Goal: Task Accomplishment & Management: Use online tool/utility

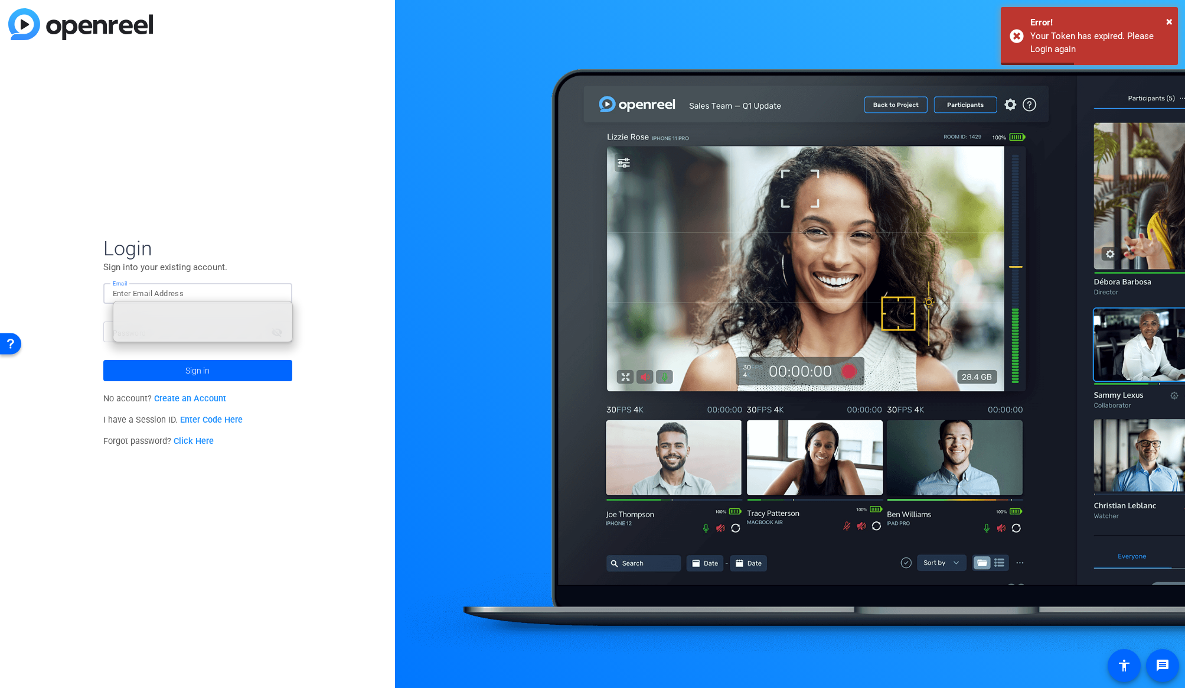
click at [71, 341] on div "Login Sign into your existing account. Email Password visibility_off Sign in No…" at bounding box center [197, 344] width 395 height 688
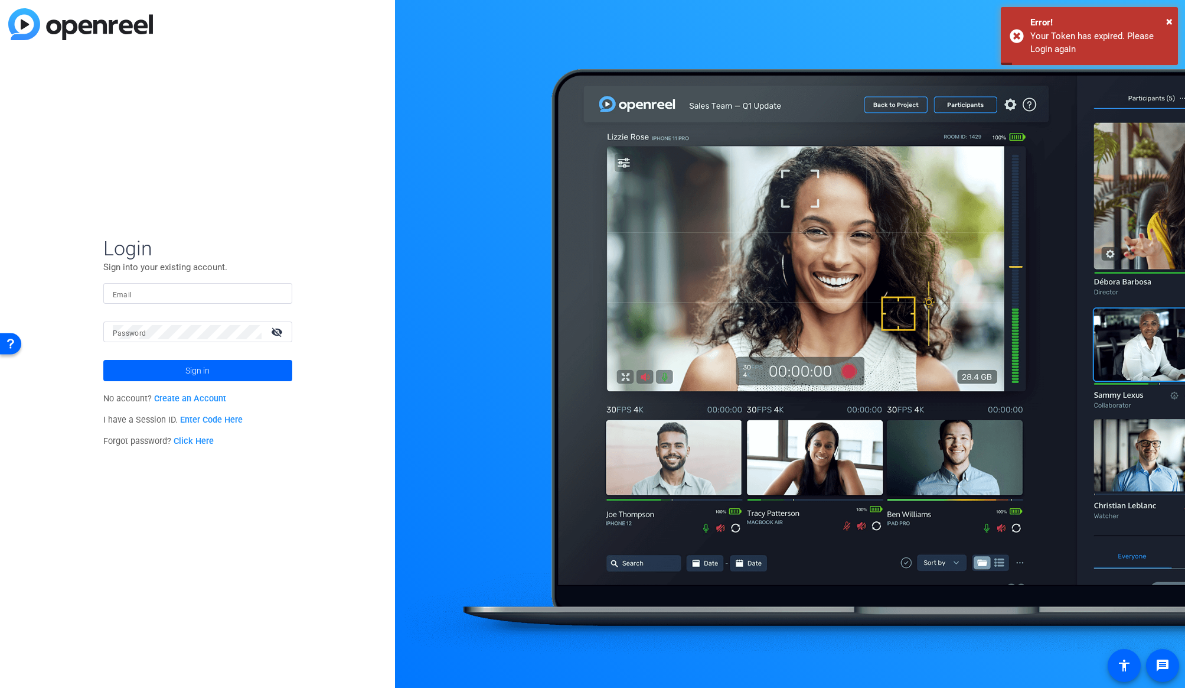
click at [133, 294] on input "Email" at bounding box center [198, 293] width 170 height 14
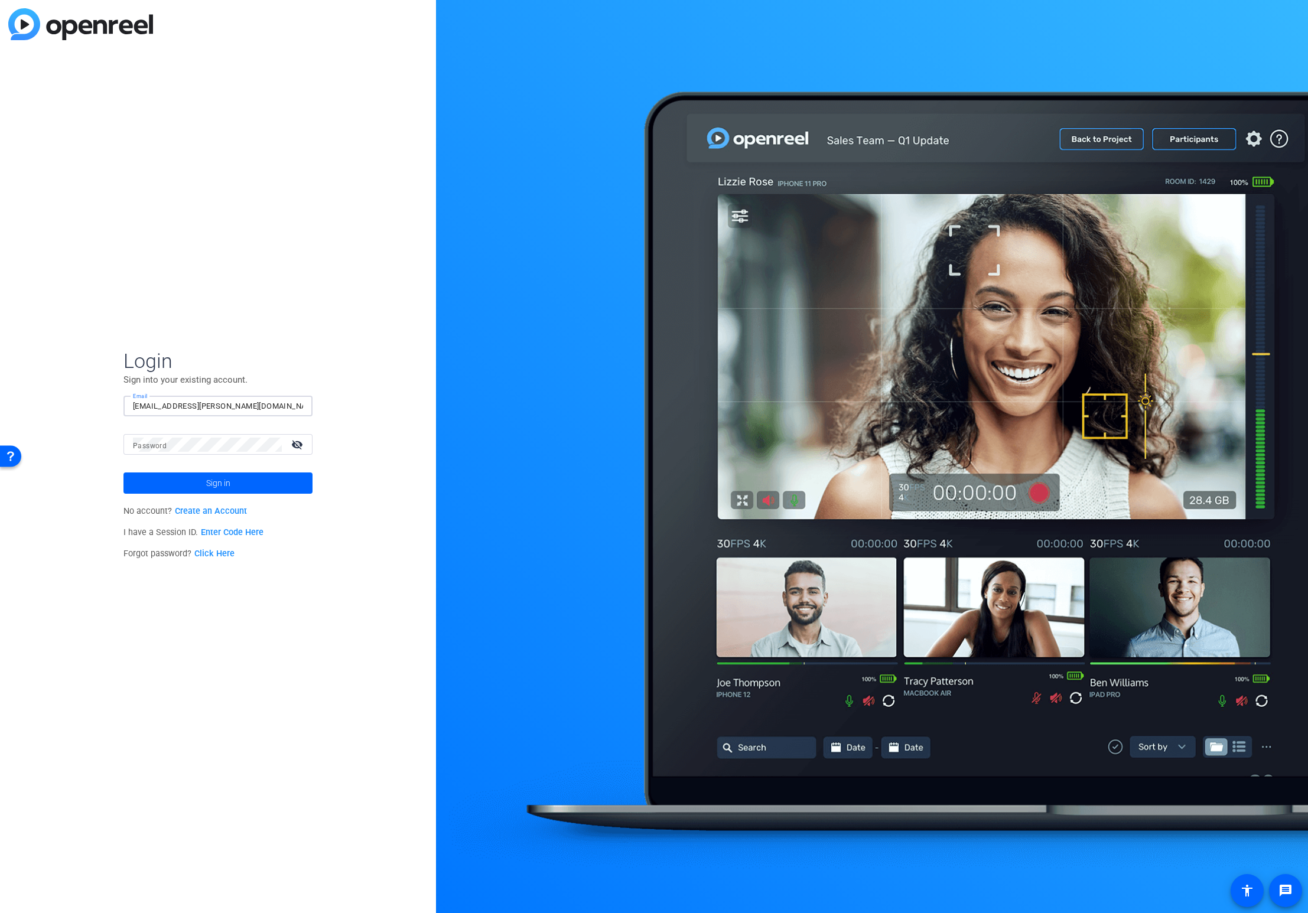
type input "[EMAIL_ADDRESS][PERSON_NAME][DOMAIN_NAME]"
click at [132, 219] on div "Login Sign into your existing account. Email bcurp@broadstreet.com Password vis…" at bounding box center [218, 456] width 436 height 913
click at [181, 483] on span at bounding box center [217, 483] width 189 height 28
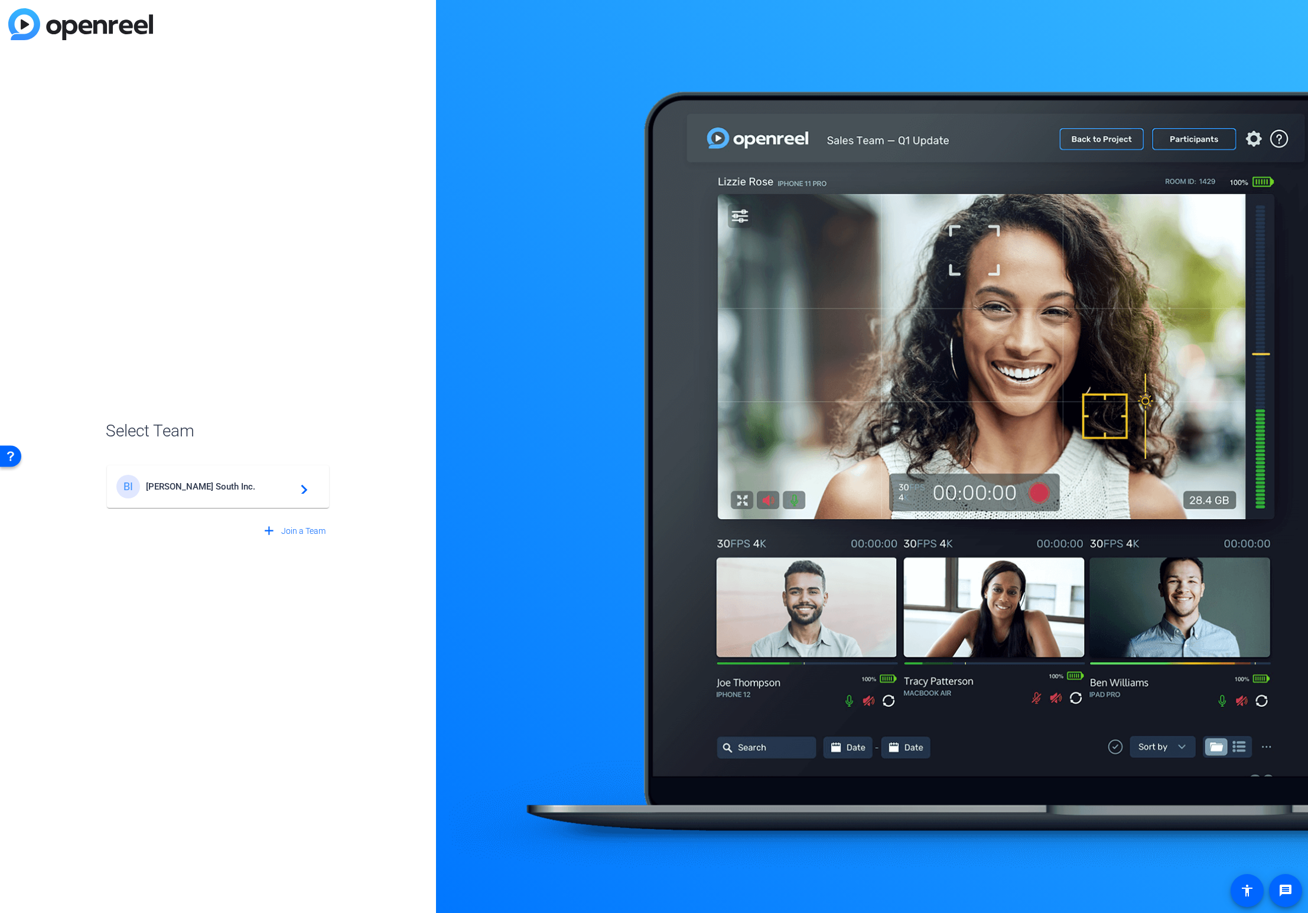
click at [180, 488] on span "Broadstreet South Inc." at bounding box center [220, 486] width 148 height 11
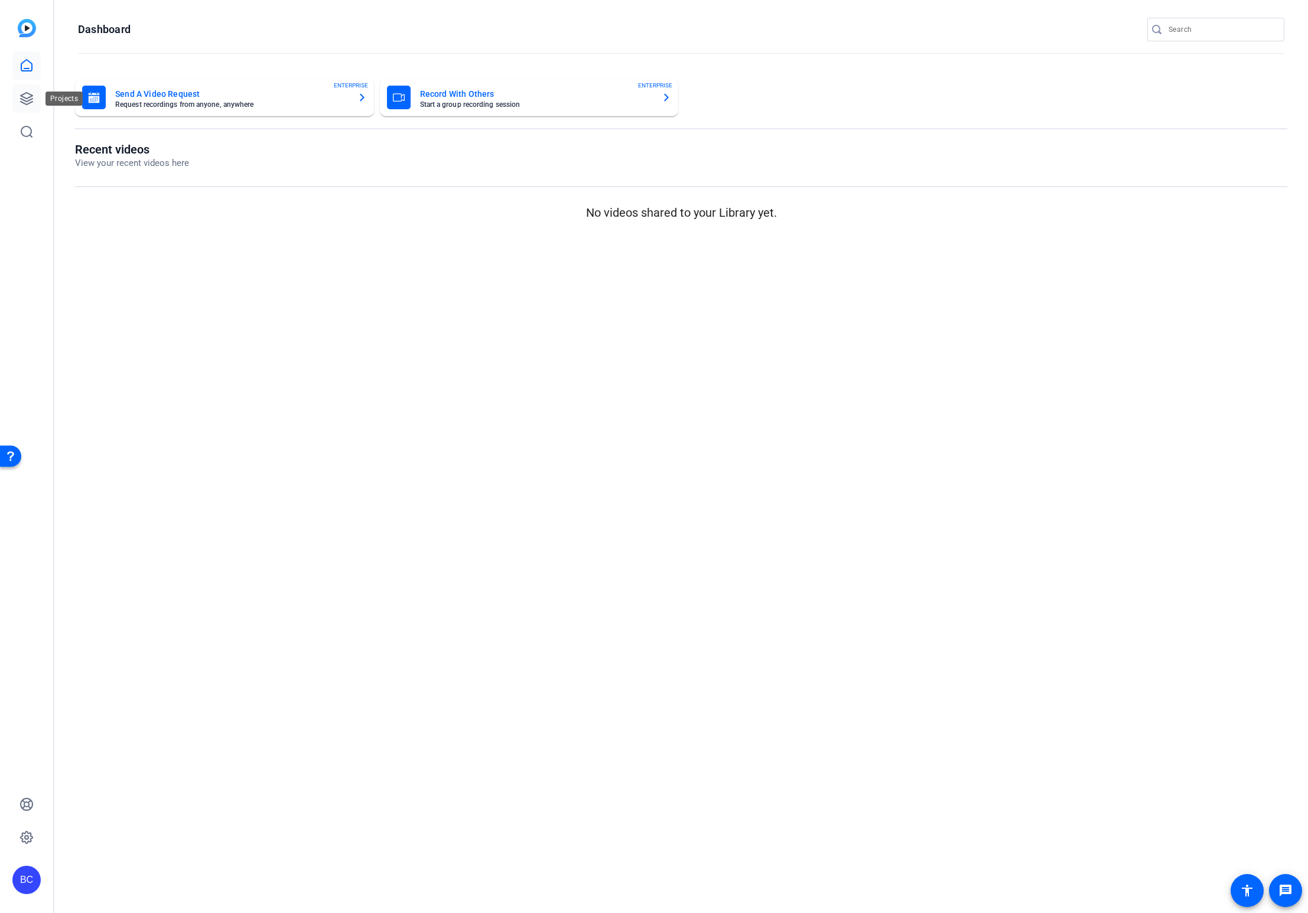
click at [31, 100] on icon at bounding box center [26, 99] width 14 height 14
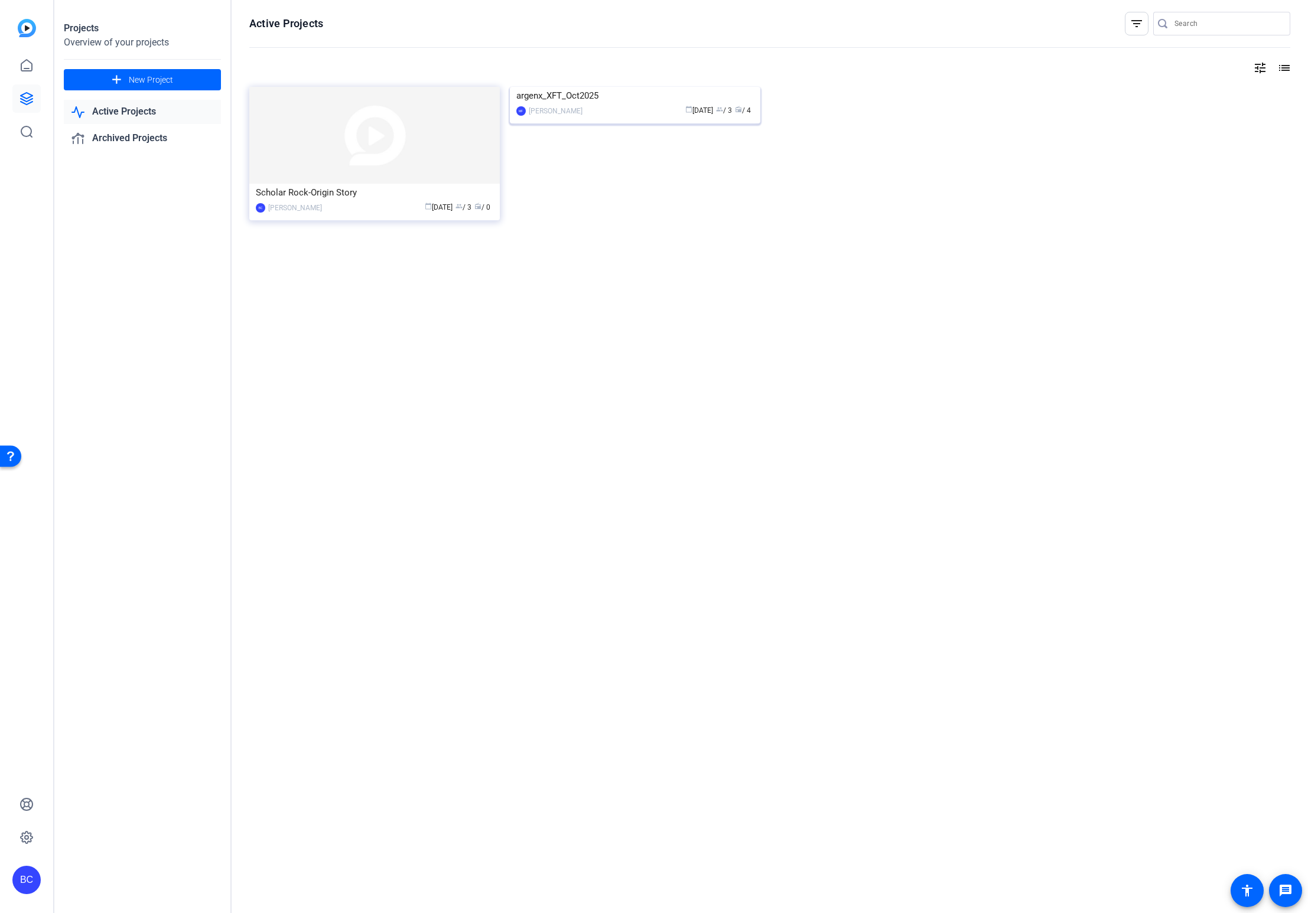
click at [637, 87] on img at bounding box center [635, 87] width 250 height 0
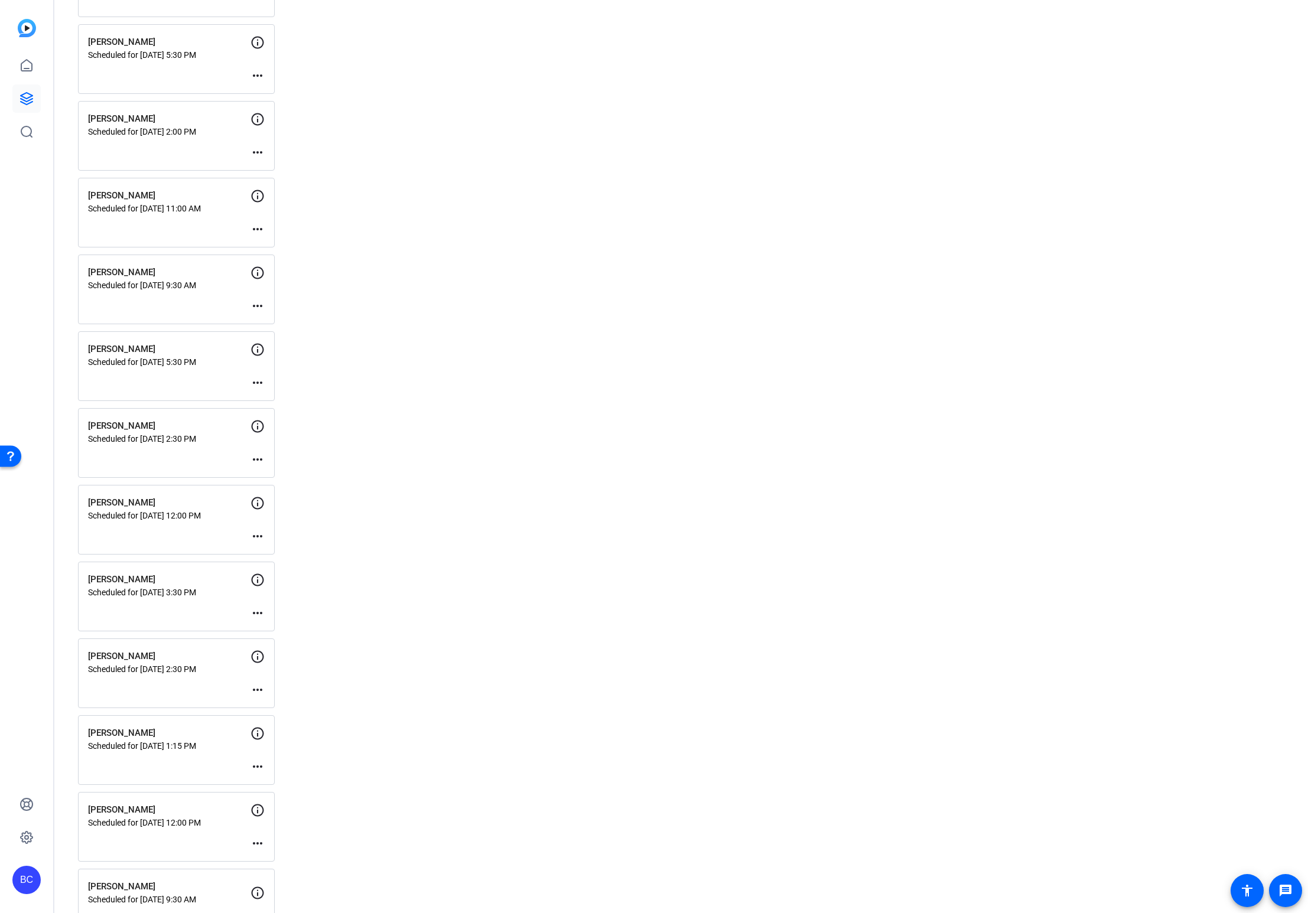
scroll to position [1276, 0]
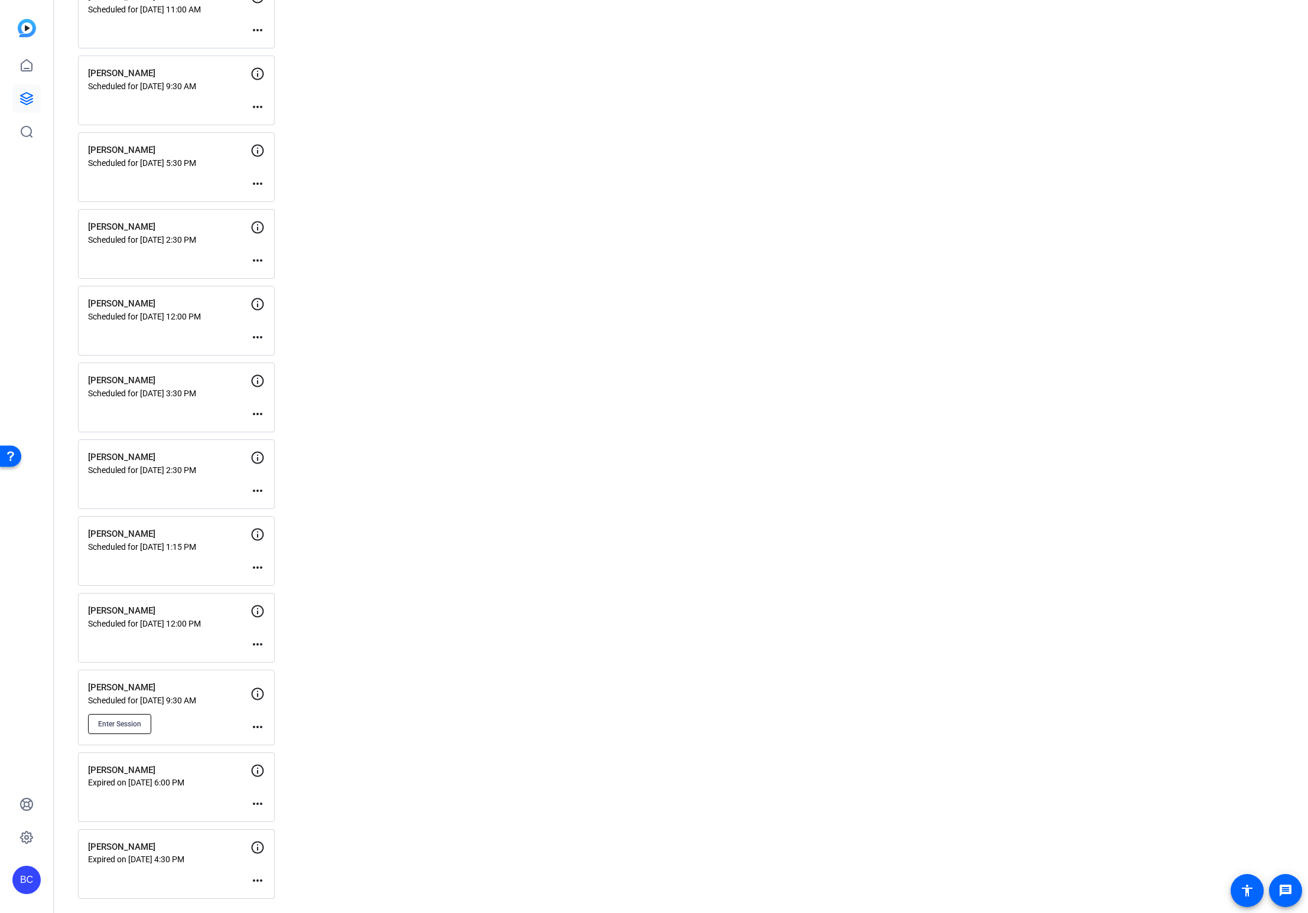
click at [119, 687] on button "Enter Session" at bounding box center [119, 724] width 63 height 20
click at [258, 568] on mat-icon "more_horiz" at bounding box center [257, 568] width 14 height 14
click at [271, 586] on span "Edit Session" at bounding box center [287, 585] width 54 height 14
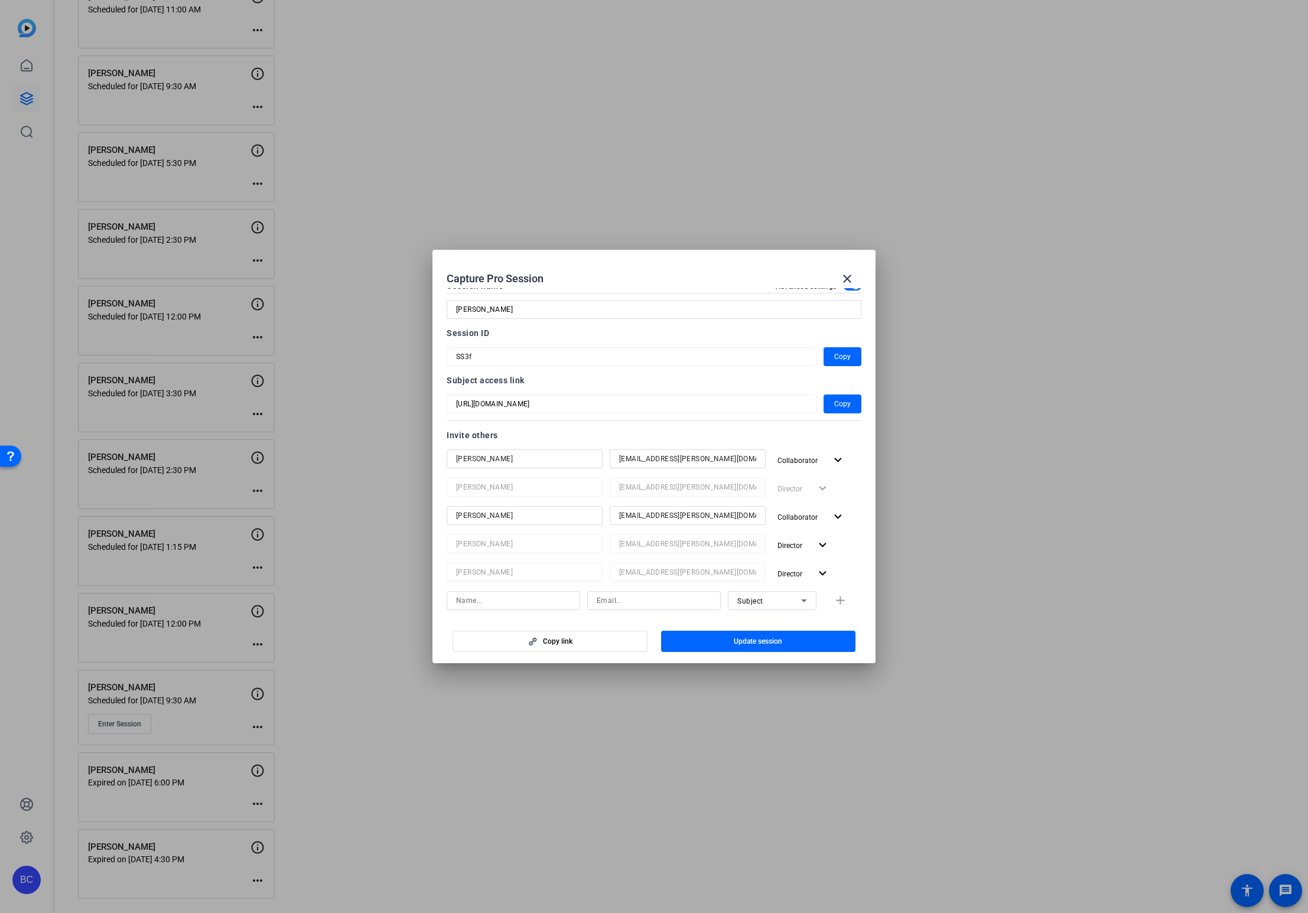
scroll to position [152, 0]
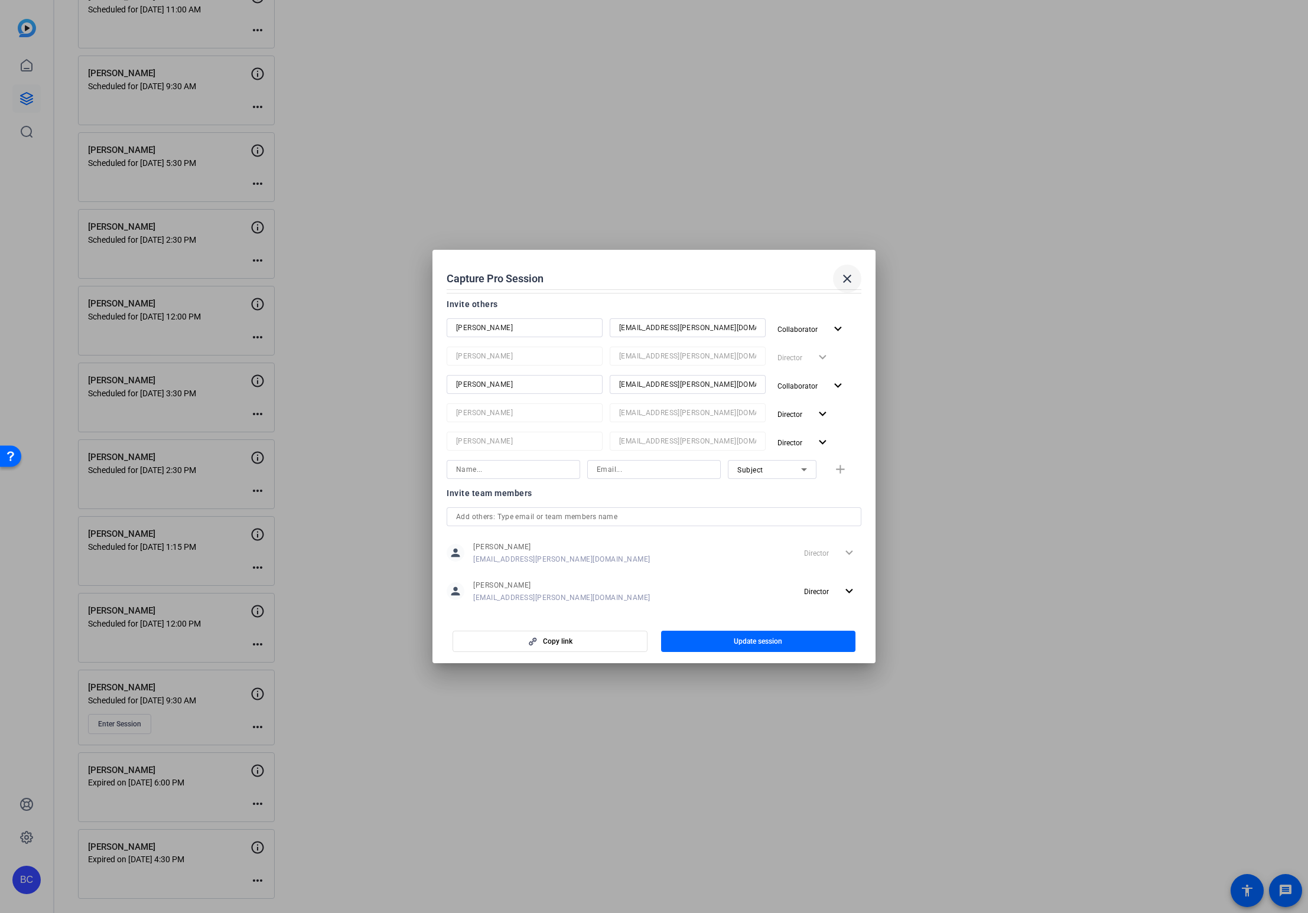
drag, startPoint x: 846, startPoint y: 275, endPoint x: 1086, endPoint y: 271, distance: 239.2
click at [849, 275] on mat-icon "close" at bounding box center [847, 279] width 14 height 14
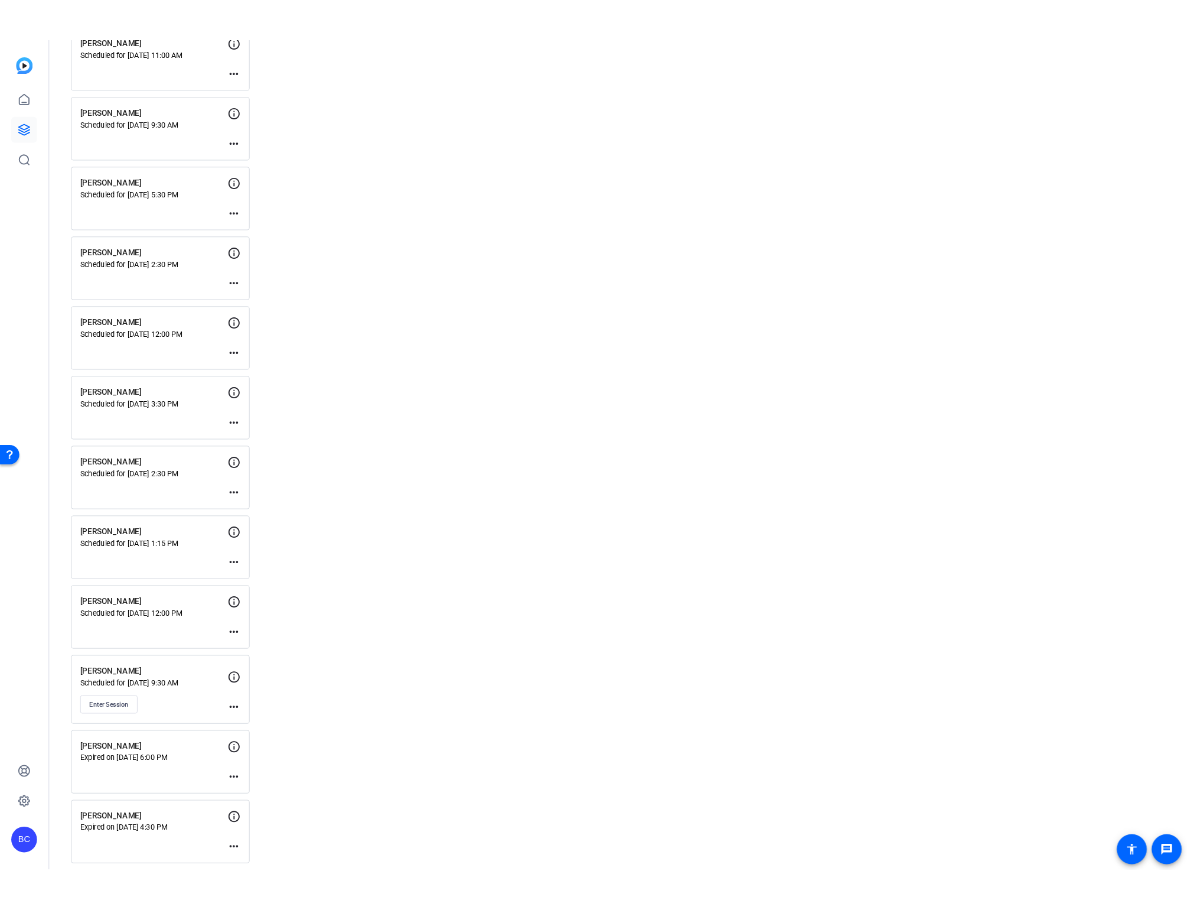
scroll to position [1276, 0]
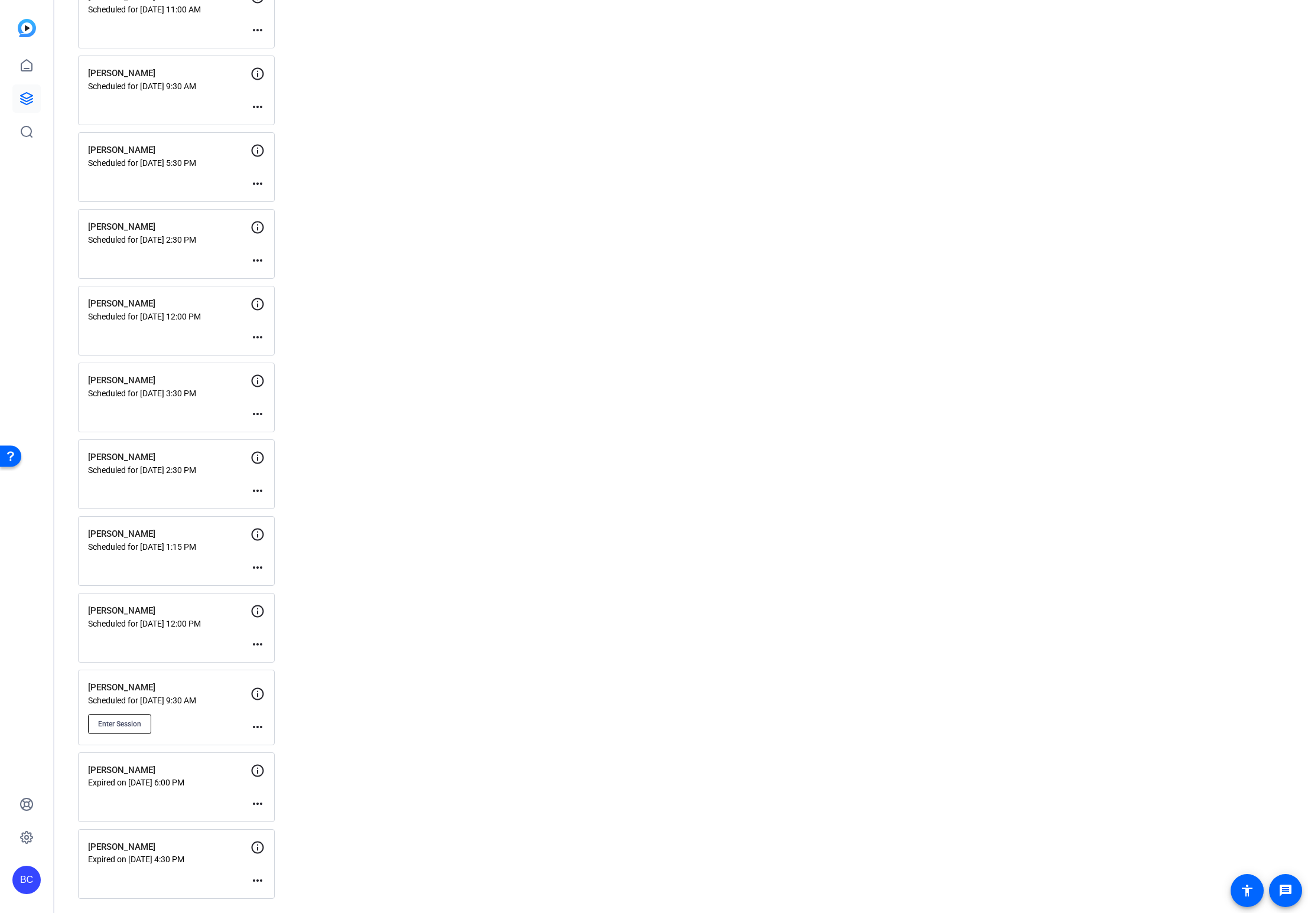
click at [109, 687] on span "Enter Session" at bounding box center [119, 723] width 43 height 9
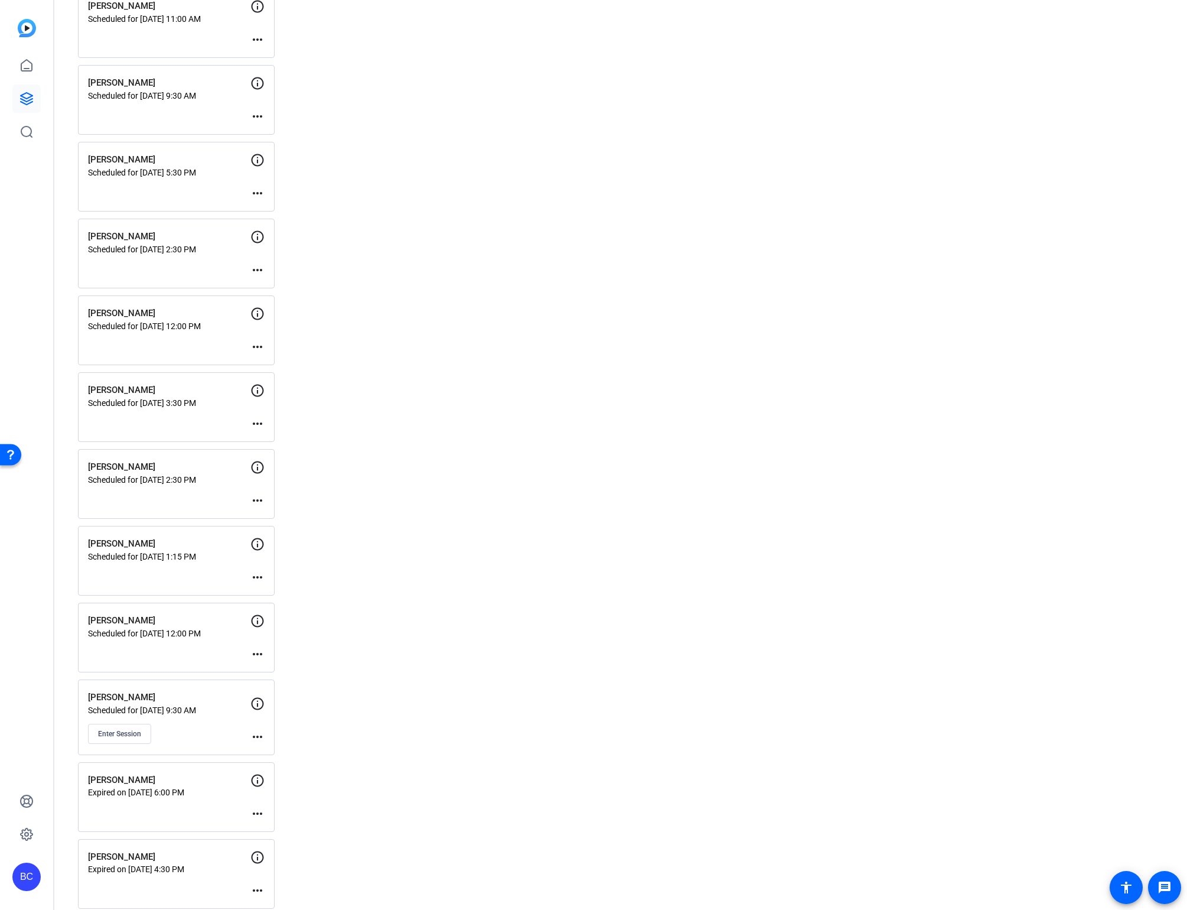
scroll to position [1153, 0]
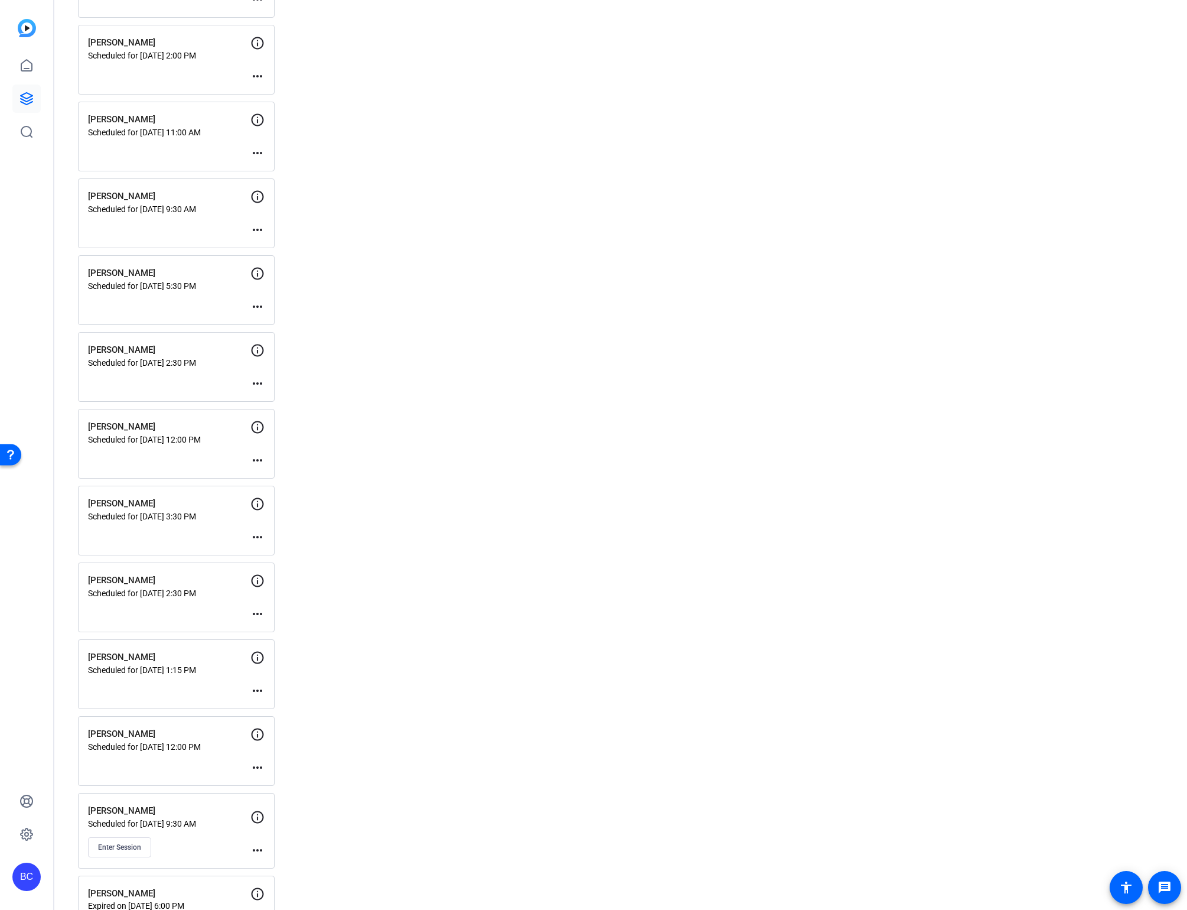
click at [255, 687] on mat-icon "more_horiz" at bounding box center [257, 690] width 14 height 14
click at [266, 687] on span "Edit Session" at bounding box center [287, 708] width 54 height 14
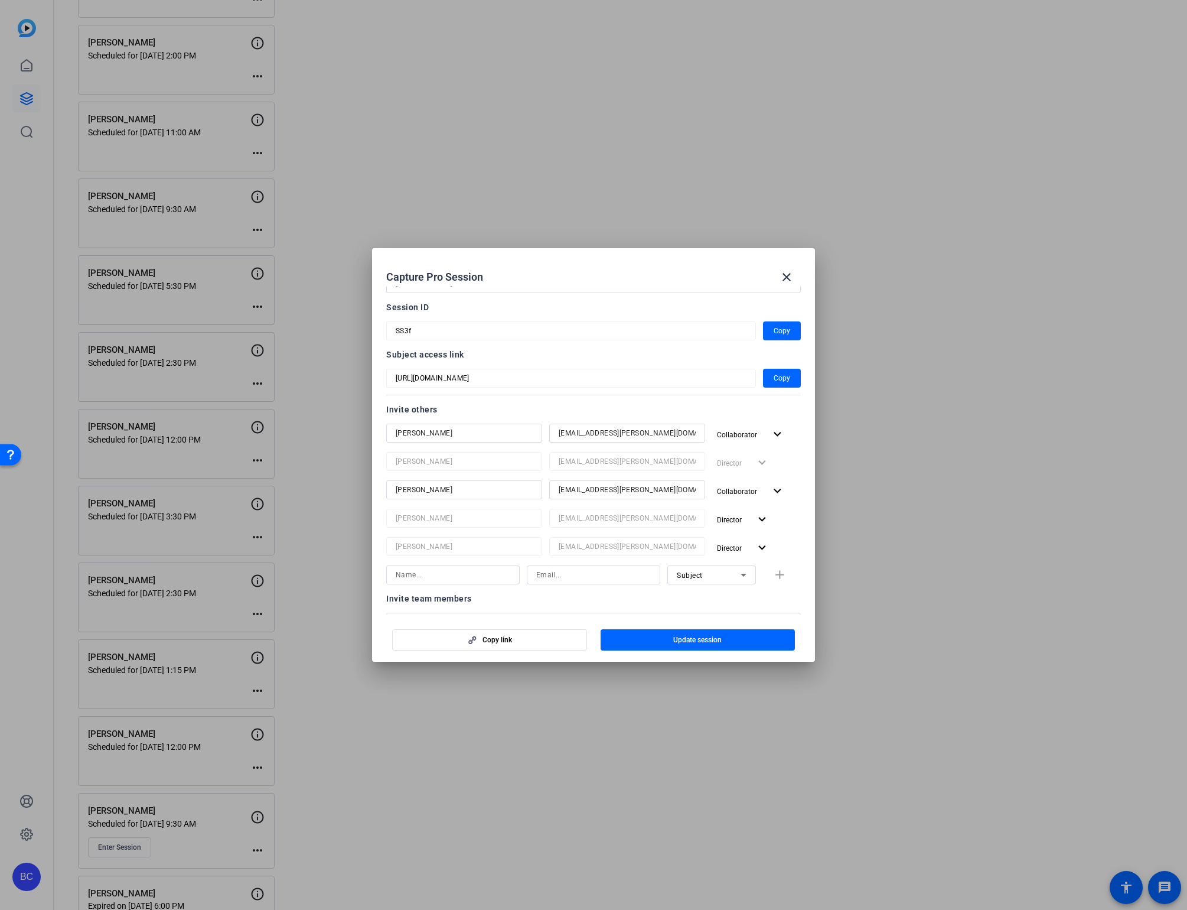
scroll to position [157, 0]
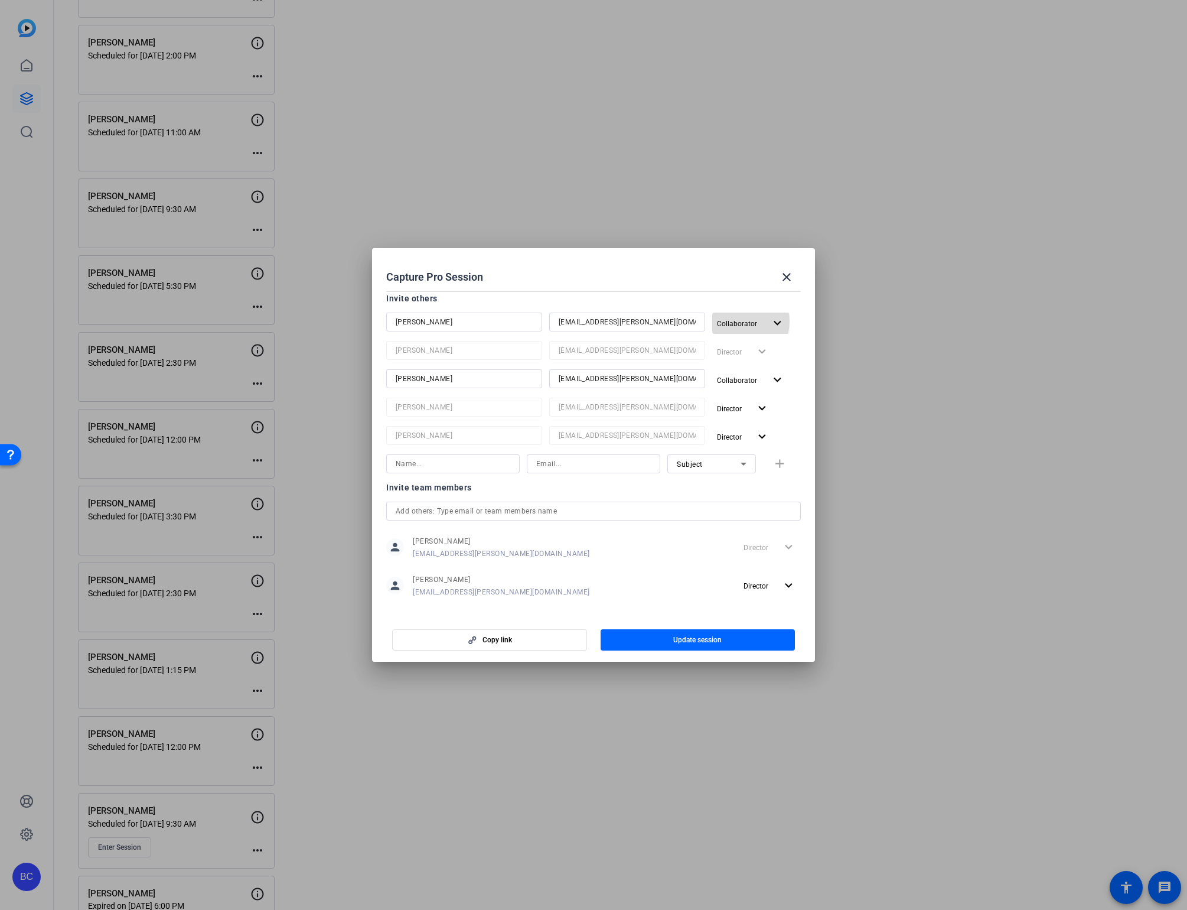
click at [736, 321] on span "Collaborator" at bounding box center [737, 324] width 40 height 8
click at [728, 406] on span "Remove User" at bounding box center [737, 409] width 44 height 8
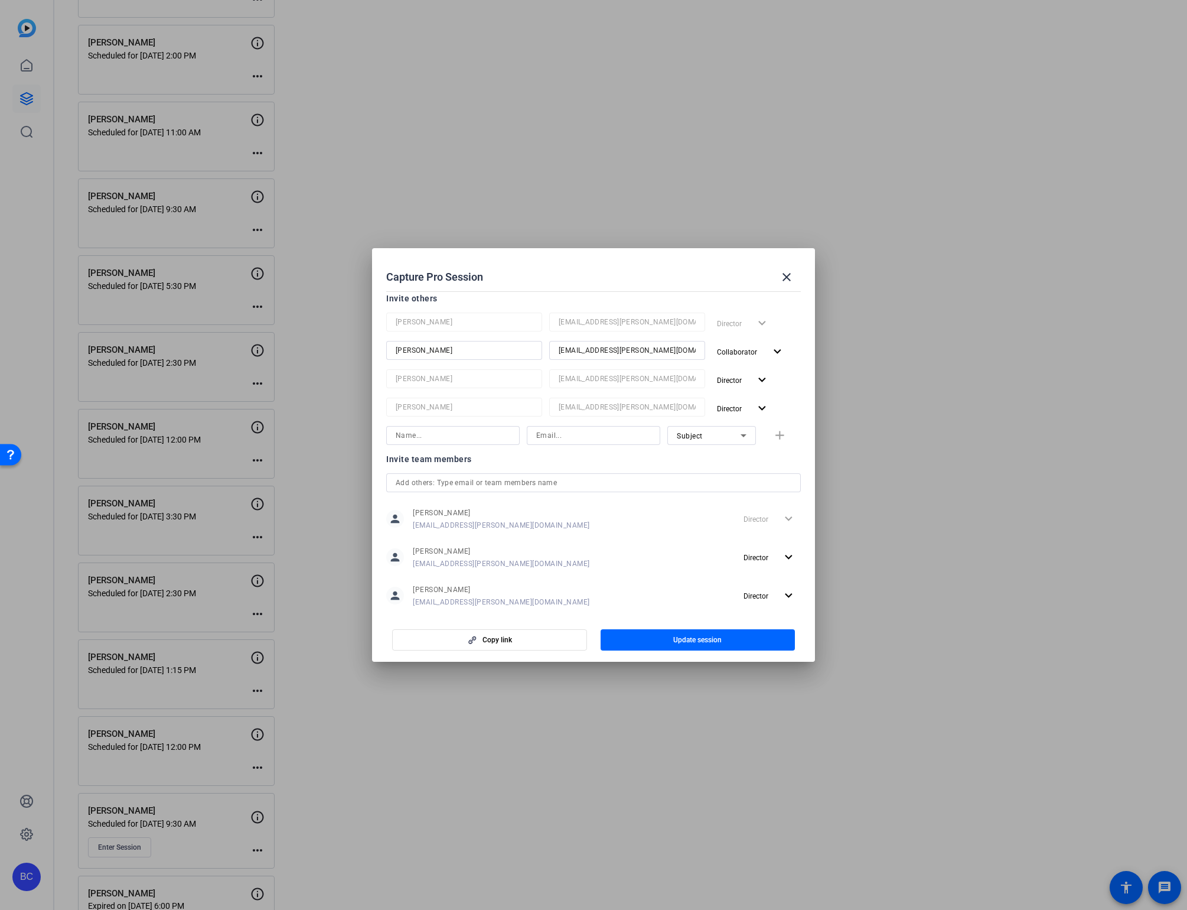
click at [441, 433] on input at bounding box center [453, 435] width 115 height 14
paste input "Mark Baltazar"
type input "Mark Baltazar"
paste input "mbaltazar@broadstreet.com"
type input "mbaltazar@broadstreet.com"
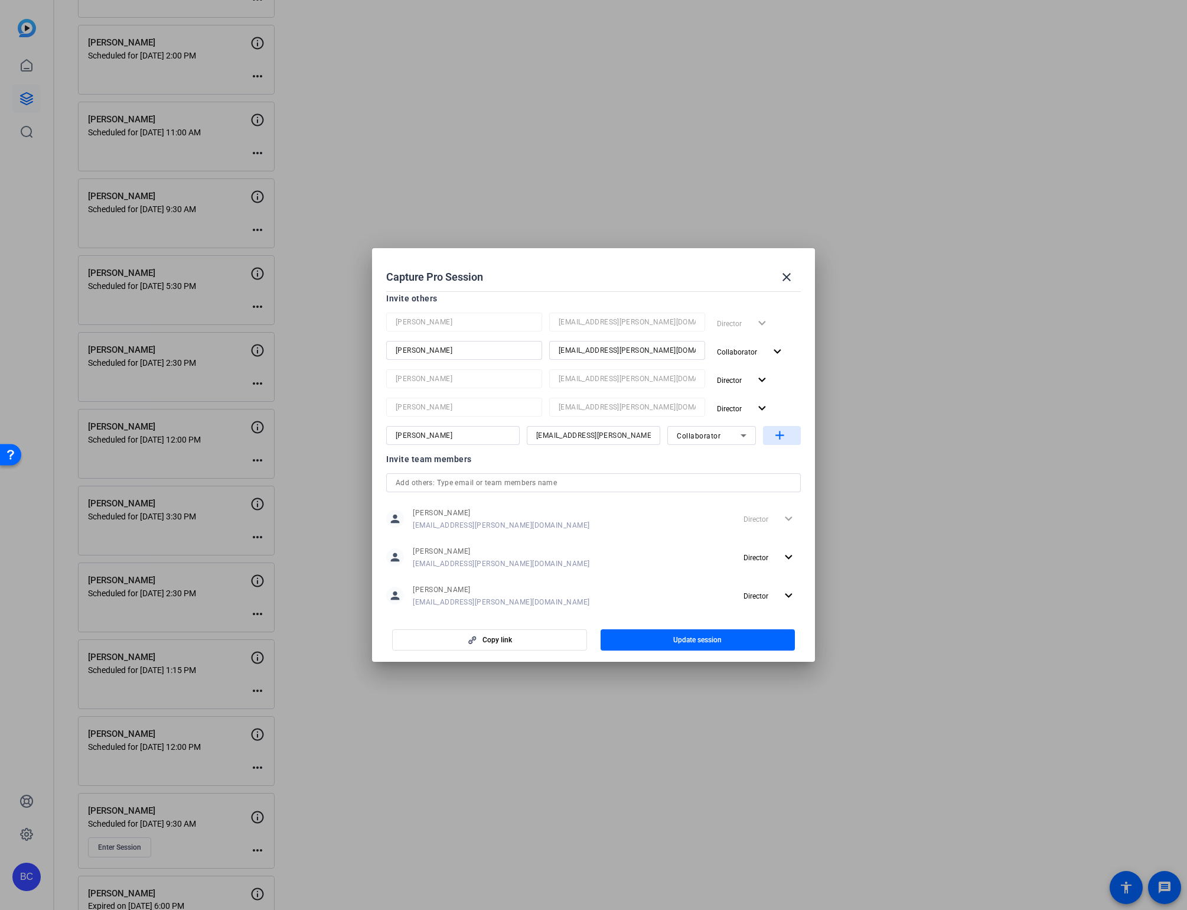
click at [775, 436] on mat-icon "add" at bounding box center [780, 435] width 15 height 15
drag, startPoint x: 695, startPoint y: 641, endPoint x: 689, endPoint y: 644, distance: 6.9
click at [695, 640] on span "Update session" at bounding box center [697, 639] width 48 height 9
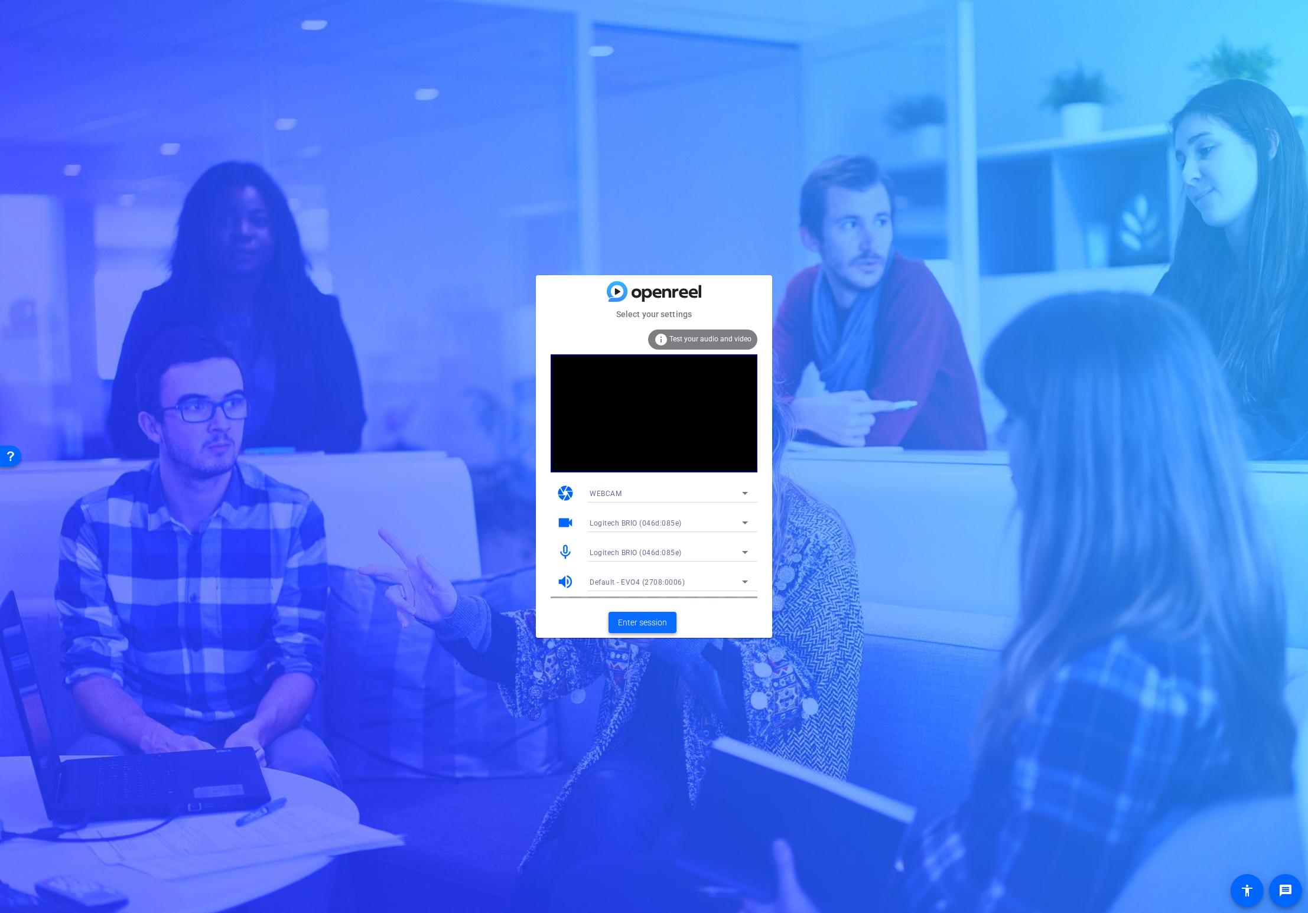
click at [634, 620] on span "Enter session" at bounding box center [642, 623] width 49 height 12
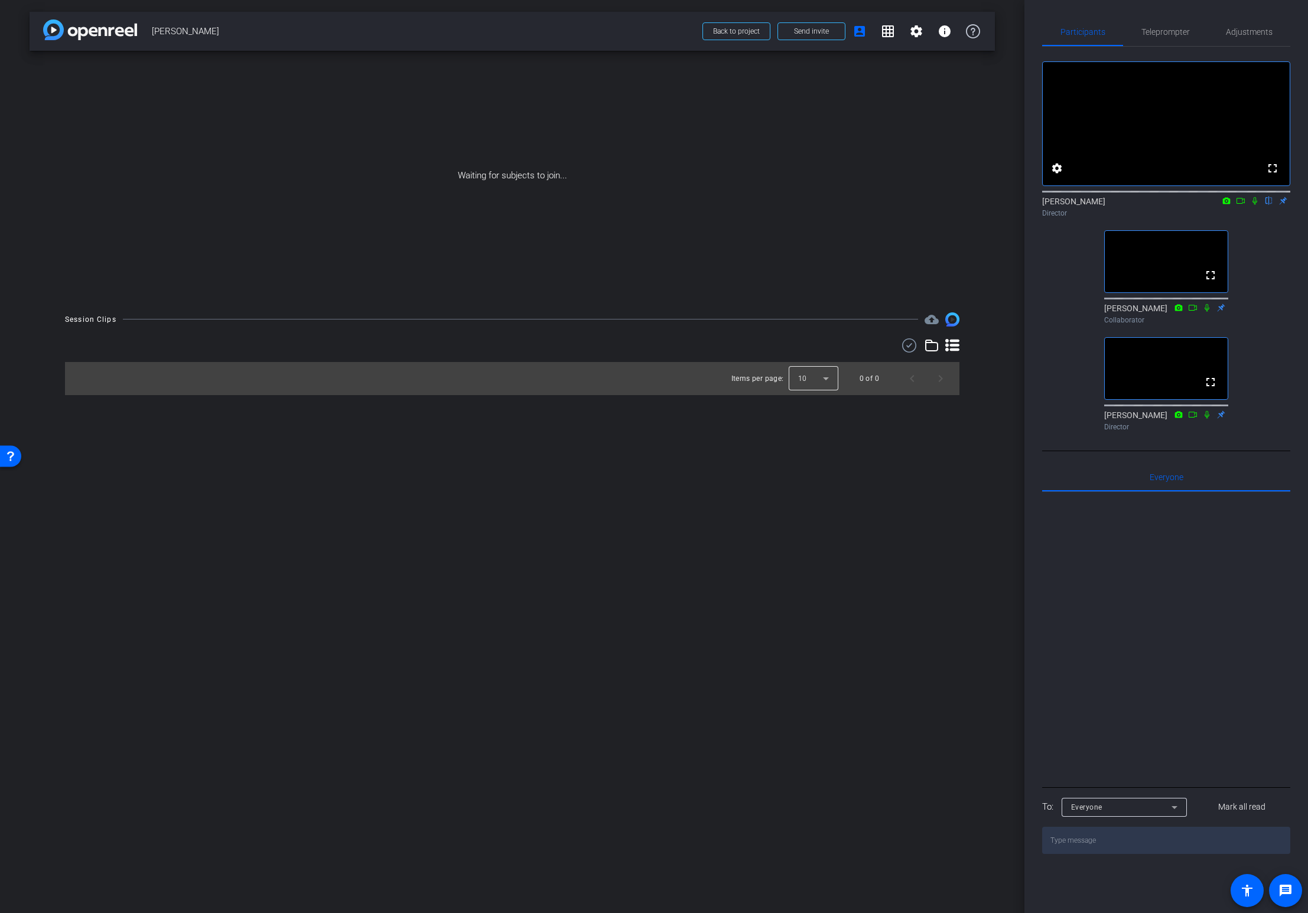
click at [819, 385] on div at bounding box center [814, 378] width 50 height 28
click at [807, 436] on mat-option "25" at bounding box center [814, 443] width 50 height 19
click at [949, 343] on icon at bounding box center [952, 345] width 14 height 14
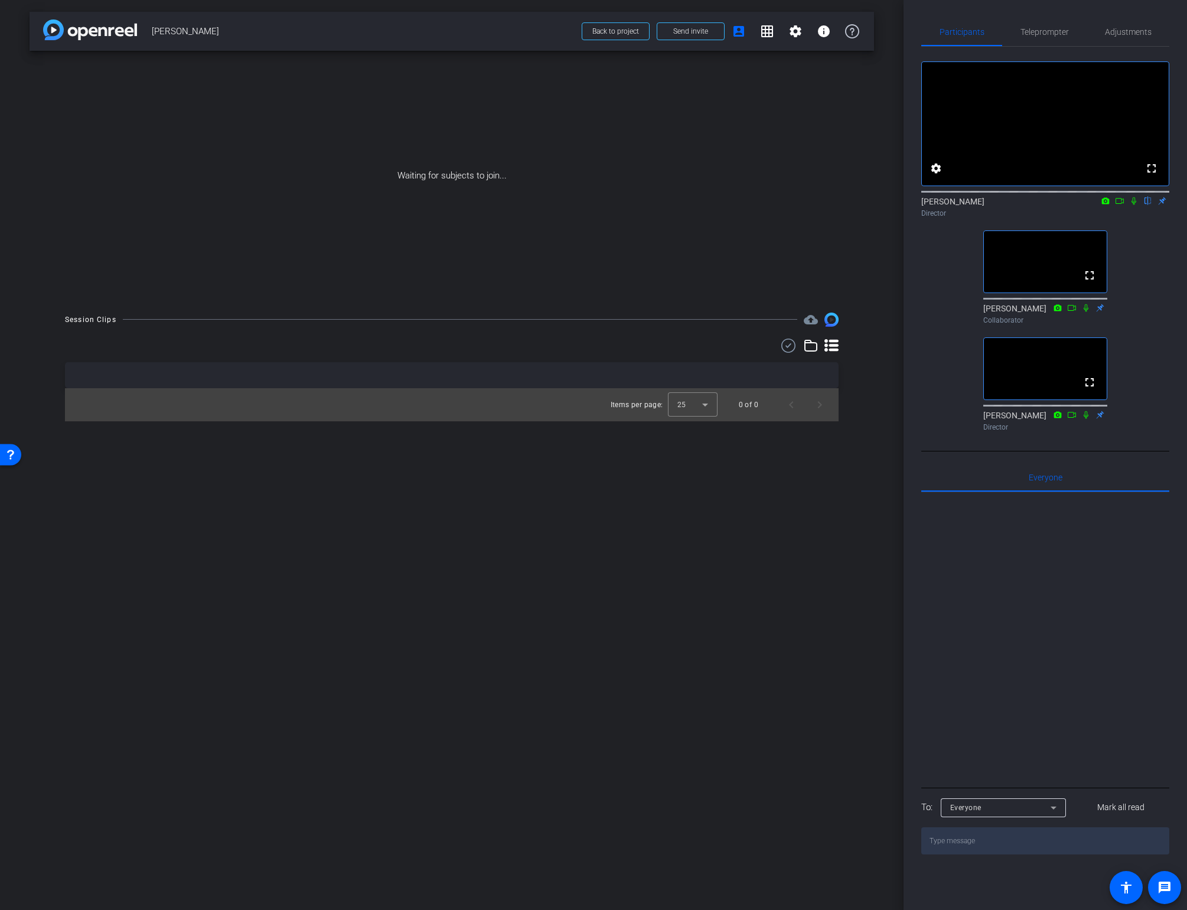
click at [421, 583] on div "arrow_back [PERSON_NAME] Back to project Send invite account_box grid_on settin…" at bounding box center [452, 455] width 904 height 910
click at [1122, 30] on span "Adjustments" at bounding box center [1128, 32] width 47 height 8
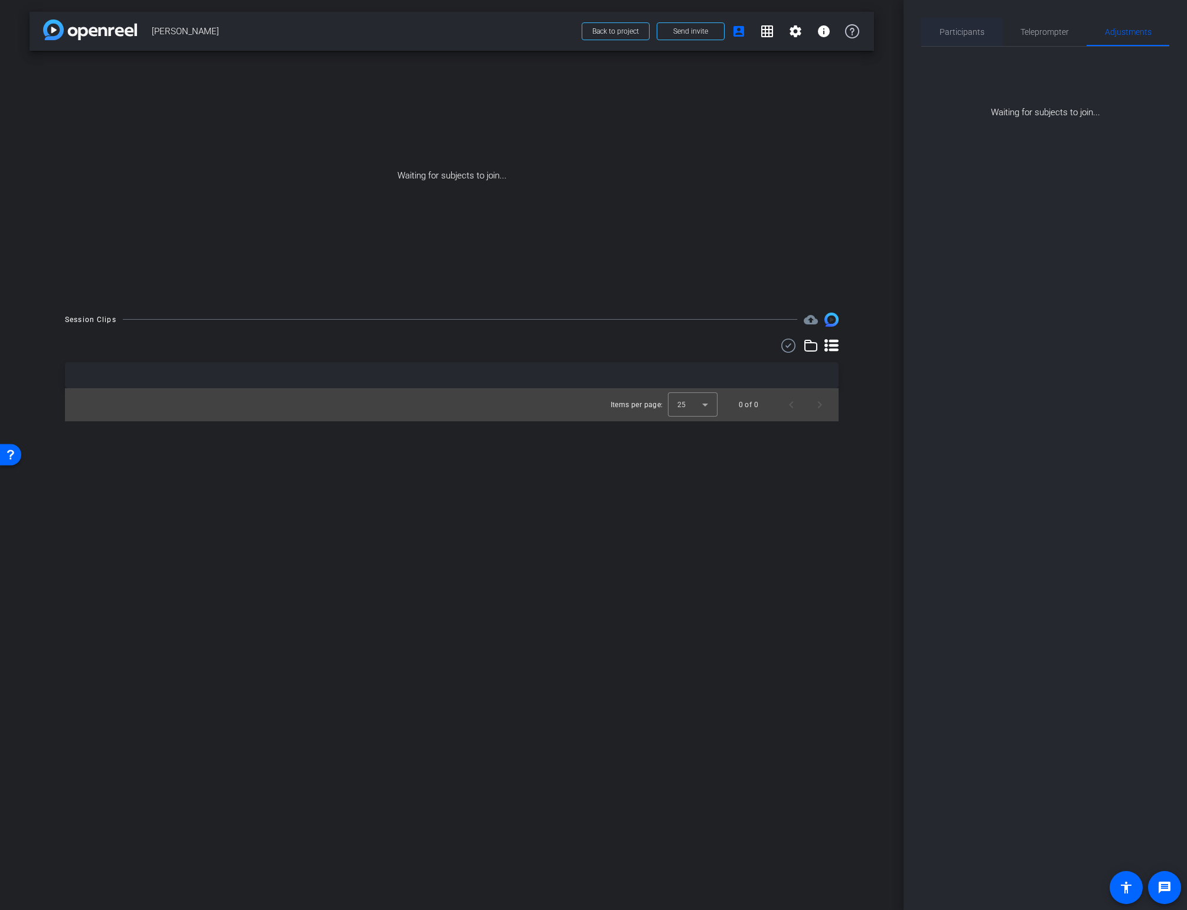
click at [943, 31] on span "Participants" at bounding box center [962, 32] width 45 height 8
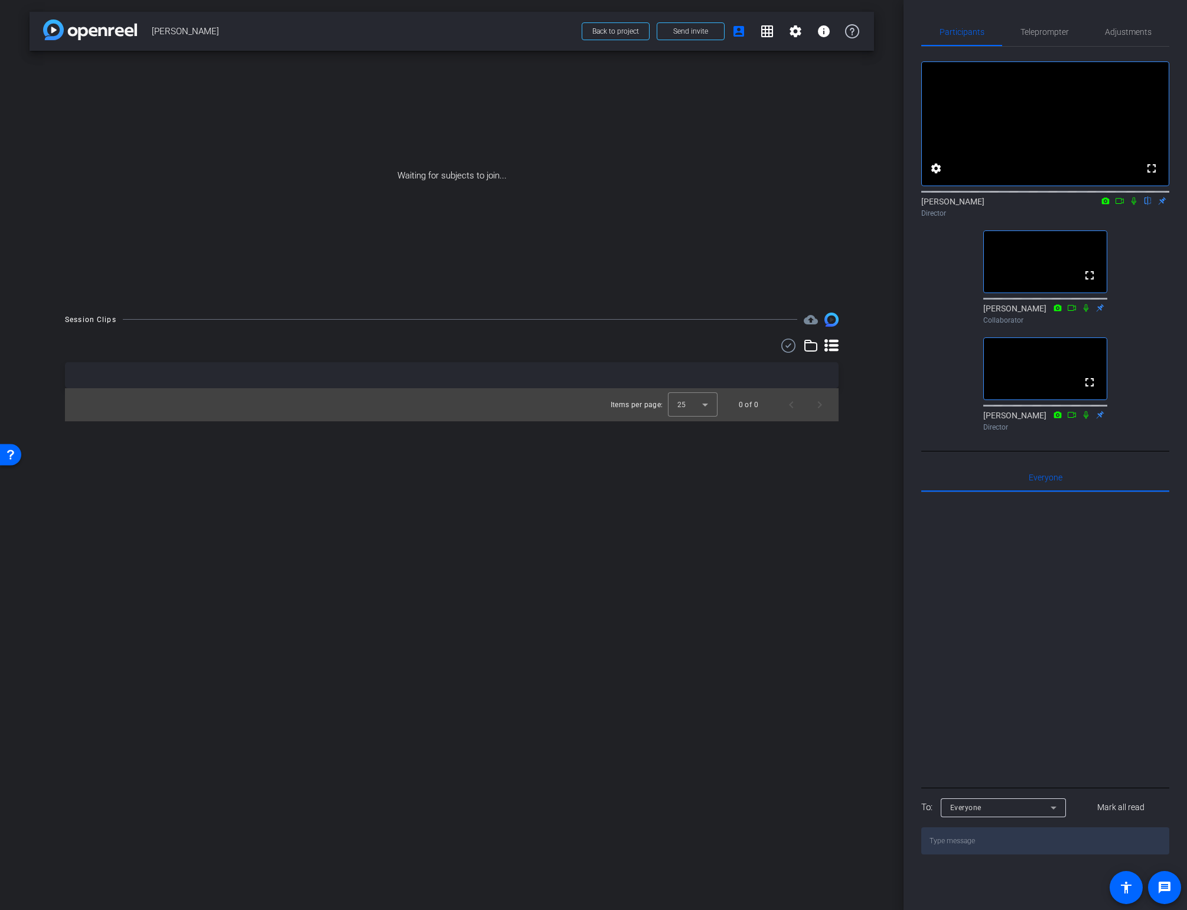
click at [851, 410] on div "Session Clips cloud_upload Items per page: 25 0 of 0" at bounding box center [452, 366] width 845 height 109
click at [685, 34] on span "Send invite" at bounding box center [690, 31] width 35 height 9
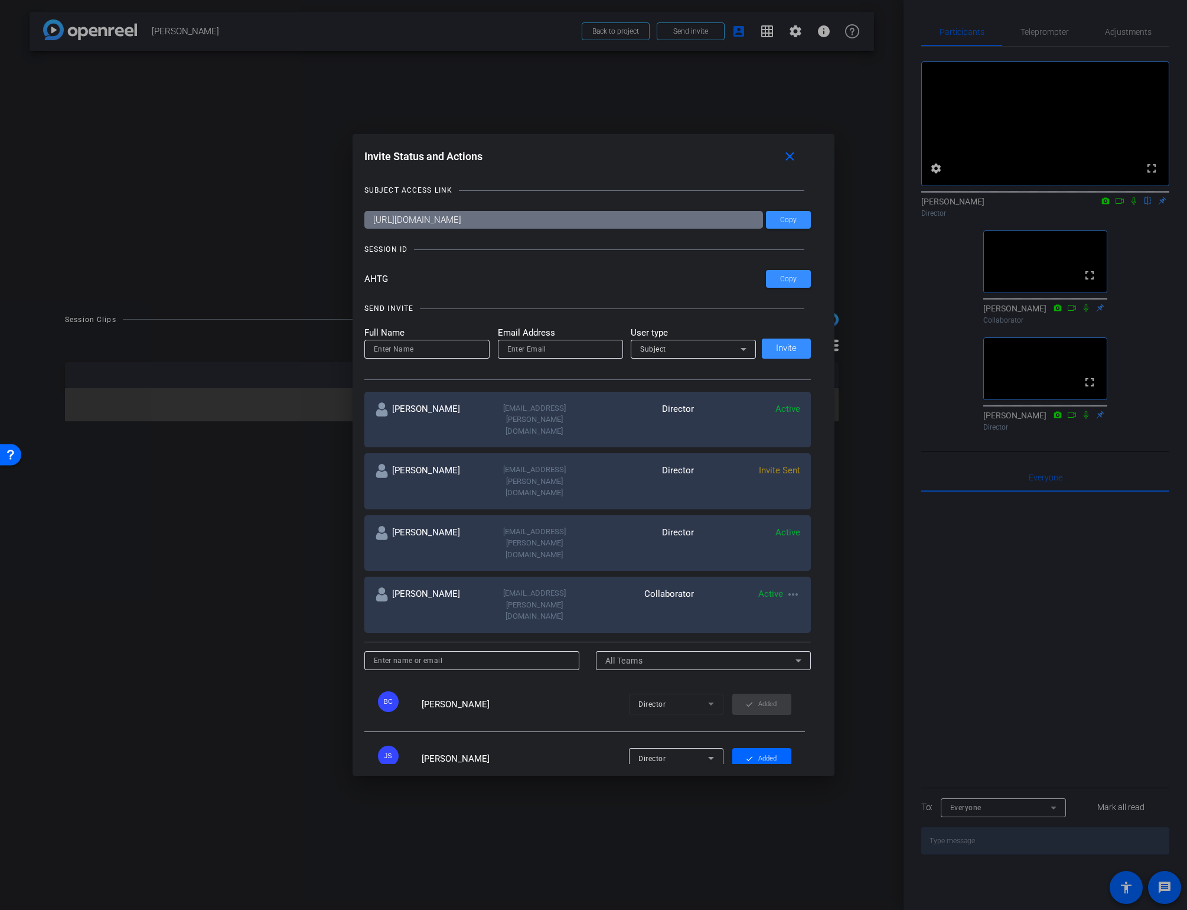
drag, startPoint x: 379, startPoint y: 282, endPoint x: 367, endPoint y: 279, distance: 12.6
click at [364, 278] on input "AHTG" at bounding box center [565, 279] width 402 height 18
drag, startPoint x: 387, startPoint y: 281, endPoint x: 351, endPoint y: 282, distance: 36.6
click at [353, 282] on div "Invite Status and Actions close SUBJECT ACCESS LINK [URL][DOMAIN_NAME] Copy SES…" at bounding box center [594, 454] width 483 height 641
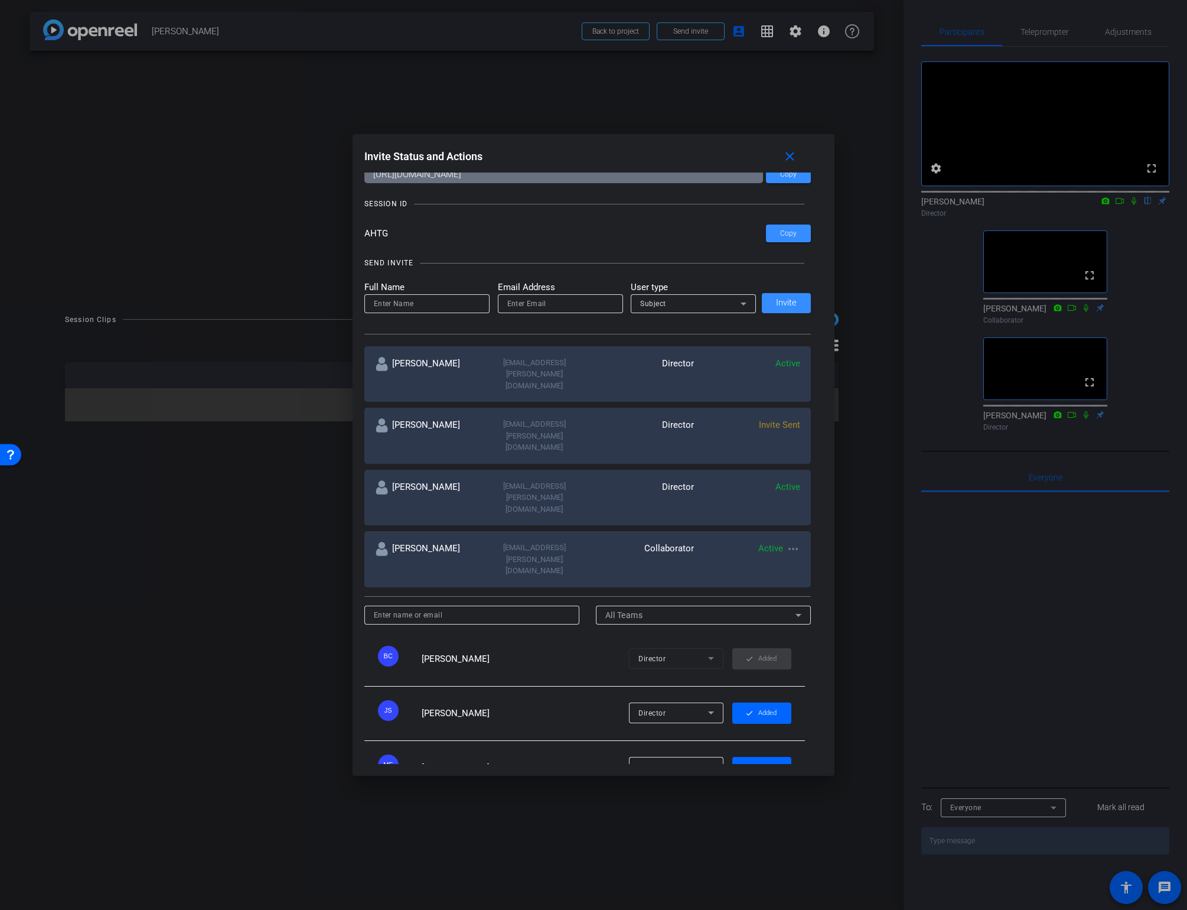
scroll to position [63, 0]
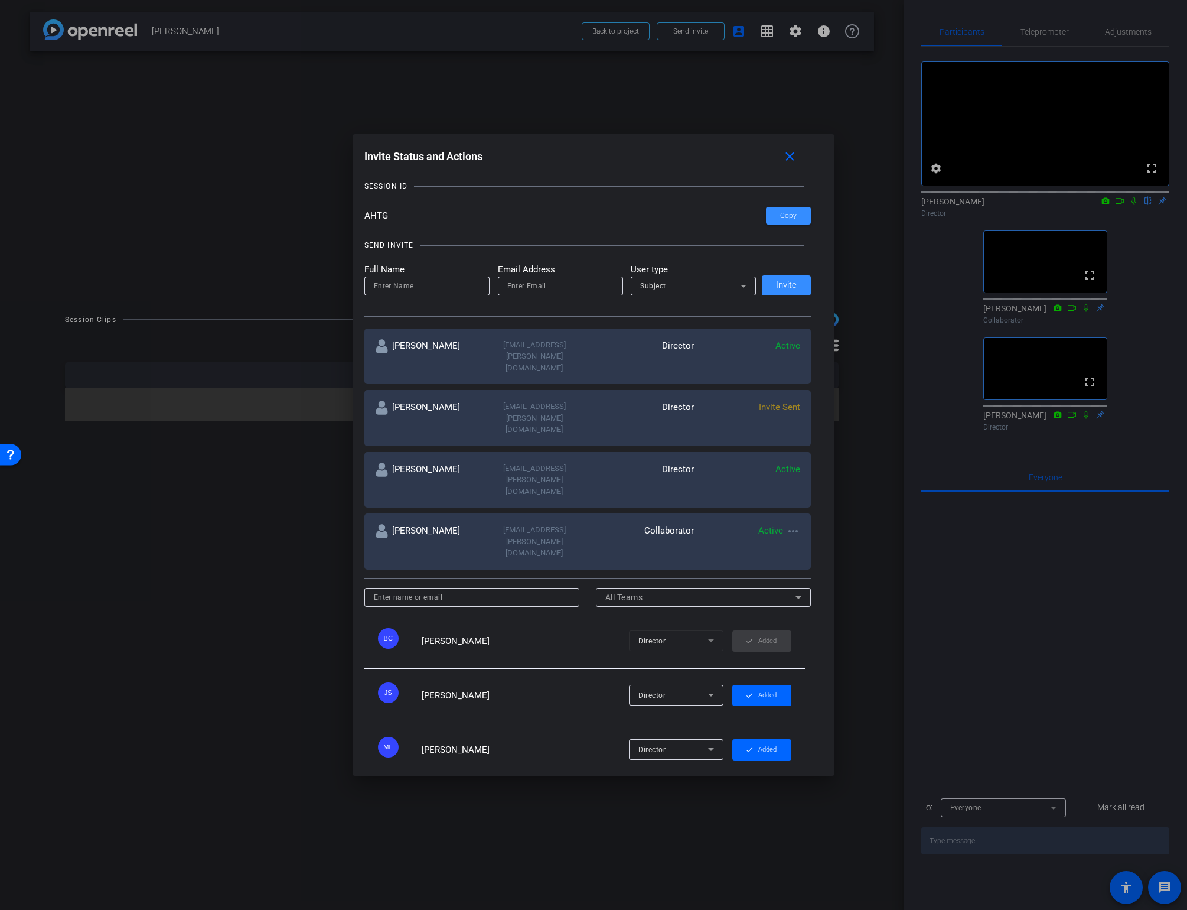
click at [561, 213] on input "AHTG" at bounding box center [565, 216] width 402 height 18
drag, startPoint x: 784, startPoint y: 213, endPoint x: 793, endPoint y: 197, distance: 17.4
click at [784, 213] on span "Copy" at bounding box center [788, 215] width 17 height 9
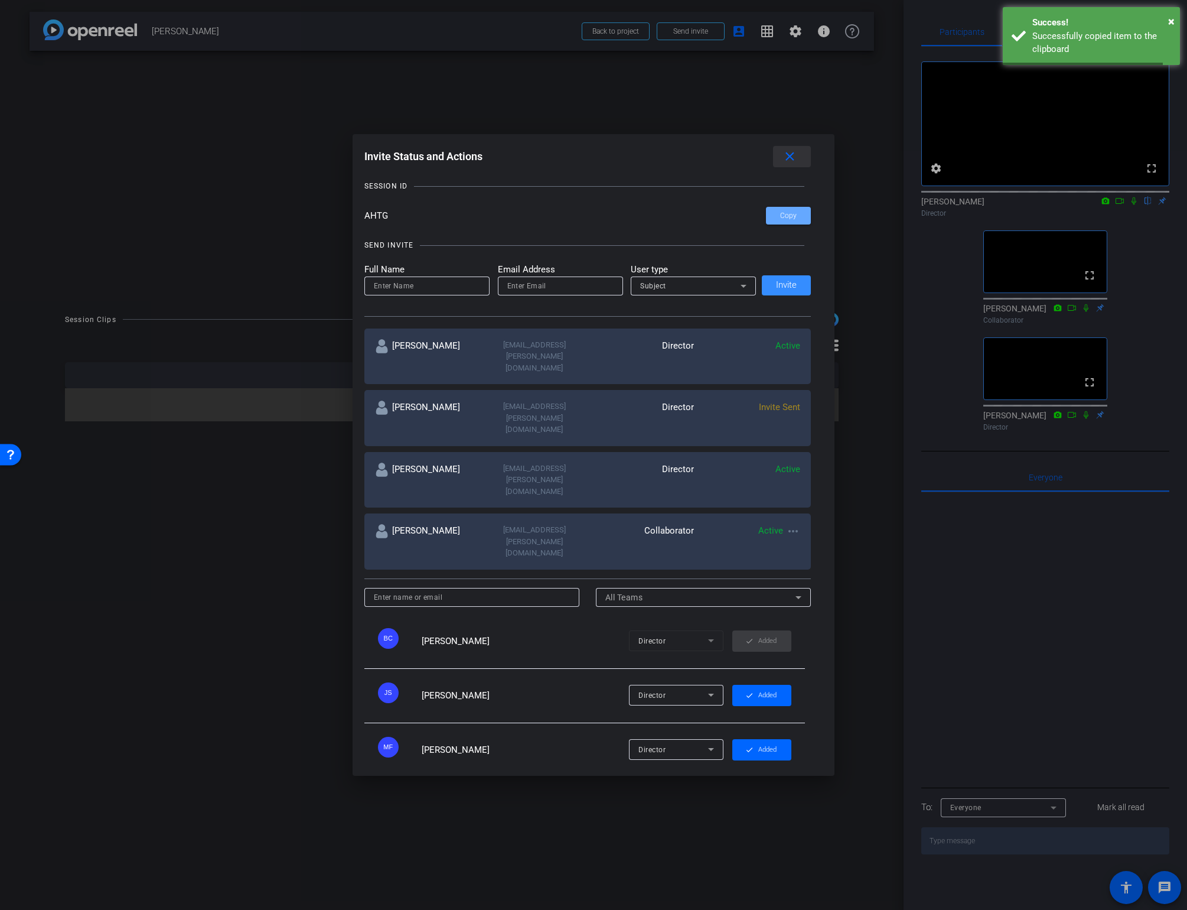
click at [797, 155] on mat-icon "close" at bounding box center [790, 156] width 15 height 15
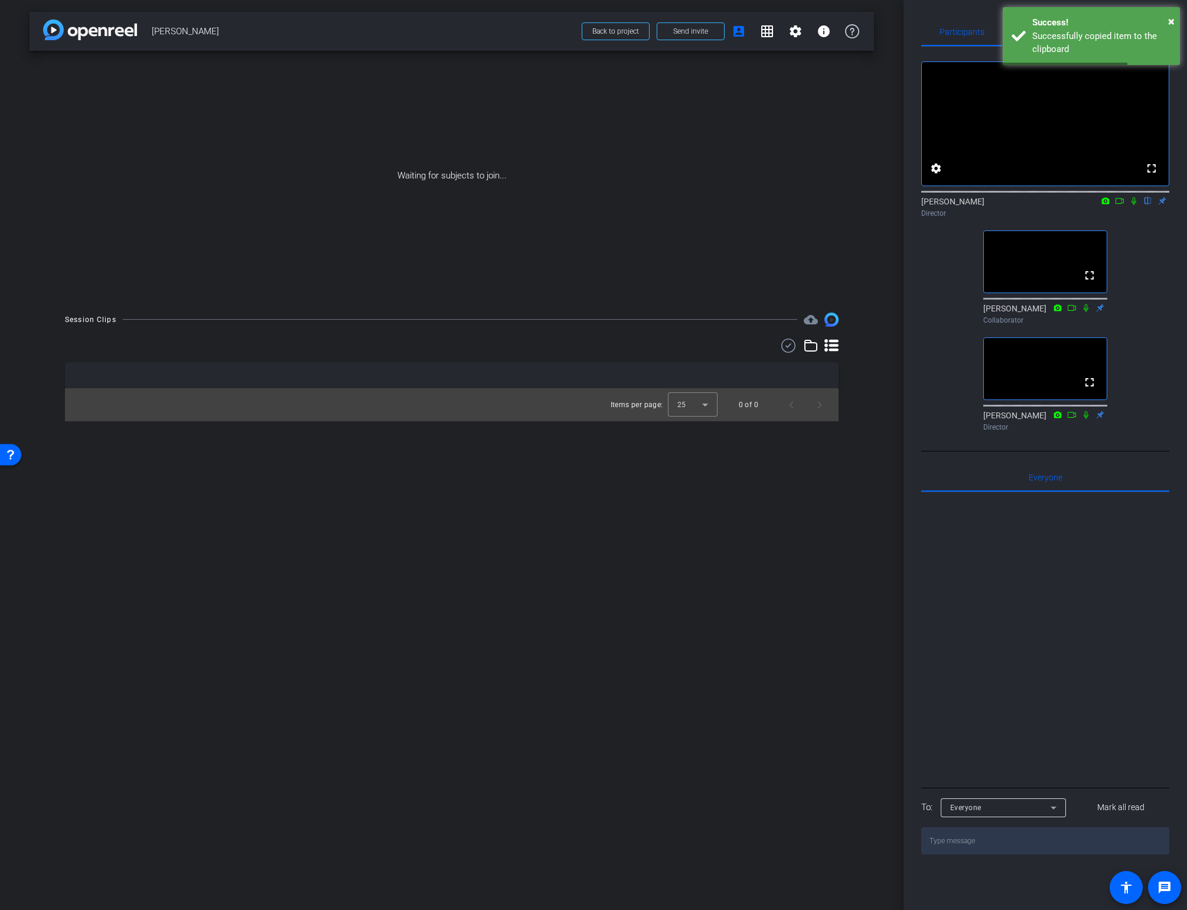
click at [950, 854] on textarea at bounding box center [1045, 840] width 248 height 27
paste textarea "AHTG"
type textarea "Session code: AHTG"
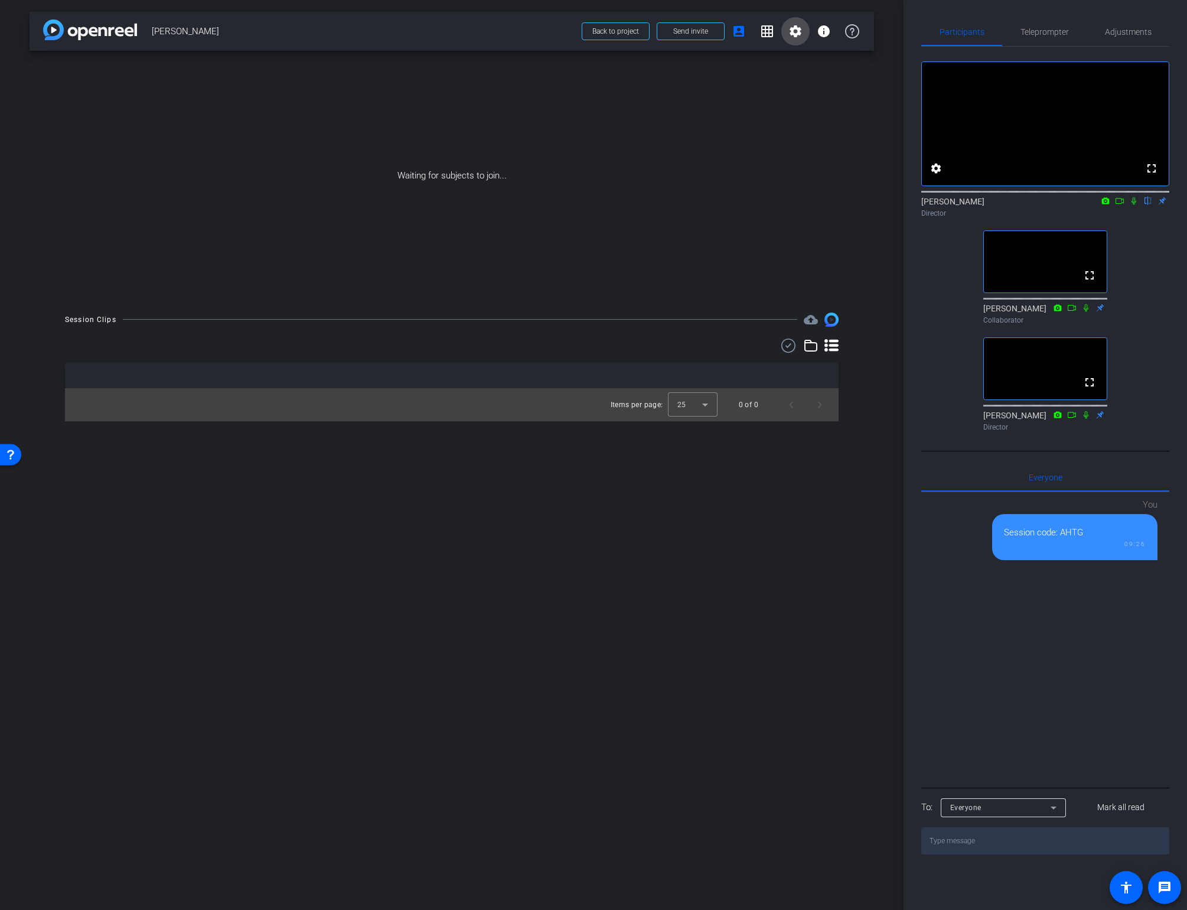
click at [792, 24] on button "settings" at bounding box center [795, 31] width 28 height 28
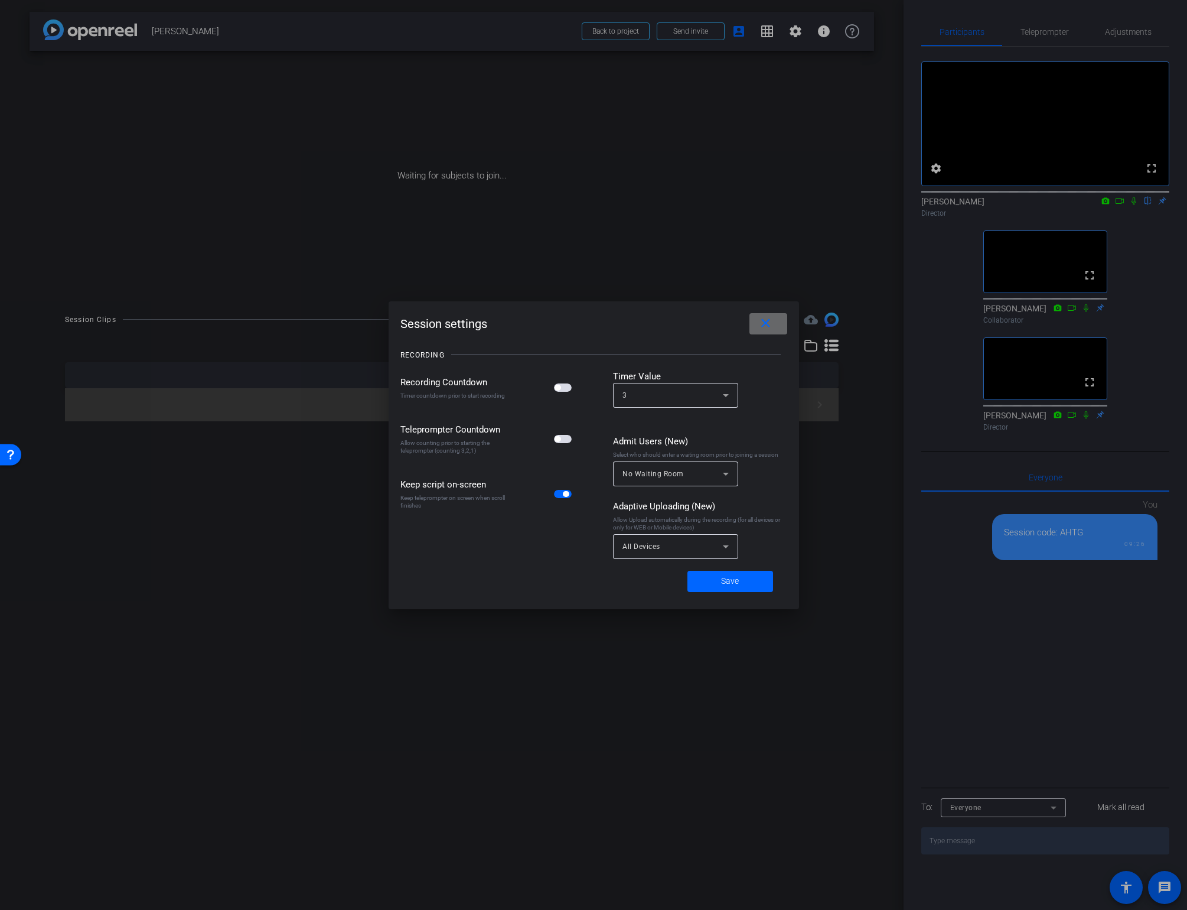
click at [765, 324] on mat-icon "close" at bounding box center [765, 323] width 15 height 15
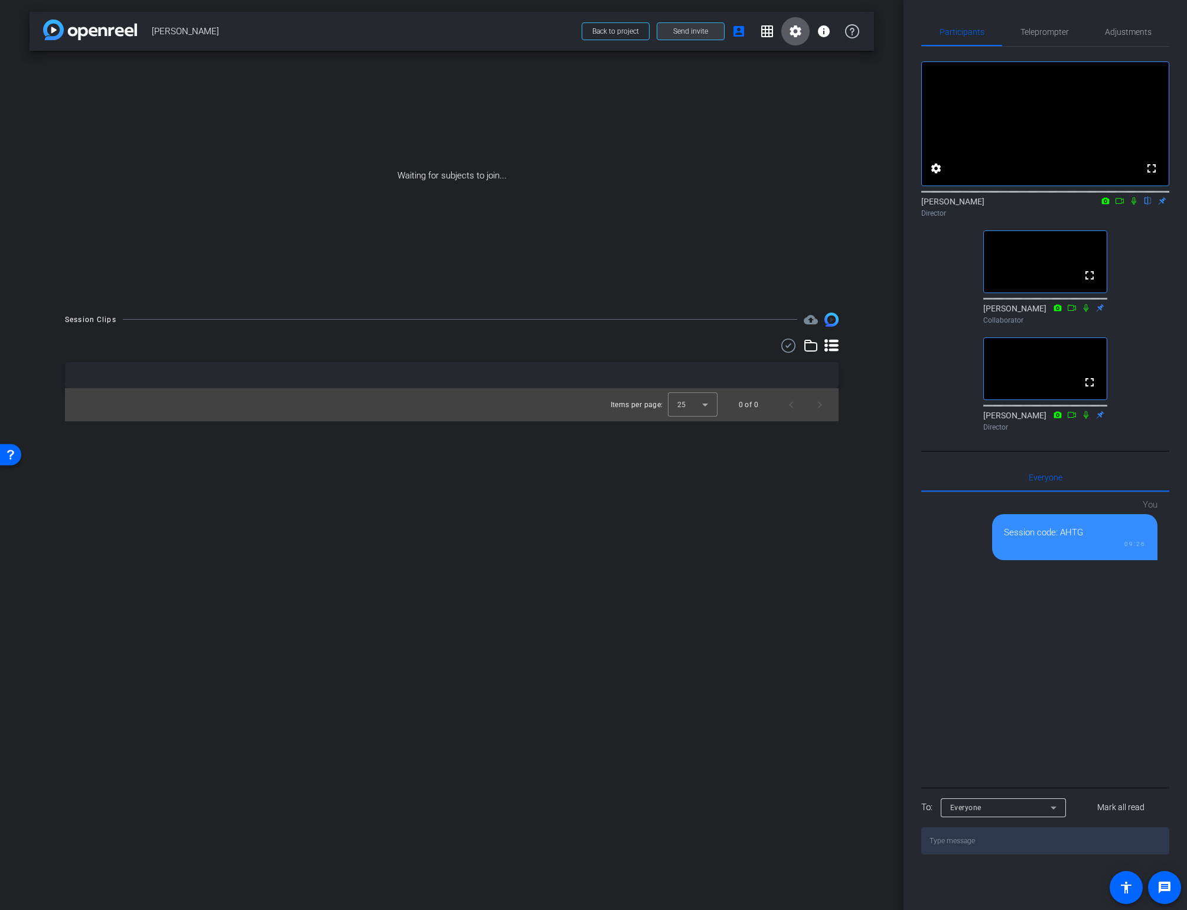
click at [692, 34] on span "Send invite" at bounding box center [690, 31] width 35 height 9
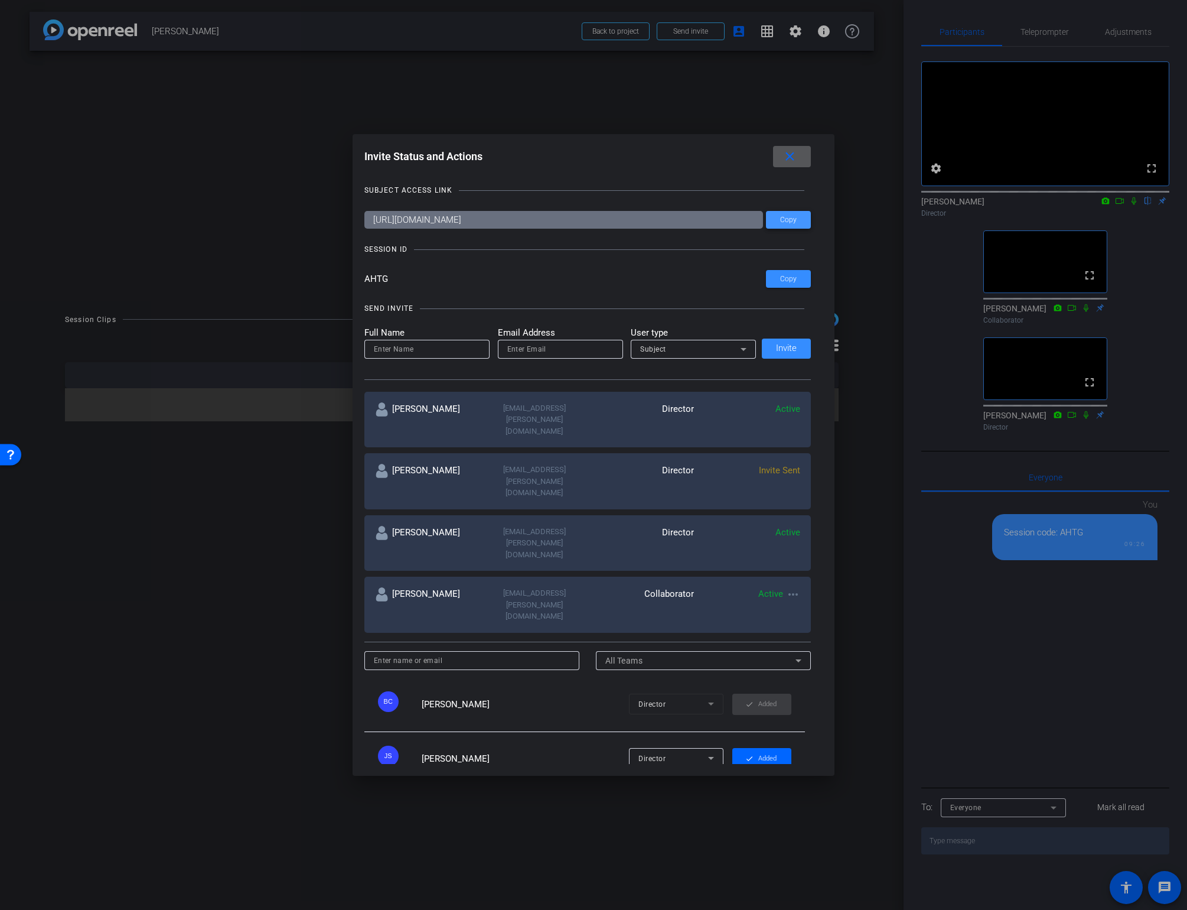
click at [780, 220] on span "Copy" at bounding box center [788, 220] width 17 height 9
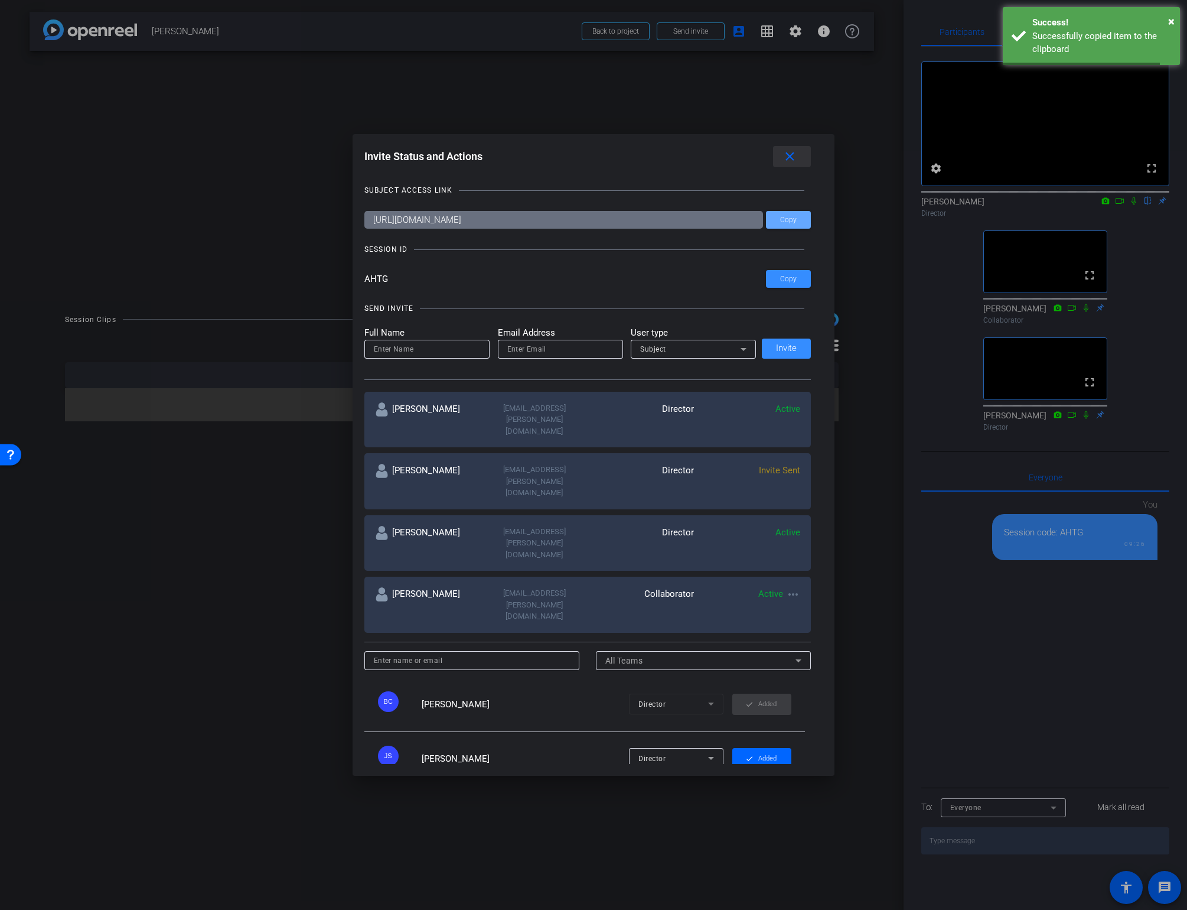
click at [790, 158] on mat-icon "close" at bounding box center [790, 156] width 15 height 15
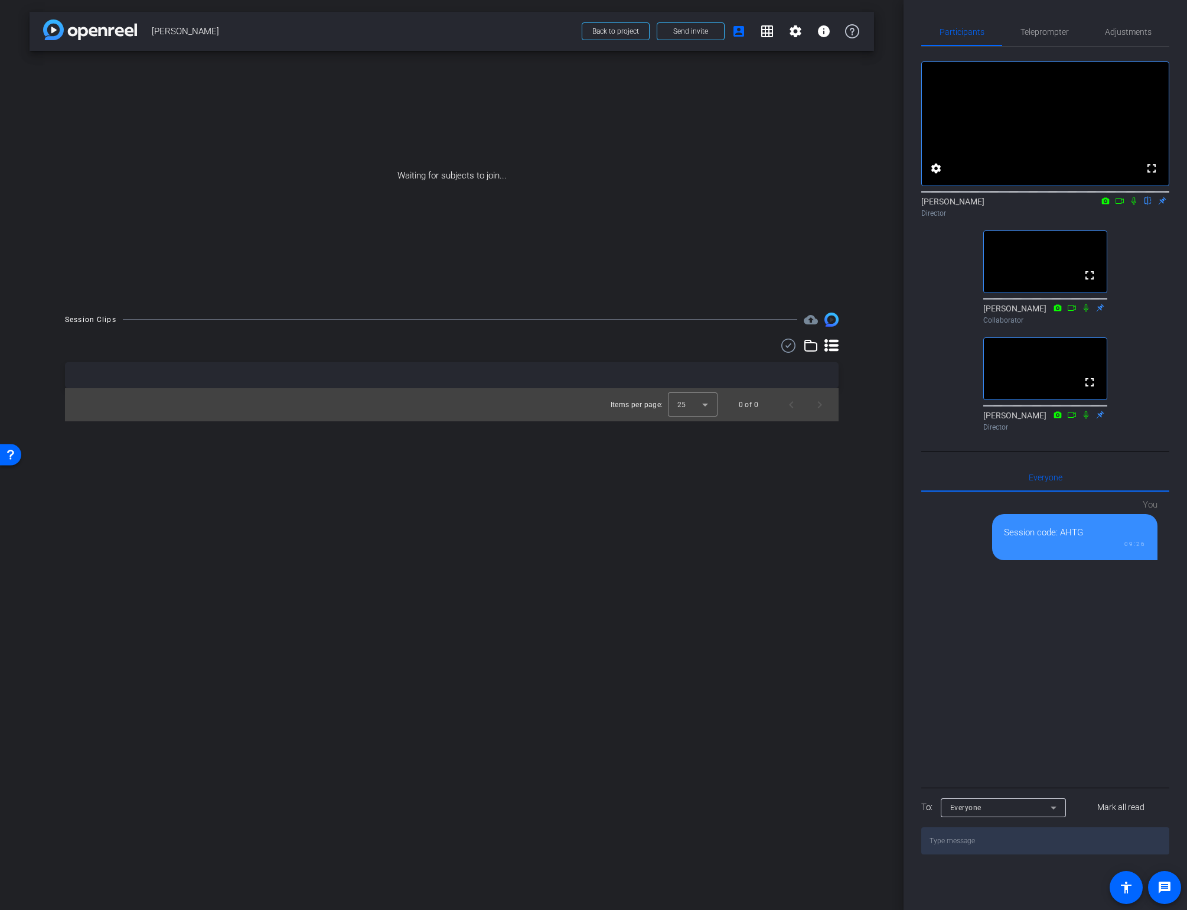
click at [1132, 205] on icon at bounding box center [1133, 201] width 9 height 8
click at [1133, 205] on icon at bounding box center [1134, 201] width 6 height 8
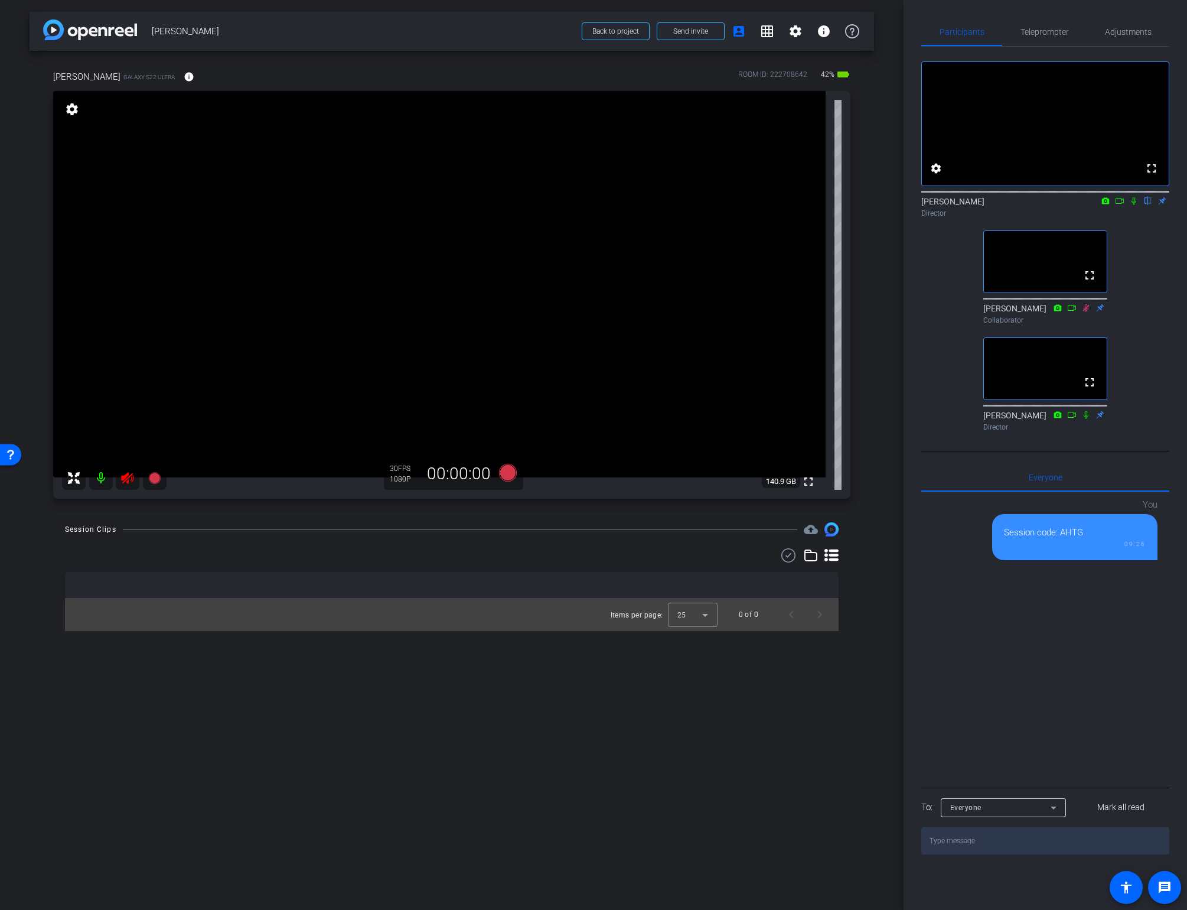
click at [131, 480] on icon at bounding box center [127, 478] width 12 height 12
click at [1128, 25] on span "Adjustments" at bounding box center [1128, 32] width 47 height 28
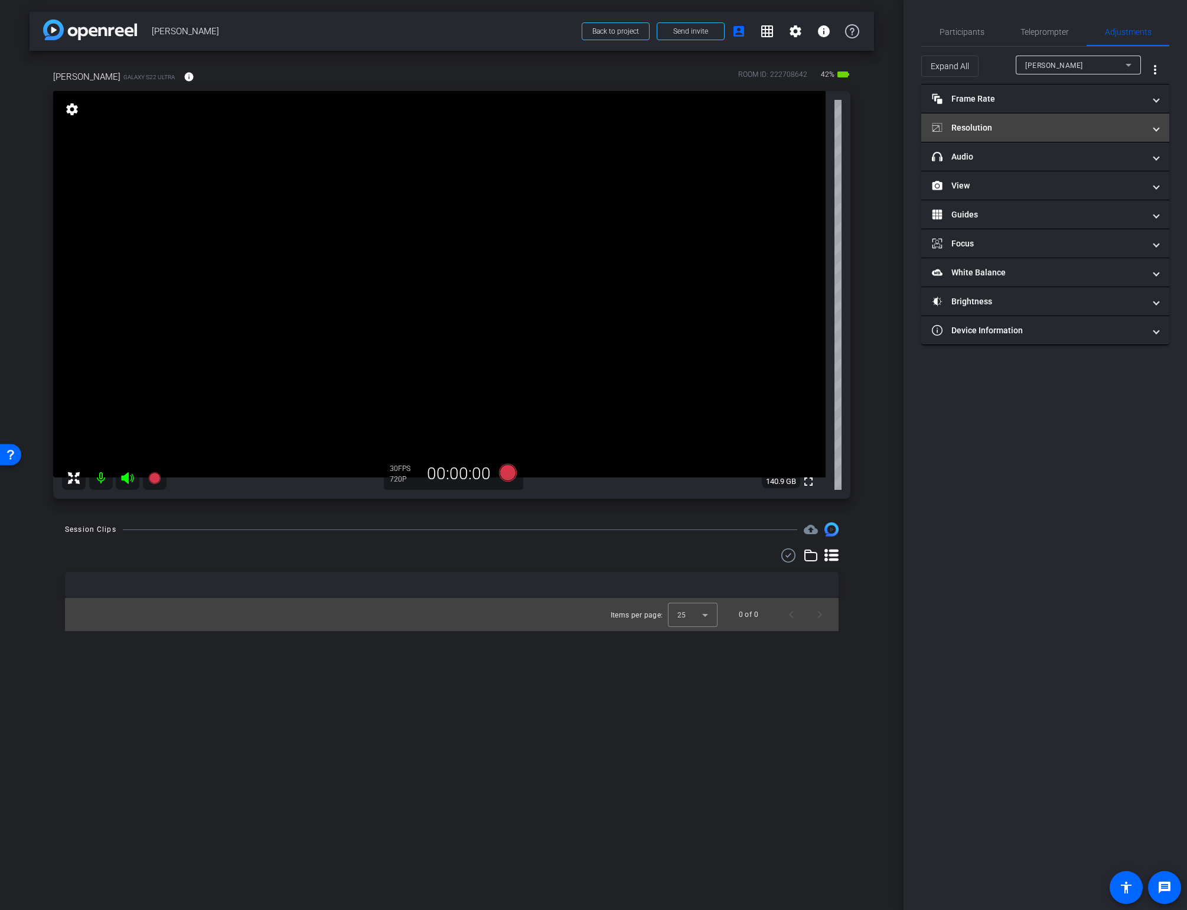
click at [1035, 120] on mat-expansion-panel-header "Resolution" at bounding box center [1045, 127] width 248 height 28
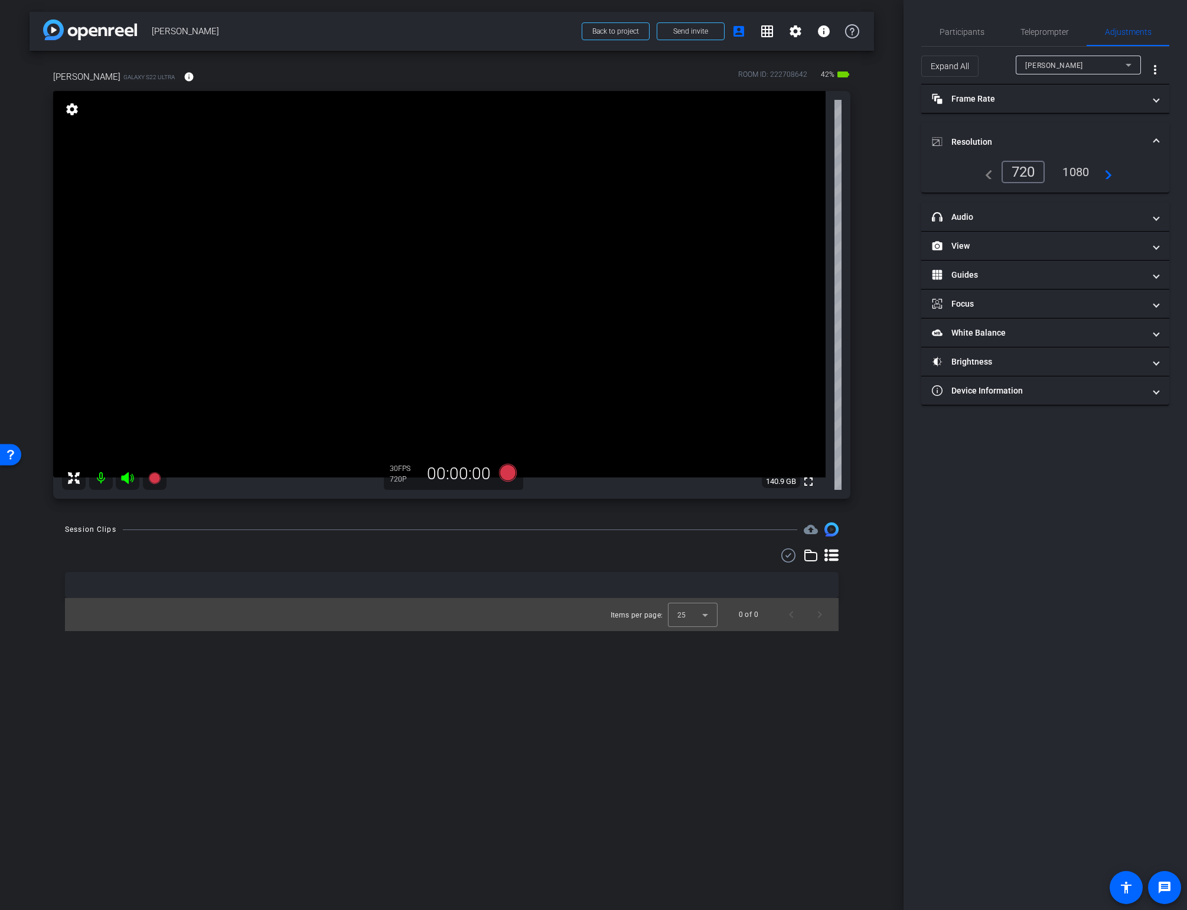
click at [1073, 170] on div "1080" at bounding box center [1076, 172] width 44 height 20
click at [1009, 131] on mat-expansion-panel-header "Resolution" at bounding box center [1045, 142] width 248 height 38
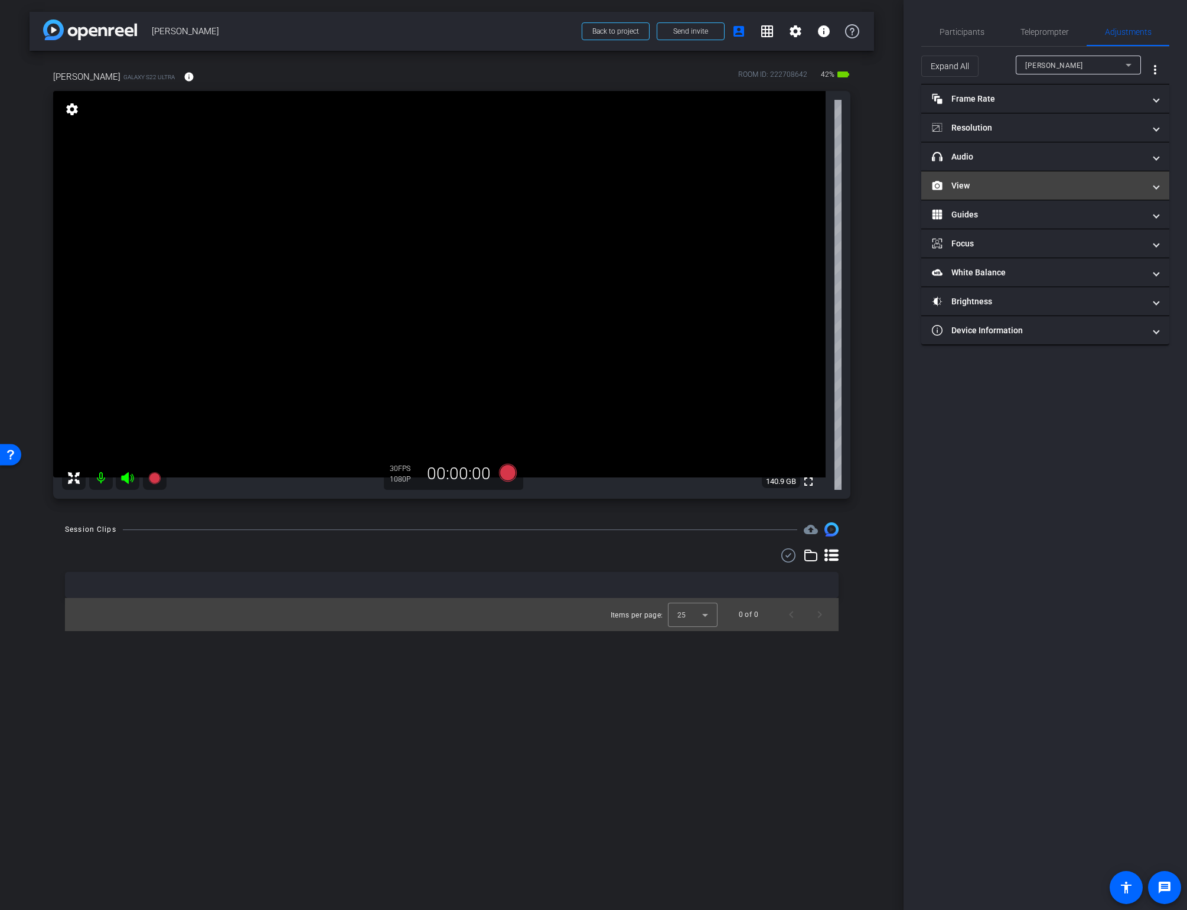
click at [973, 181] on mat-panel-title "View" at bounding box center [1038, 186] width 213 height 12
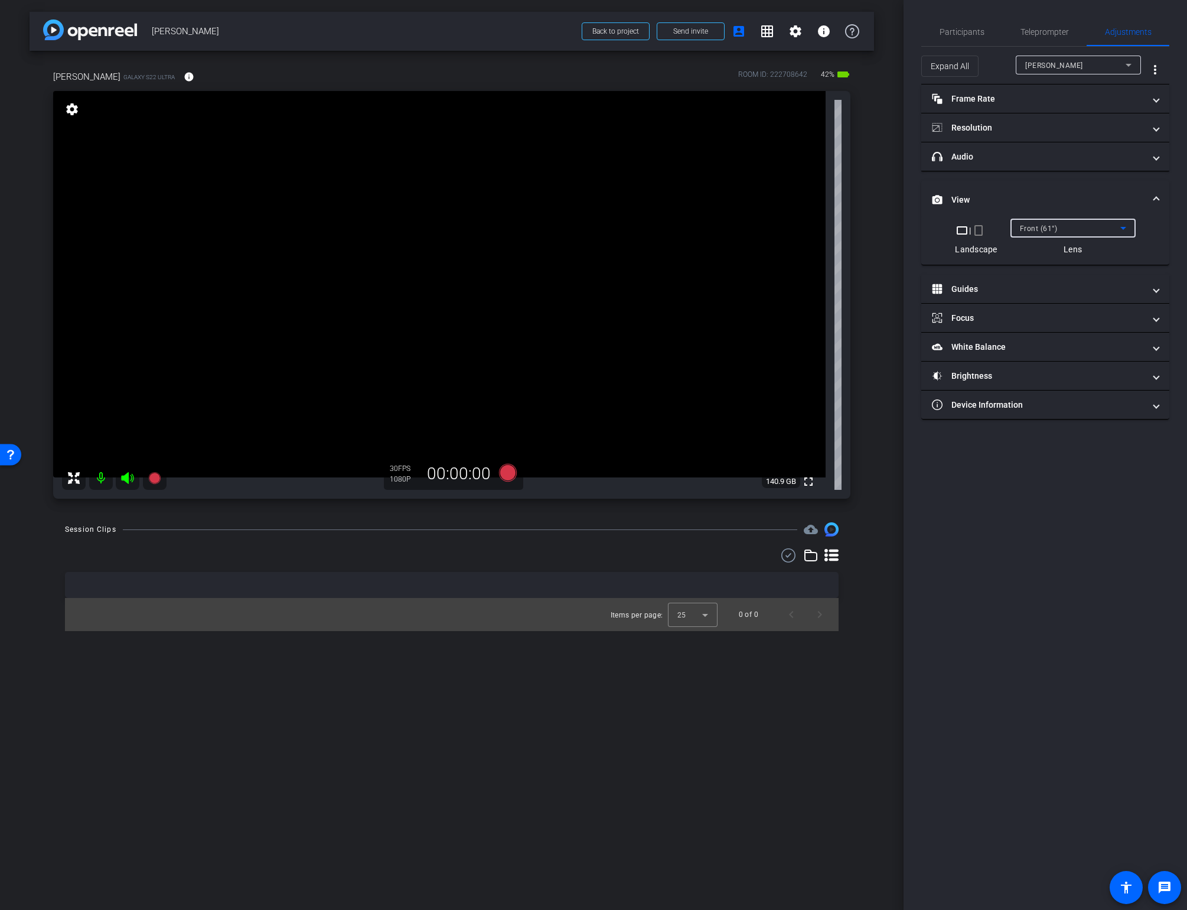
click at [1038, 227] on span "Front (61°)" at bounding box center [1039, 228] width 38 height 8
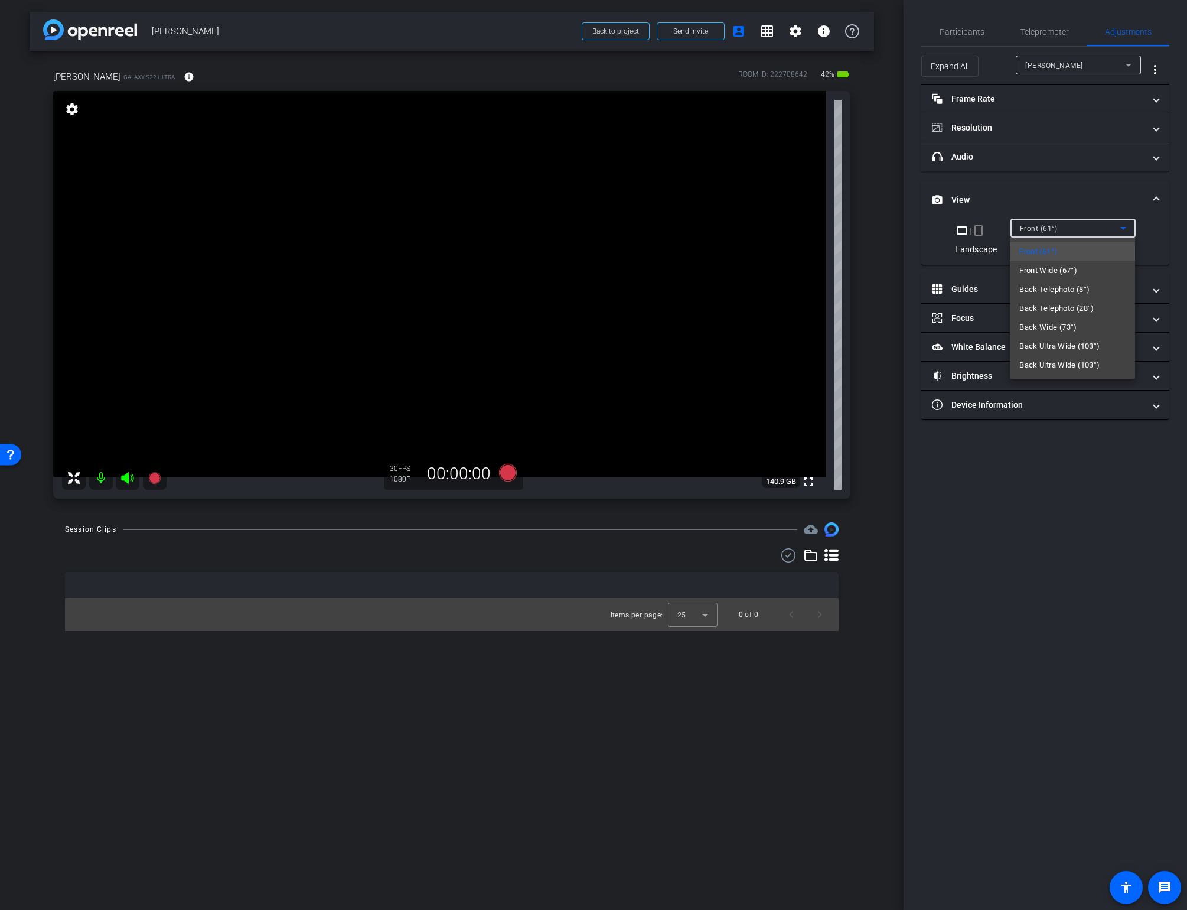
click at [877, 305] on div at bounding box center [593, 455] width 1187 height 910
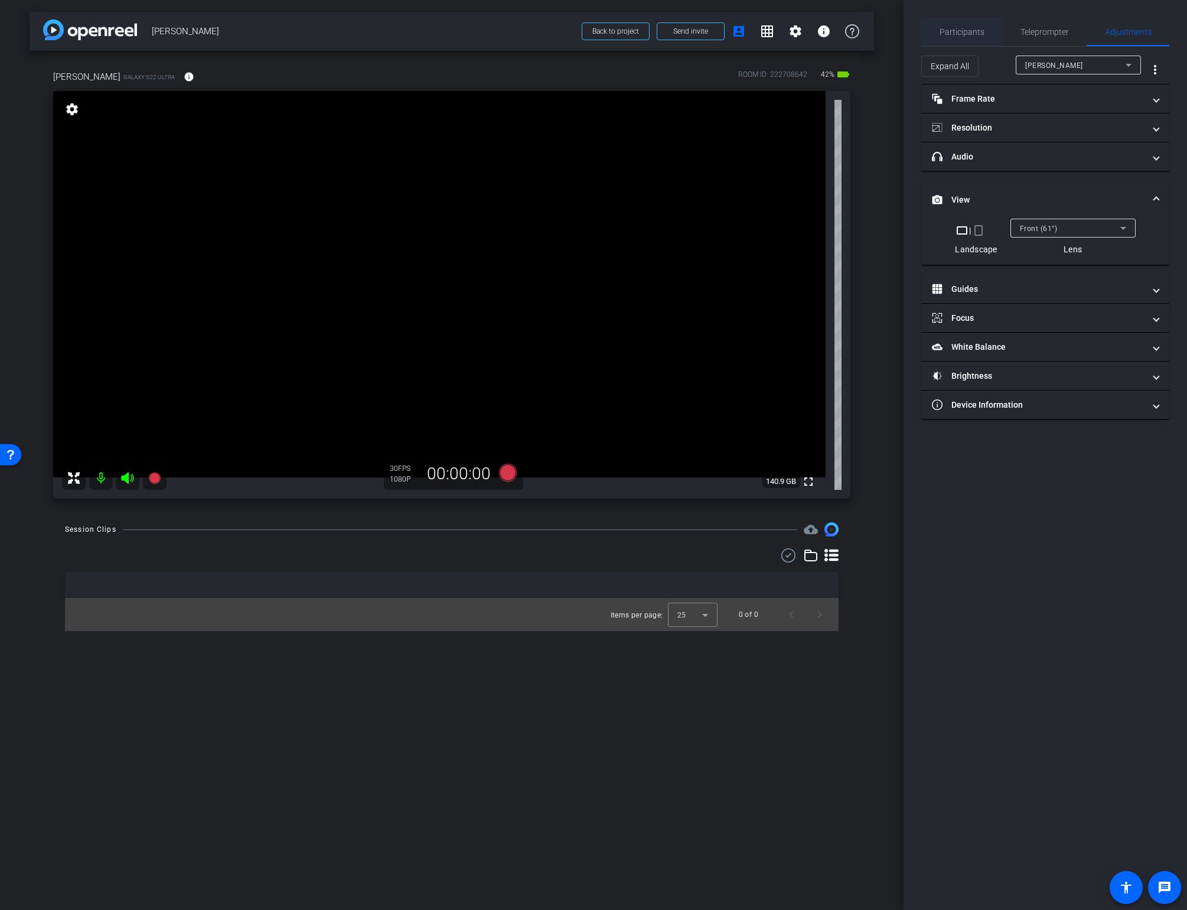
click at [954, 32] on span "Participants" at bounding box center [962, 32] width 45 height 8
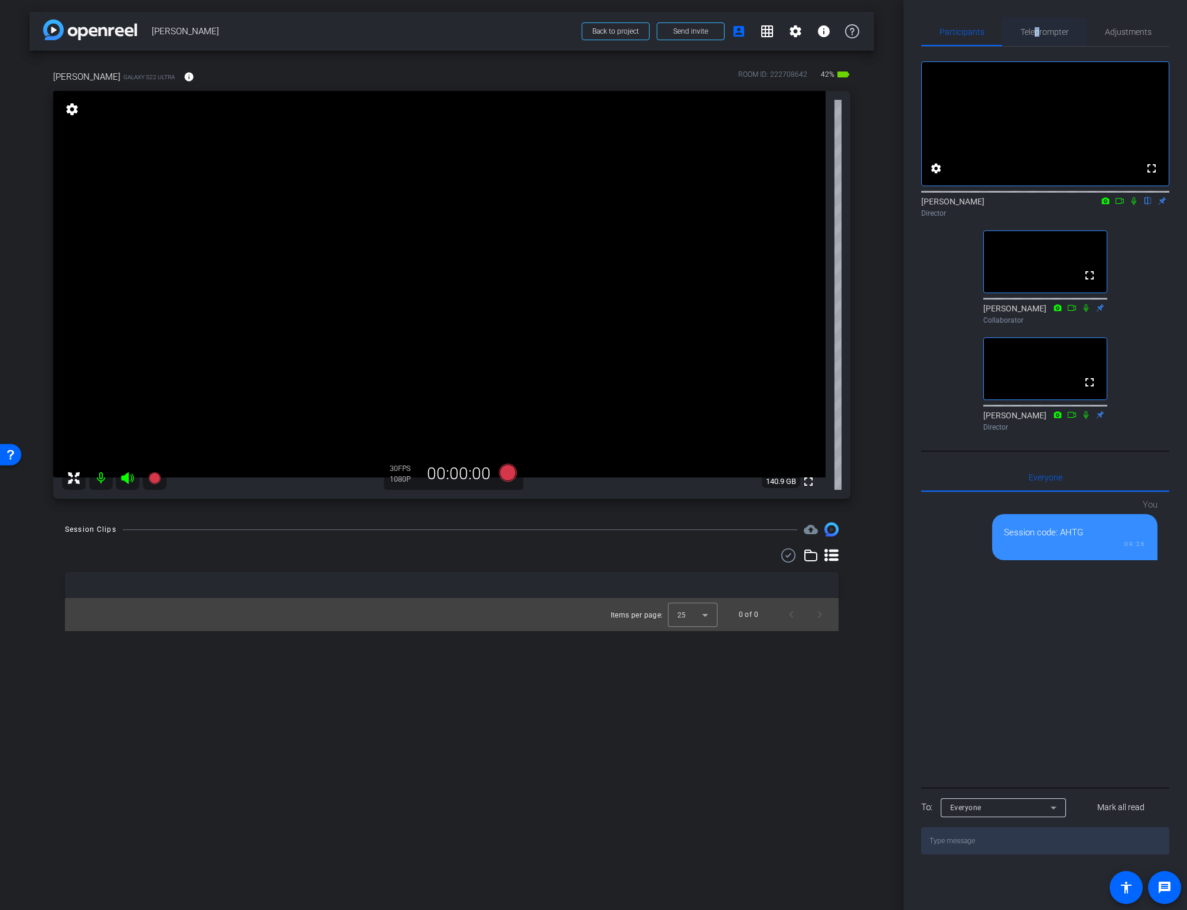
click at [1037, 32] on span "Teleprompter" at bounding box center [1045, 32] width 48 height 8
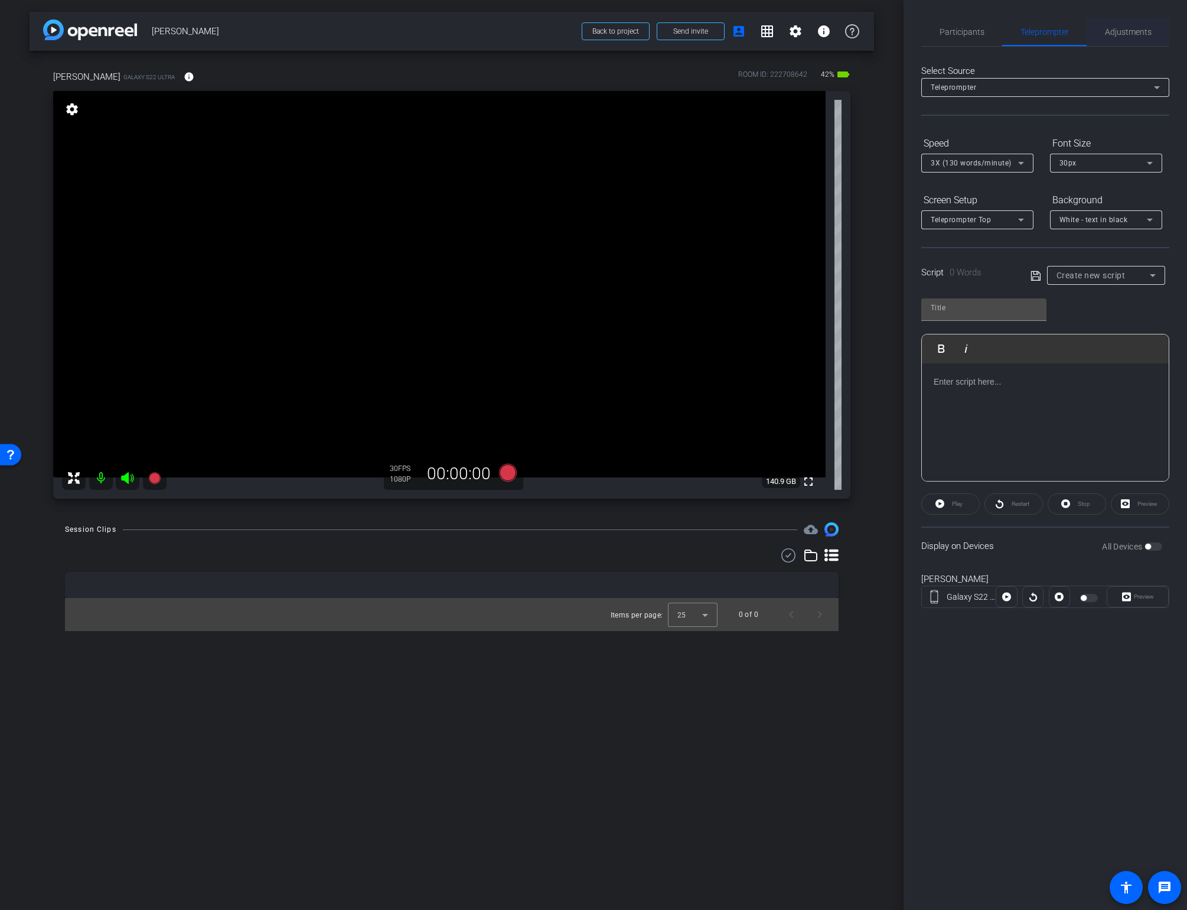
click at [1115, 24] on span "Adjustments" at bounding box center [1128, 32] width 47 height 28
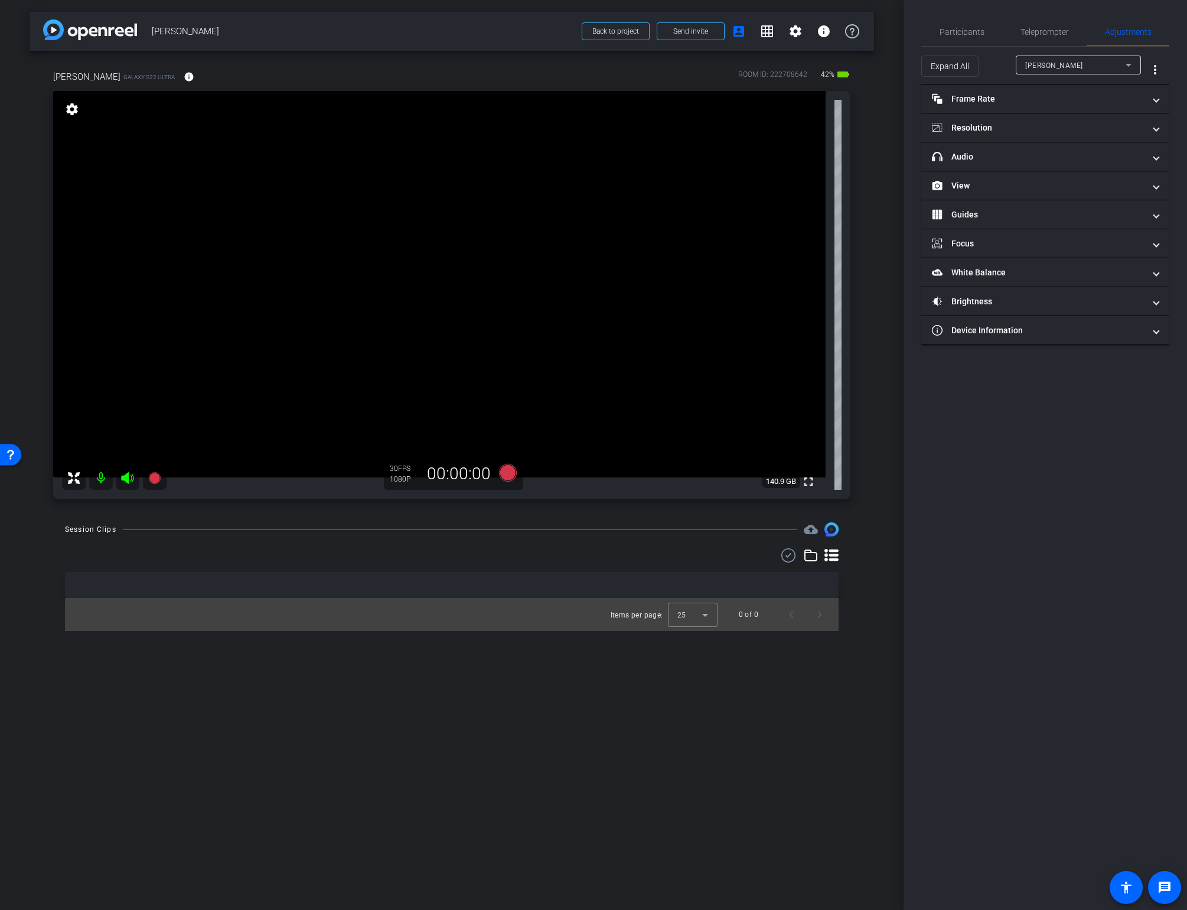
click at [869, 387] on div "[PERSON_NAME] Galaxy S22 Ultra info ROOM ID: 222708642 42% battery_std fullscre…" at bounding box center [452, 281] width 845 height 460
click at [952, 28] on span "Participants" at bounding box center [962, 32] width 45 height 8
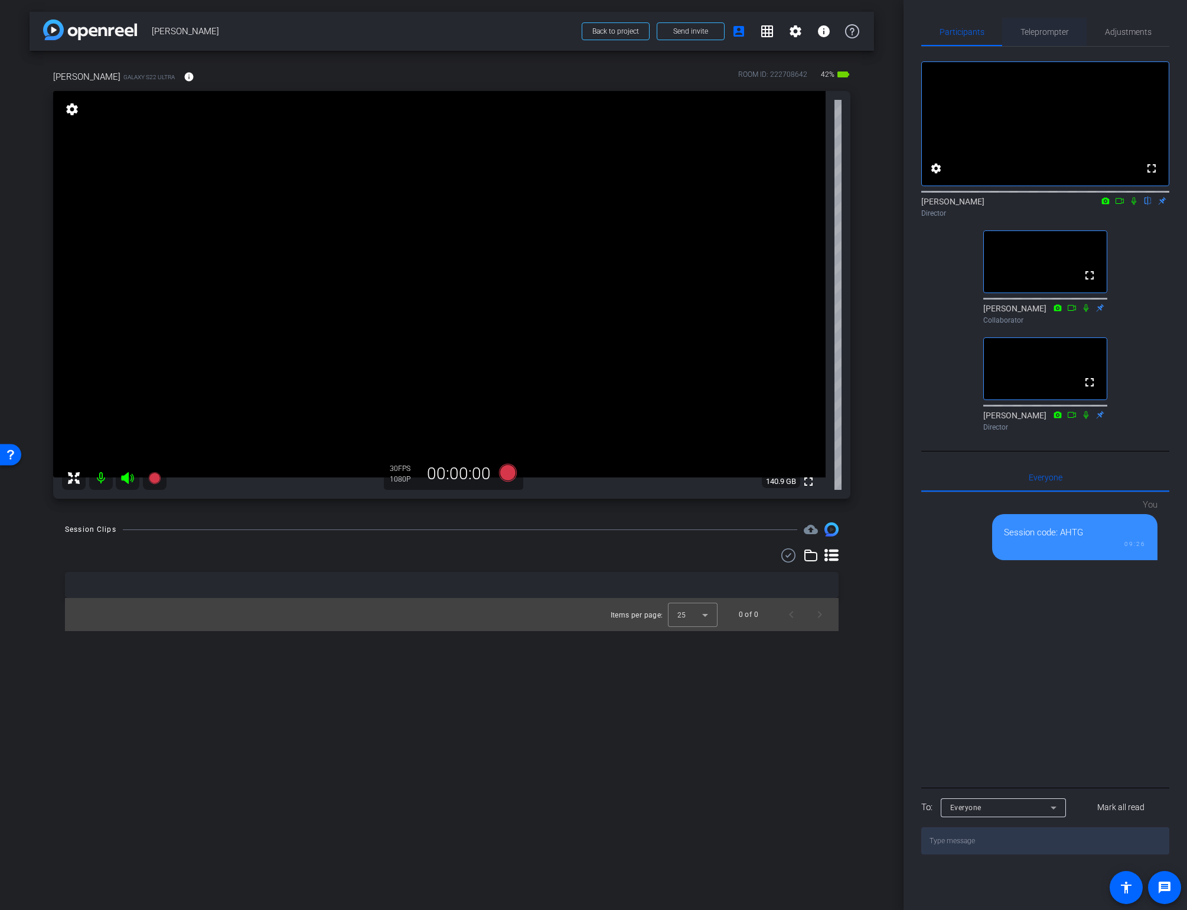
click at [1053, 28] on span "Teleprompter" at bounding box center [1045, 32] width 48 height 8
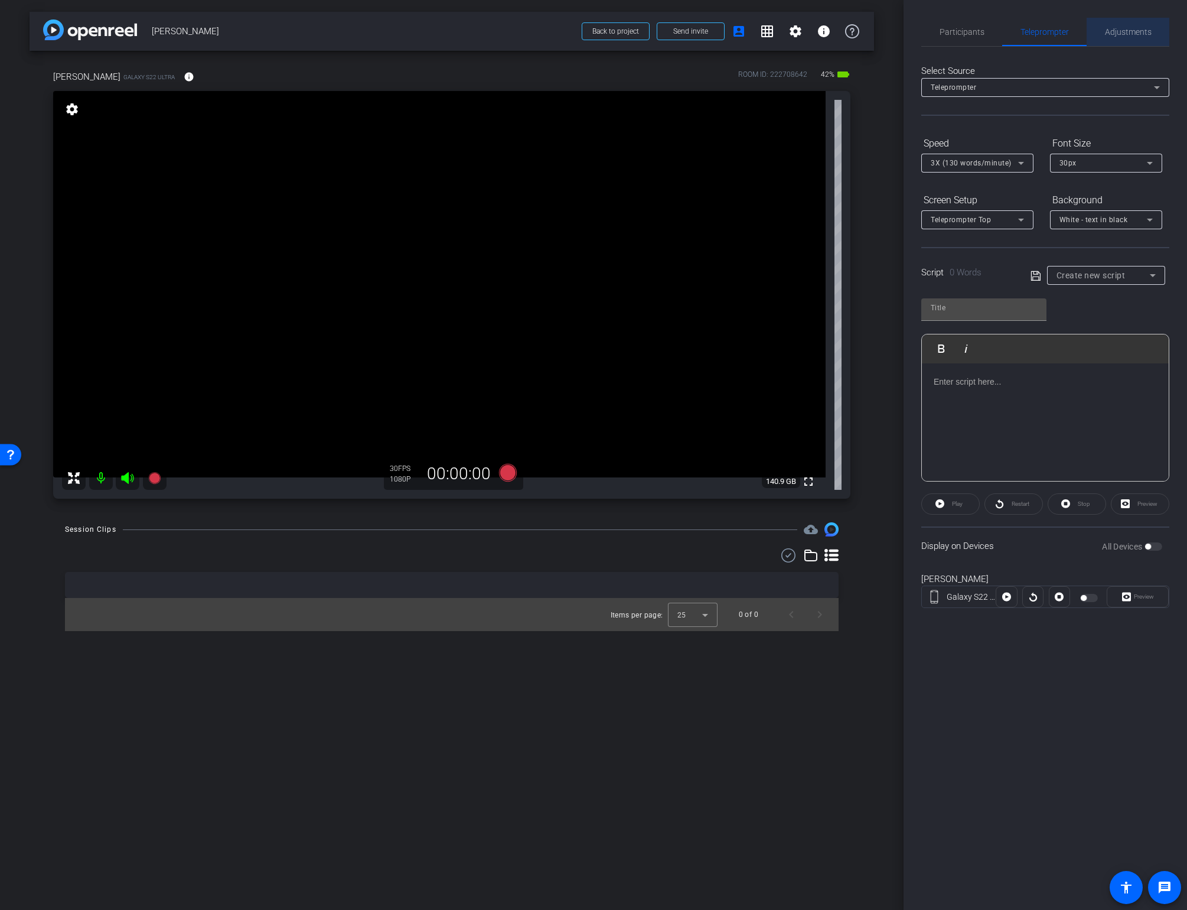
click at [1121, 31] on span "Adjustments" at bounding box center [1128, 32] width 47 height 8
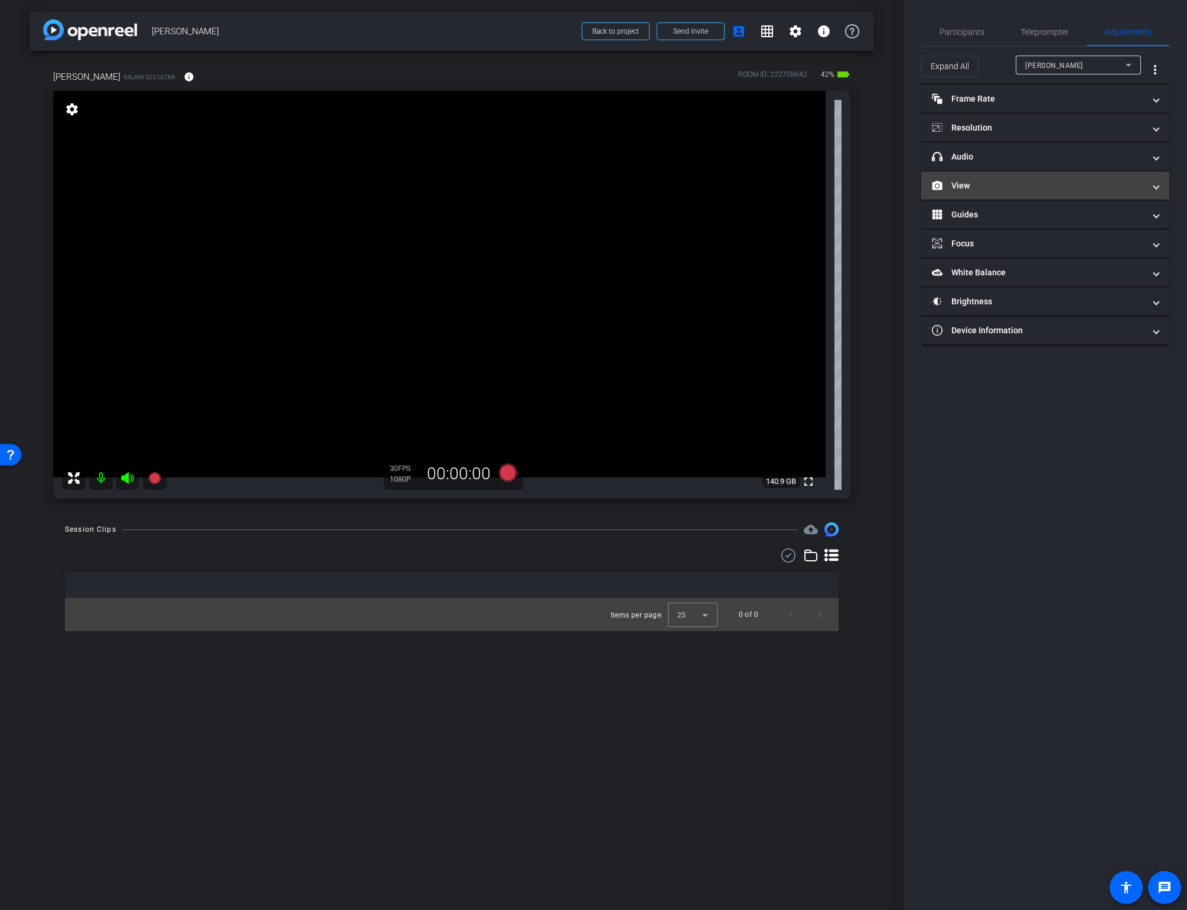
click at [1023, 187] on mat-panel-title "View" at bounding box center [1038, 186] width 213 height 12
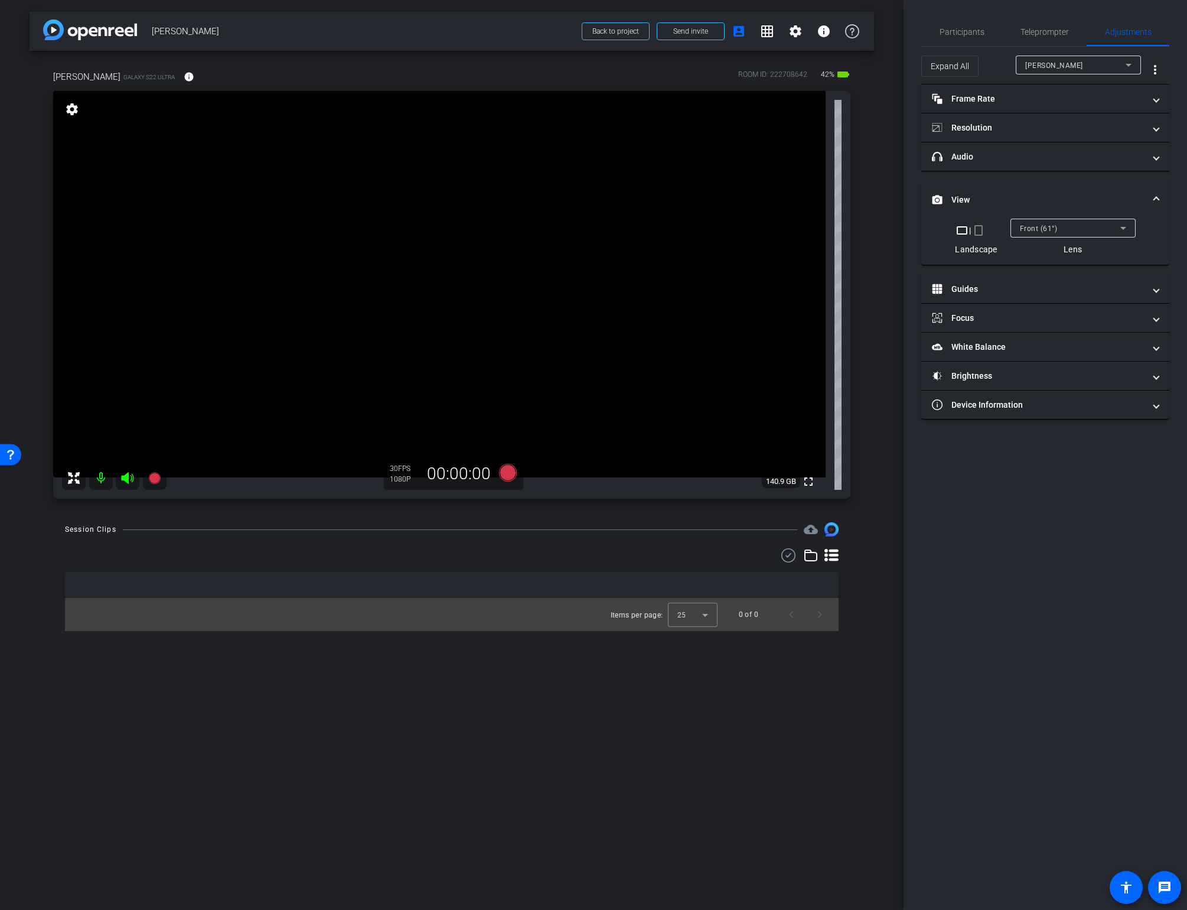
click at [1040, 224] on span "Front (61°)" at bounding box center [1039, 228] width 38 height 8
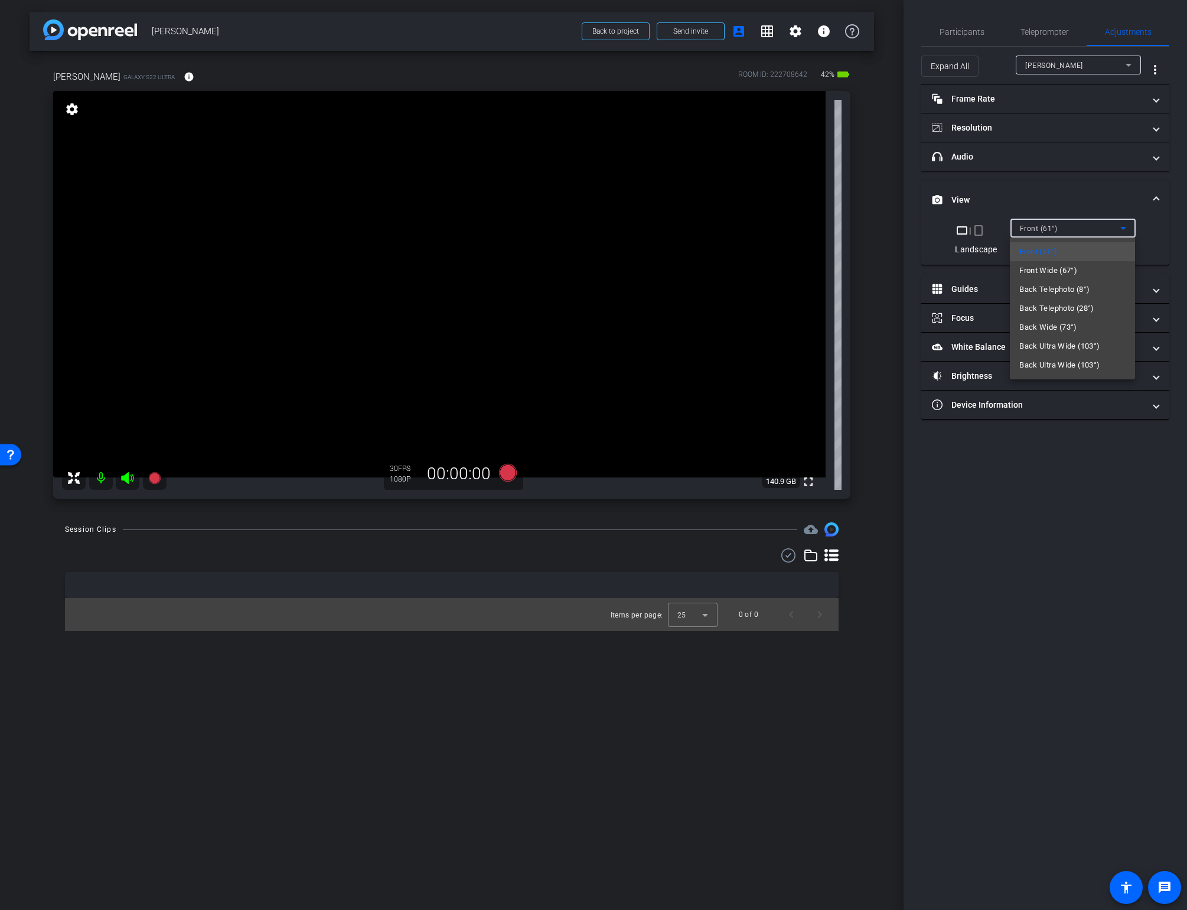
click at [888, 368] on div at bounding box center [593, 455] width 1187 height 910
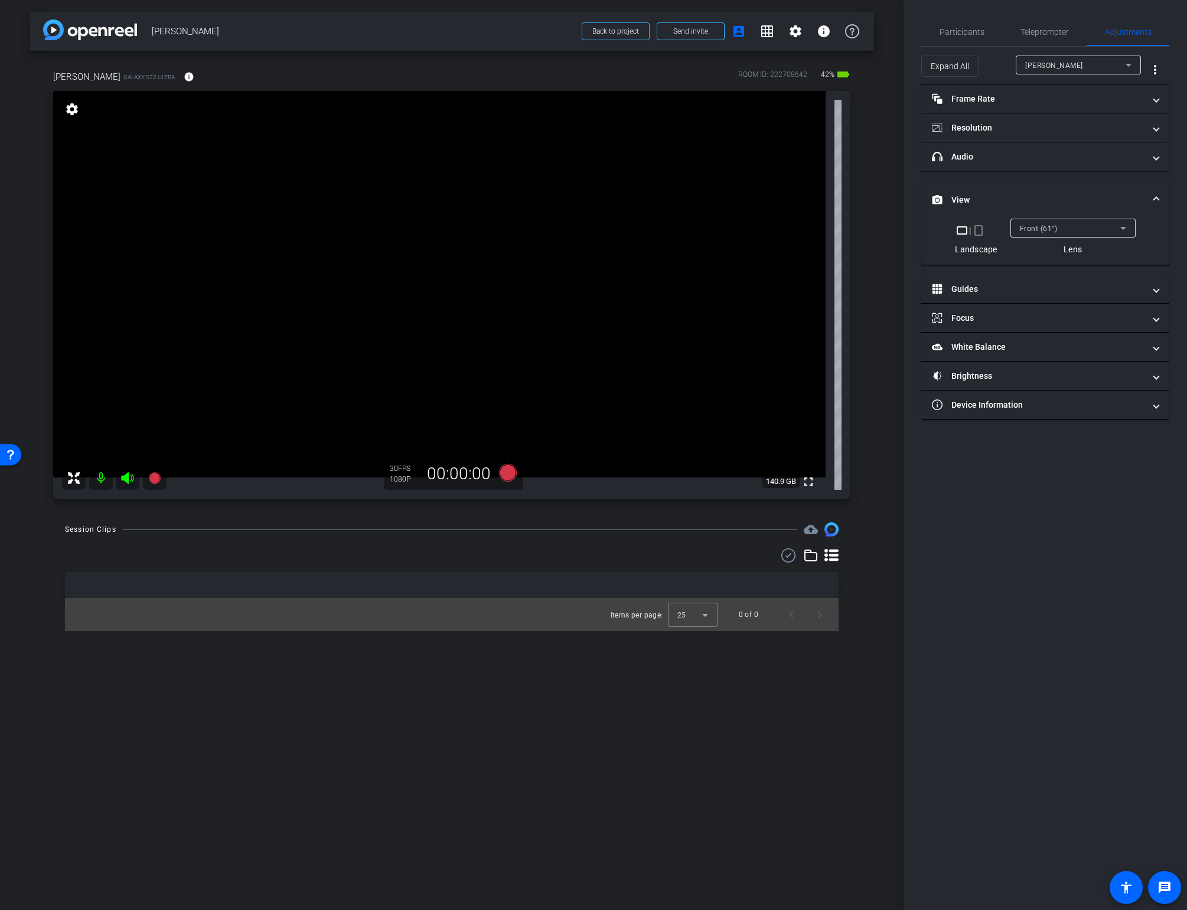
click at [1089, 226] on div "Front (61°)" at bounding box center [1070, 228] width 100 height 15
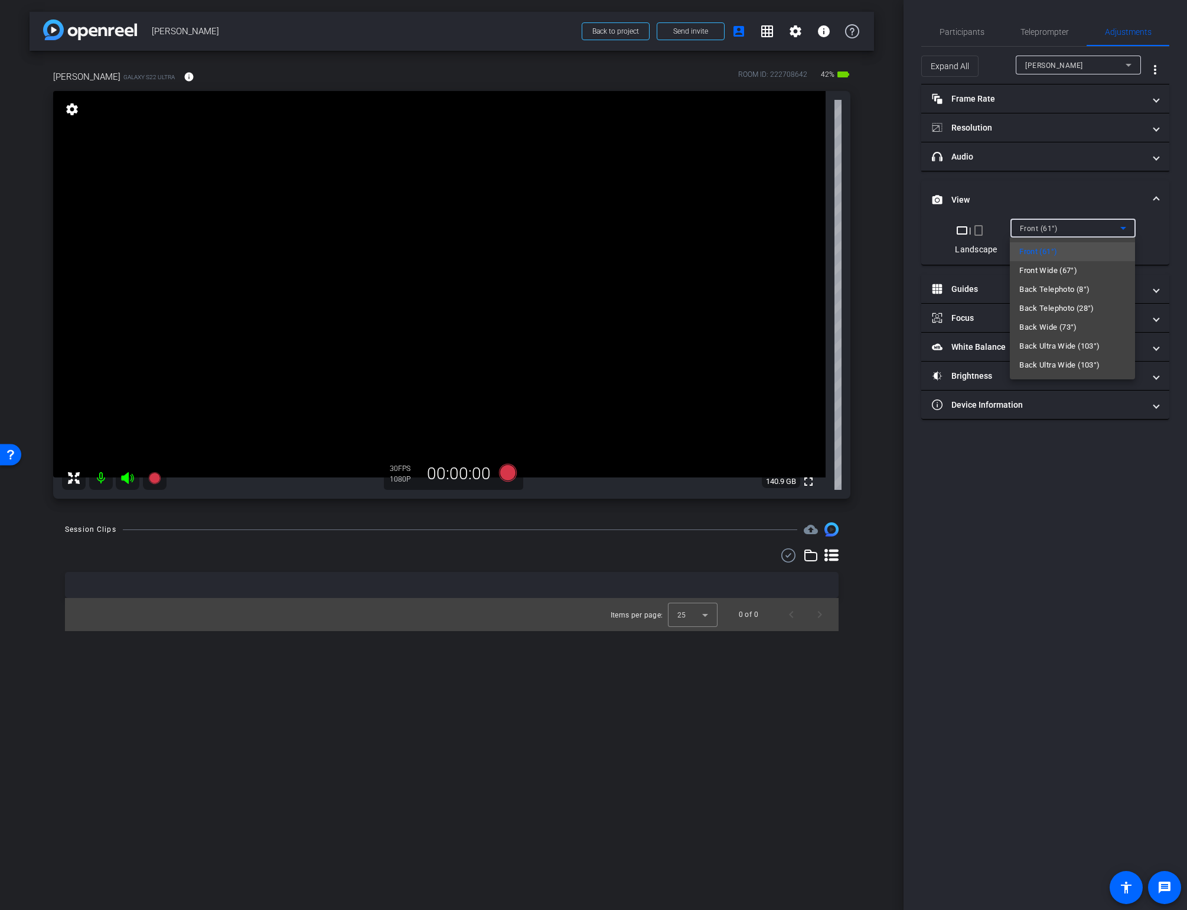
click at [1077, 226] on div at bounding box center [593, 455] width 1187 height 910
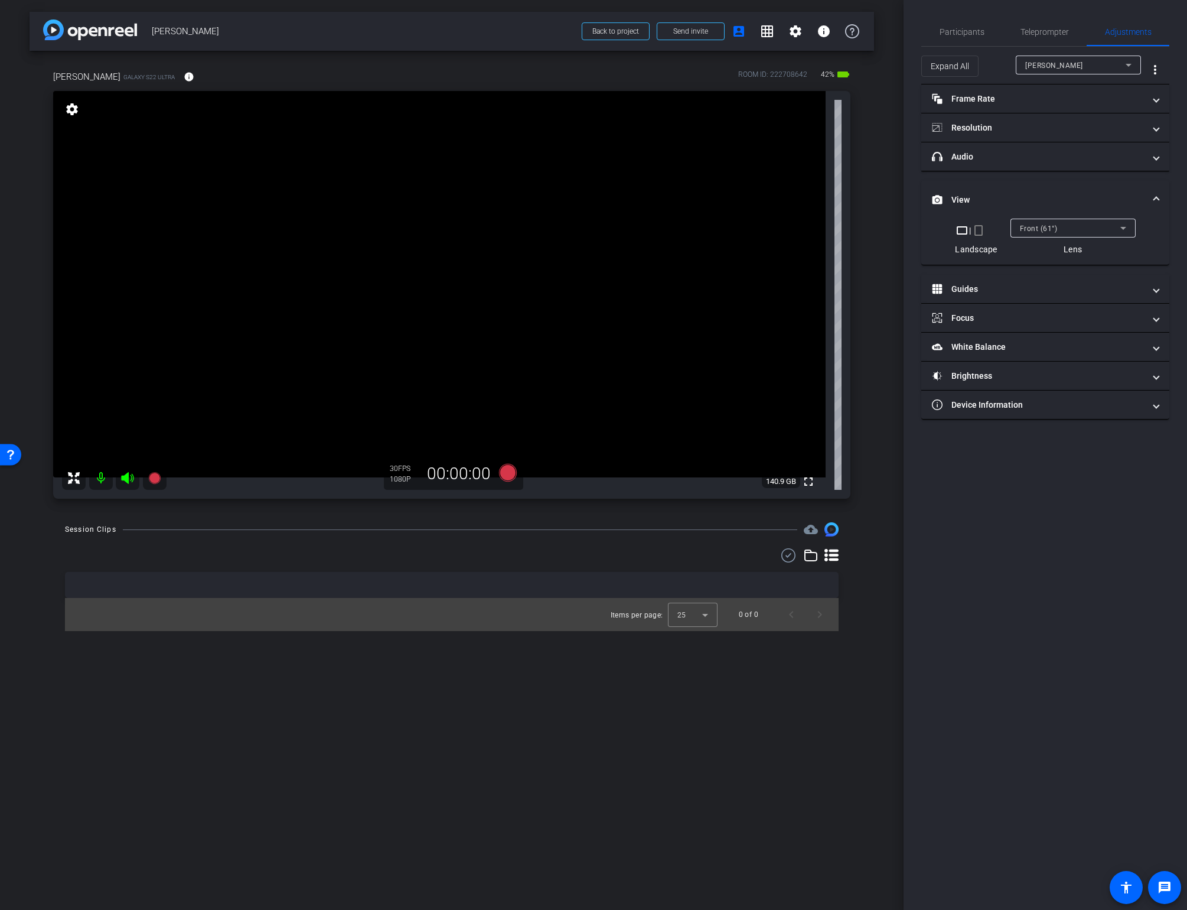
click at [1078, 226] on div "Front (61°)" at bounding box center [1070, 228] width 100 height 15
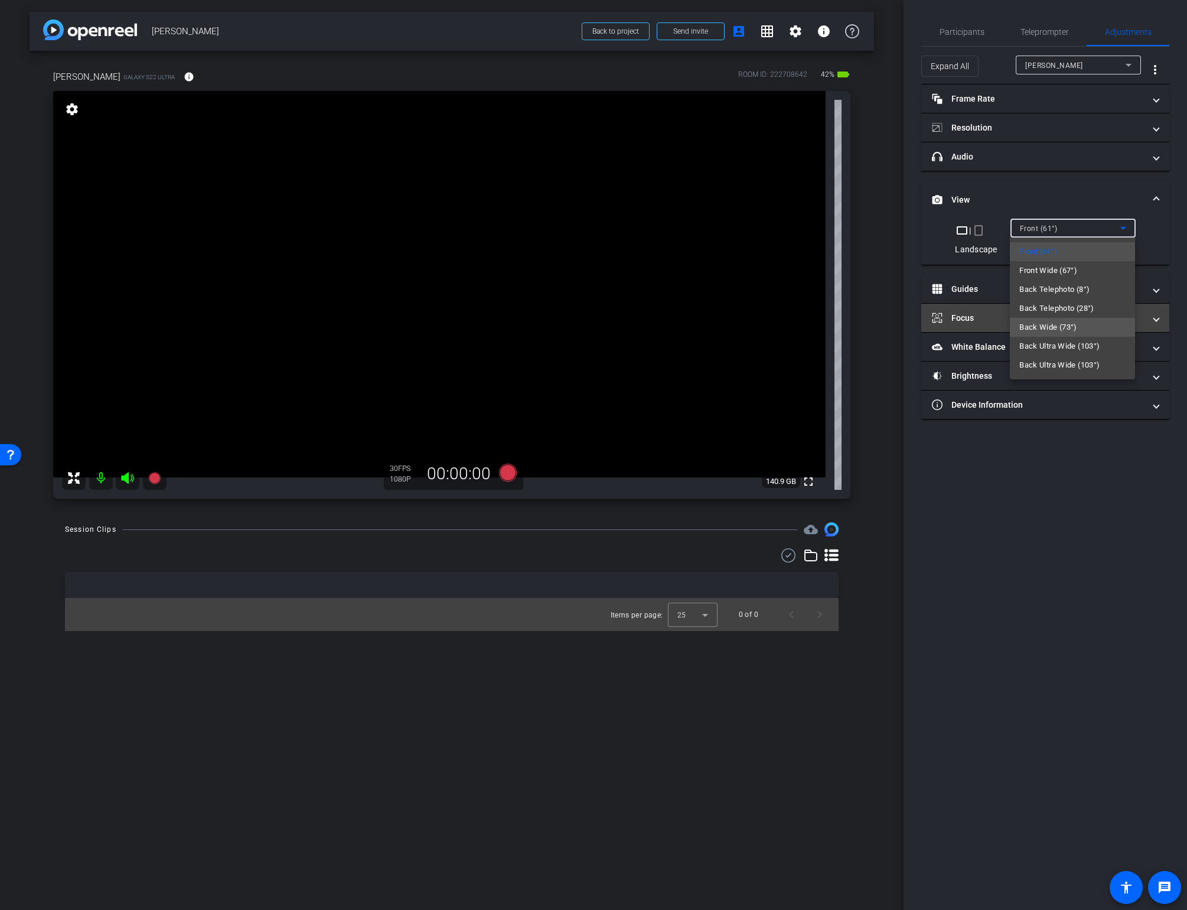
click at [1054, 327] on span "Back Wide (73°)" at bounding box center [1048, 327] width 58 height 14
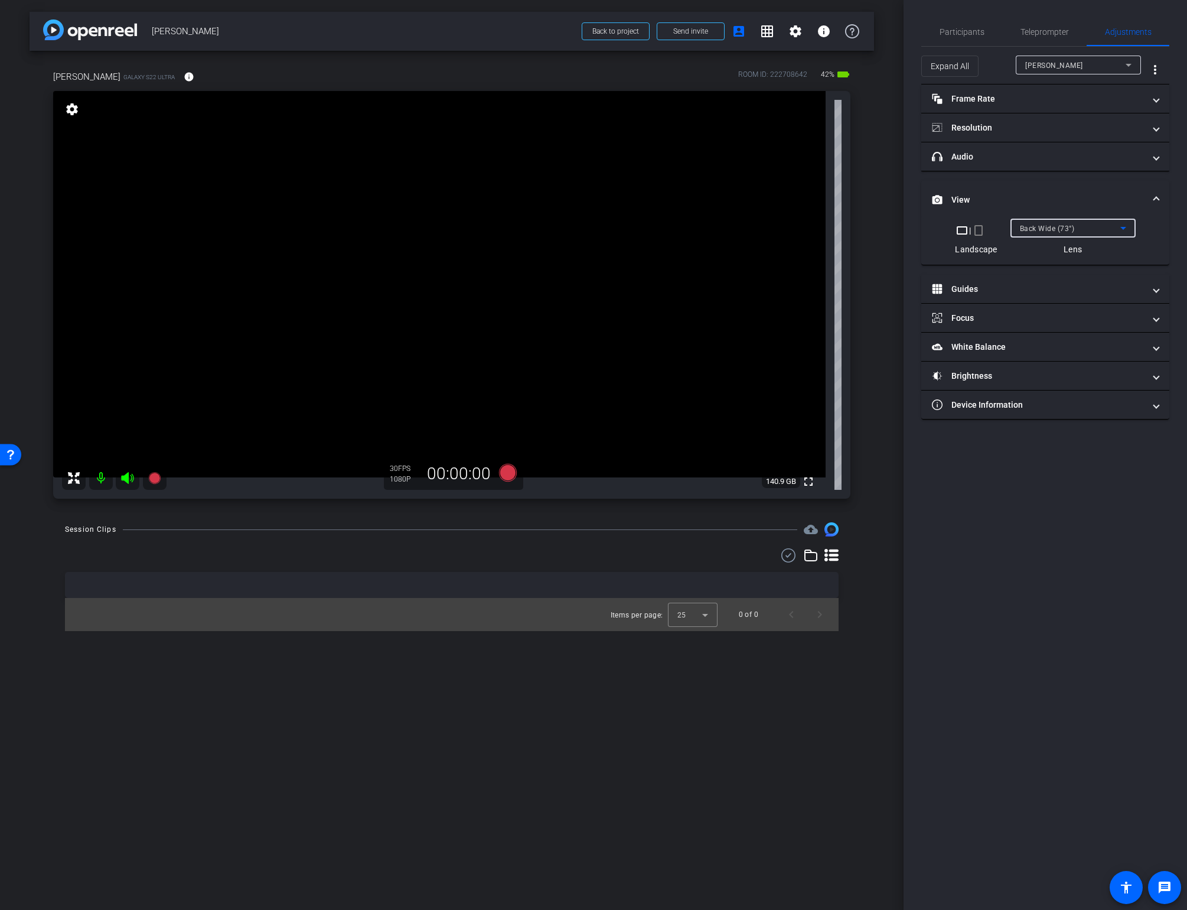
click at [1071, 224] on div "Back Wide (73°)" at bounding box center [1070, 228] width 100 height 15
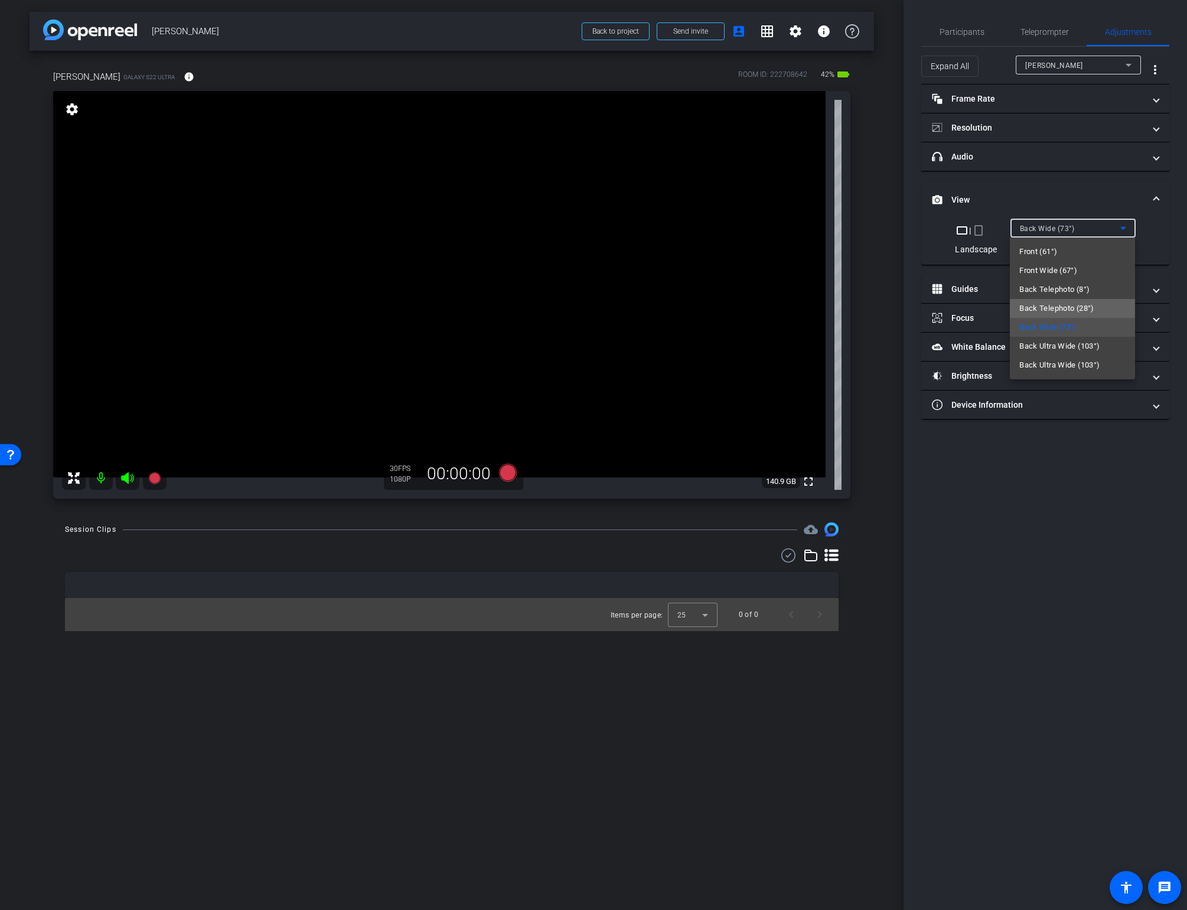
click at [1059, 307] on span "Back Telephoto (28°)" at bounding box center [1056, 308] width 75 height 14
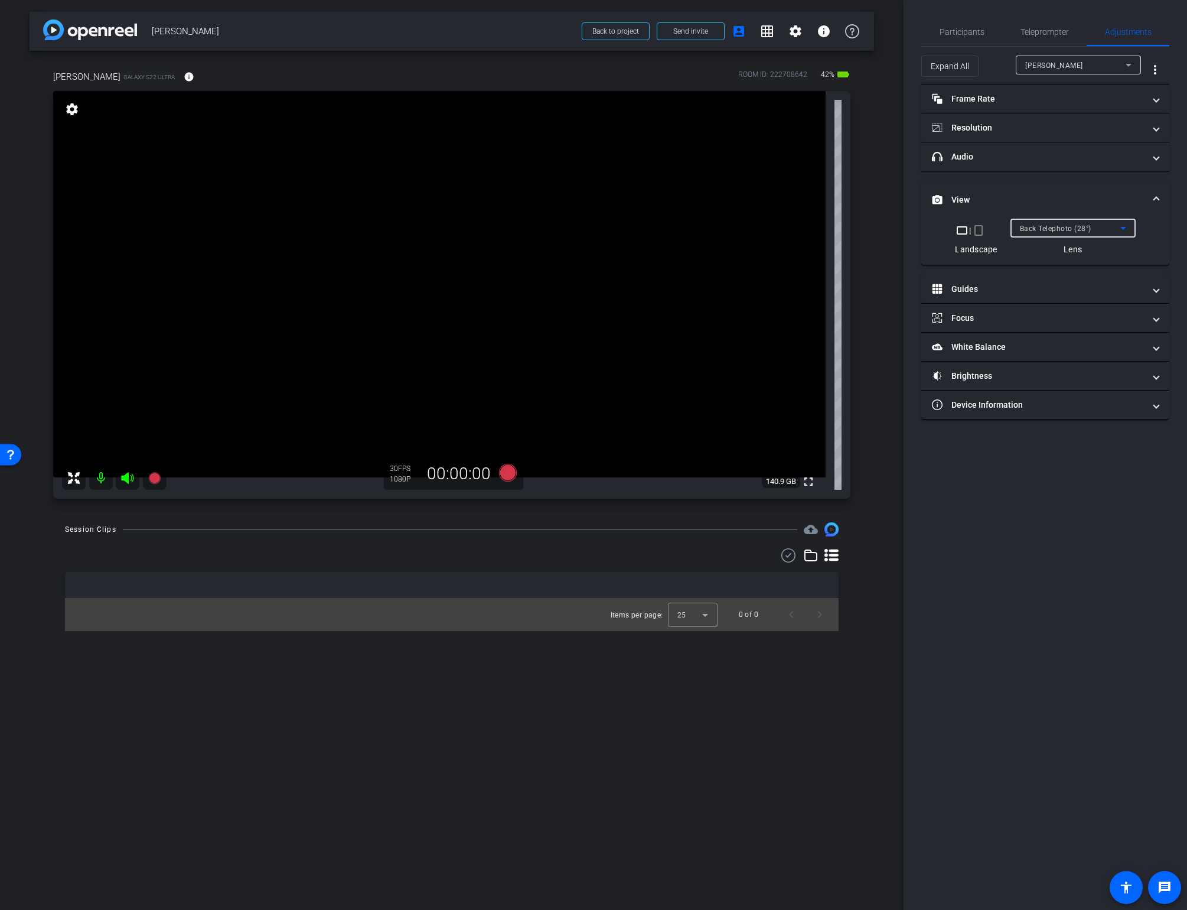
click at [1060, 230] on span "Back Telephoto (28°)" at bounding box center [1055, 228] width 71 height 8
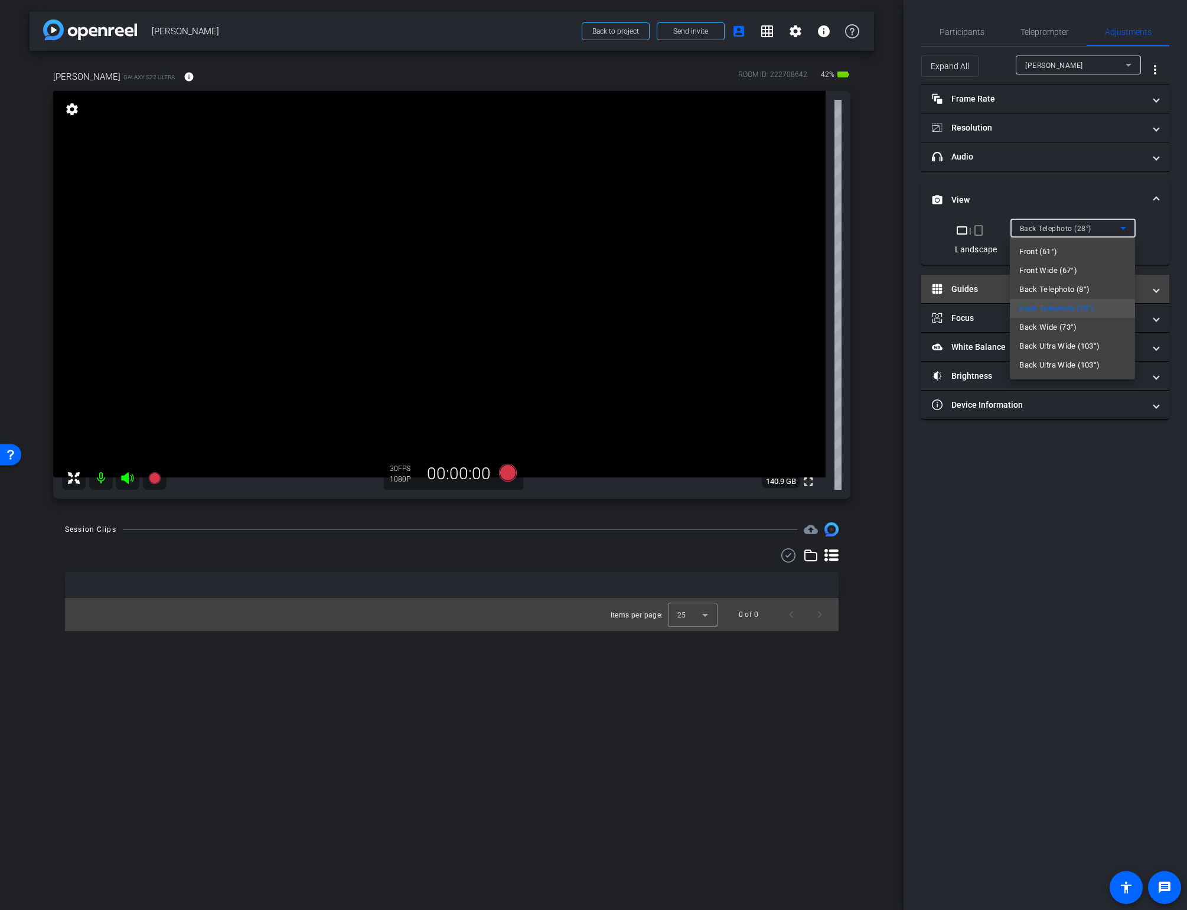
click at [1063, 289] on span "Back Telephoto (8°)" at bounding box center [1054, 289] width 70 height 14
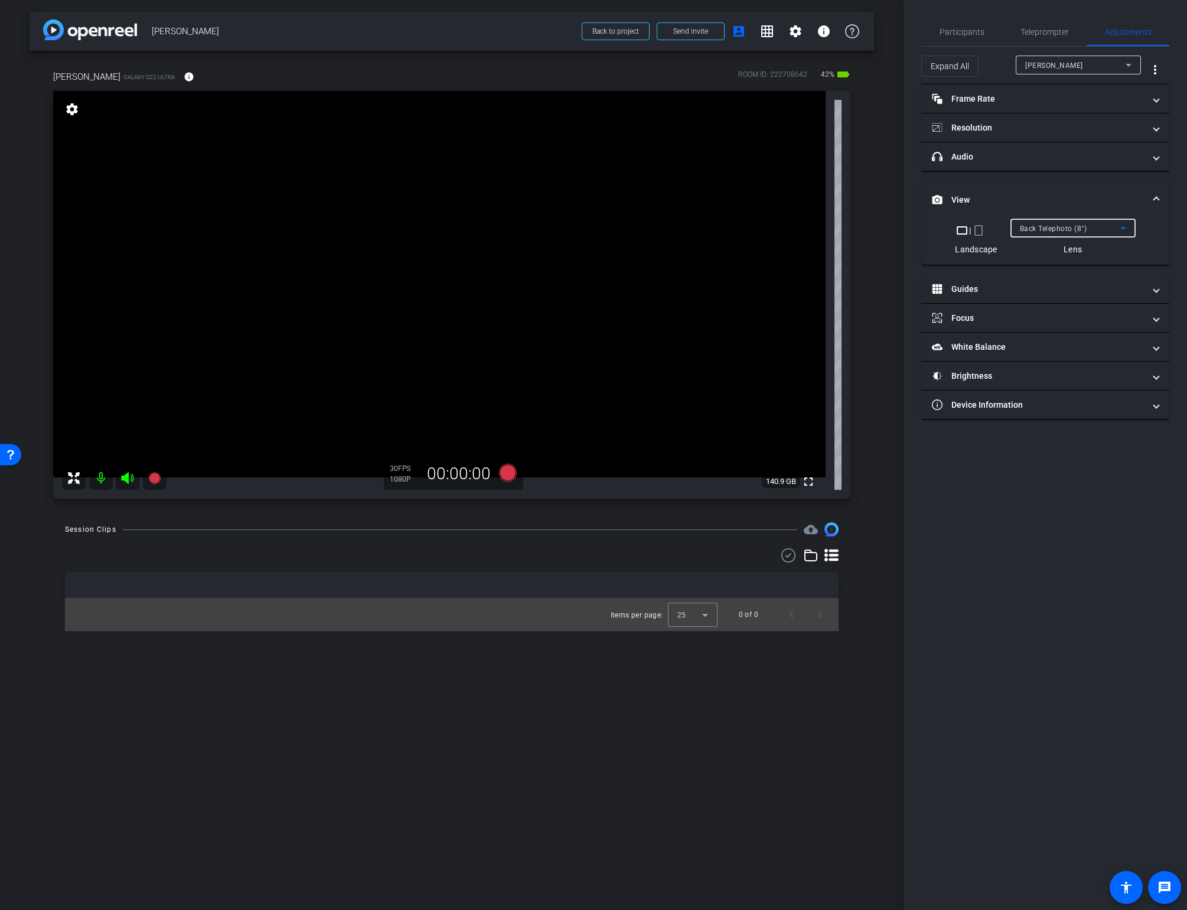
click at [1061, 227] on span "Back Telephoto (8°)" at bounding box center [1053, 228] width 67 height 8
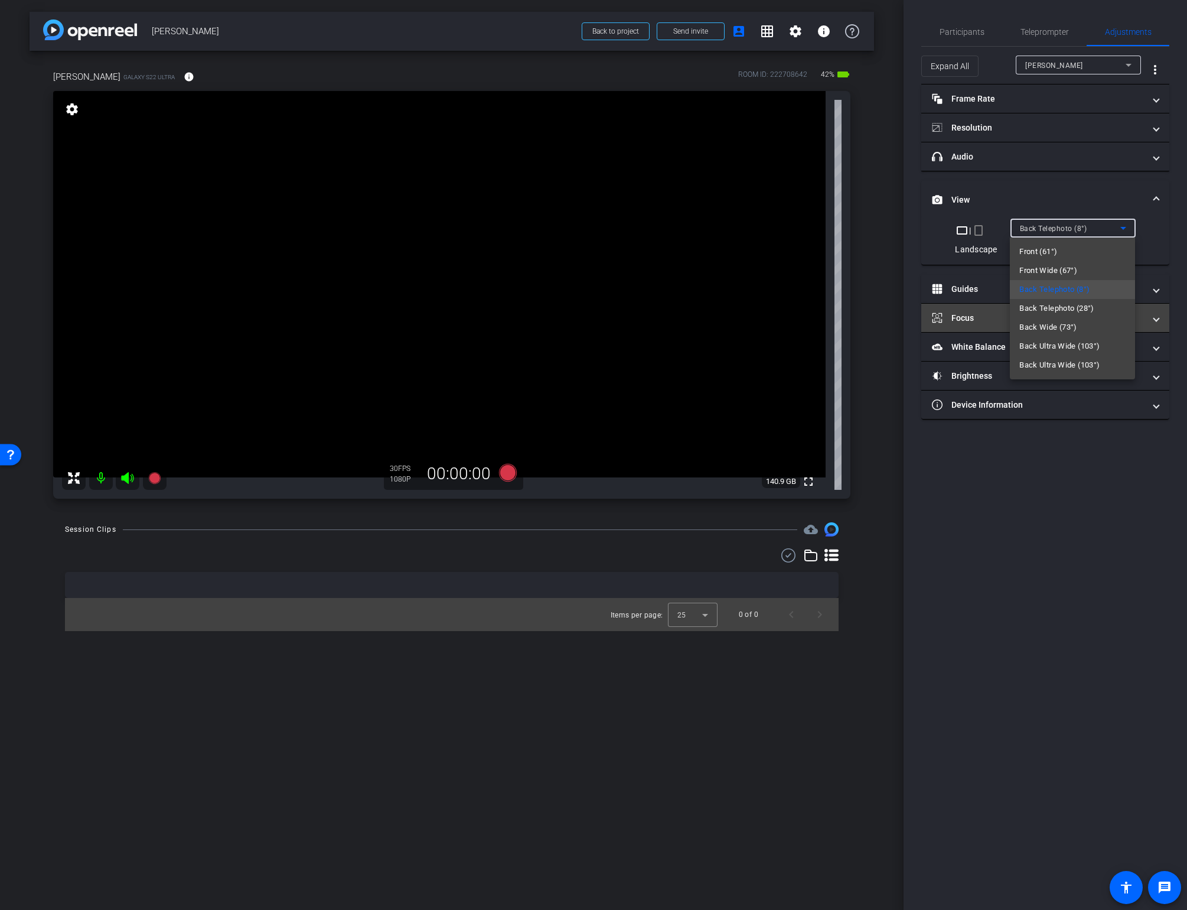
click at [1048, 324] on span "Back Wide (73°)" at bounding box center [1048, 327] width 58 height 14
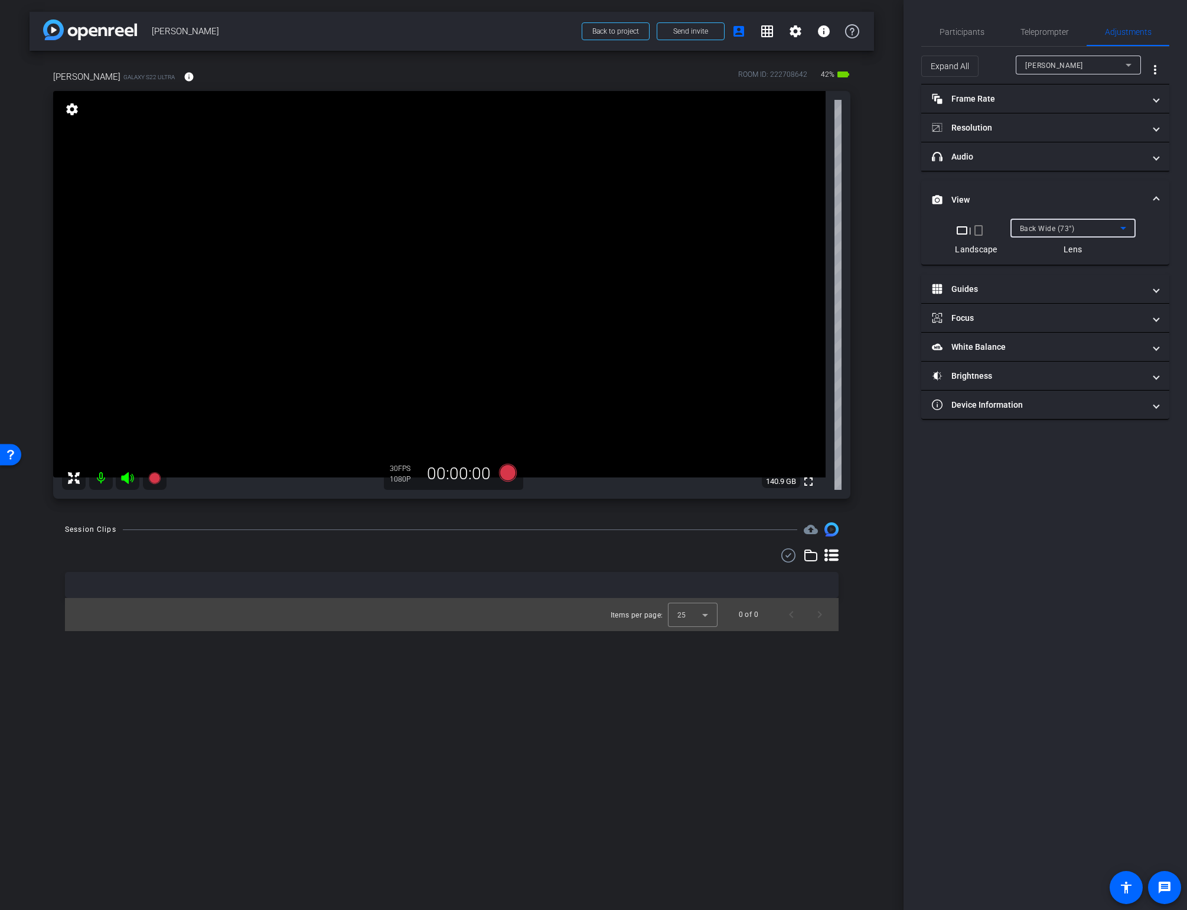
click at [1066, 226] on span "Back Wide (73°)" at bounding box center [1047, 228] width 55 height 8
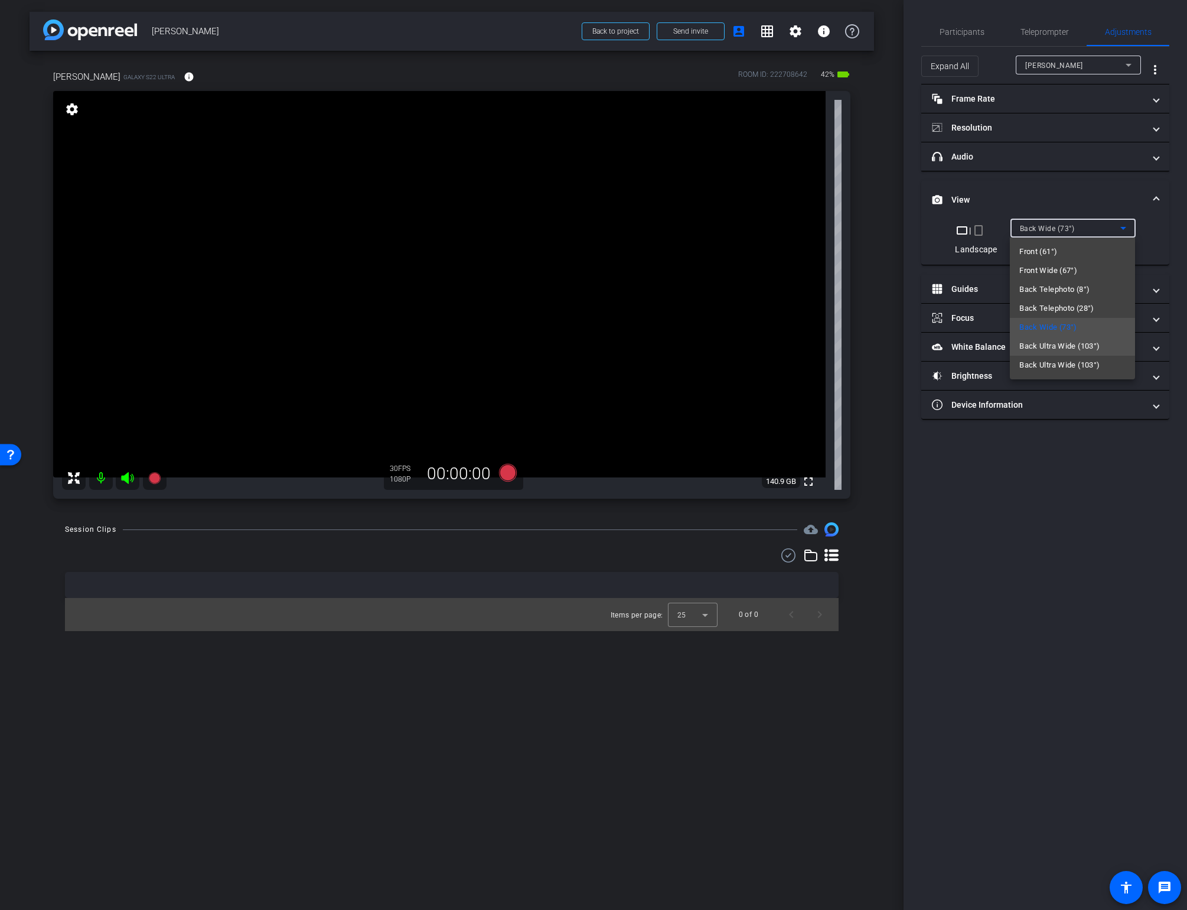
click at [1050, 345] on span "Back Ultra Wide (103°)" at bounding box center [1059, 346] width 80 height 14
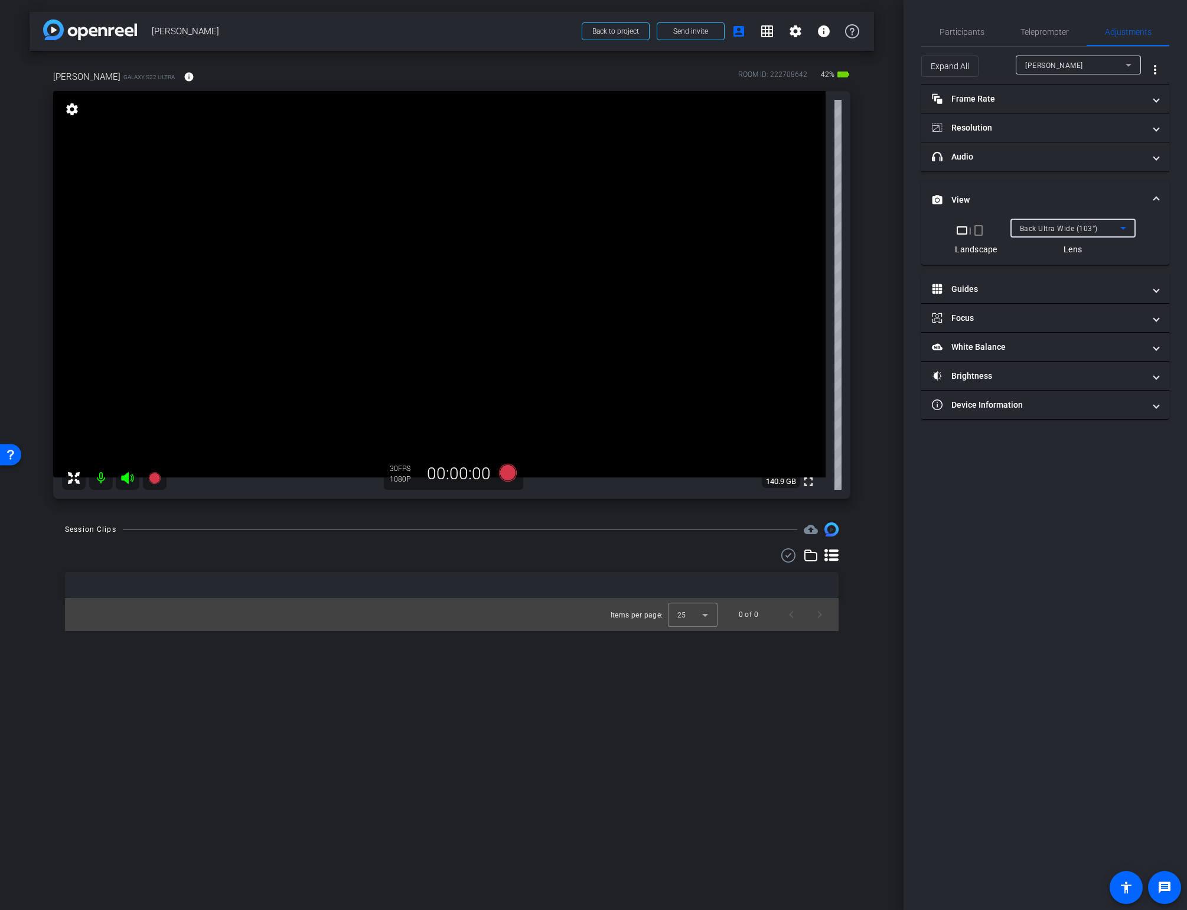
click at [1059, 224] on span "Back Ultra Wide (103°)" at bounding box center [1059, 228] width 78 height 8
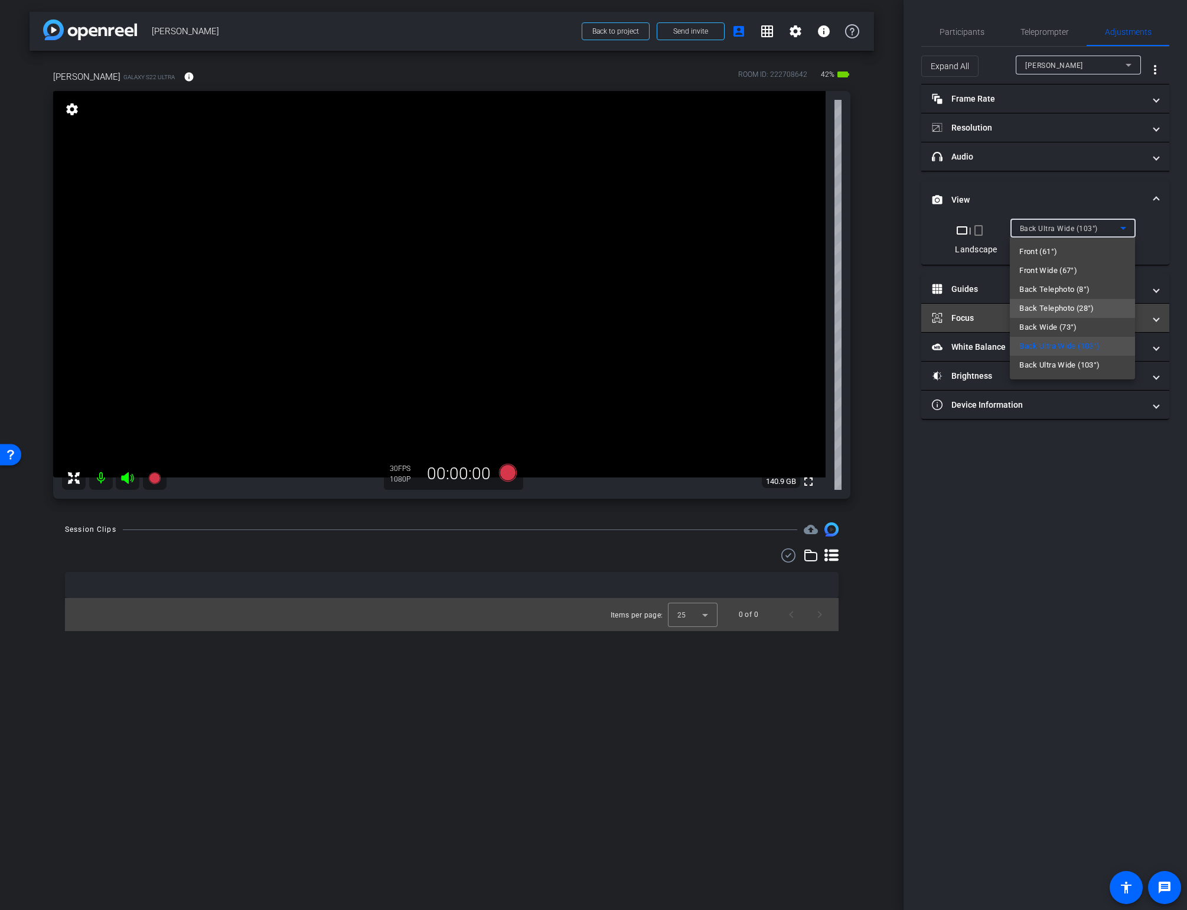
click at [1057, 309] on span "Back Telephoto (28°)" at bounding box center [1056, 308] width 75 height 14
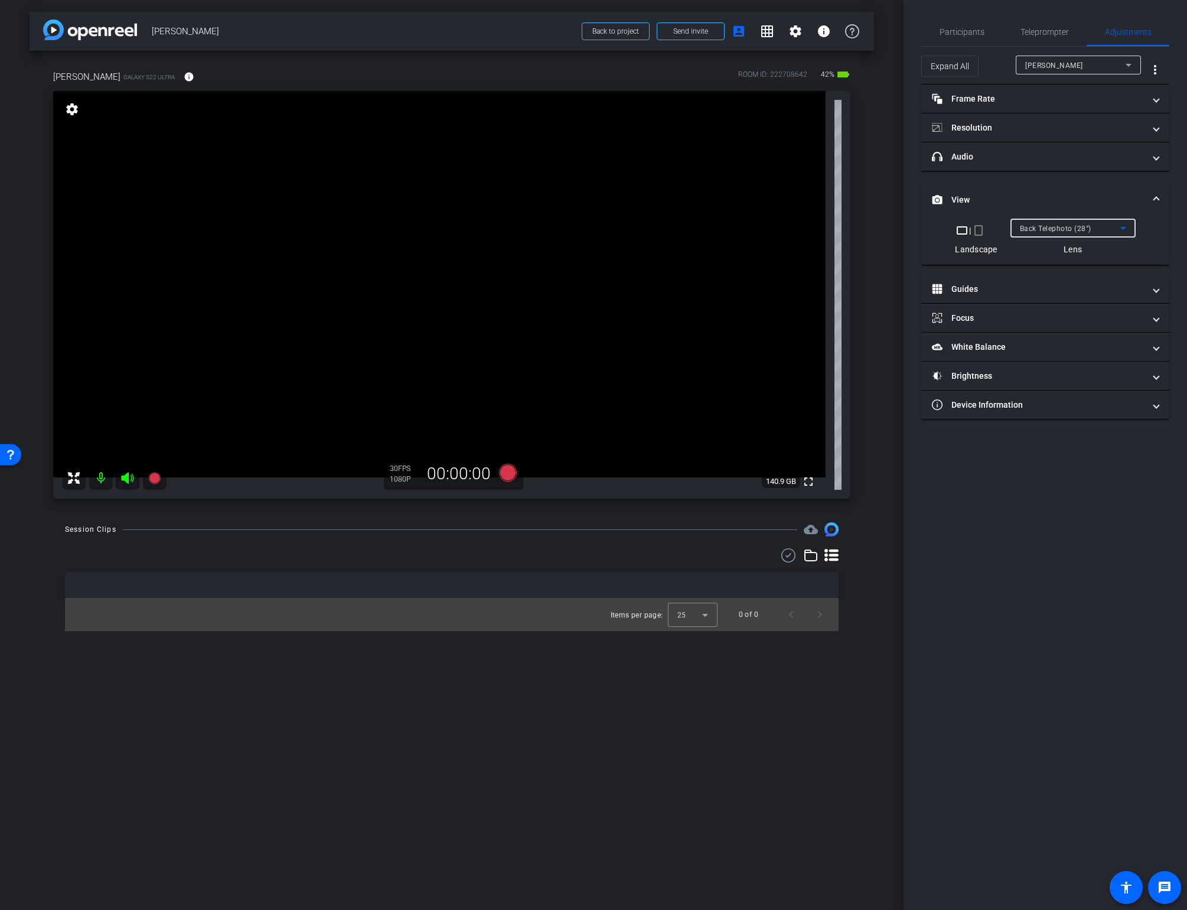
click at [1056, 227] on span "Back Telephoto (28°)" at bounding box center [1055, 228] width 71 height 8
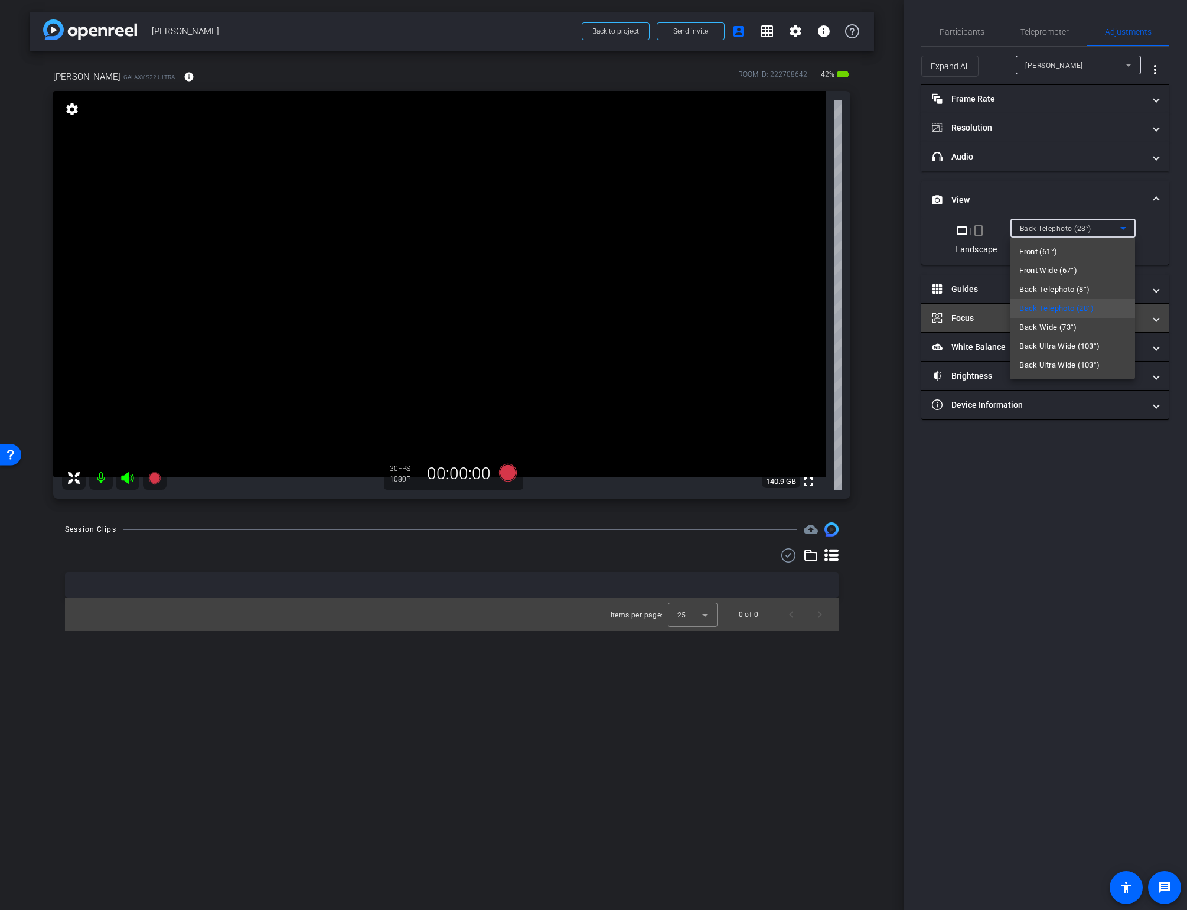
click at [1029, 327] on span "Back Wide (73°)" at bounding box center [1048, 327] width 58 height 14
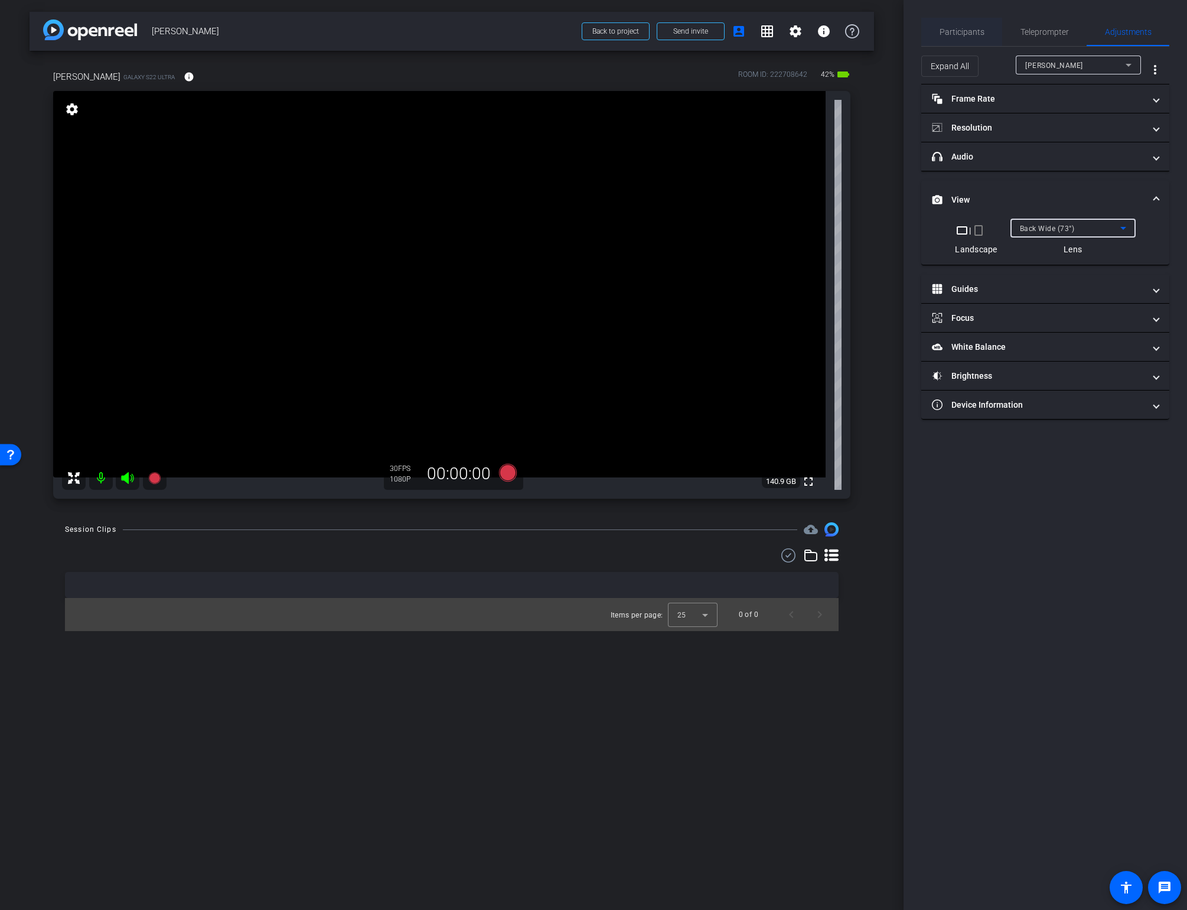
click at [943, 28] on span "Participants" at bounding box center [962, 32] width 45 height 8
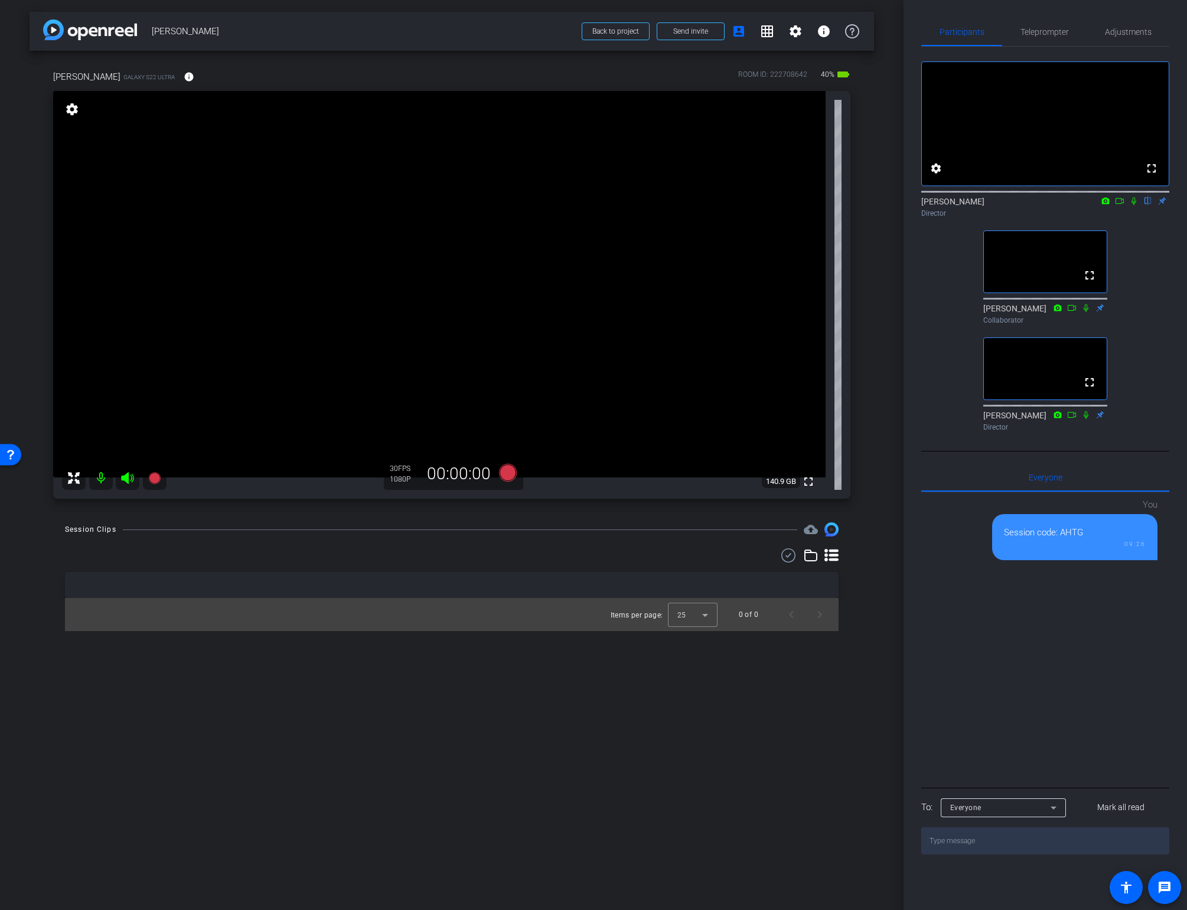
click at [422, 284] on video at bounding box center [439, 284] width 773 height 386
click at [1128, 34] on span "Adjustments" at bounding box center [1128, 32] width 47 height 8
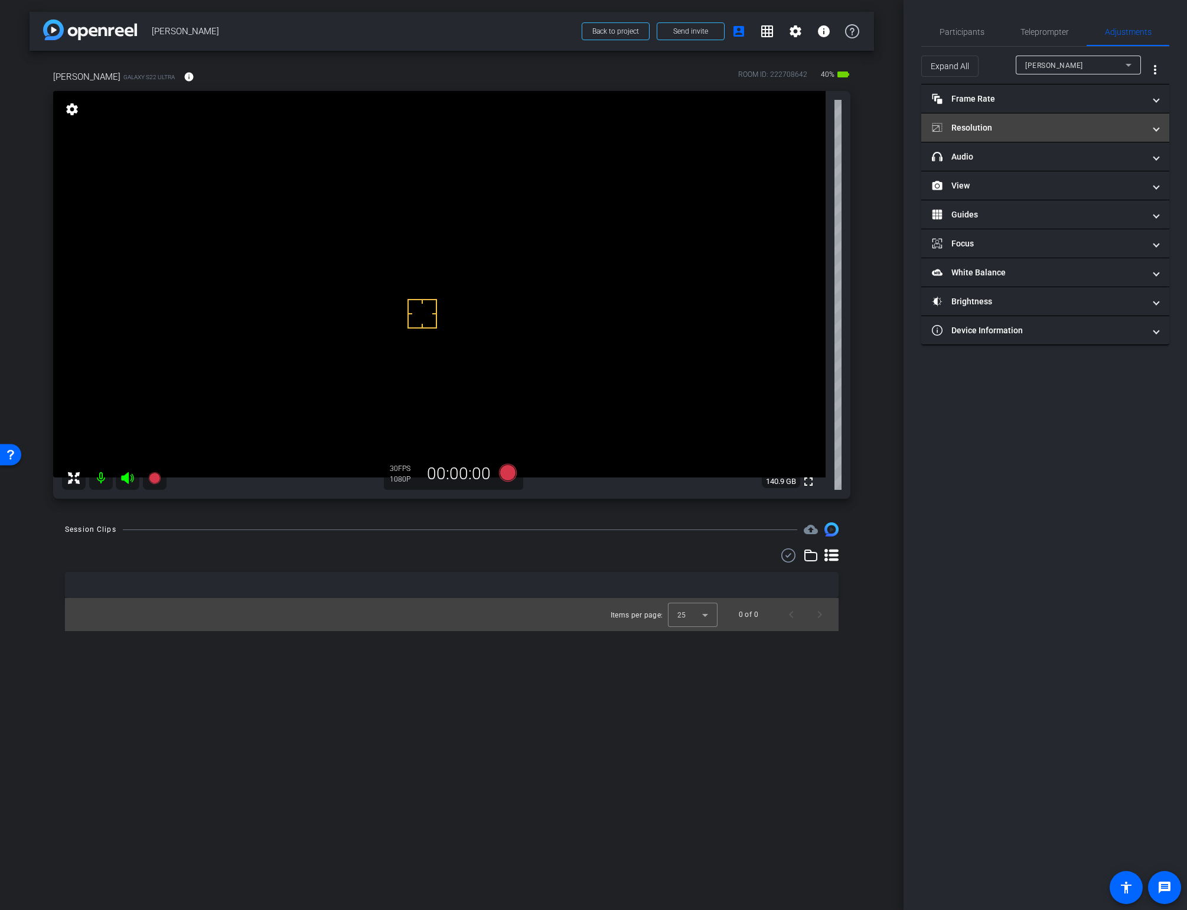
click at [993, 129] on mat-panel-title "Resolution" at bounding box center [1038, 128] width 213 height 12
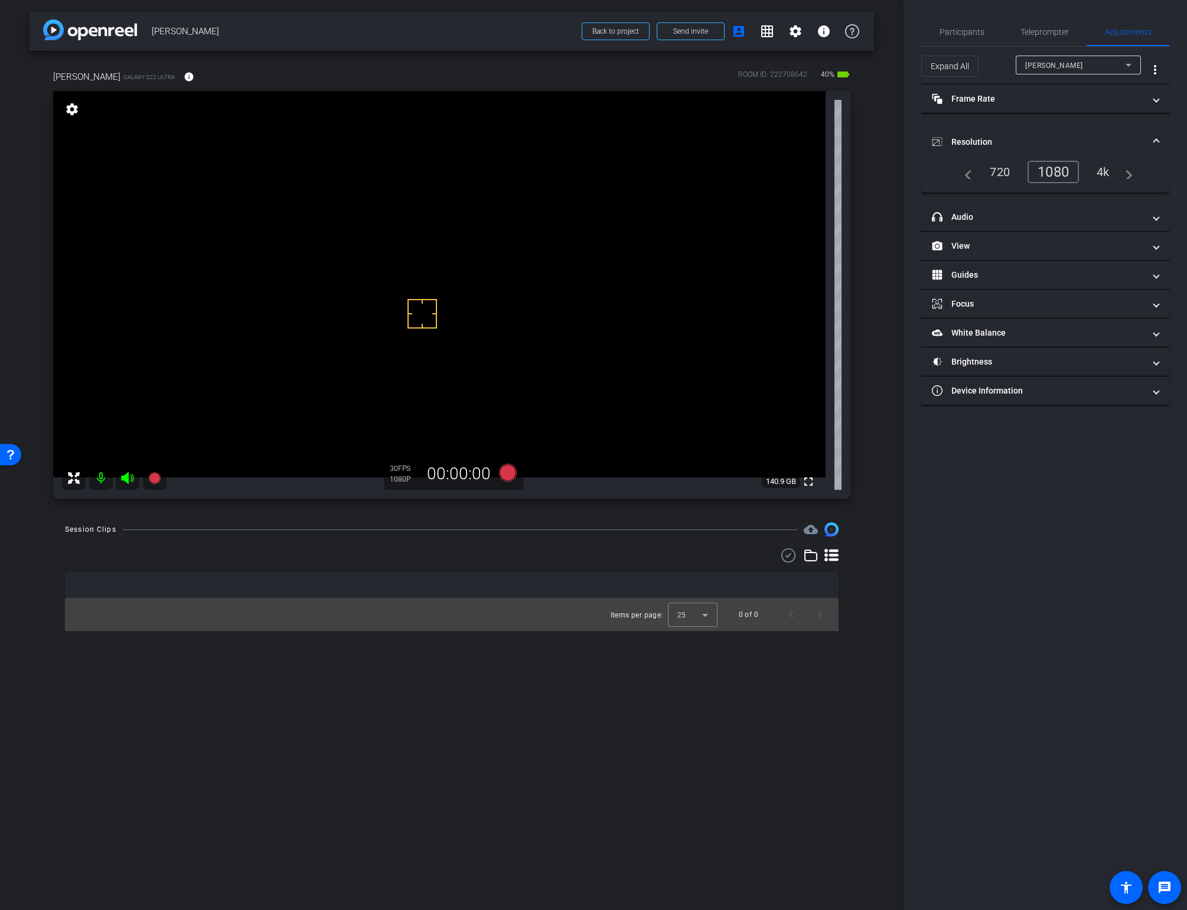
click at [1103, 170] on div "4k" at bounding box center [1103, 172] width 31 height 20
click at [959, 32] on span "Participants" at bounding box center [962, 32] width 45 height 8
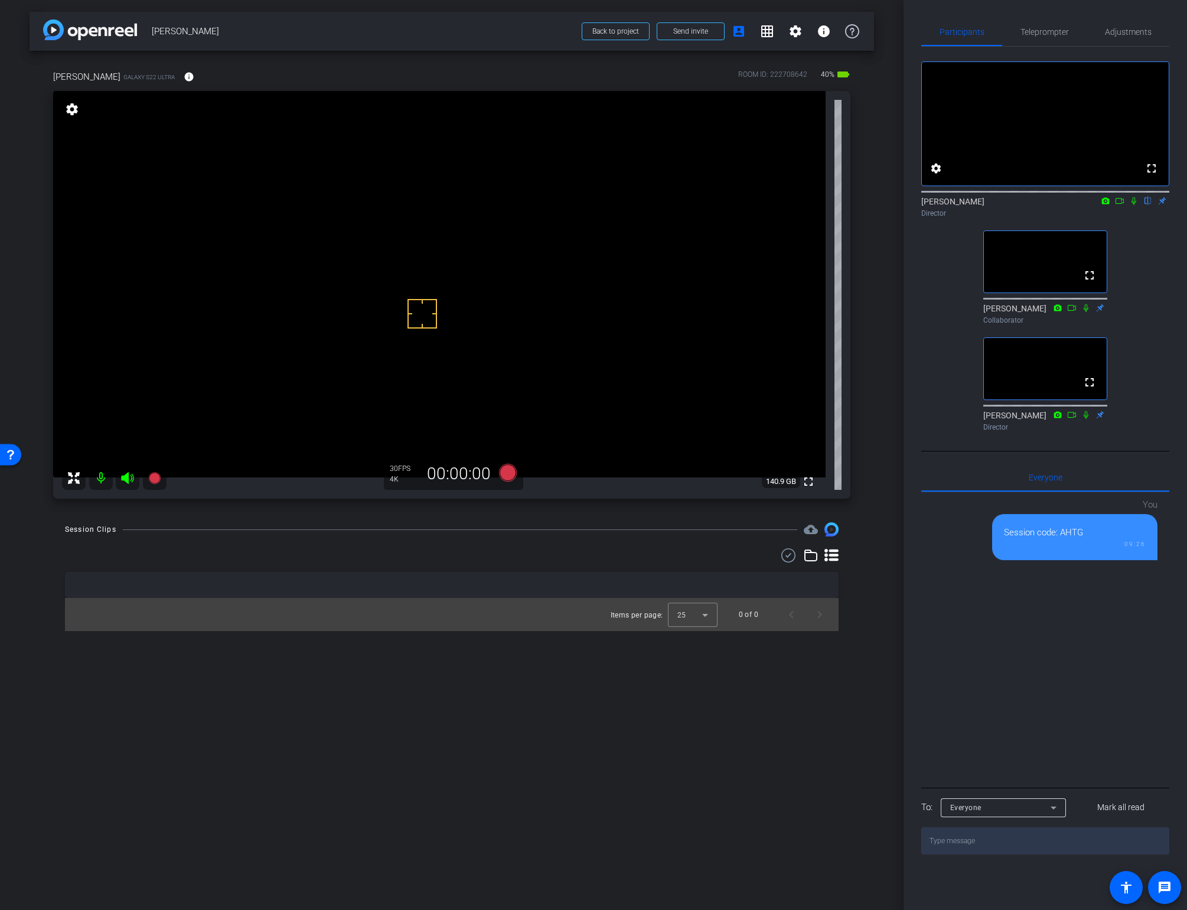
click at [873, 530] on div "Session Clips cloud_upload Items per page: 25 0 of 0" at bounding box center [452, 576] width 845 height 109
click at [506, 472] on icon at bounding box center [508, 473] width 18 height 18
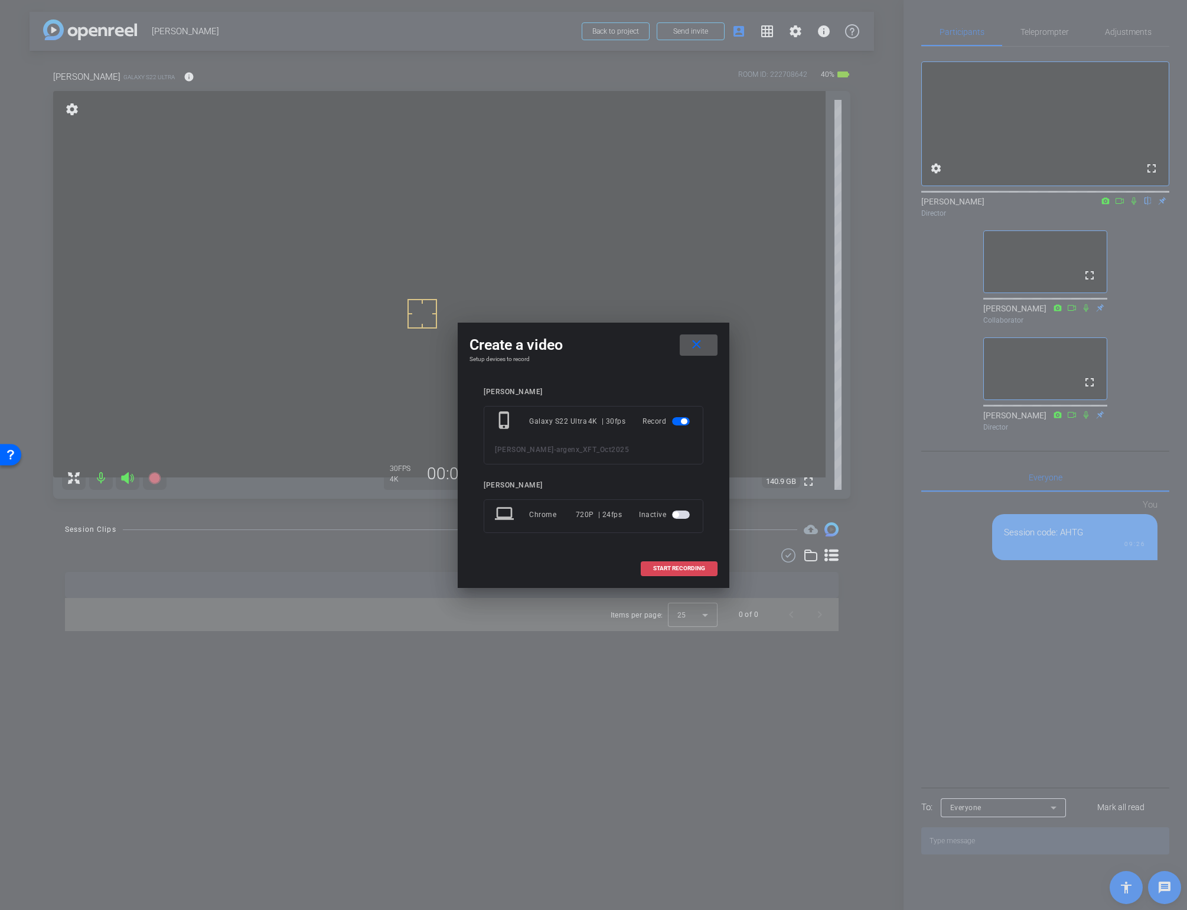
click at [687, 570] on span "START RECORDING" at bounding box center [679, 568] width 52 height 6
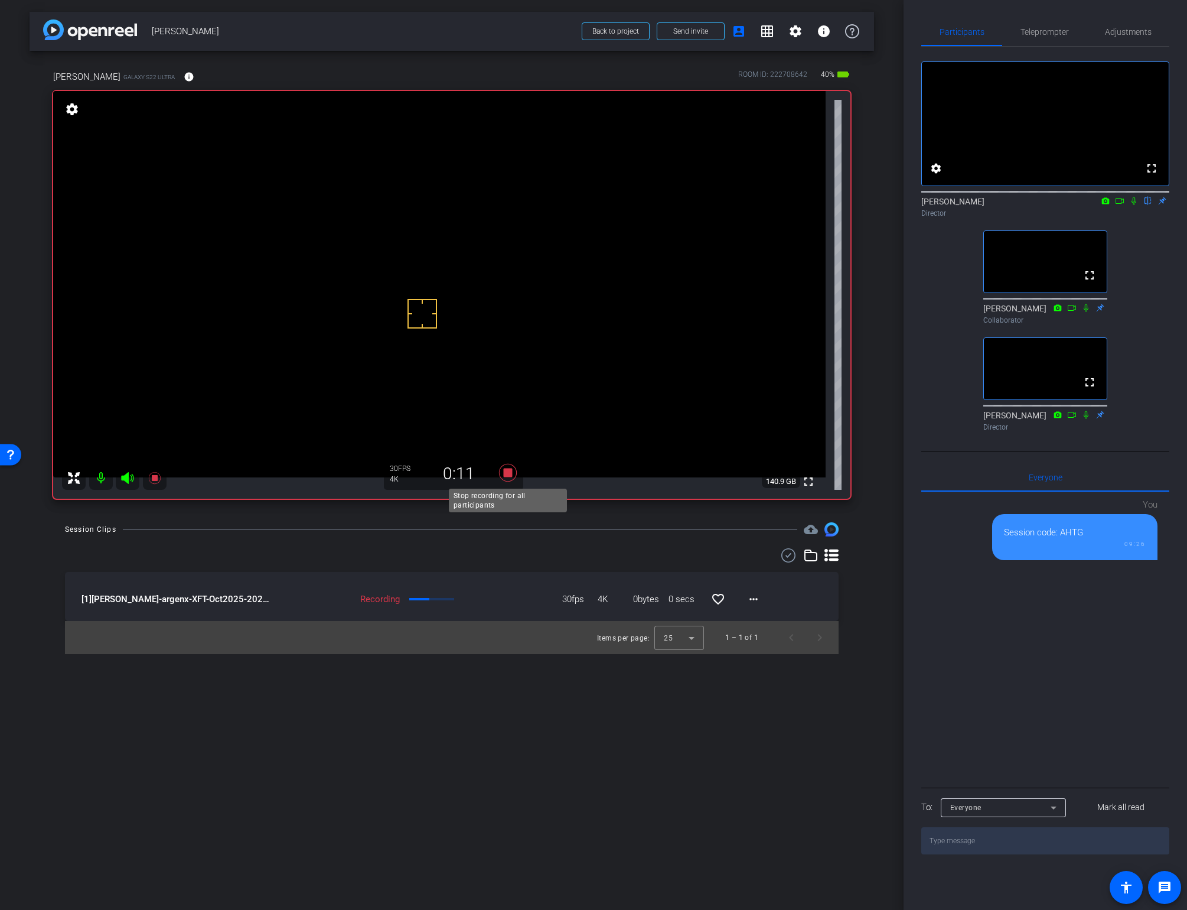
click at [506, 474] on icon at bounding box center [508, 473] width 18 height 18
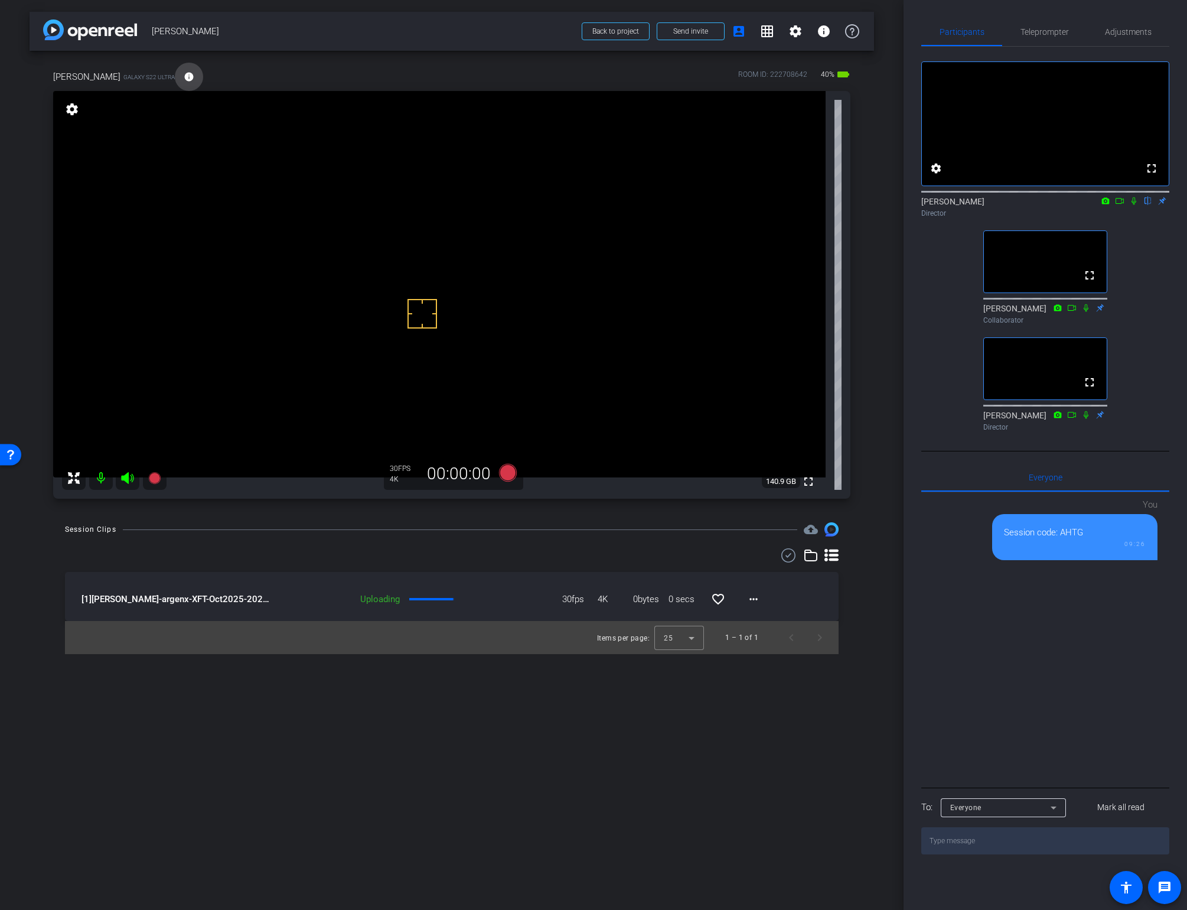
click at [184, 74] on mat-icon "info" at bounding box center [189, 76] width 11 height 11
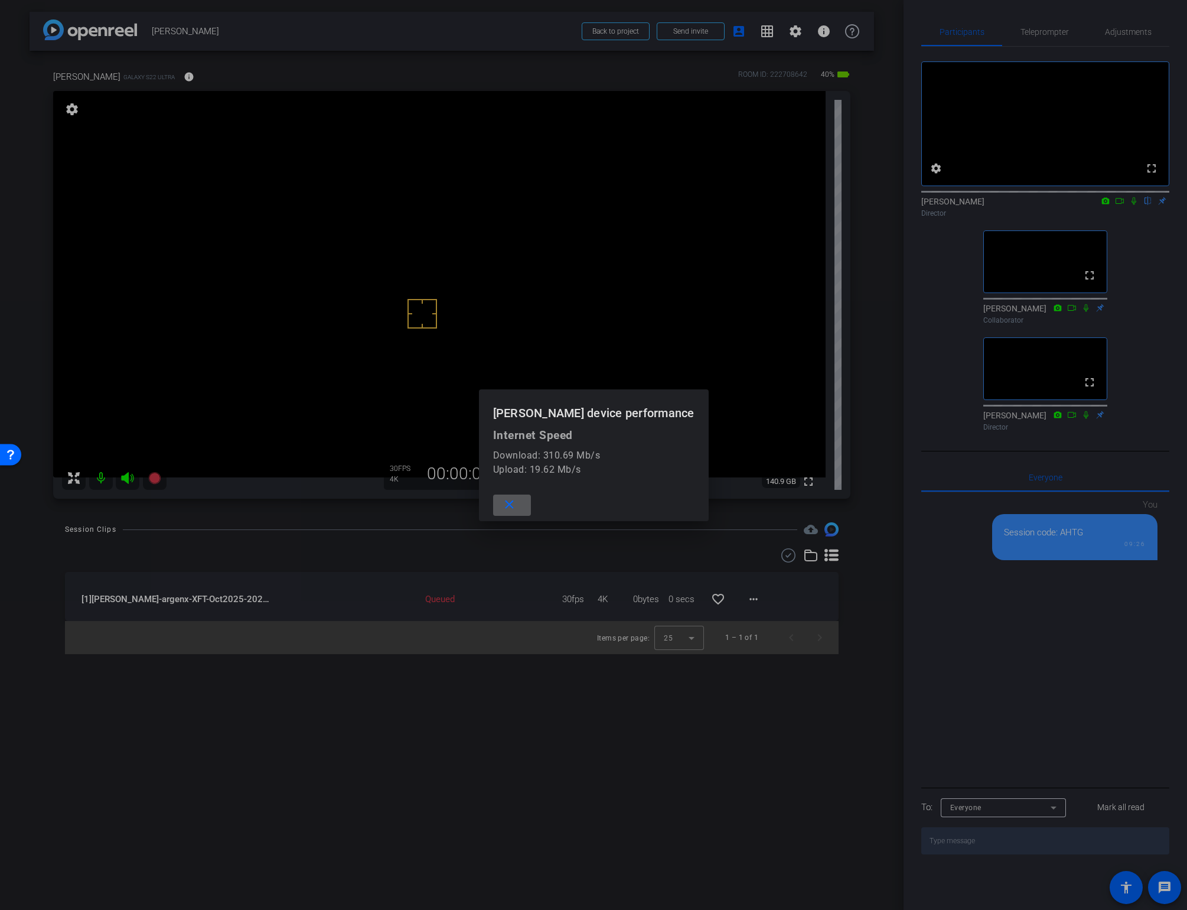
click at [517, 510] on mat-icon "close" at bounding box center [509, 504] width 15 height 15
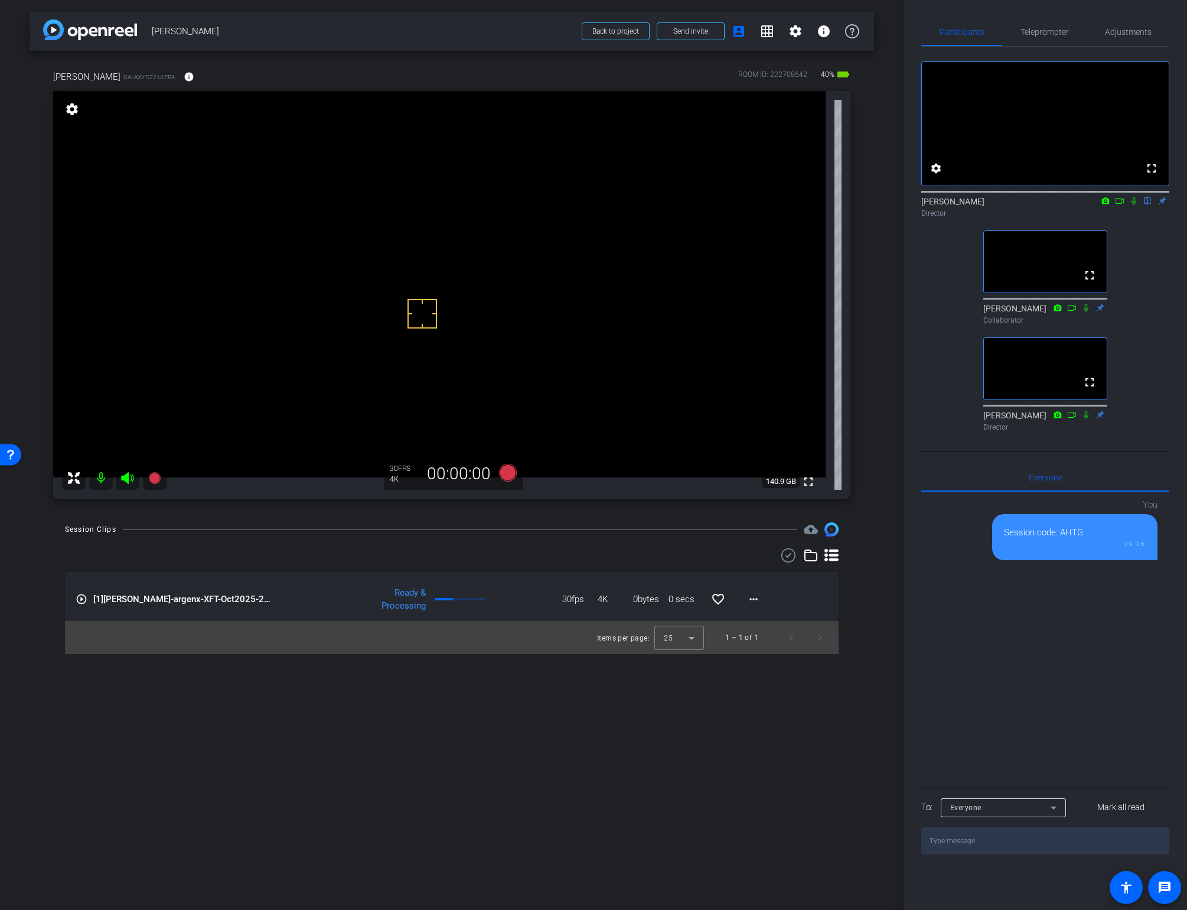
click at [478, 346] on video at bounding box center [439, 284] width 773 height 386
click at [520, 294] on video at bounding box center [439, 284] width 773 height 386
click at [441, 265] on video at bounding box center [439, 284] width 773 height 386
drag, startPoint x: 293, startPoint y: 346, endPoint x: 306, endPoint y: 356, distance: 16.4
click at [504, 279] on video at bounding box center [439, 284] width 773 height 386
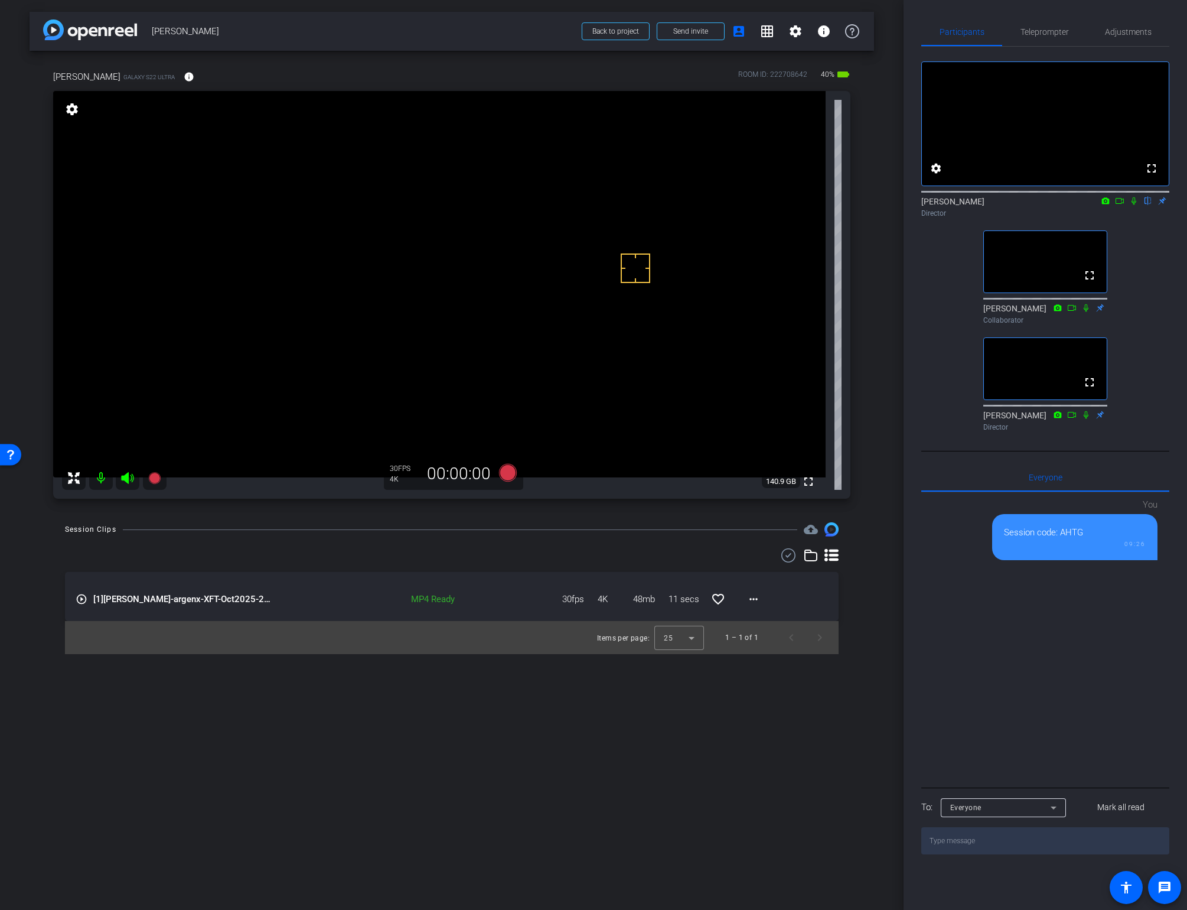
click at [409, 256] on video at bounding box center [439, 284] width 773 height 386
click at [508, 470] on icon at bounding box center [508, 473] width 18 height 18
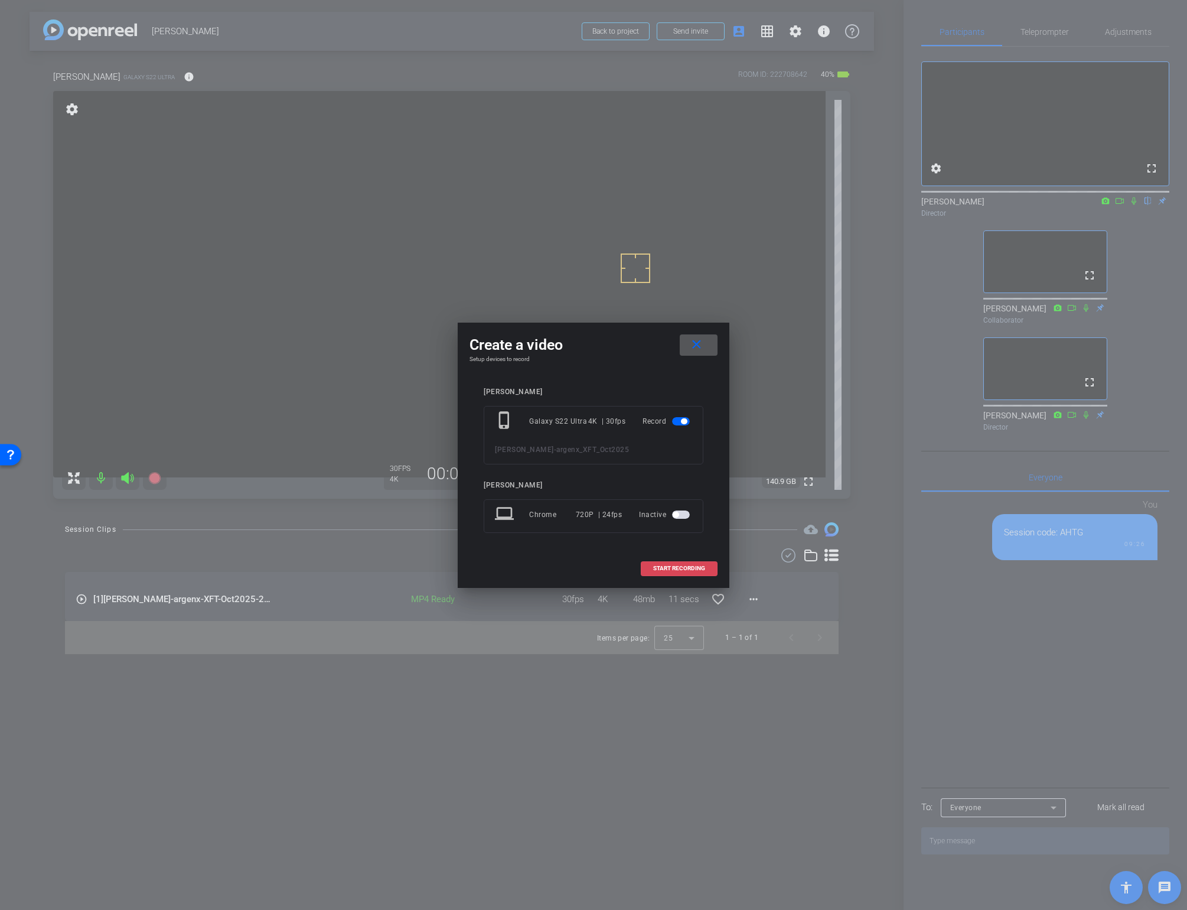
click at [664, 570] on span "START RECORDING" at bounding box center [679, 568] width 52 height 6
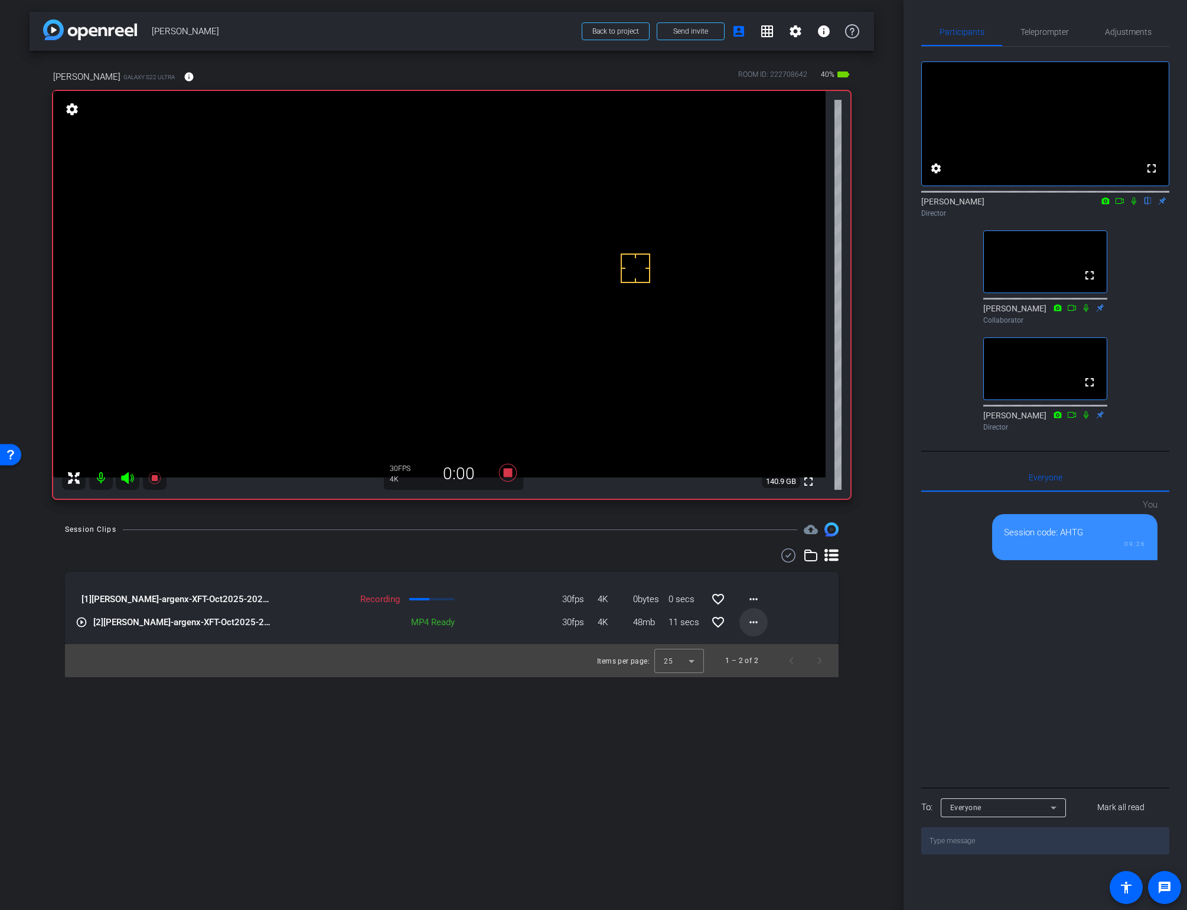
click at [752, 620] on mat-icon "more_horiz" at bounding box center [754, 622] width 14 height 14
click at [761, 648] on span "Download Original" at bounding box center [790, 647] width 83 height 14
click at [508, 474] on icon at bounding box center [508, 473] width 18 height 18
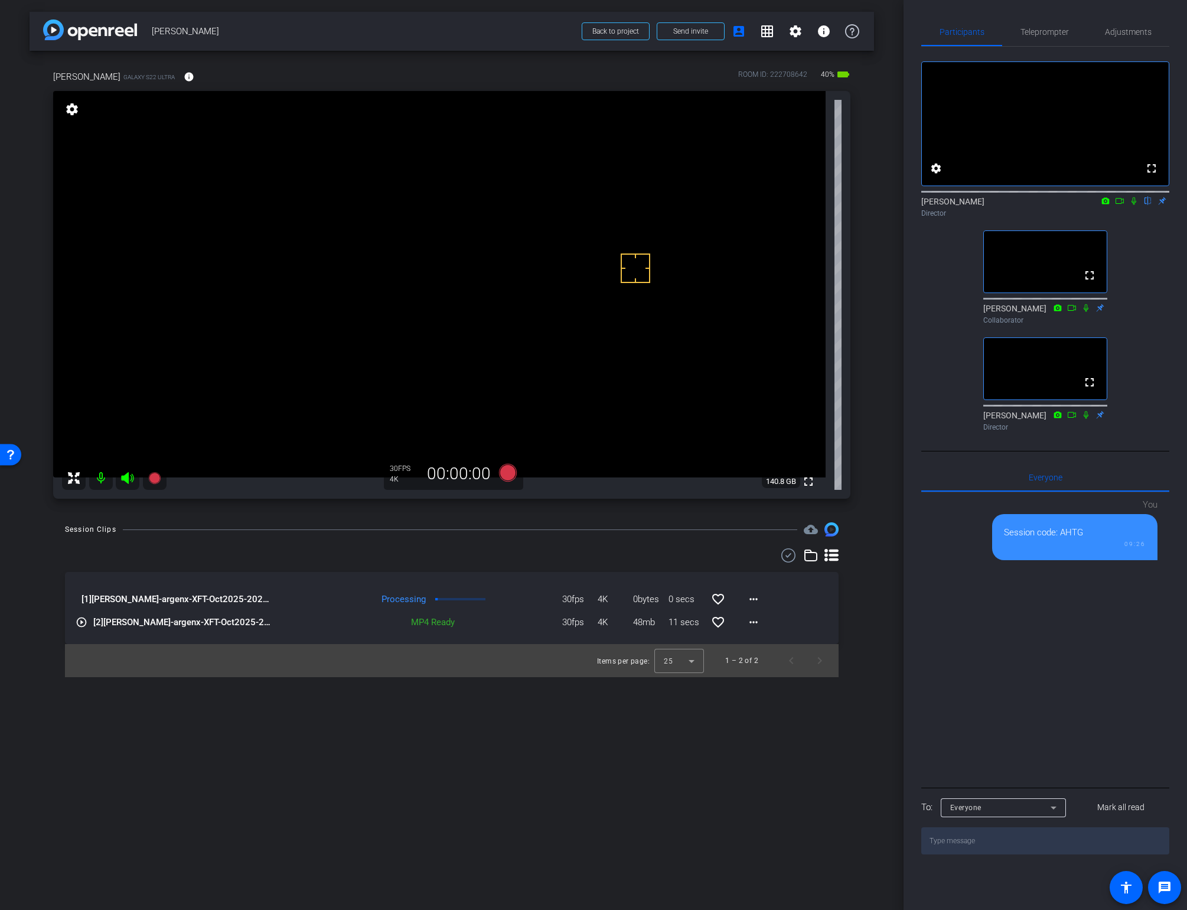
click at [419, 255] on video at bounding box center [439, 284] width 773 height 386
click at [408, 291] on video at bounding box center [439, 284] width 773 height 386
click at [412, 273] on video at bounding box center [439, 284] width 773 height 386
click at [546, 234] on video at bounding box center [439, 284] width 773 height 386
click at [410, 255] on video at bounding box center [439, 284] width 773 height 386
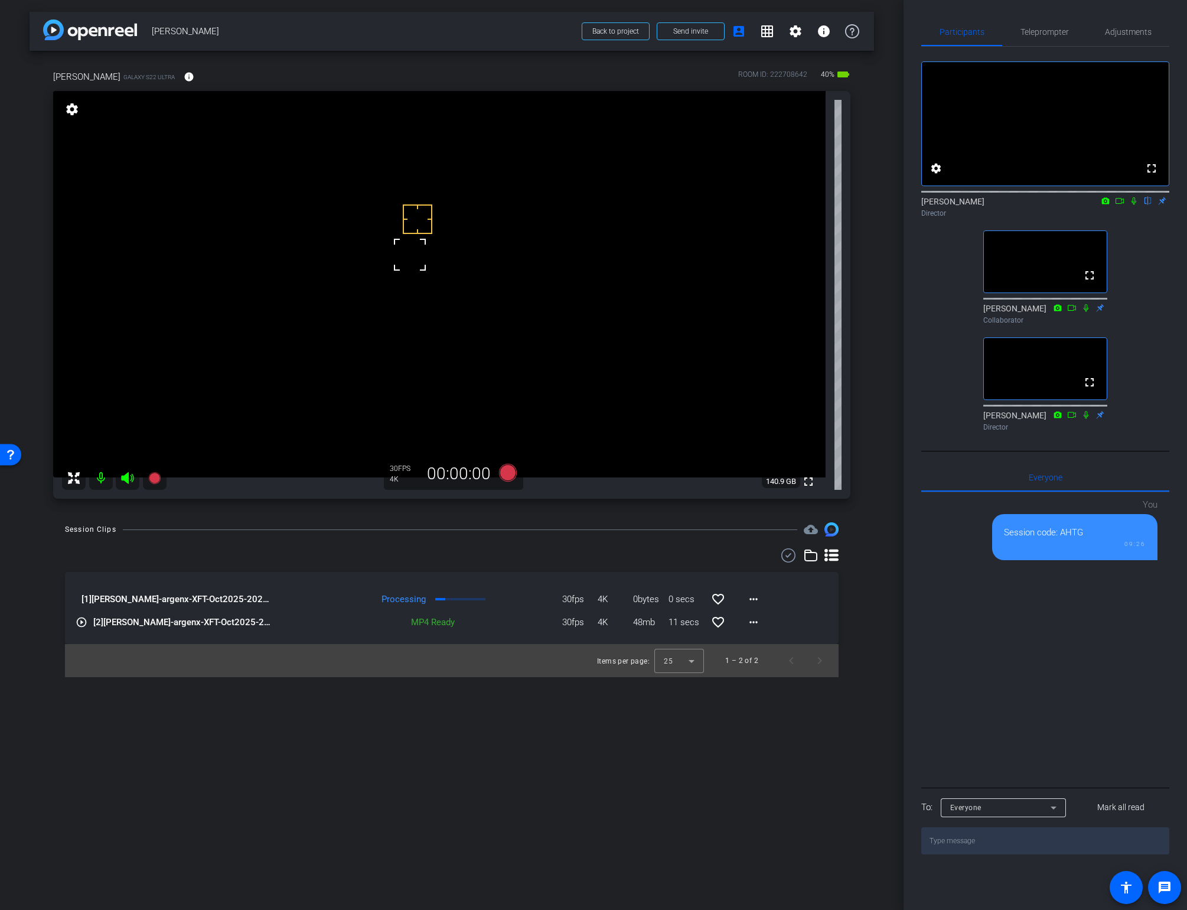
click at [409, 285] on video at bounding box center [439, 284] width 773 height 386
click at [413, 259] on video at bounding box center [439, 284] width 773 height 386
click at [752, 599] on mat-icon "more_horiz" at bounding box center [754, 599] width 14 height 14
click at [753, 620] on span "Download Original" at bounding box center [784, 624] width 71 height 14
click at [1134, 205] on icon at bounding box center [1133, 201] width 9 height 8
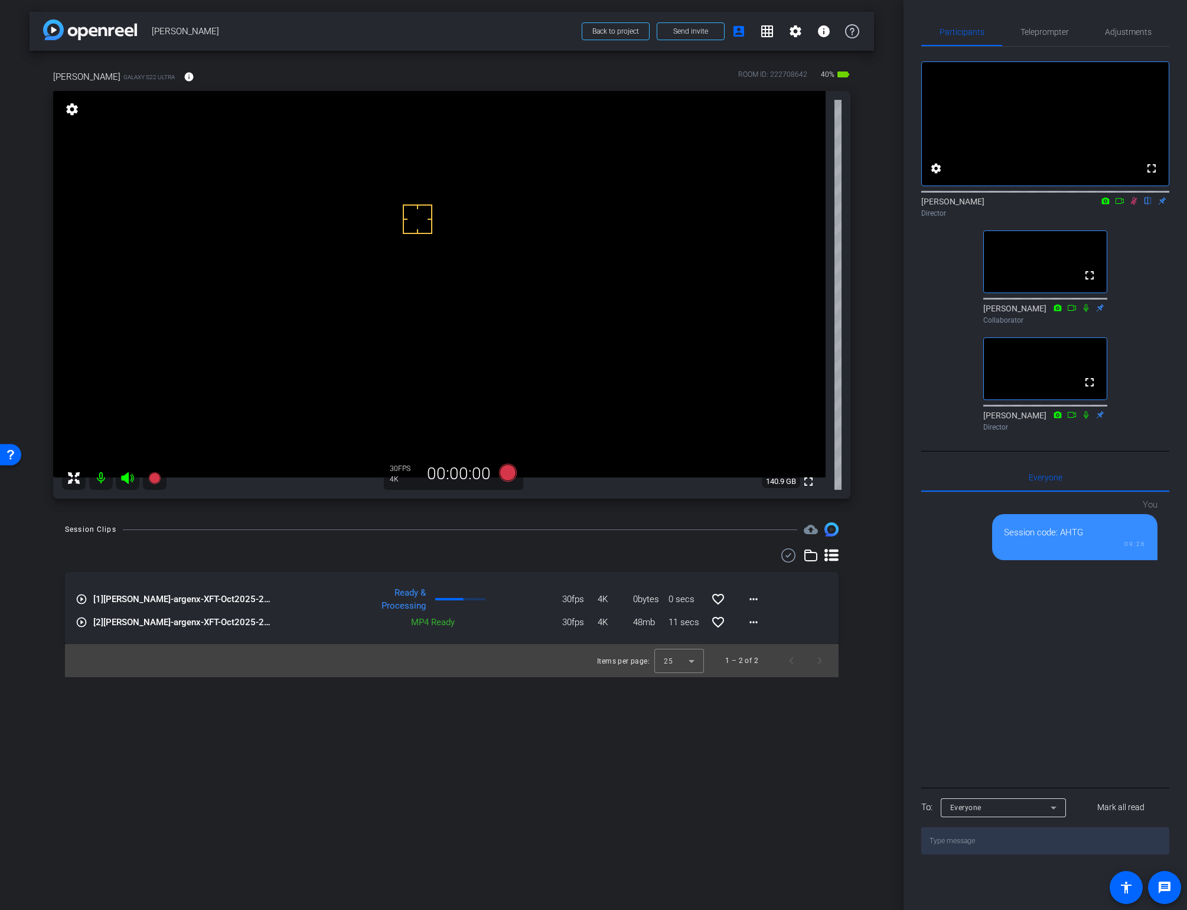
click at [400, 290] on video at bounding box center [439, 284] width 773 height 386
click at [1137, 205] on icon at bounding box center [1133, 201] width 9 height 8
click at [403, 274] on video at bounding box center [439, 284] width 773 height 386
click at [1128, 29] on span "Adjustments" at bounding box center [1128, 32] width 47 height 8
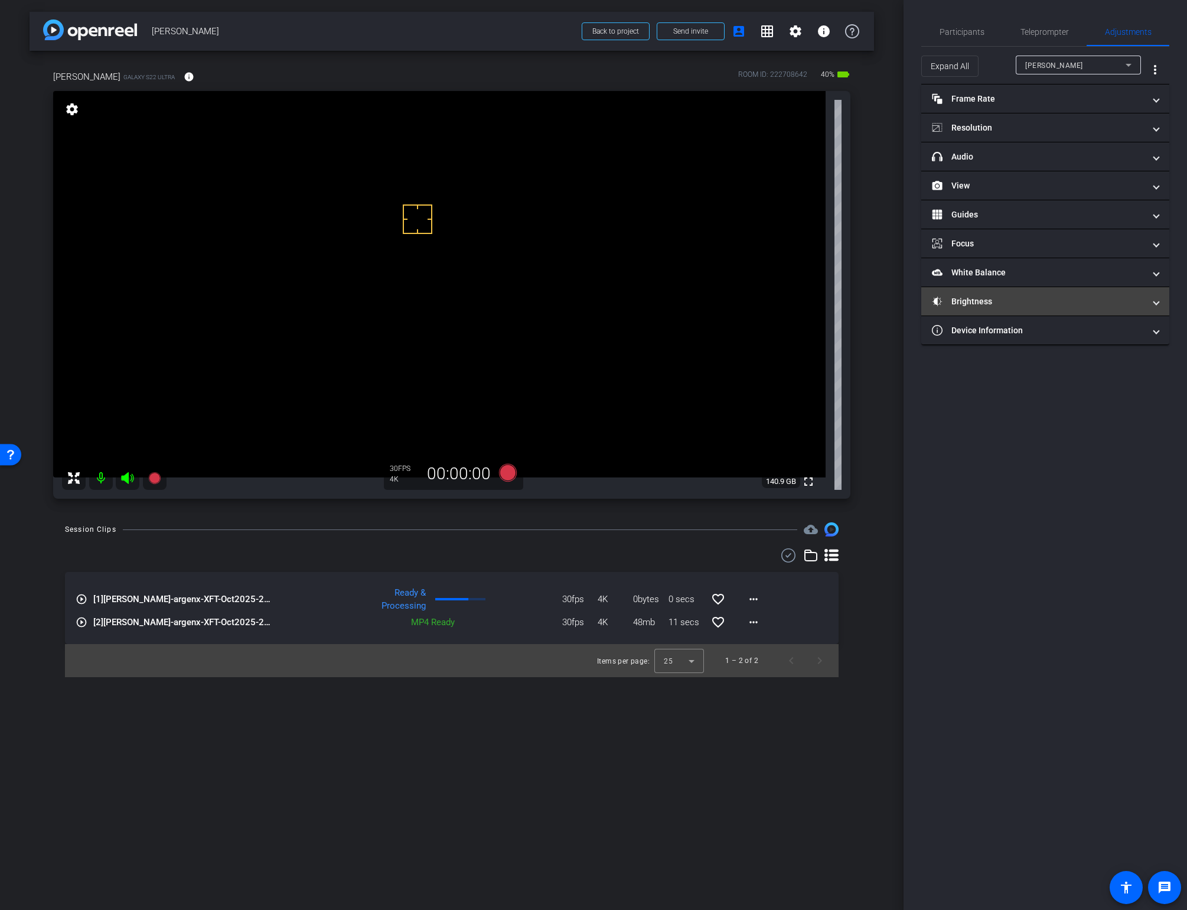
click at [1033, 298] on mat-panel-title "Brightness" at bounding box center [1038, 301] width 213 height 12
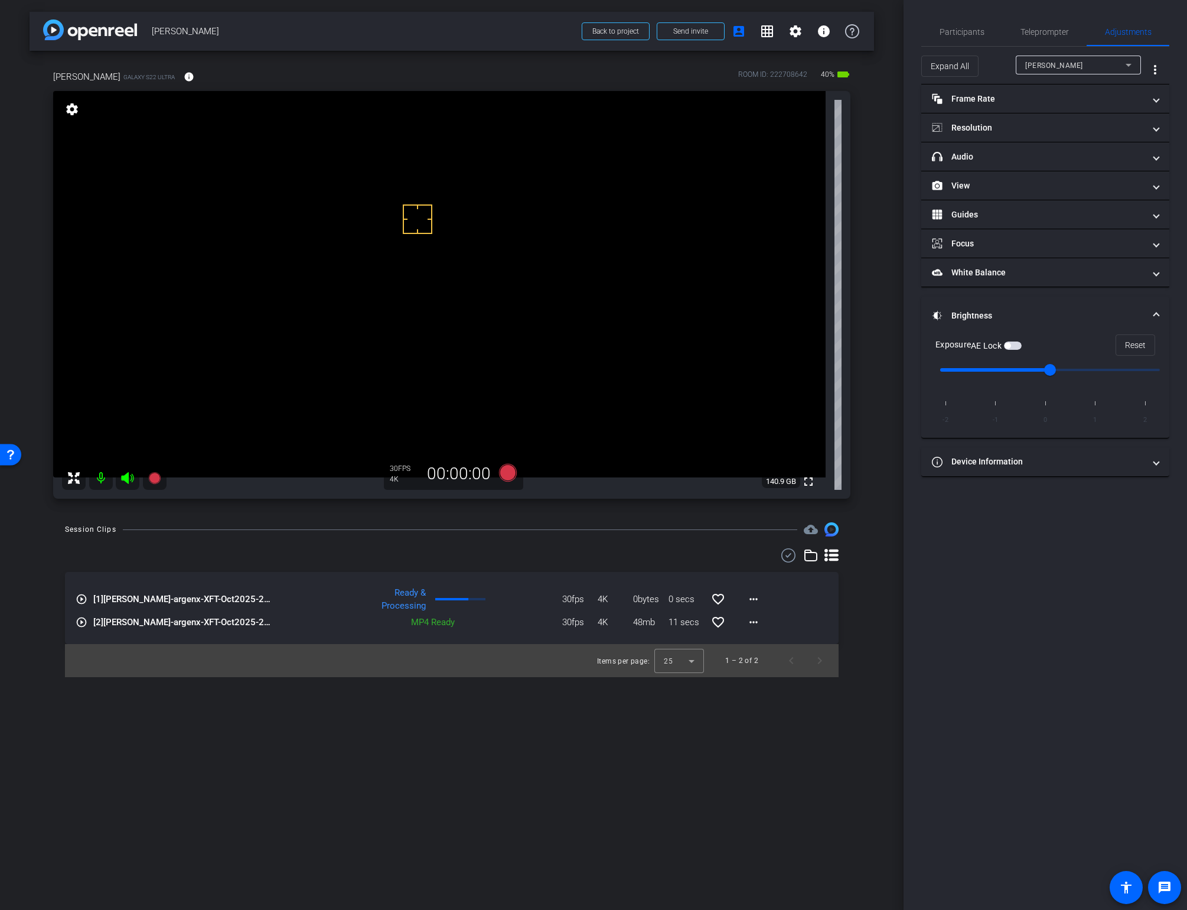
click at [1011, 346] on span "button" at bounding box center [1008, 346] width 6 height 6
click at [956, 29] on span "Participants" at bounding box center [962, 32] width 45 height 8
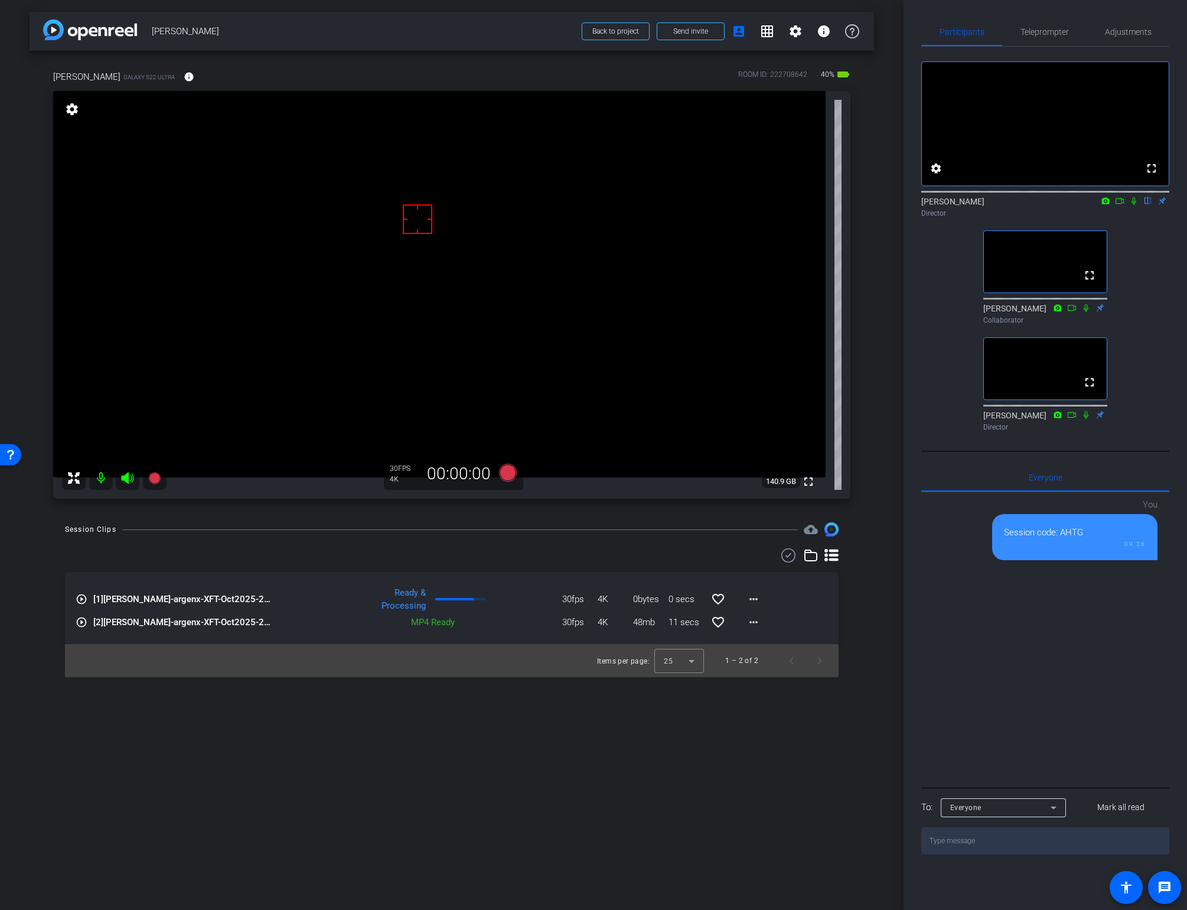
click at [788, 552] on icon at bounding box center [789, 555] width 18 height 14
click at [784, 555] on span at bounding box center [776, 556] width 41 height 28
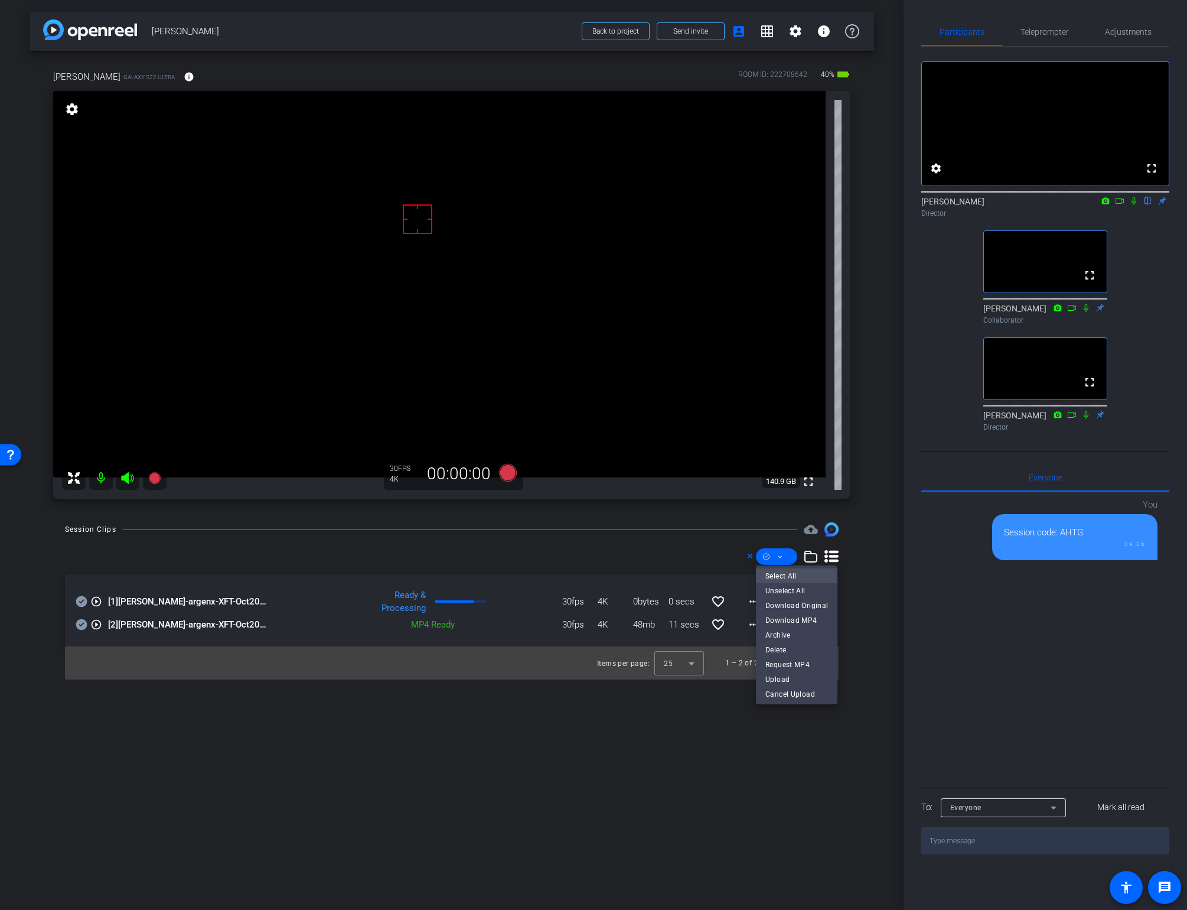
click at [783, 578] on span "Select All" at bounding box center [796, 575] width 63 height 14
click at [794, 648] on span "Delete" at bounding box center [796, 649] width 63 height 14
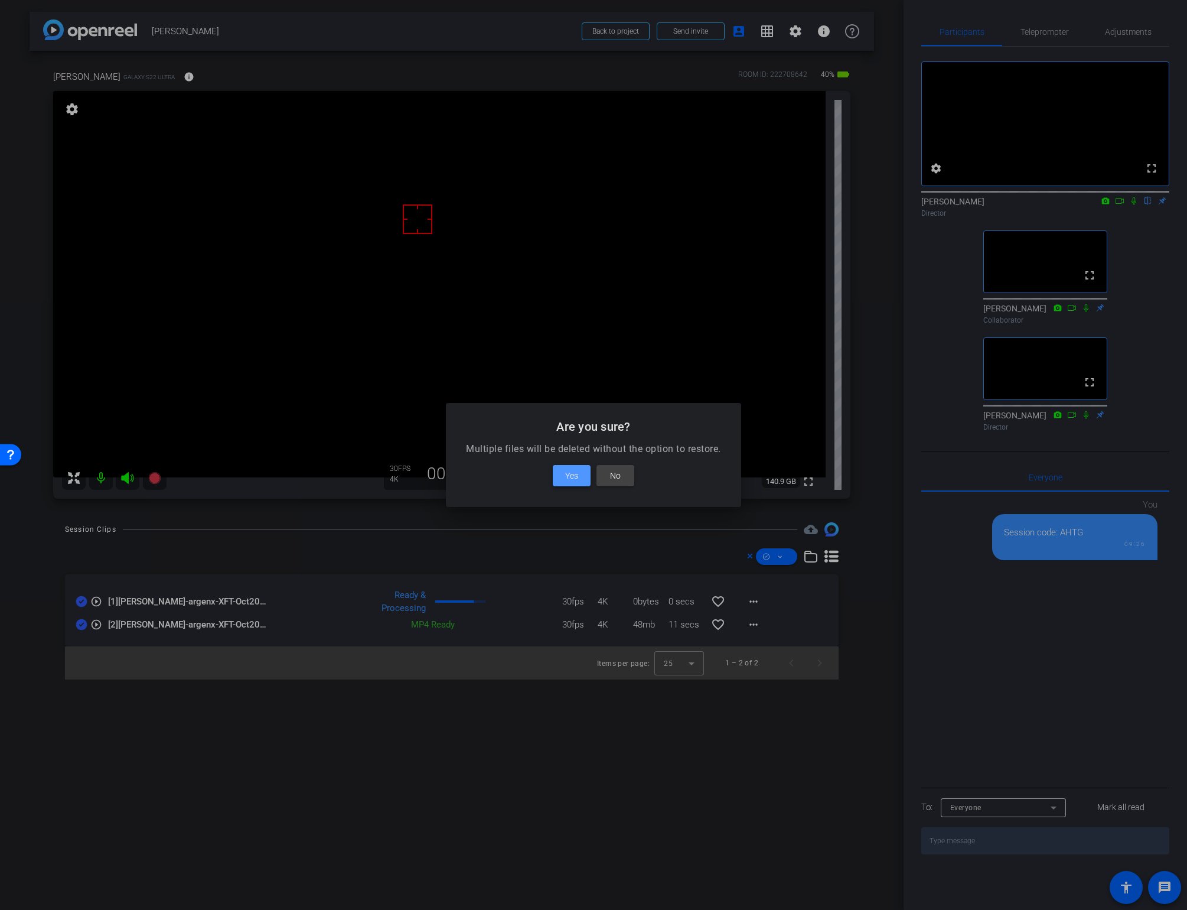
click at [577, 474] on span "Yes" at bounding box center [571, 475] width 13 height 14
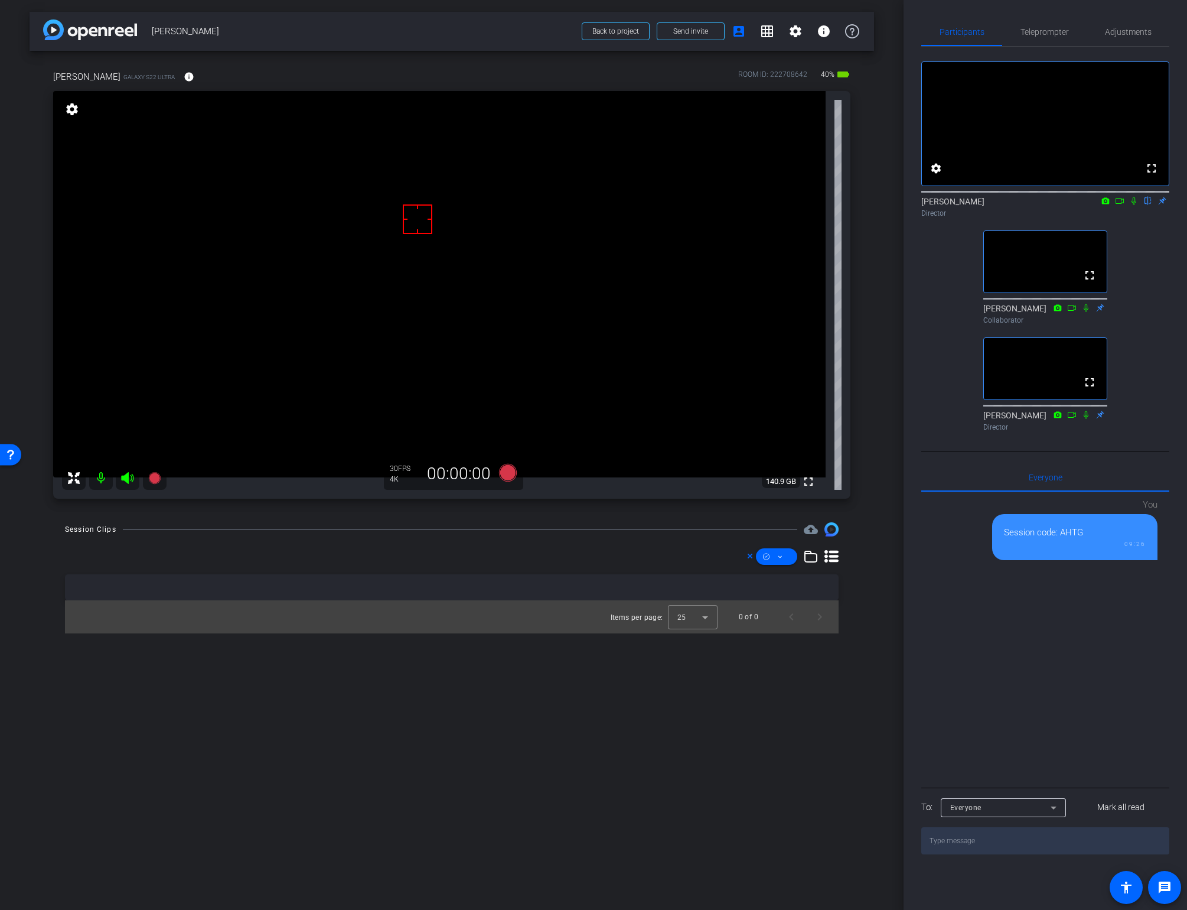
click at [415, 268] on video at bounding box center [439, 284] width 773 height 386
click at [405, 276] on video at bounding box center [439, 284] width 773 height 386
click at [409, 339] on video at bounding box center [439, 284] width 773 height 386
click at [1132, 205] on icon at bounding box center [1133, 201] width 9 height 8
click at [1120, 205] on icon at bounding box center [1119, 201] width 9 height 8
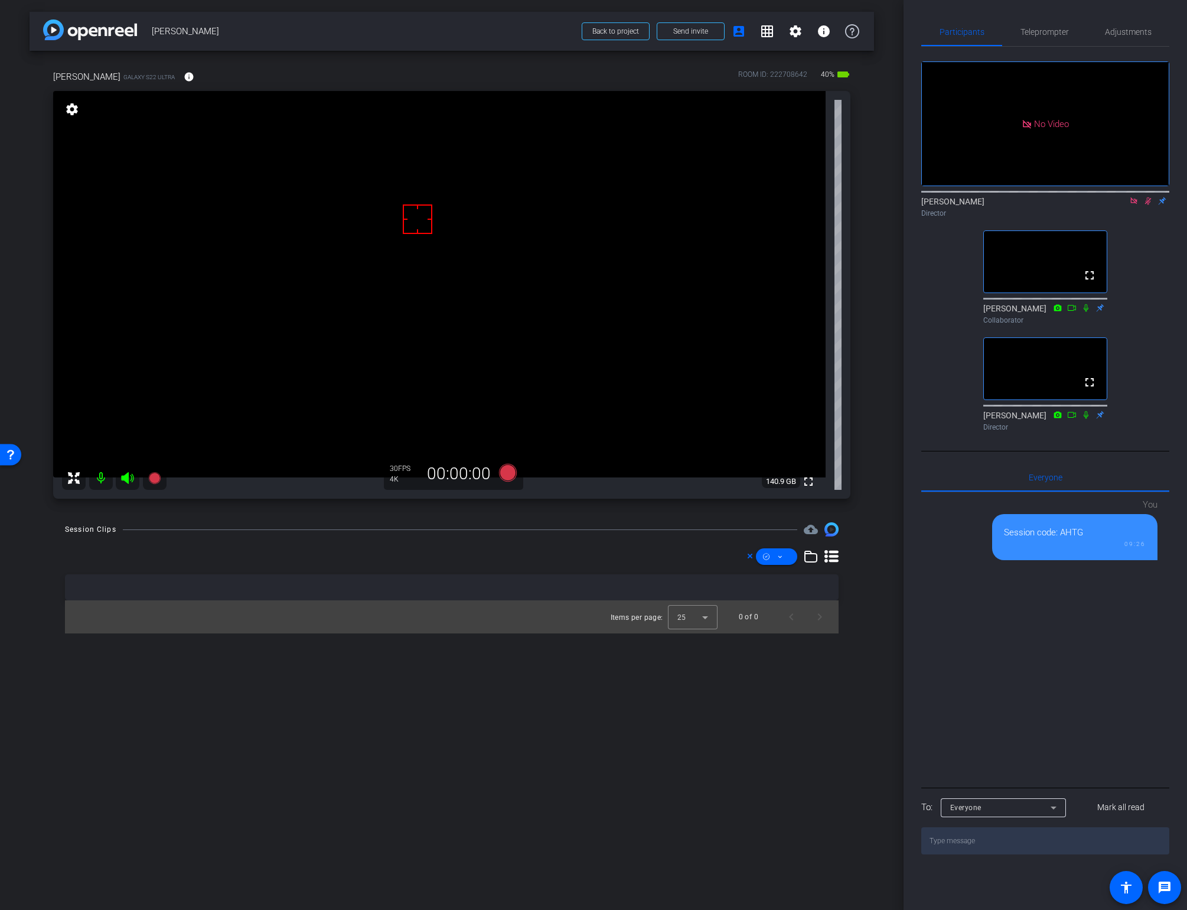
click at [1148, 205] on icon at bounding box center [1147, 201] width 9 height 8
click at [750, 556] on icon at bounding box center [750, 556] width 6 height 14
click at [399, 263] on video at bounding box center [439, 284] width 773 height 386
click at [409, 314] on video at bounding box center [439, 284] width 773 height 386
click at [1146, 205] on icon at bounding box center [1147, 201] width 9 height 8
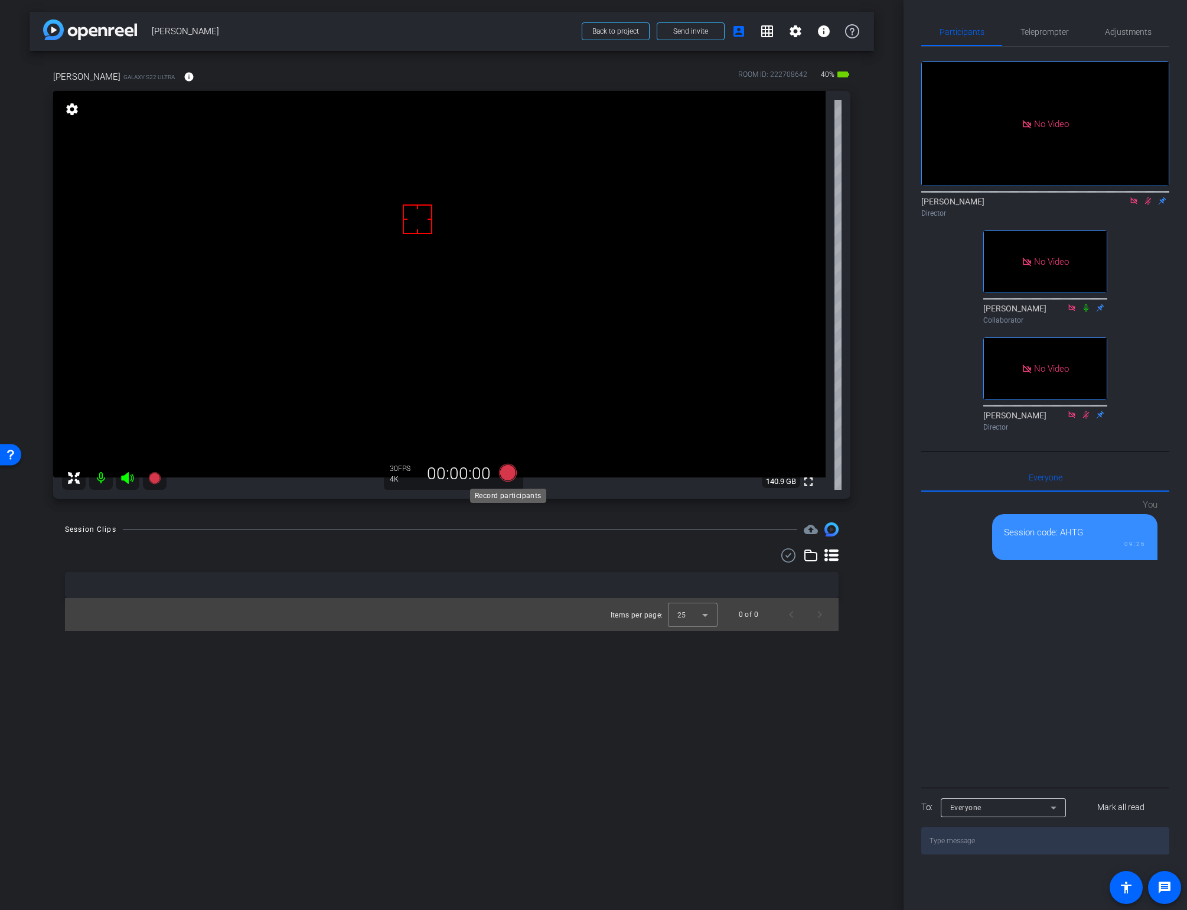
click at [504, 474] on icon at bounding box center [508, 473] width 18 height 18
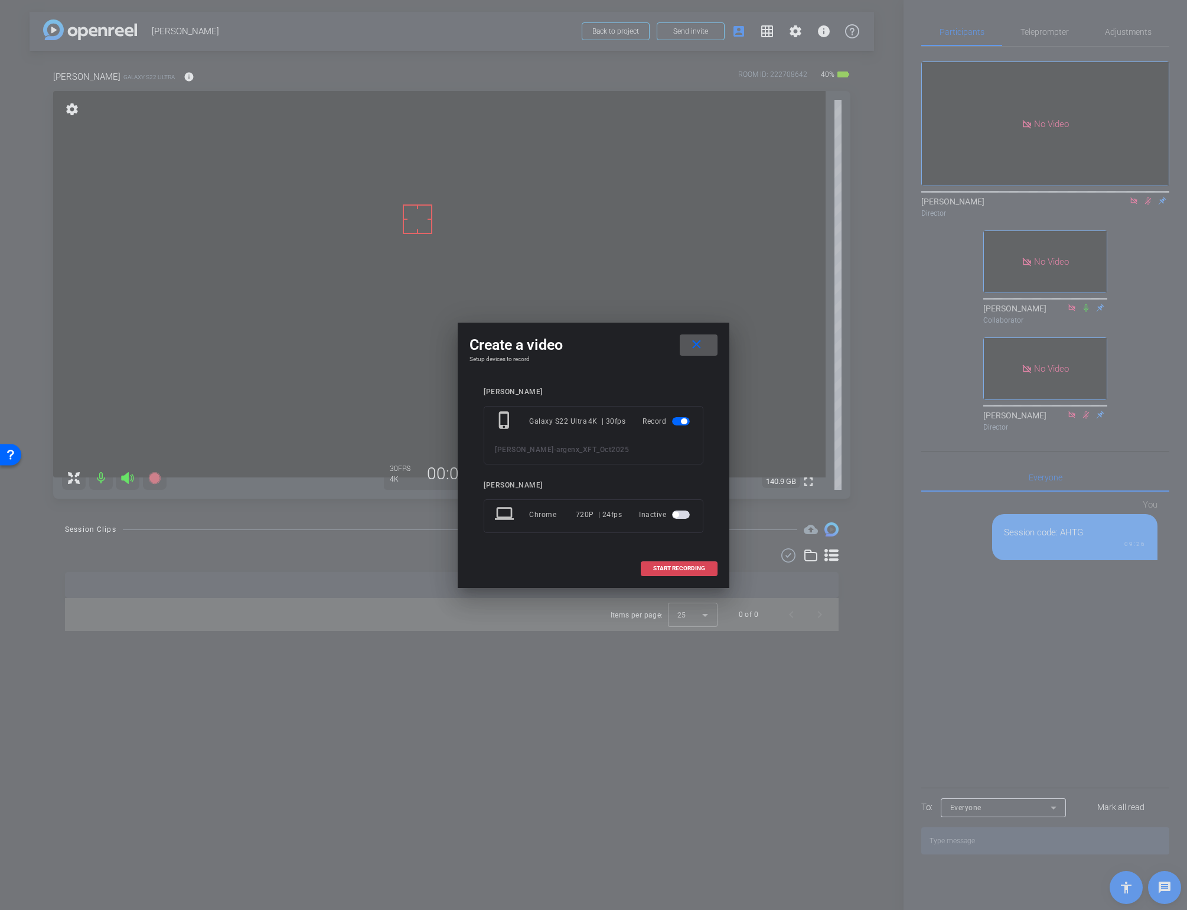
click at [658, 568] on span "START RECORDING" at bounding box center [679, 568] width 52 height 6
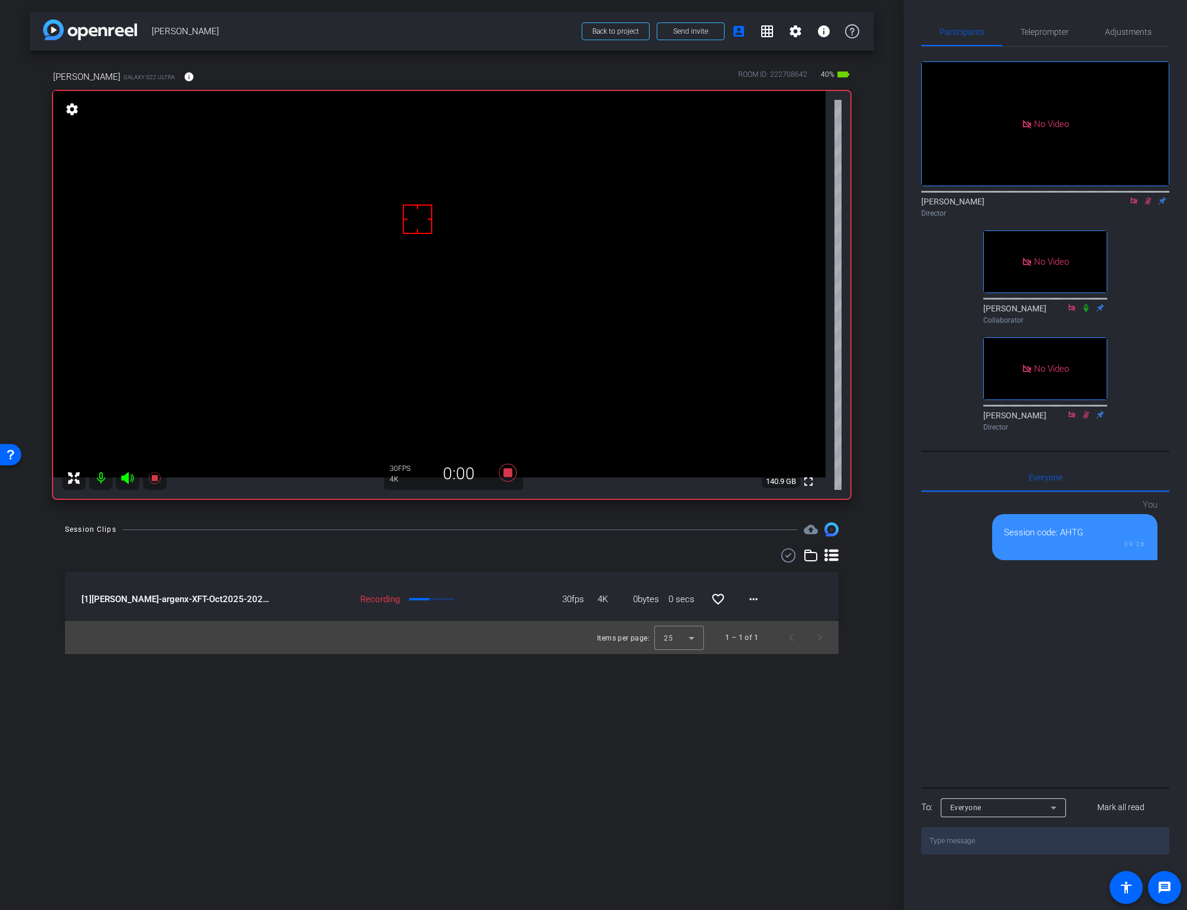
click at [1147, 205] on icon at bounding box center [1148, 201] width 6 height 8
click at [1148, 205] on icon at bounding box center [1147, 201] width 9 height 8
click at [415, 279] on video at bounding box center [439, 284] width 773 height 386
click at [1126, 30] on span "Adjustments" at bounding box center [1128, 32] width 47 height 8
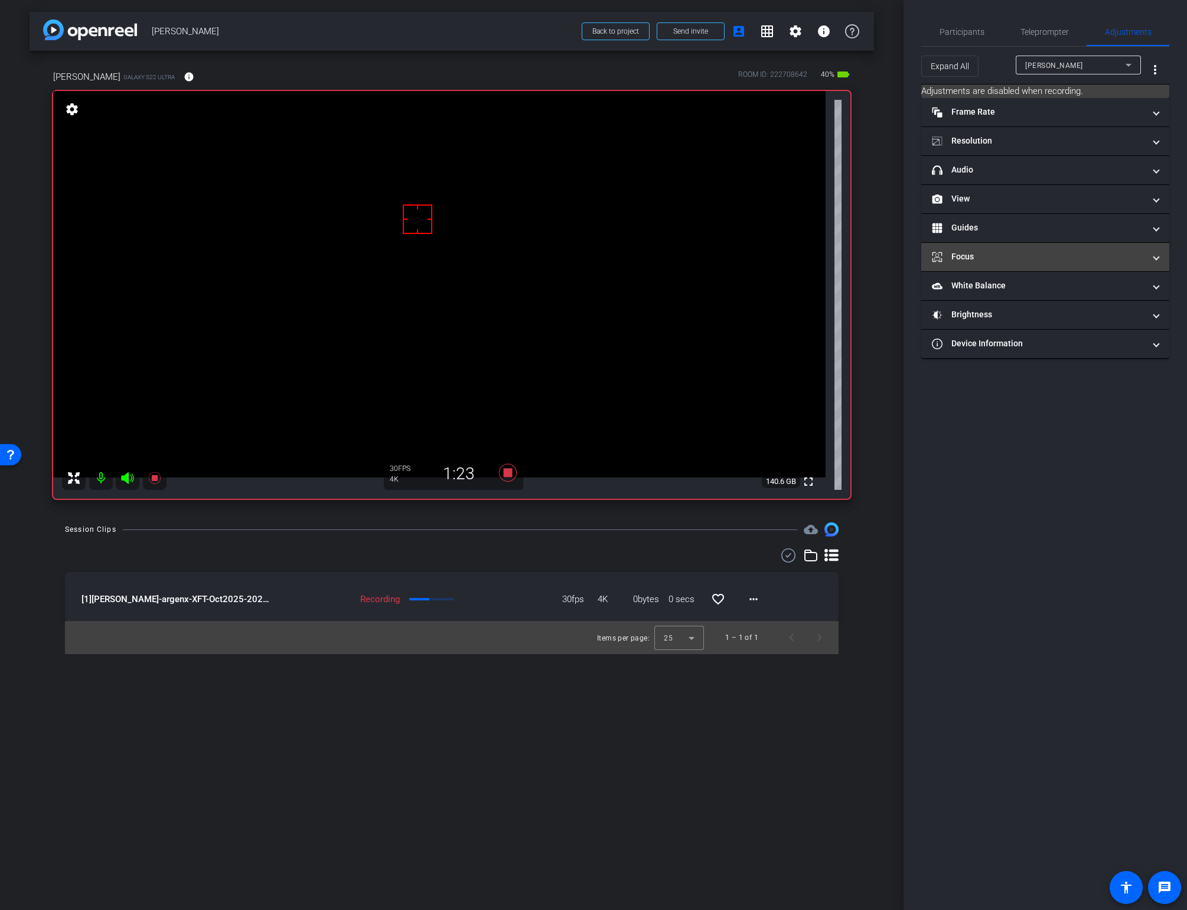
click at [1023, 261] on mat-panel-title "Focus" at bounding box center [1038, 256] width 213 height 12
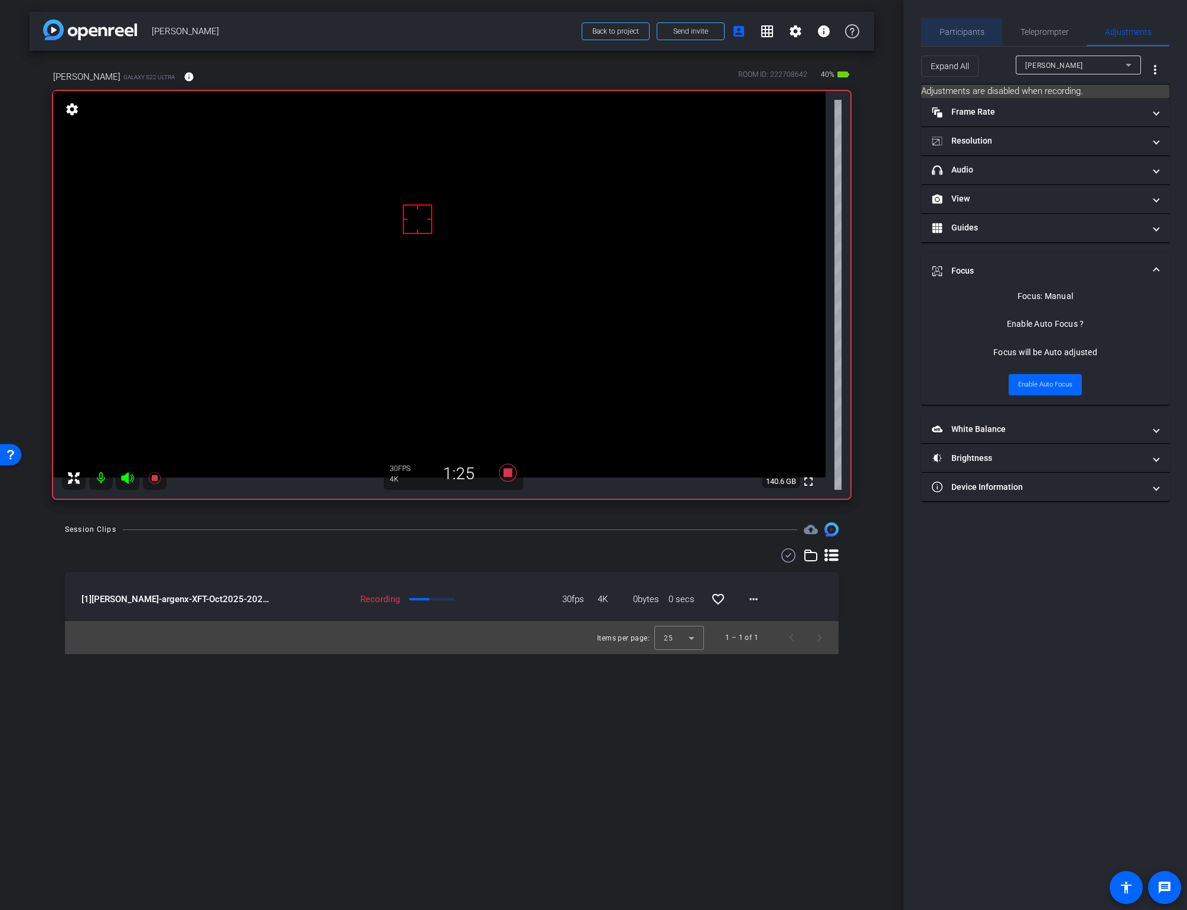
click at [956, 34] on span "Participants" at bounding box center [962, 32] width 45 height 8
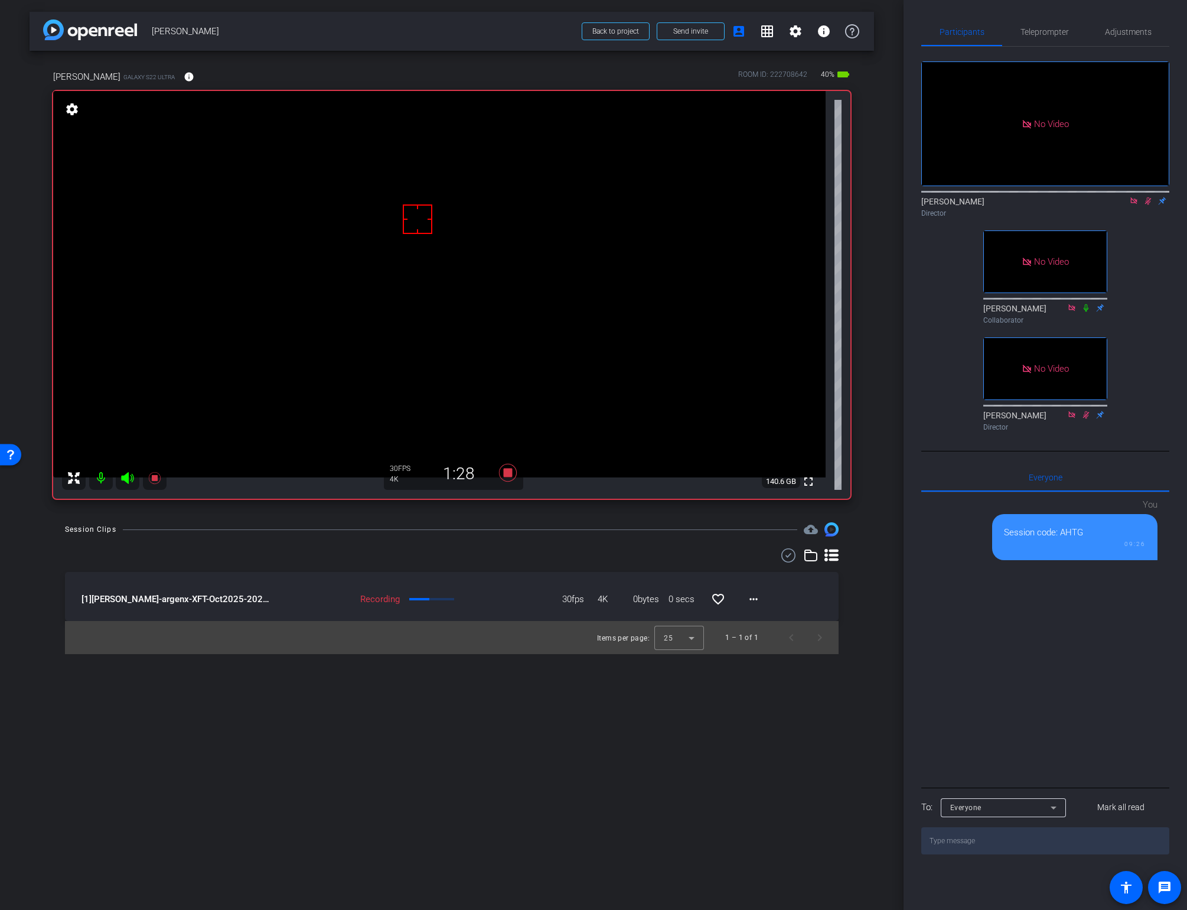
click at [410, 291] on video at bounding box center [439, 284] width 773 height 386
click at [416, 255] on video at bounding box center [439, 284] width 773 height 386
click at [412, 304] on video at bounding box center [439, 284] width 773 height 386
click at [400, 357] on video at bounding box center [439, 284] width 773 height 386
click at [1146, 197] on icon at bounding box center [1147, 201] width 9 height 8
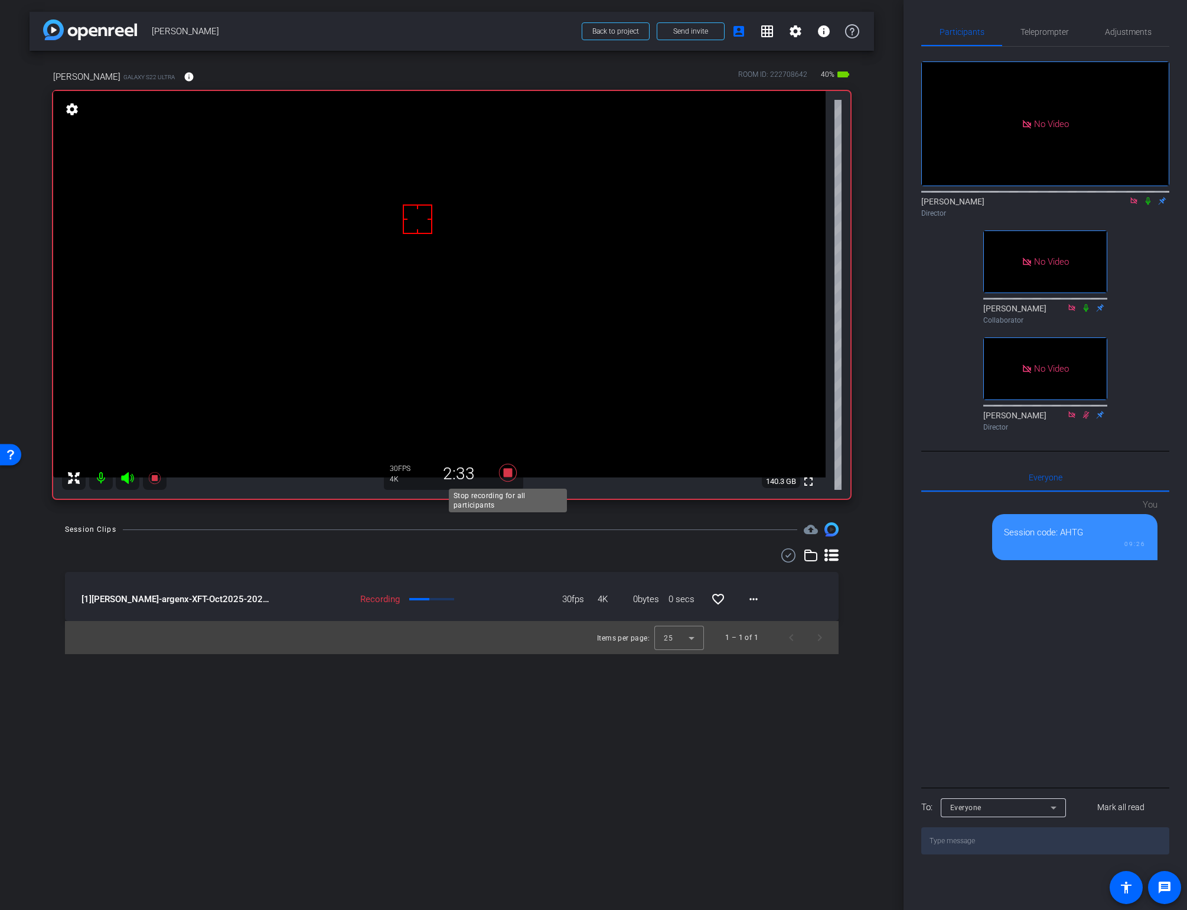
click at [506, 470] on icon at bounding box center [508, 473] width 18 height 18
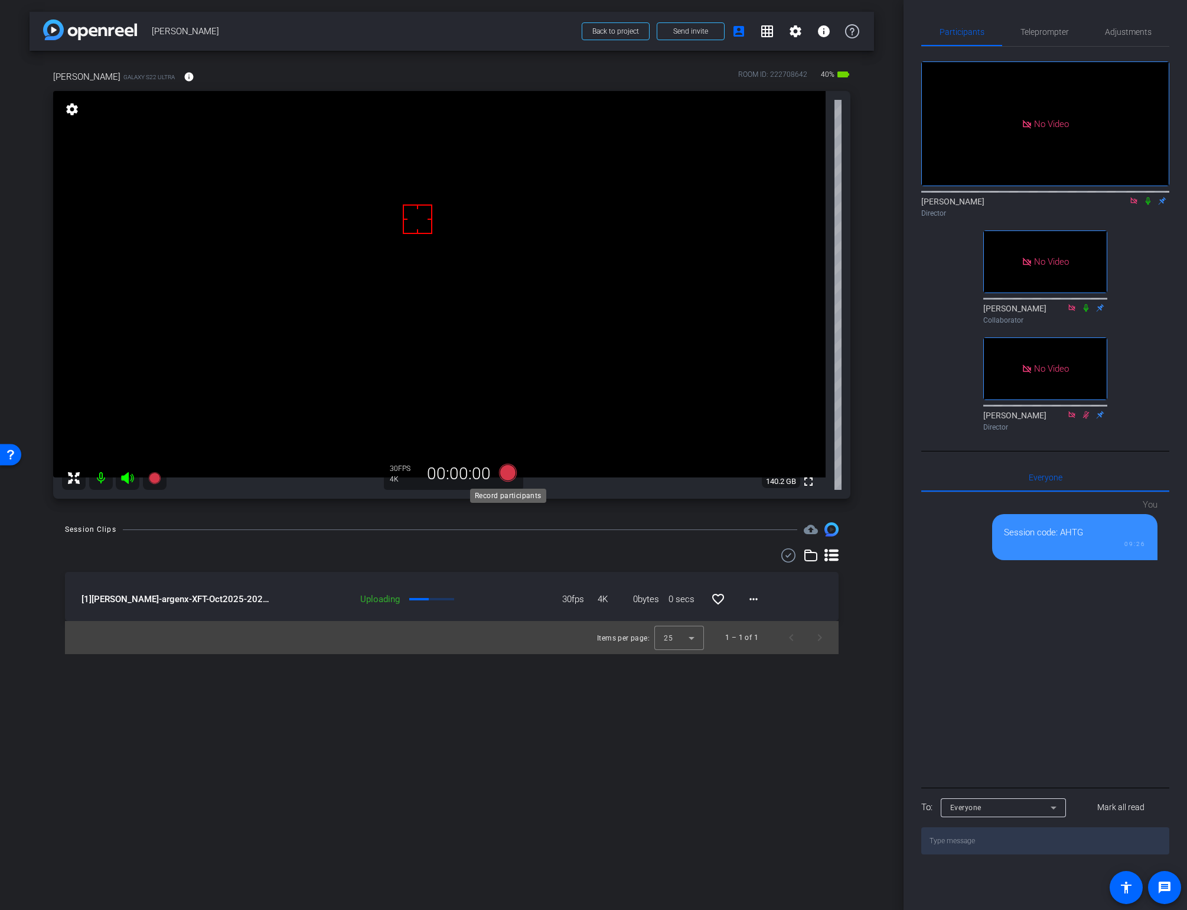
click at [505, 473] on icon at bounding box center [508, 473] width 18 height 18
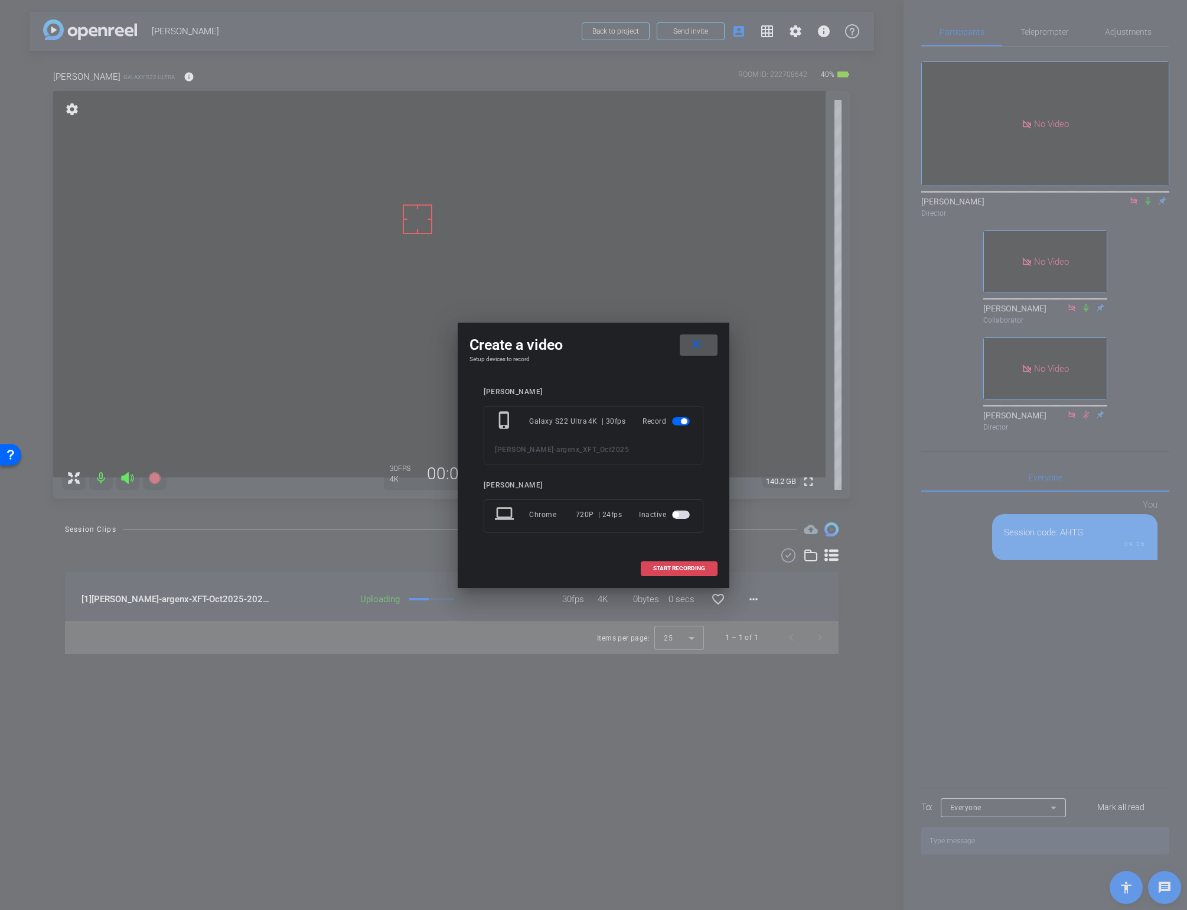
click at [662, 568] on span "START RECORDING" at bounding box center [679, 568] width 52 height 6
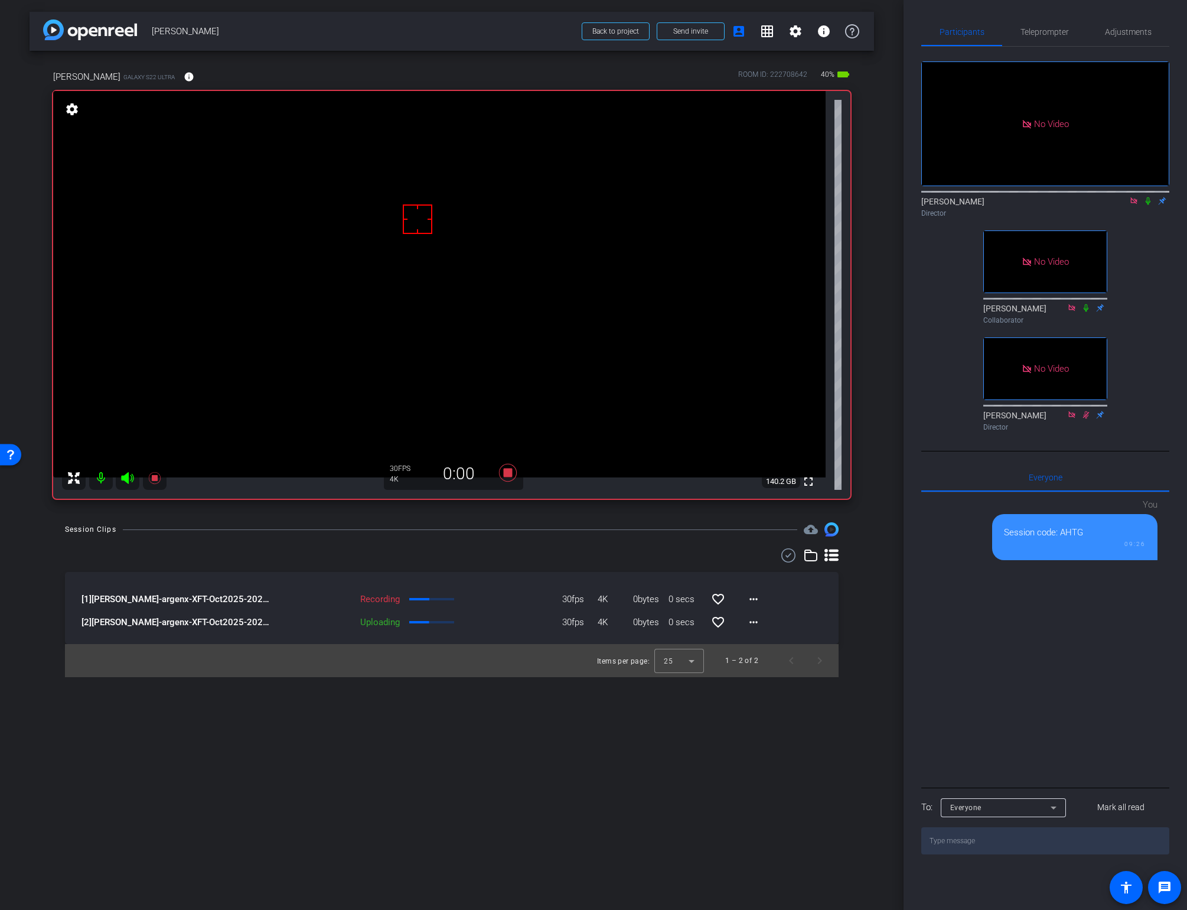
drag, startPoint x: 1148, startPoint y: 165, endPoint x: 1135, endPoint y: 192, distance: 29.6
click at [1148, 197] on icon at bounding box center [1147, 201] width 9 height 8
click at [721, 777] on div "arrow_back [PERSON_NAME] Back to project Send invite account_box grid_on settin…" at bounding box center [452, 455] width 904 height 910
click at [713, 783] on div "arrow_back [PERSON_NAME] Back to project Send invite account_box grid_on settin…" at bounding box center [452, 455] width 904 height 910
click at [504, 475] on icon at bounding box center [508, 473] width 18 height 18
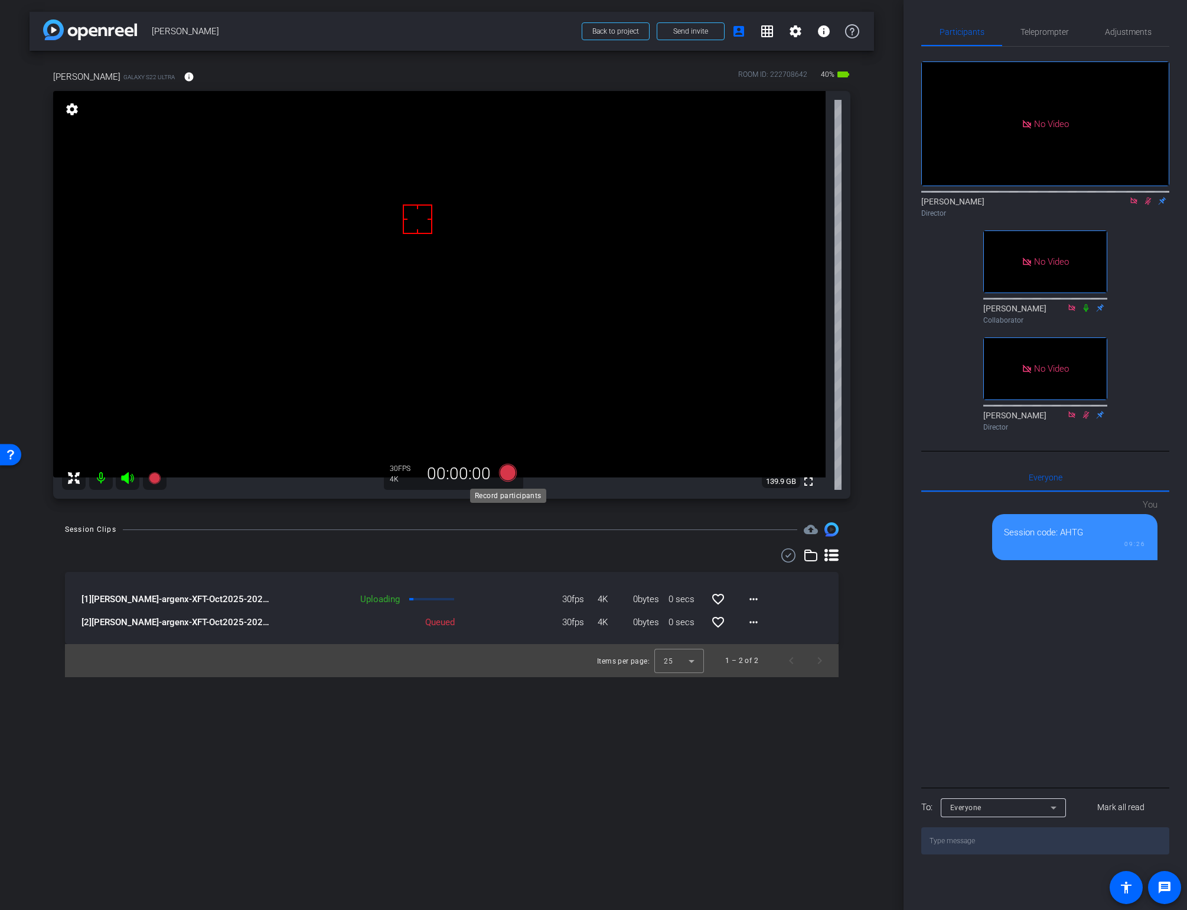
click at [505, 475] on icon at bounding box center [508, 473] width 18 height 18
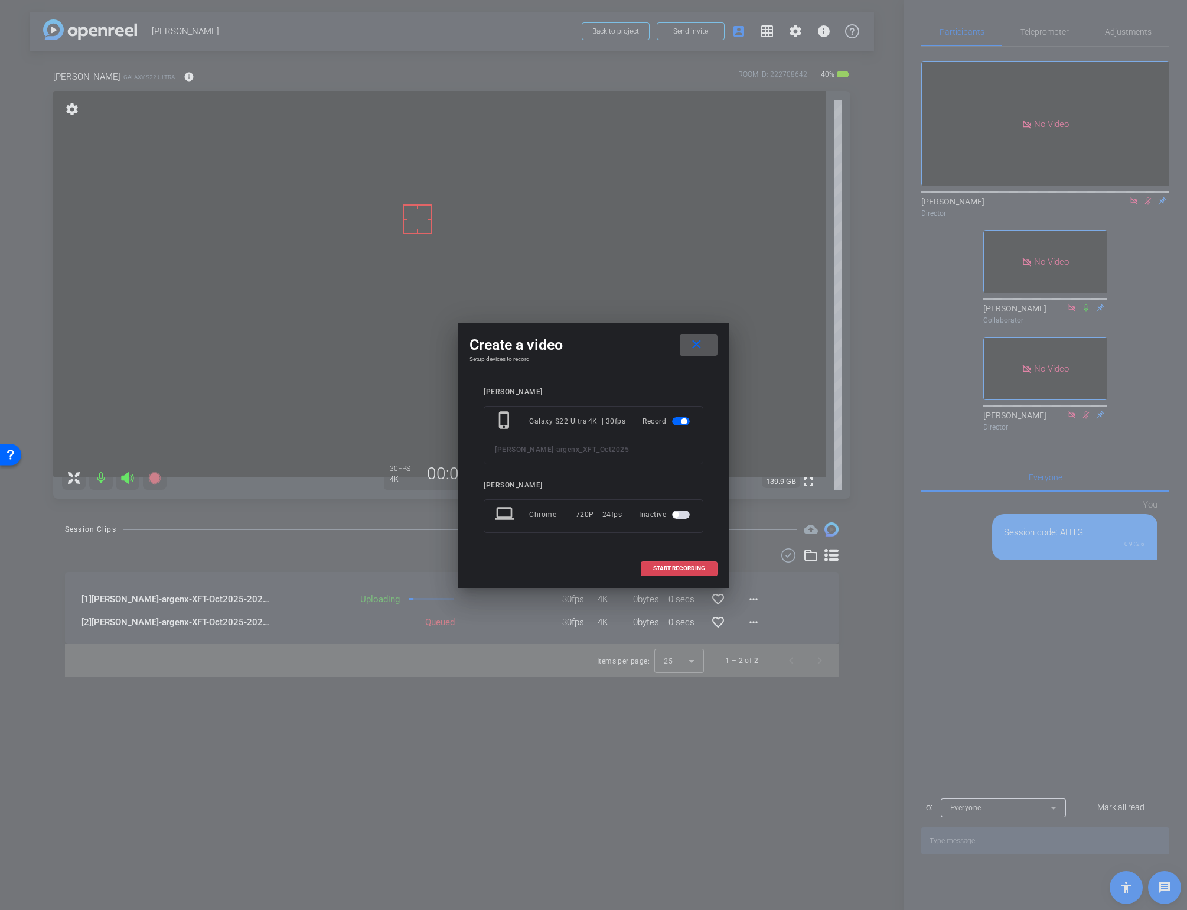
click at [660, 566] on span "START RECORDING" at bounding box center [679, 568] width 52 height 6
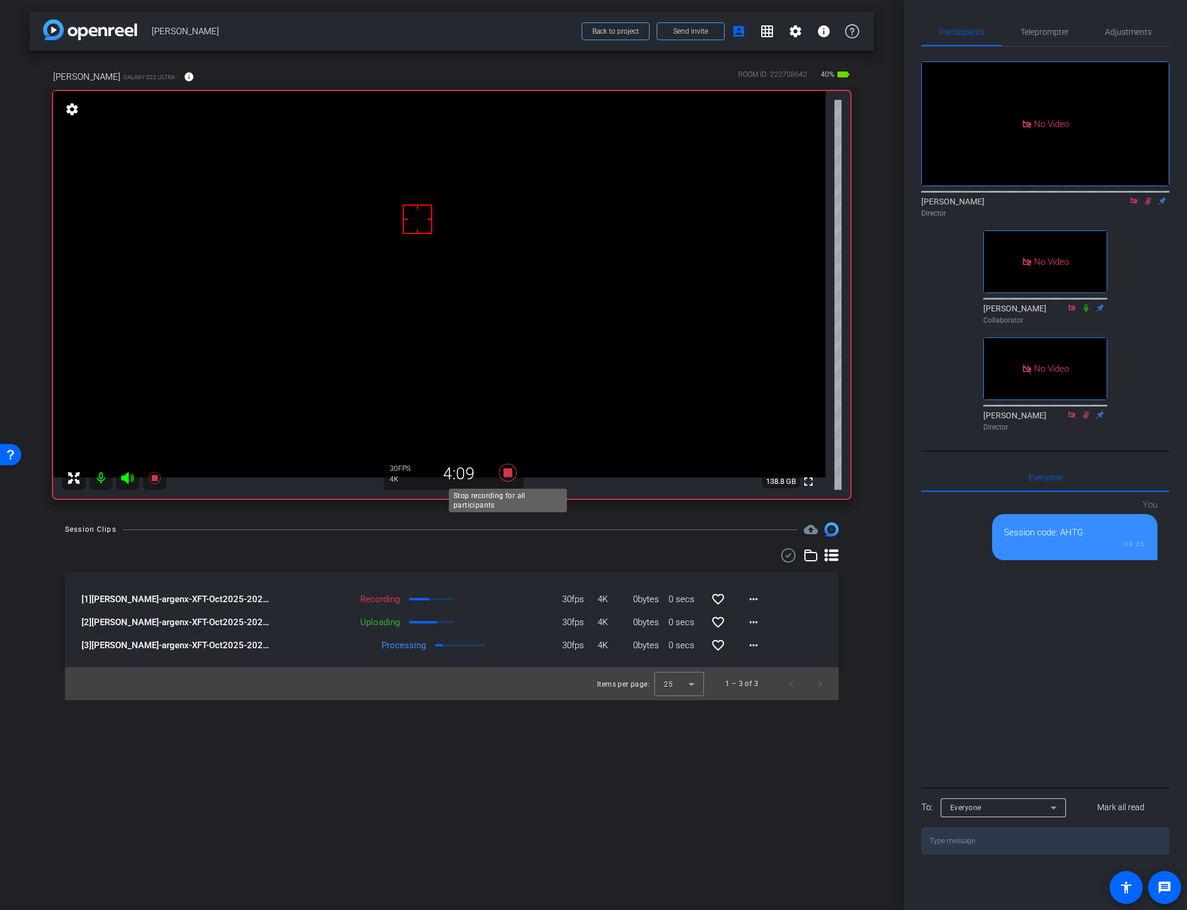
click at [508, 474] on icon at bounding box center [508, 473] width 18 height 18
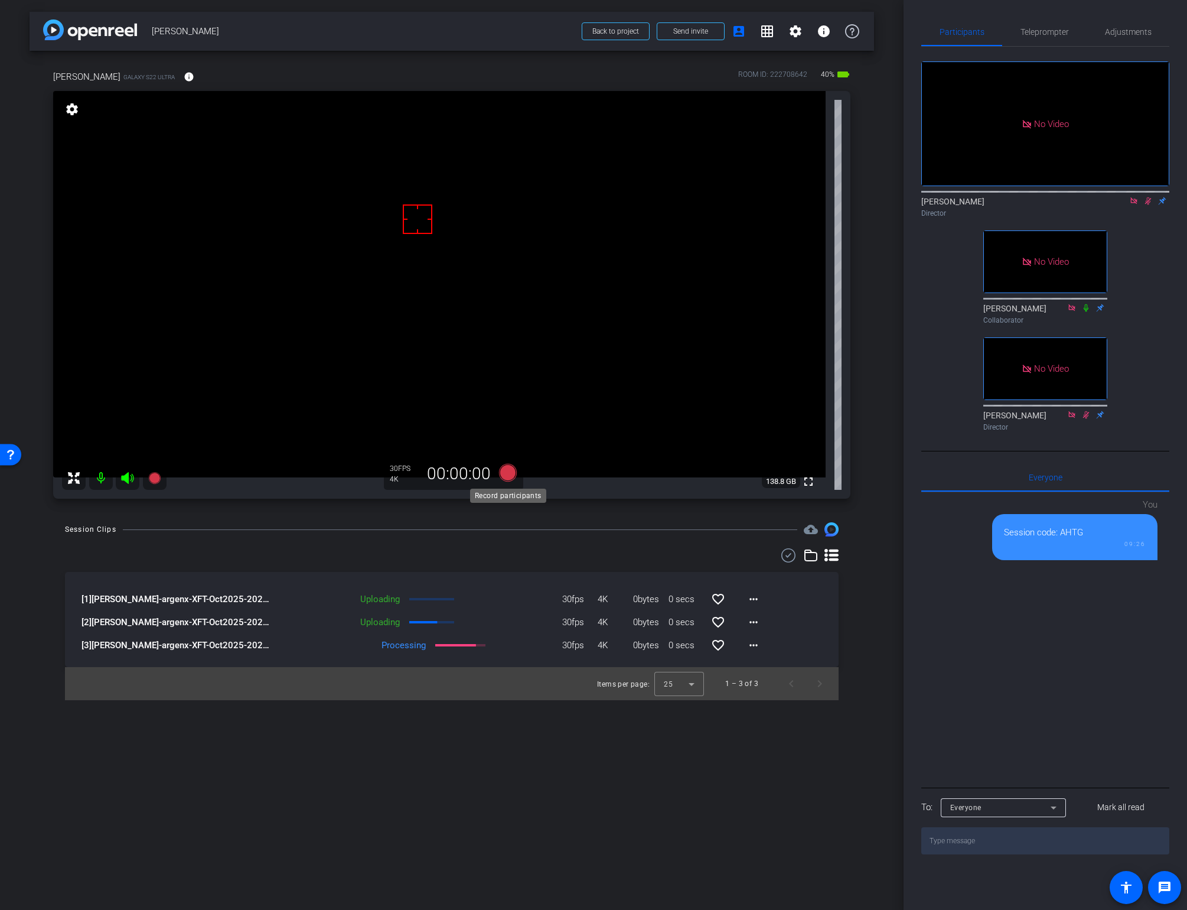
click at [504, 474] on icon at bounding box center [508, 473] width 18 height 18
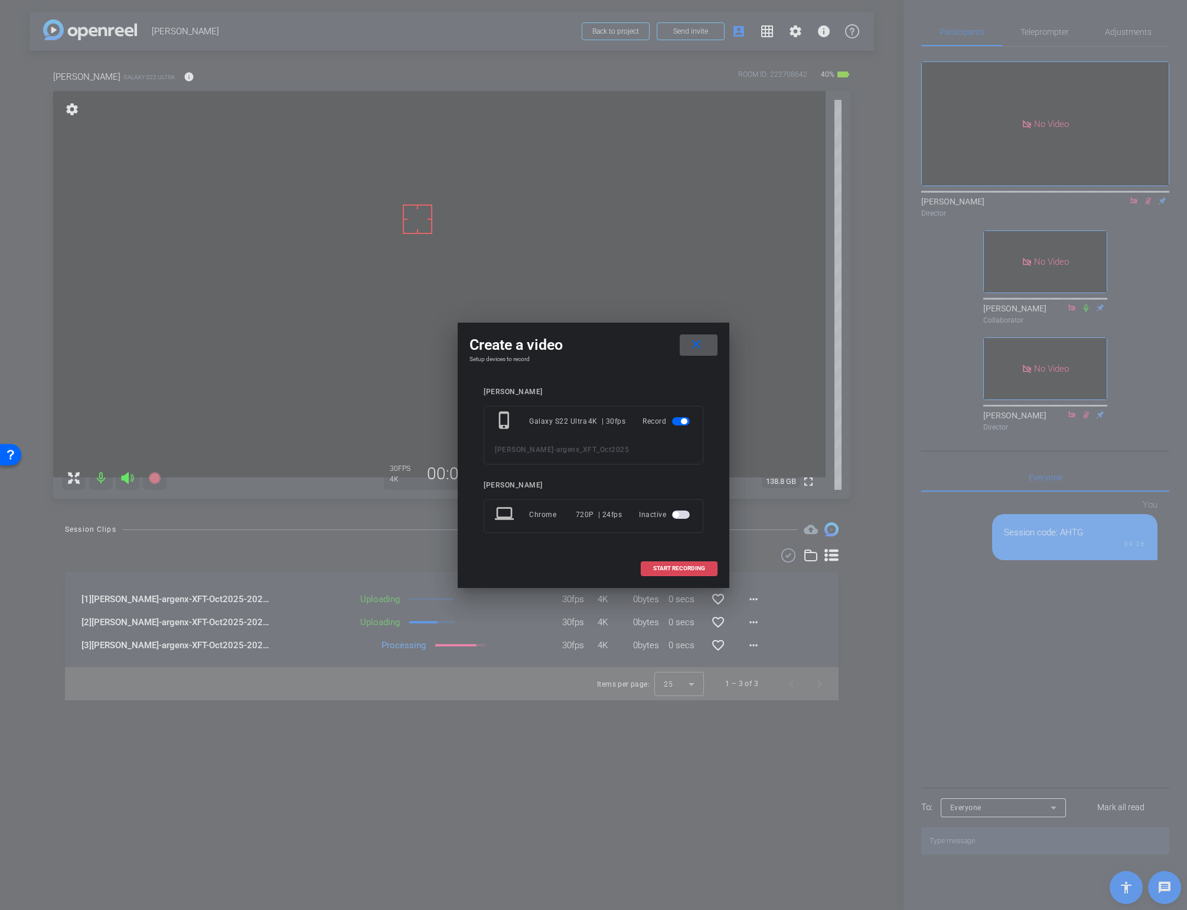
click at [669, 568] on span "START RECORDING" at bounding box center [679, 568] width 52 height 6
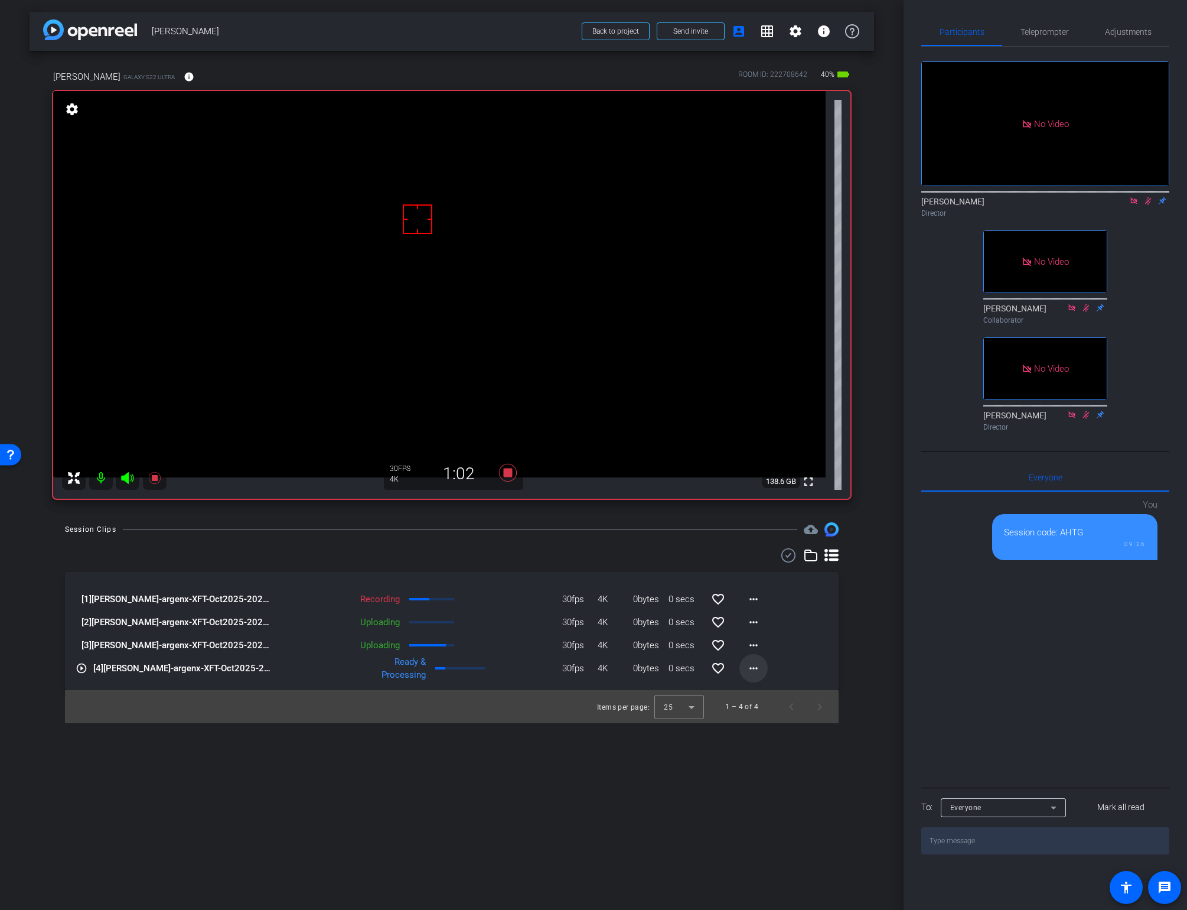
click at [752, 666] on mat-icon "more_horiz" at bounding box center [754, 668] width 14 height 14
click at [754, 690] on span "Download Original" at bounding box center [784, 693] width 71 height 14
click at [578, 552] on div at bounding box center [452, 555] width 774 height 14
click at [508, 473] on icon at bounding box center [508, 473] width 18 height 18
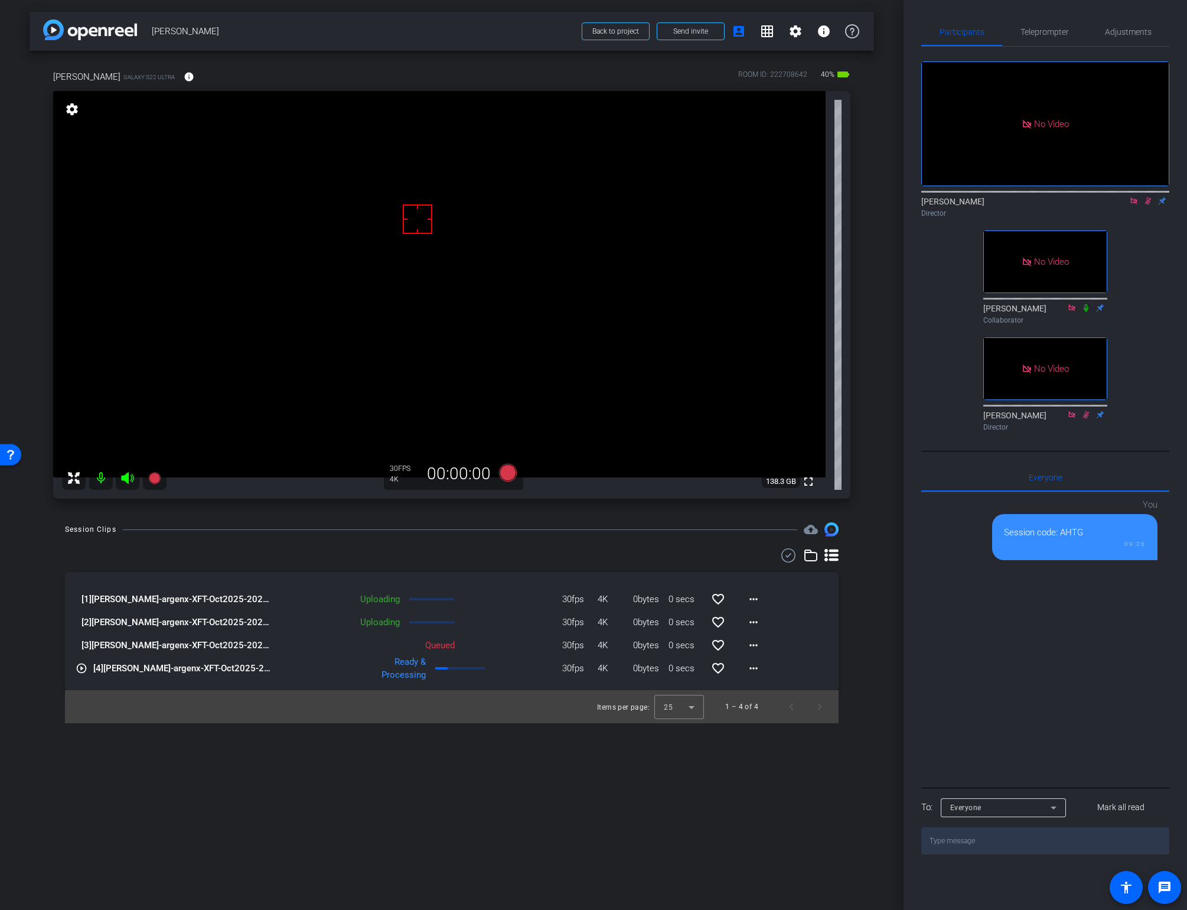
click at [1142, 208] on div "Director" at bounding box center [1045, 213] width 248 height 11
click at [1146, 197] on icon at bounding box center [1148, 201] width 6 height 8
click at [1148, 197] on icon at bounding box center [1147, 201] width 9 height 8
click at [544, 533] on div "Session Clips cloud_upload" at bounding box center [452, 529] width 774 height 14
click at [399, 296] on video at bounding box center [439, 284] width 773 height 386
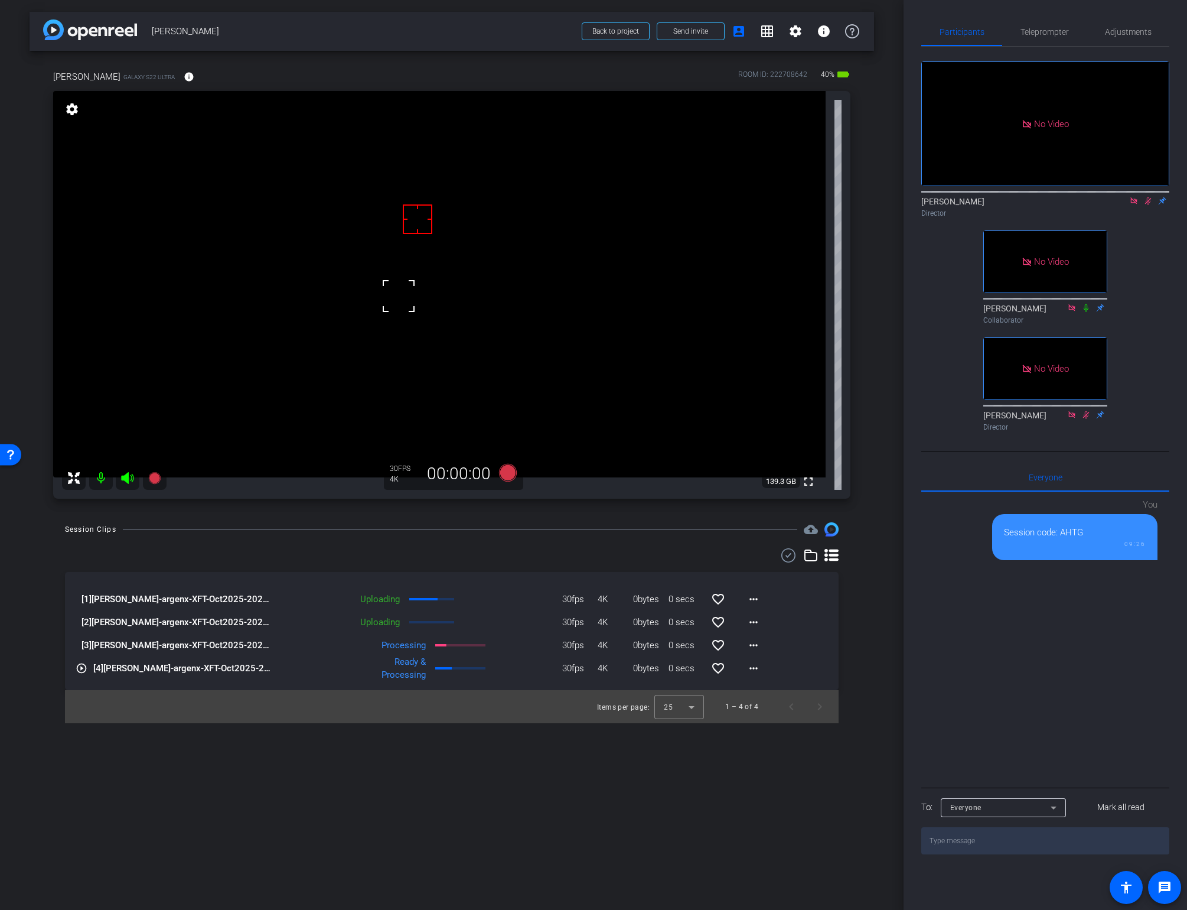
click at [390, 324] on video at bounding box center [439, 284] width 773 height 386
drag, startPoint x: 387, startPoint y: 269, endPoint x: 388, endPoint y: 275, distance: 5.9
click at [387, 269] on video at bounding box center [439, 284] width 773 height 386
click at [526, 298] on video at bounding box center [439, 284] width 773 height 386
click at [391, 282] on video at bounding box center [439, 284] width 773 height 386
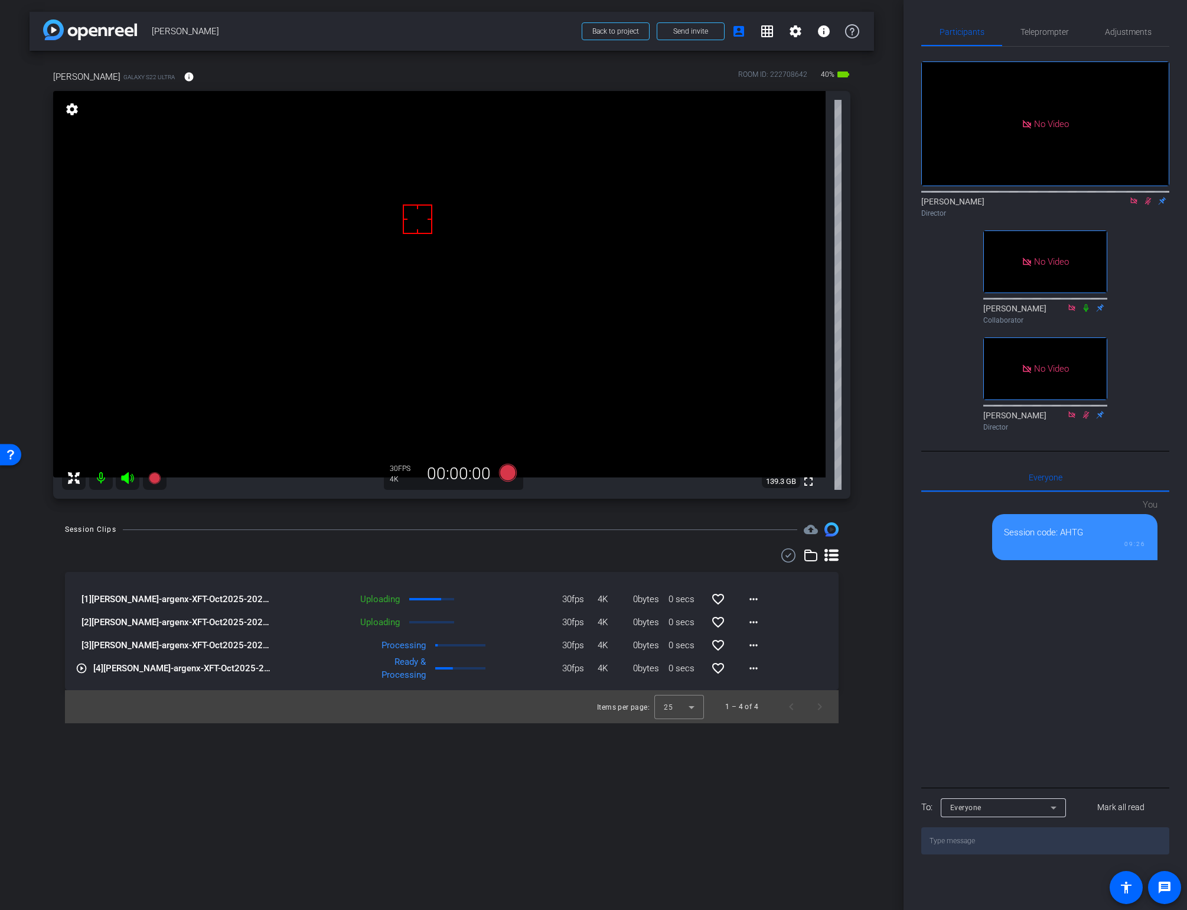
click at [531, 527] on div "Session Clips cloud_upload" at bounding box center [452, 529] width 774 height 14
click at [526, 534] on div "Session Clips cloud_upload" at bounding box center [452, 529] width 774 height 14
click at [505, 474] on icon at bounding box center [508, 473] width 18 height 18
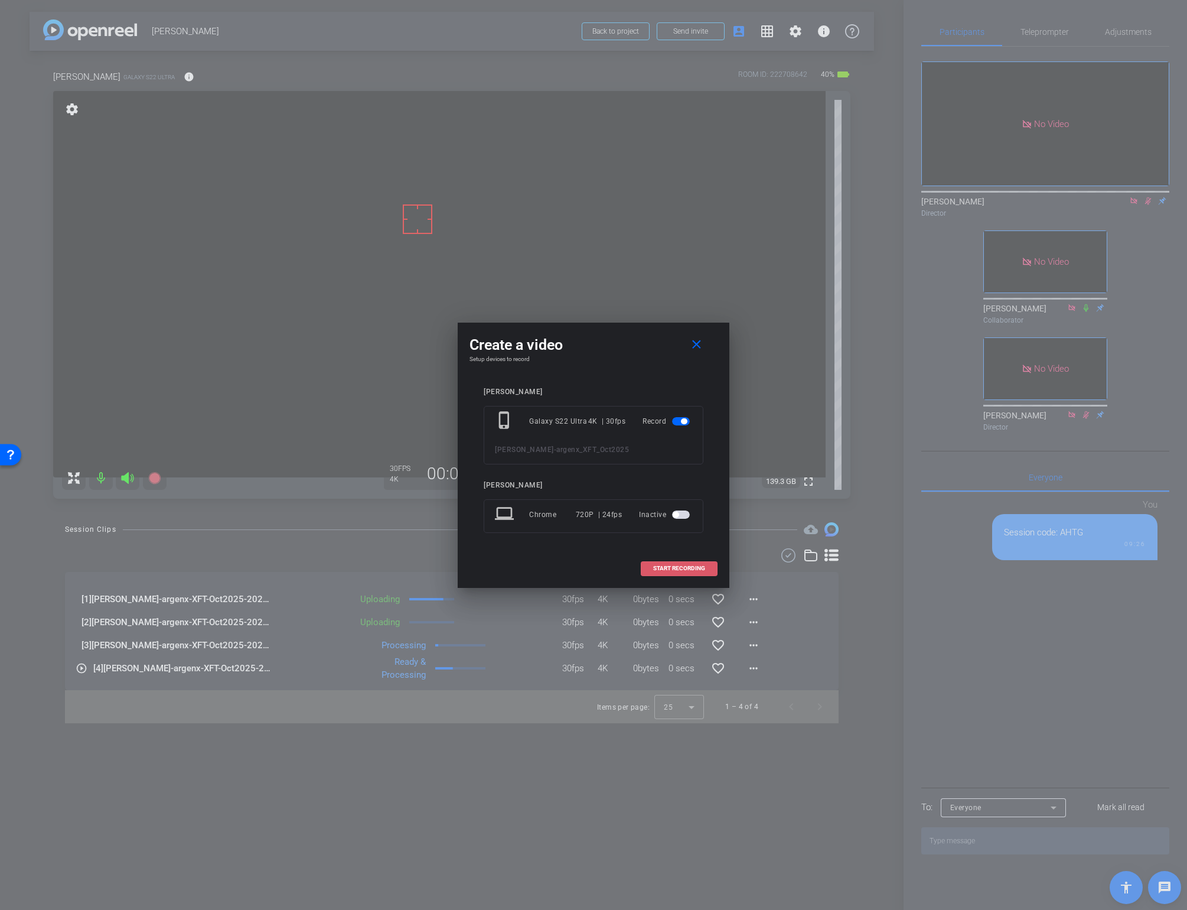
click at [659, 565] on span "START RECORDING" at bounding box center [679, 568] width 52 height 6
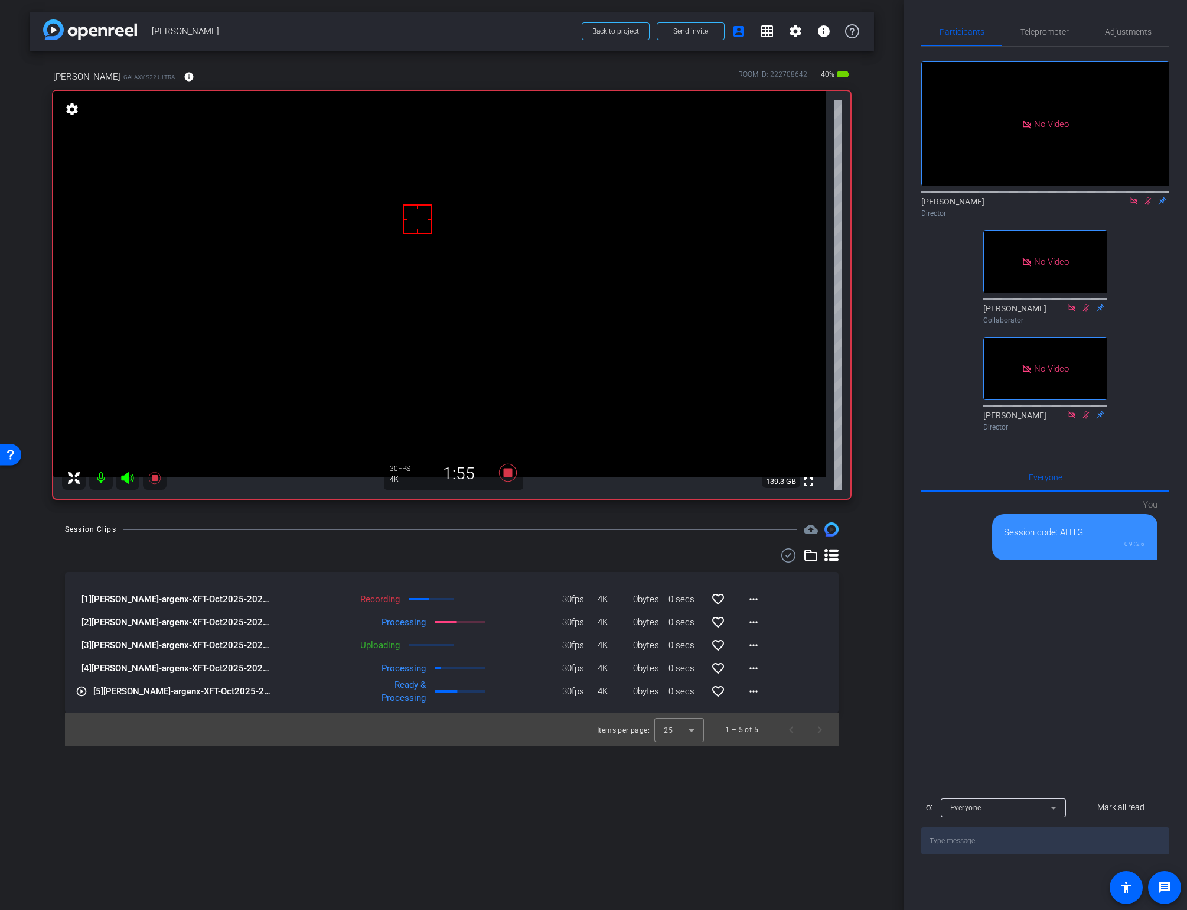
drag, startPoint x: 516, startPoint y: 533, endPoint x: 513, endPoint y: 518, distance: 15.1
click at [516, 533] on div "Session Clips cloud_upload" at bounding box center [452, 529] width 774 height 14
click at [507, 474] on icon at bounding box center [508, 473] width 18 height 18
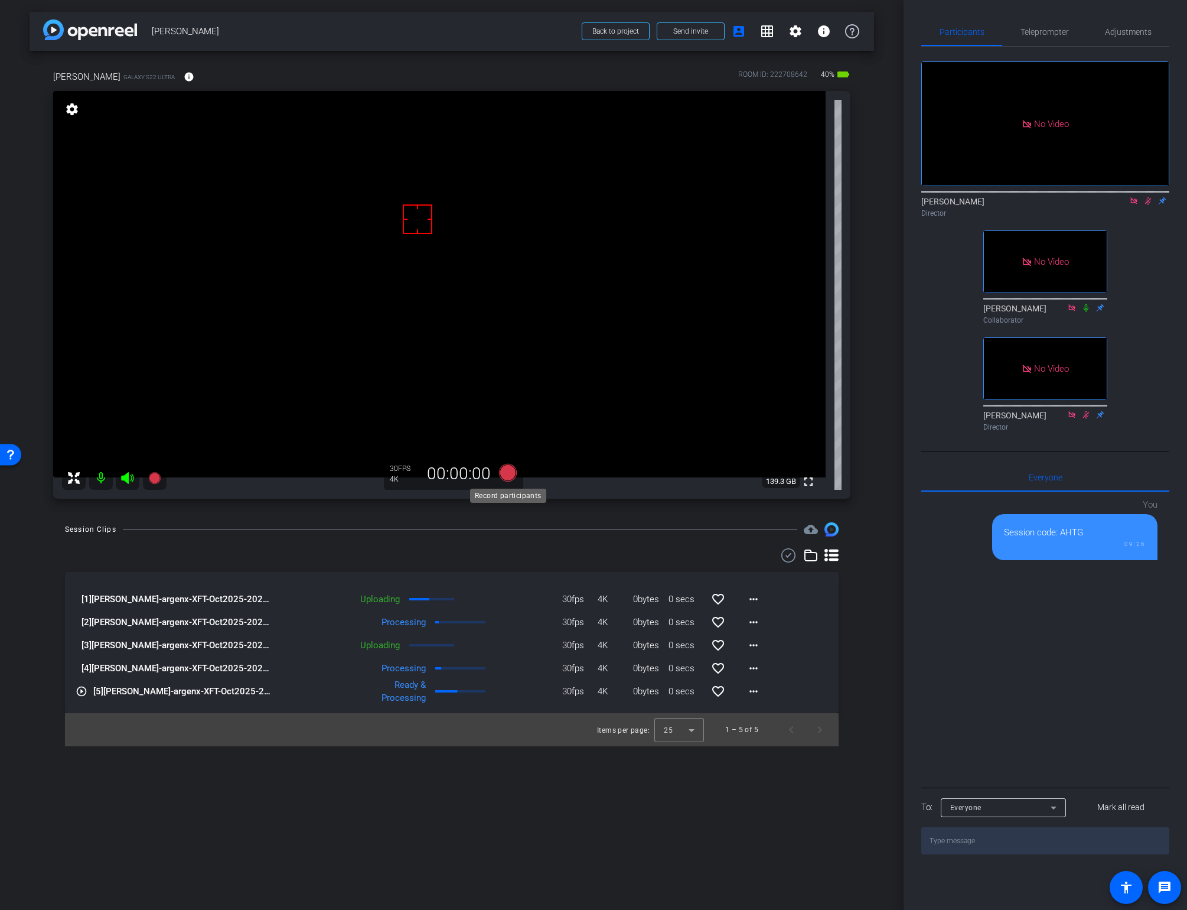
click at [507, 470] on icon at bounding box center [508, 473] width 18 height 18
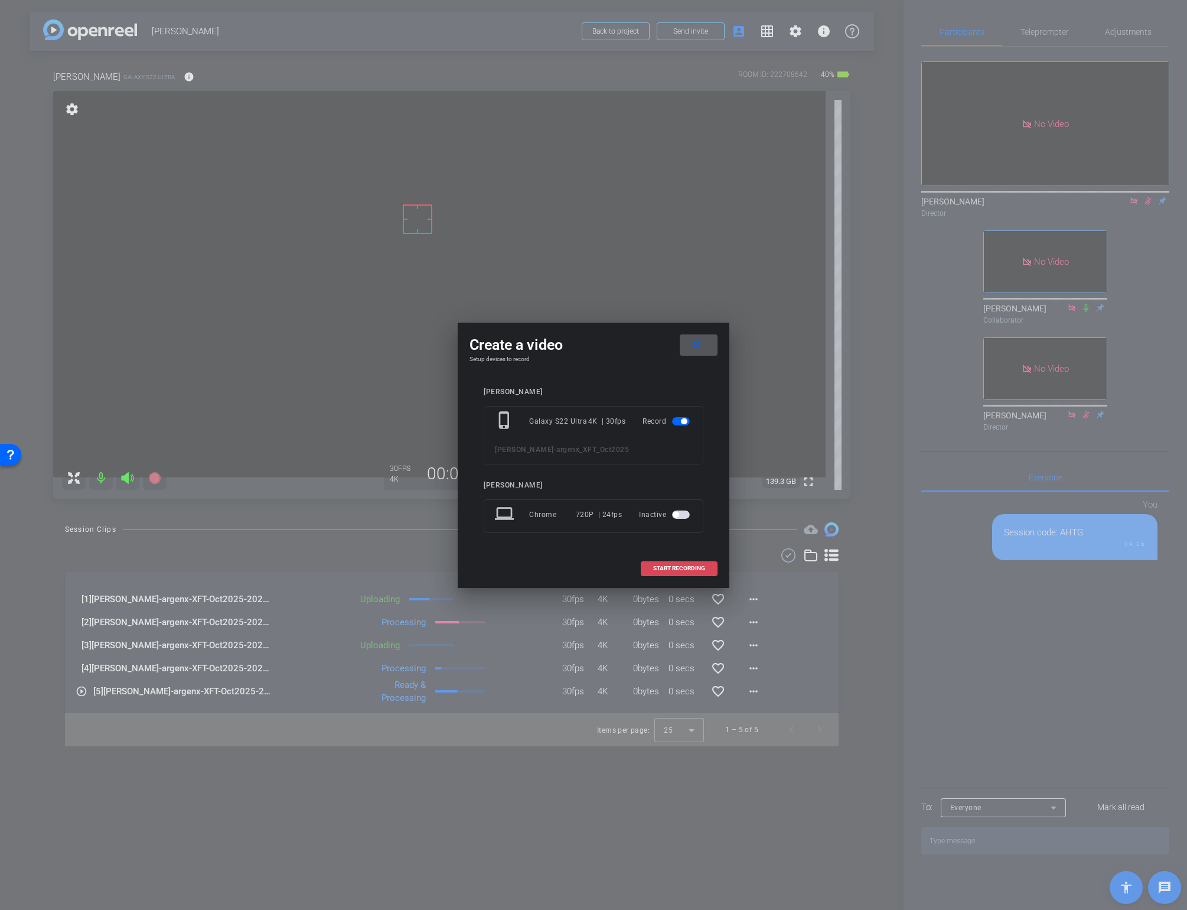
drag, startPoint x: 667, startPoint y: 563, endPoint x: 659, endPoint y: 566, distance: 8.8
click at [667, 563] on span at bounding box center [679, 568] width 76 height 28
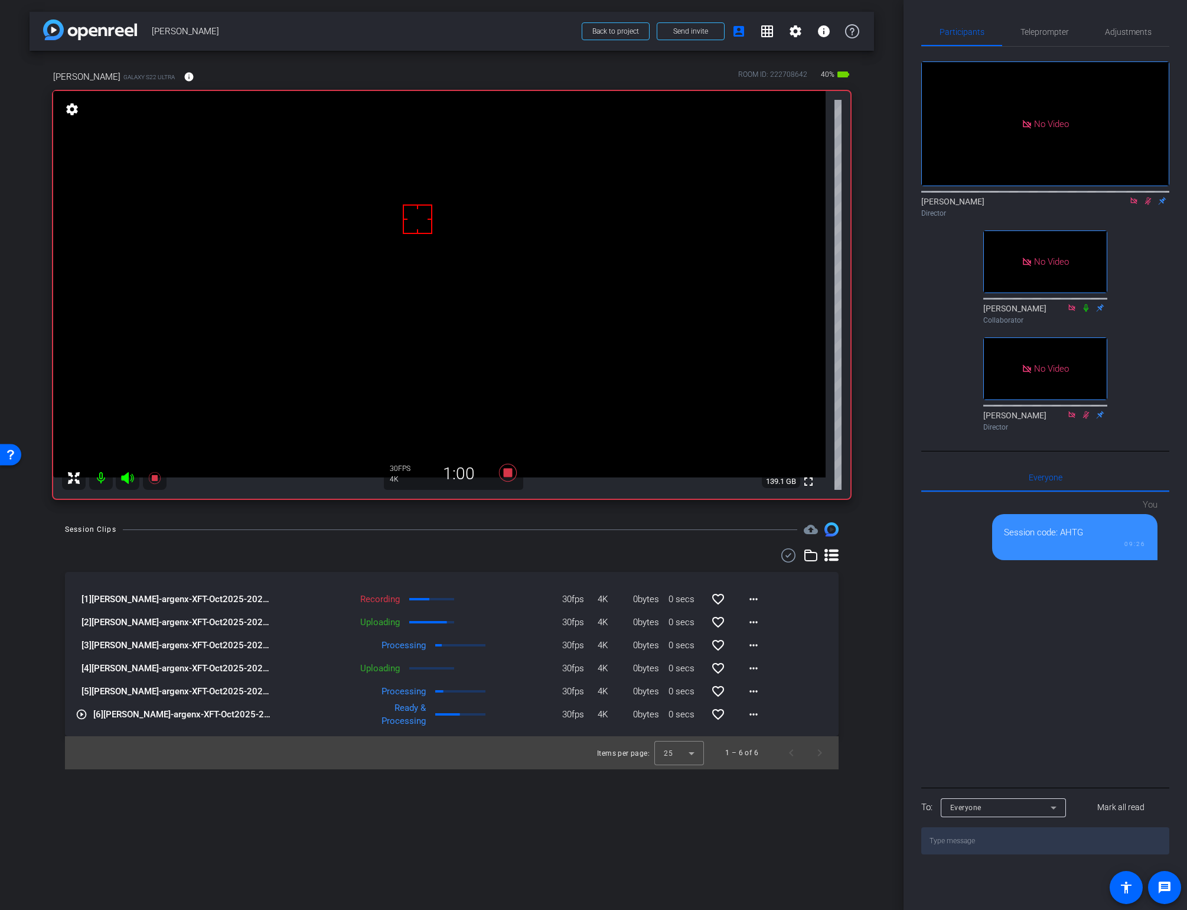
click at [537, 523] on div "Session Clips cloud_upload" at bounding box center [452, 529] width 774 height 14
click at [506, 474] on icon at bounding box center [508, 473] width 18 height 18
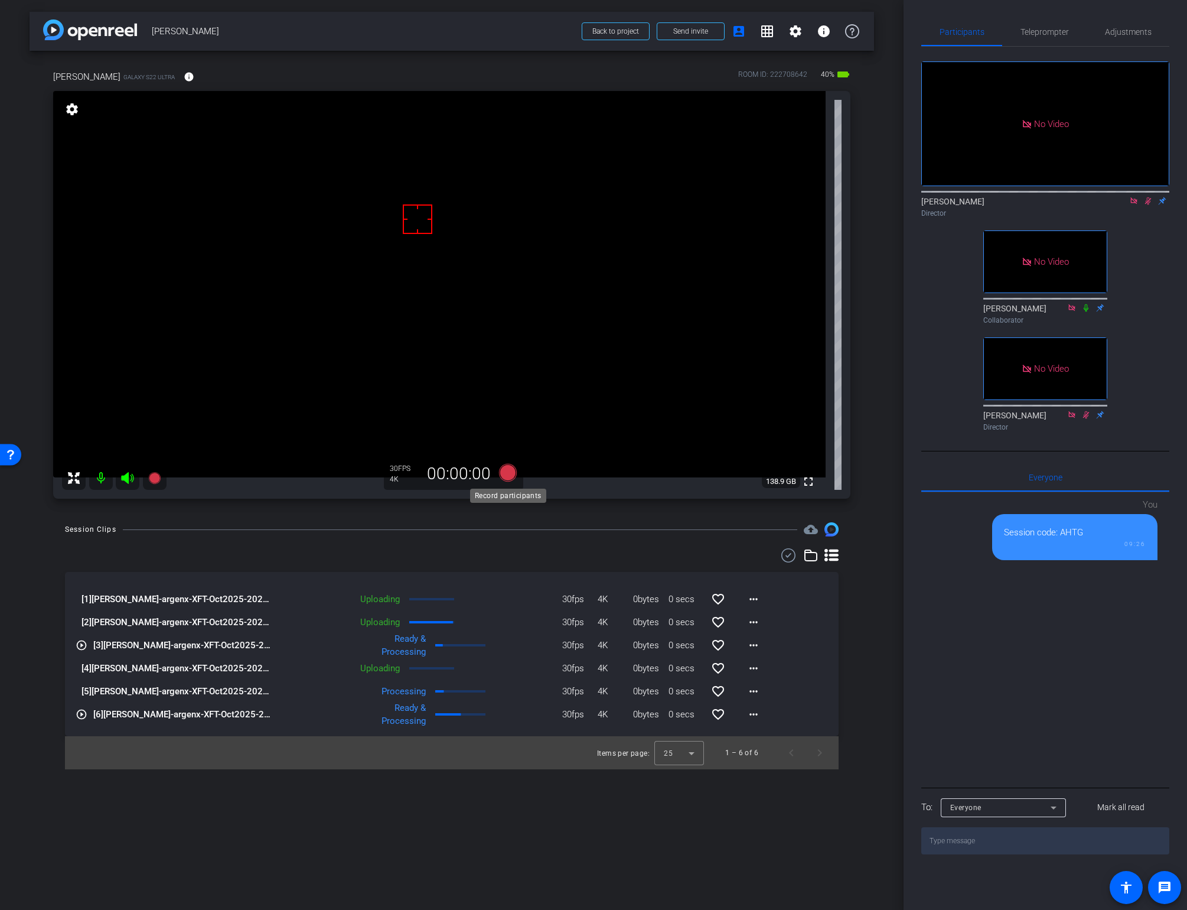
click at [508, 473] on icon at bounding box center [508, 473] width 18 height 18
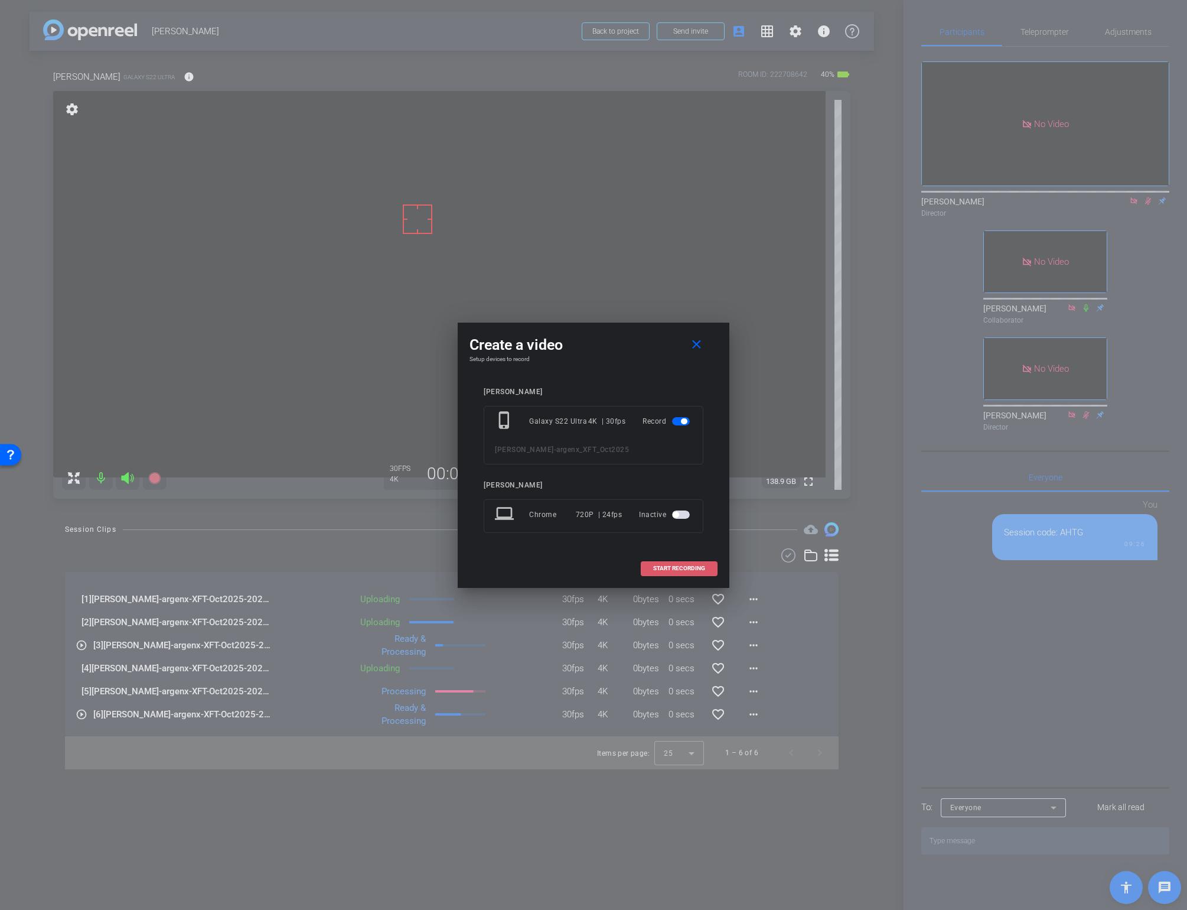
click at [684, 566] on span "START RECORDING" at bounding box center [679, 568] width 52 height 6
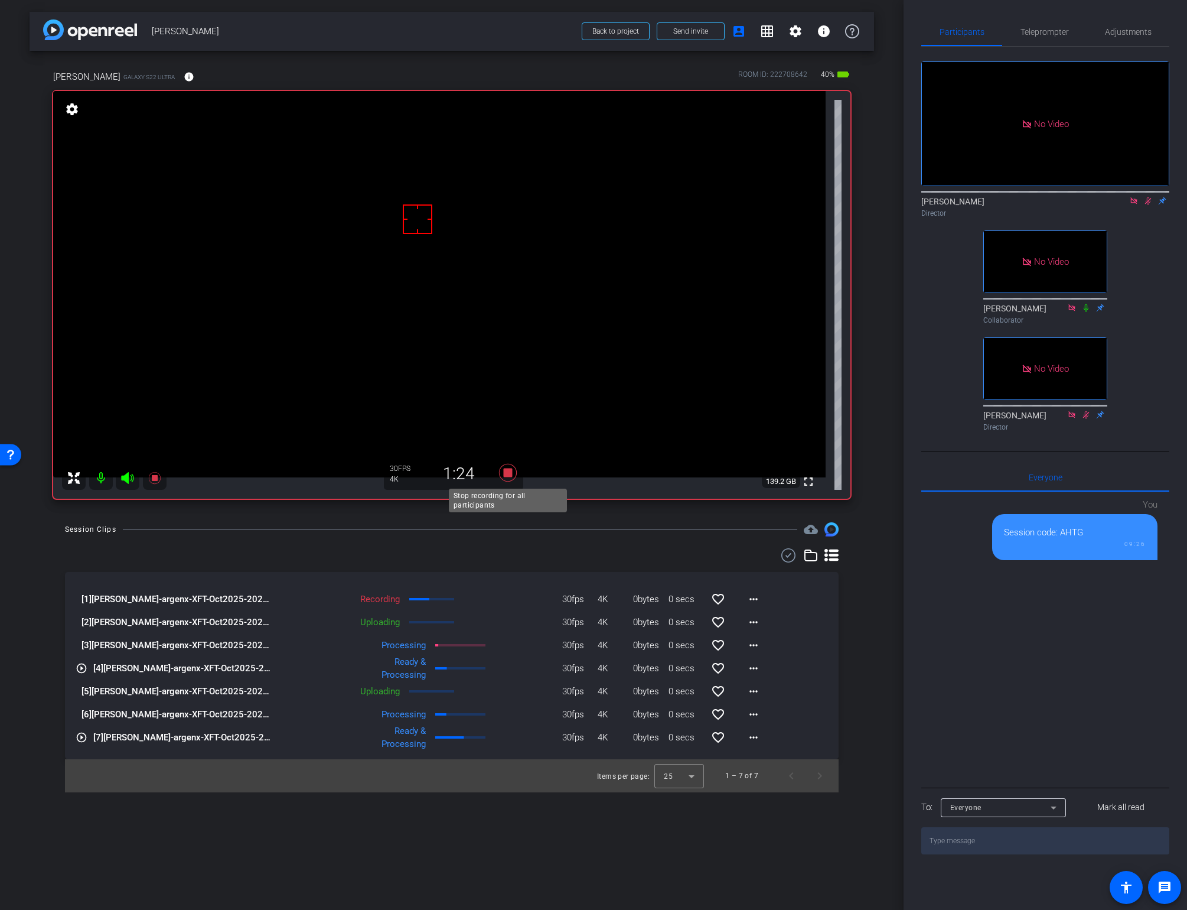
click at [507, 473] on icon at bounding box center [508, 473] width 18 height 18
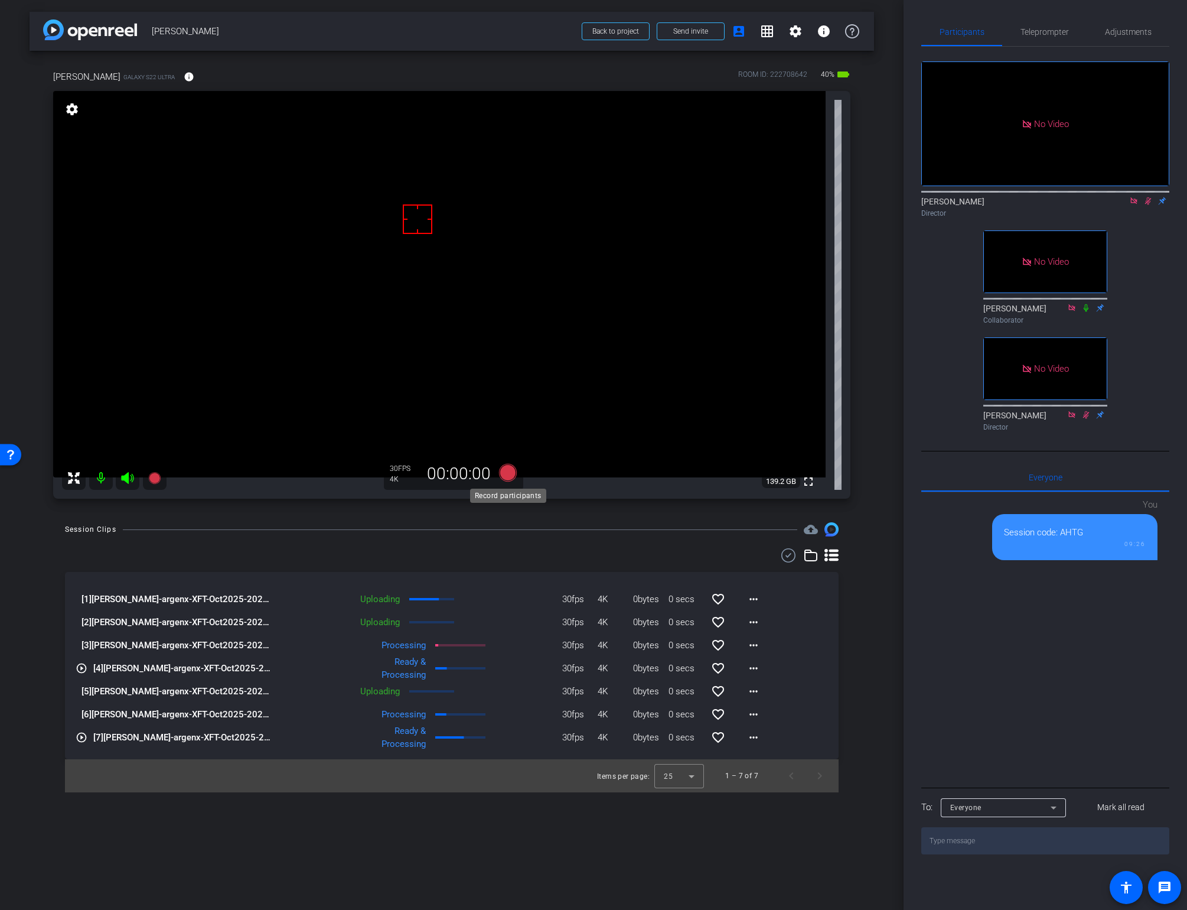
click at [506, 474] on icon at bounding box center [508, 473] width 18 height 18
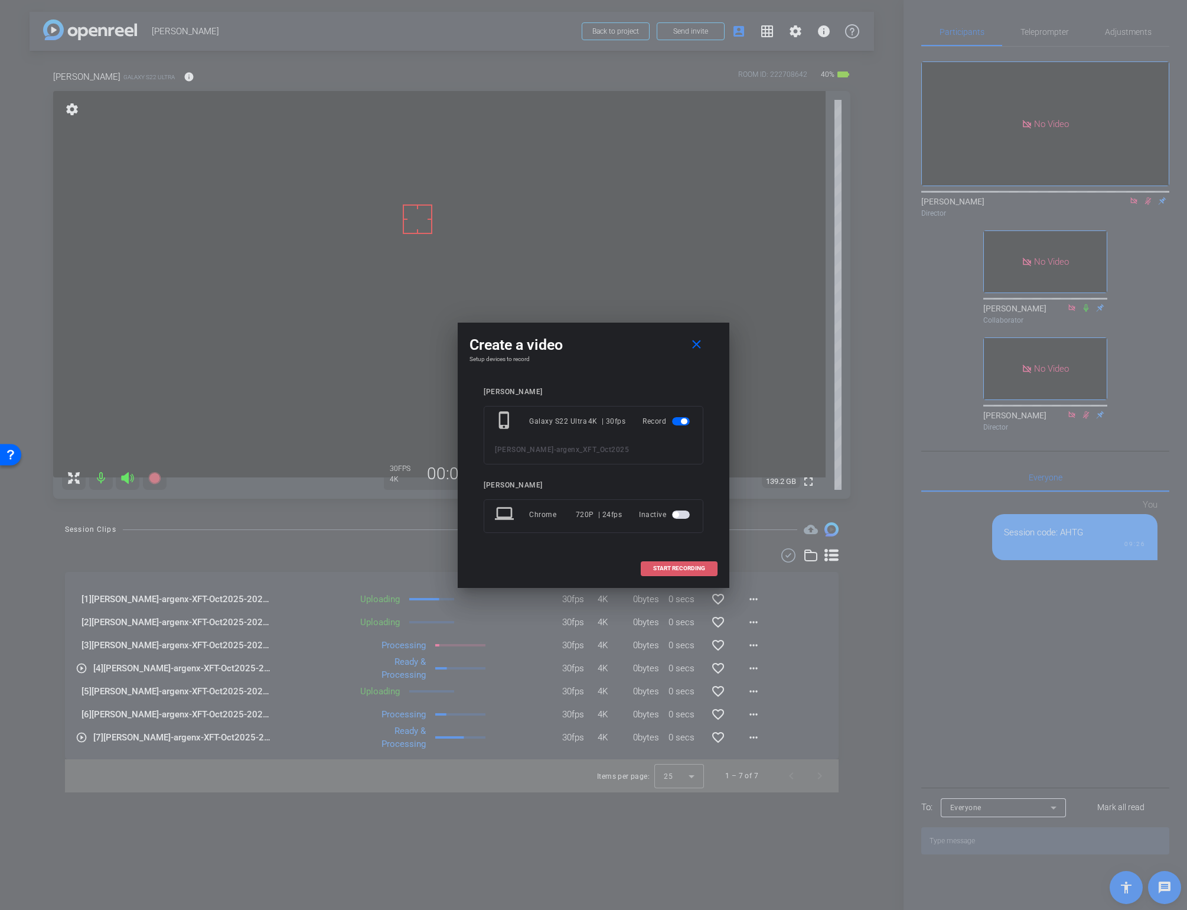
click at [667, 566] on span "START RECORDING" at bounding box center [679, 568] width 52 height 6
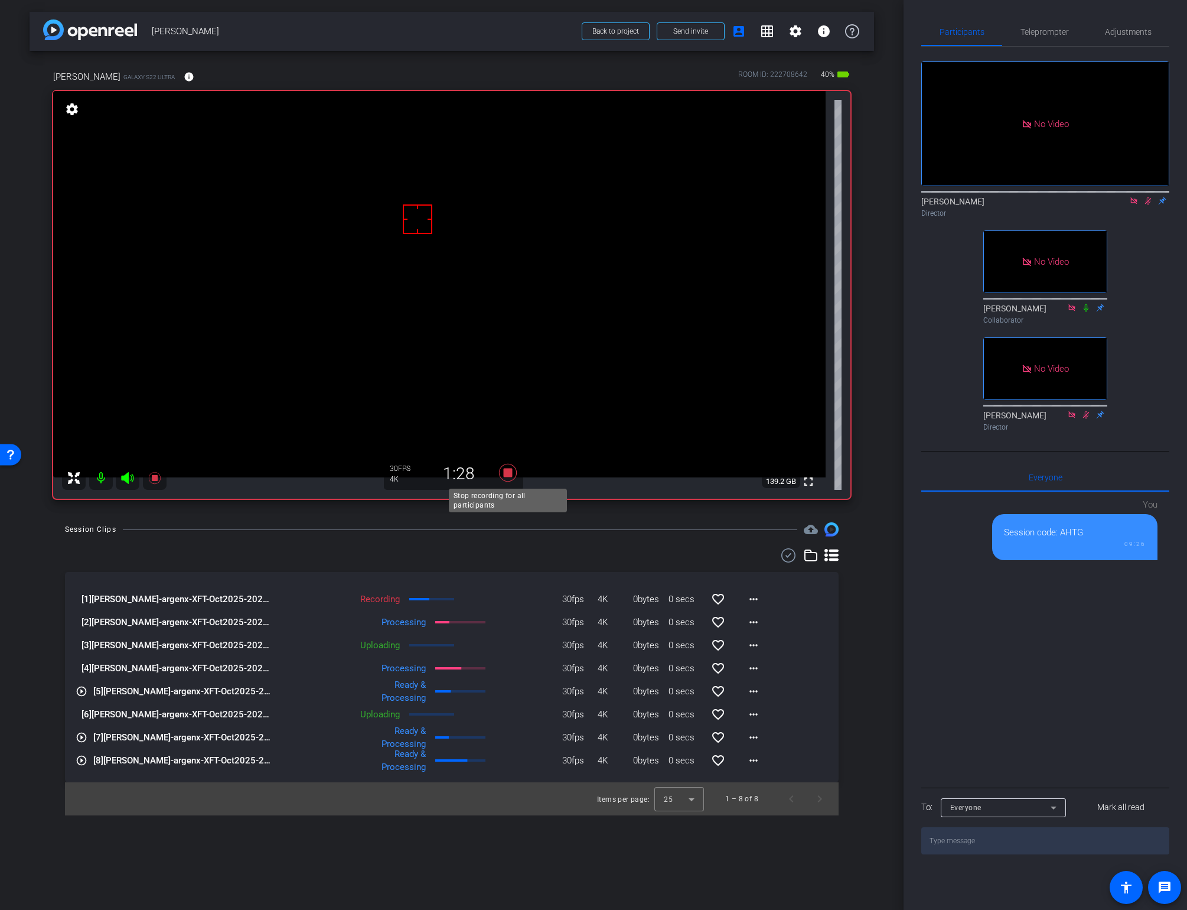
click at [506, 473] on icon at bounding box center [508, 473] width 18 height 18
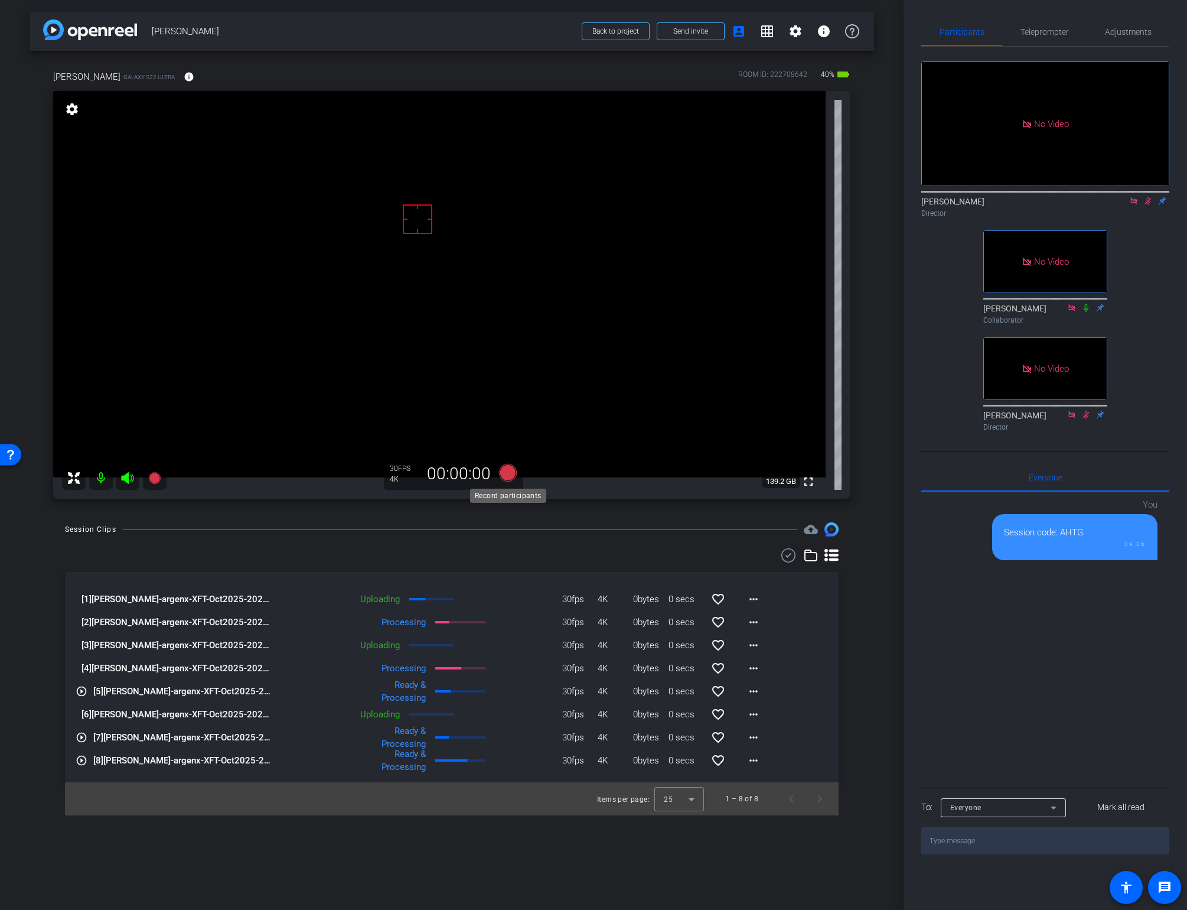
click at [506, 473] on icon at bounding box center [508, 473] width 18 height 18
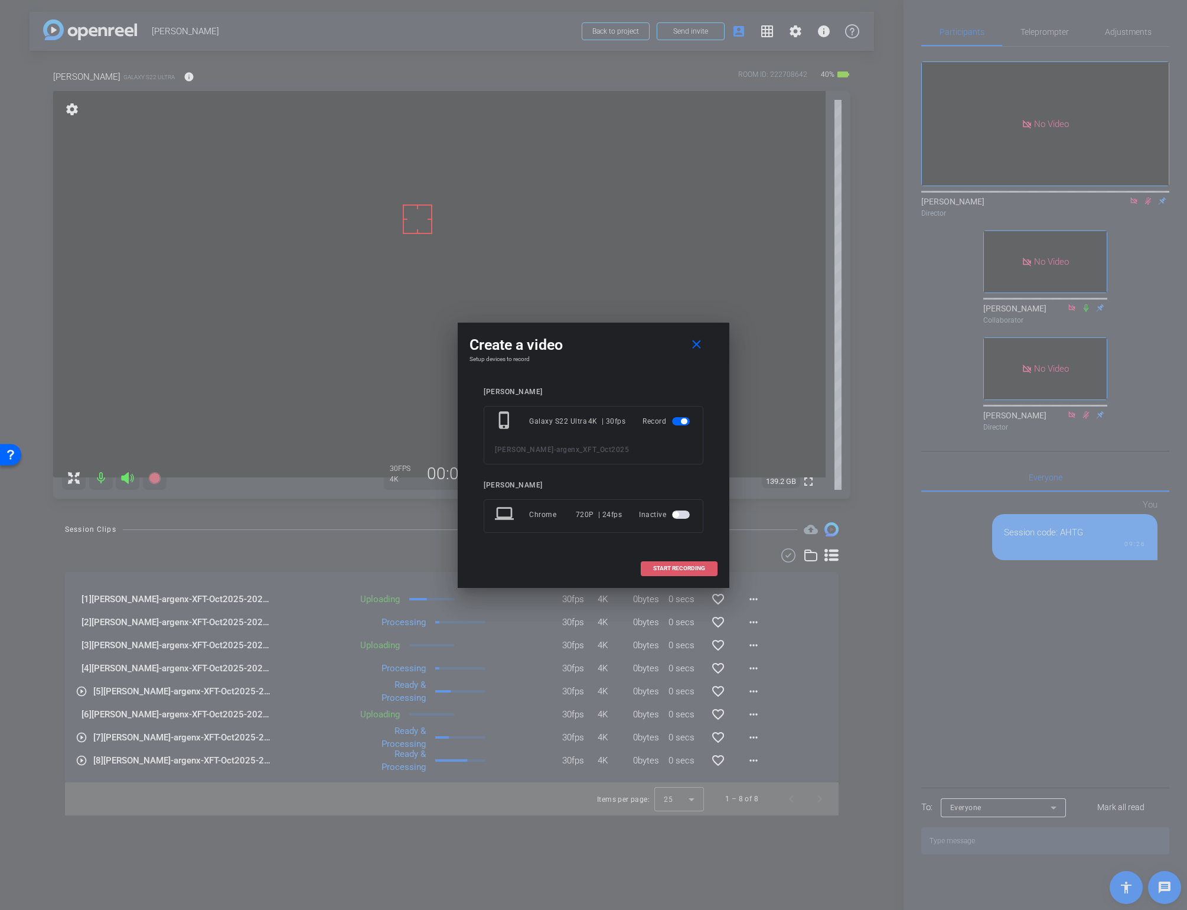
click at [659, 568] on span "START RECORDING" at bounding box center [679, 568] width 52 height 6
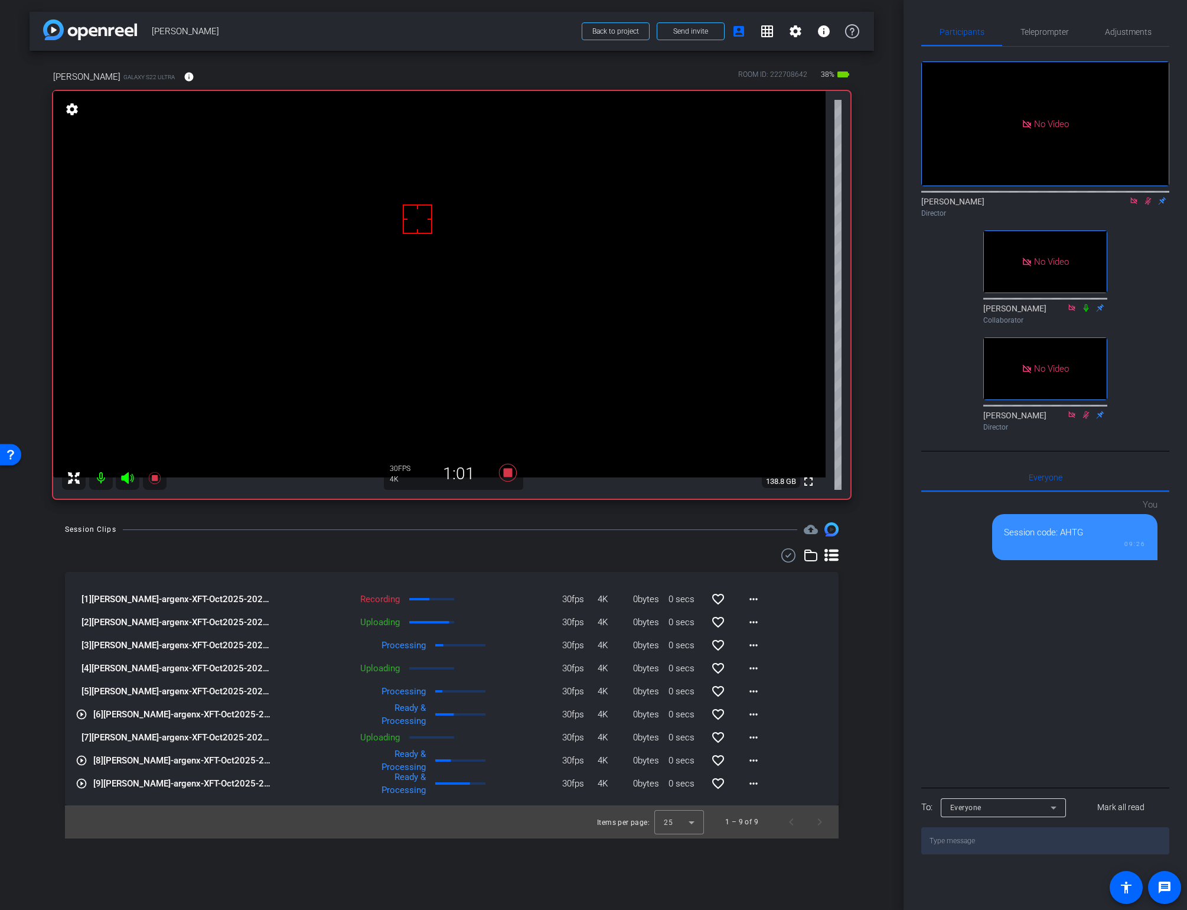
click at [537, 533] on div "Session Clips cloud_upload" at bounding box center [452, 529] width 774 height 14
click at [508, 471] on icon at bounding box center [508, 473] width 18 height 18
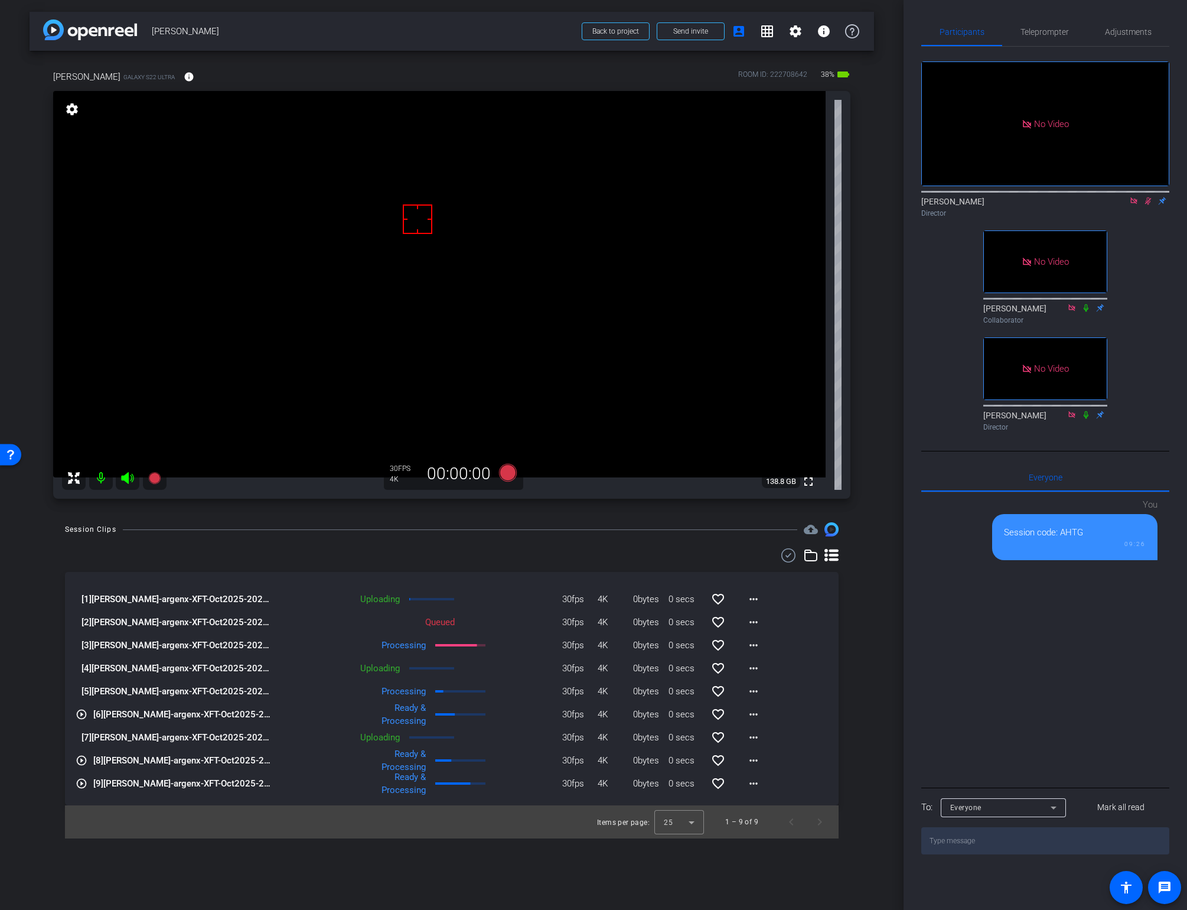
drag, startPoint x: 532, startPoint y: 528, endPoint x: 582, endPoint y: 521, distance: 50.7
click at [532, 528] on div "Session Clips cloud_upload" at bounding box center [452, 529] width 774 height 14
drag, startPoint x: 1107, startPoint y: 166, endPoint x: 1115, endPoint y: 165, distance: 8.3
click at [1107, 196] on div "[PERSON_NAME] Director" at bounding box center [1045, 207] width 248 height 23
click at [1148, 197] on icon at bounding box center [1148, 201] width 6 height 8
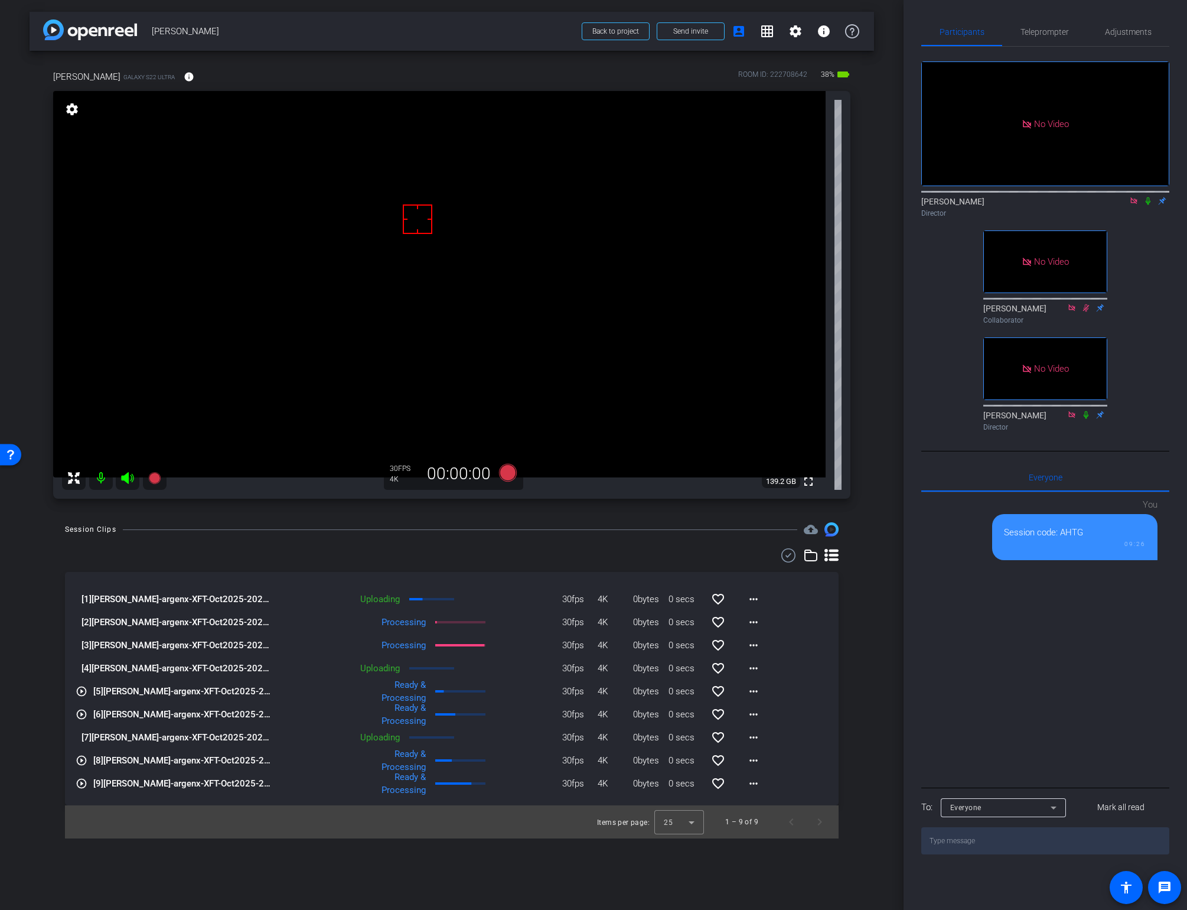
click at [1146, 197] on icon at bounding box center [1147, 201] width 9 height 8
click at [503, 475] on icon at bounding box center [508, 473] width 18 height 18
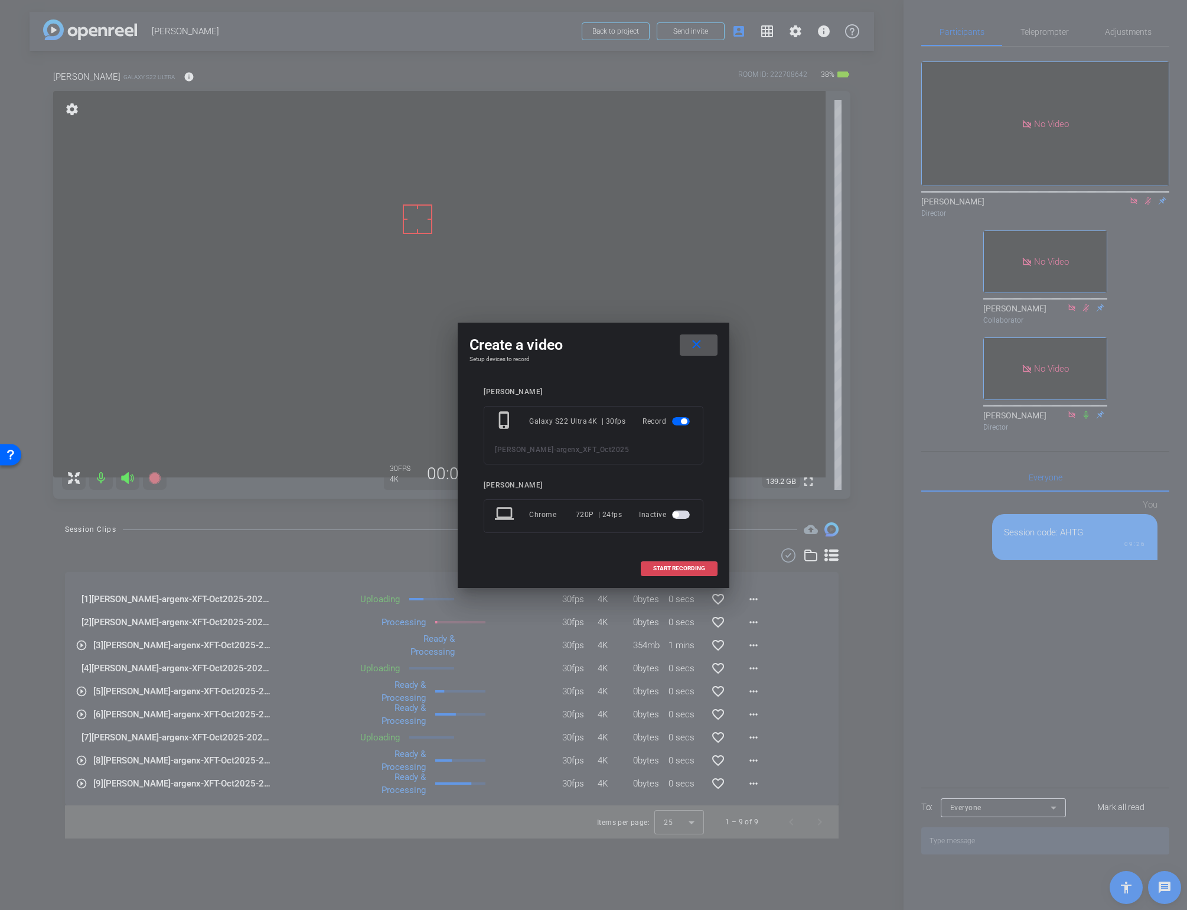
click at [680, 570] on span "START RECORDING" at bounding box center [679, 568] width 52 height 6
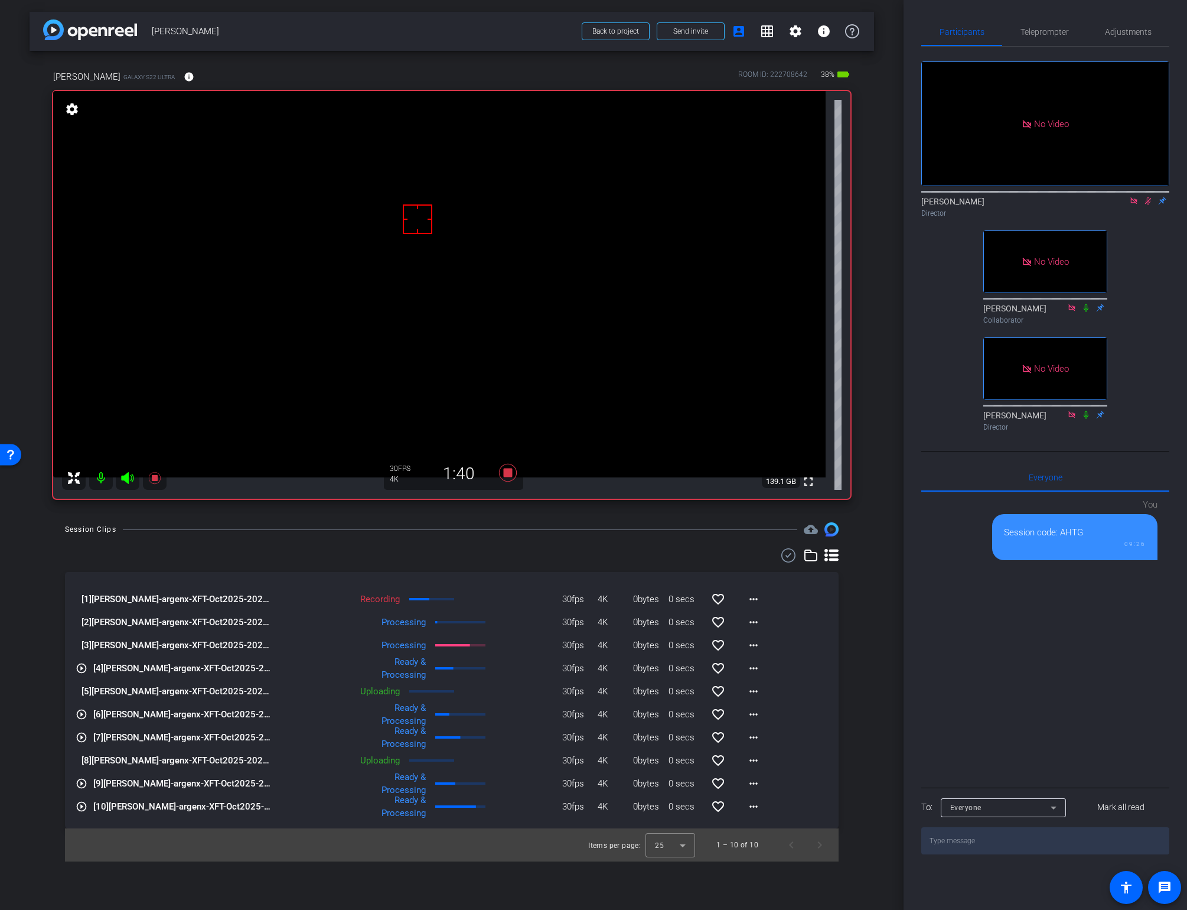
click at [506, 540] on div "Session Clips cloud_upload [1] [PERSON_NAME]-argenx-XFT-Oct2025-2025-08-29-10-0…" at bounding box center [452, 691] width 845 height 339
click at [509, 475] on icon at bounding box center [508, 473] width 18 height 18
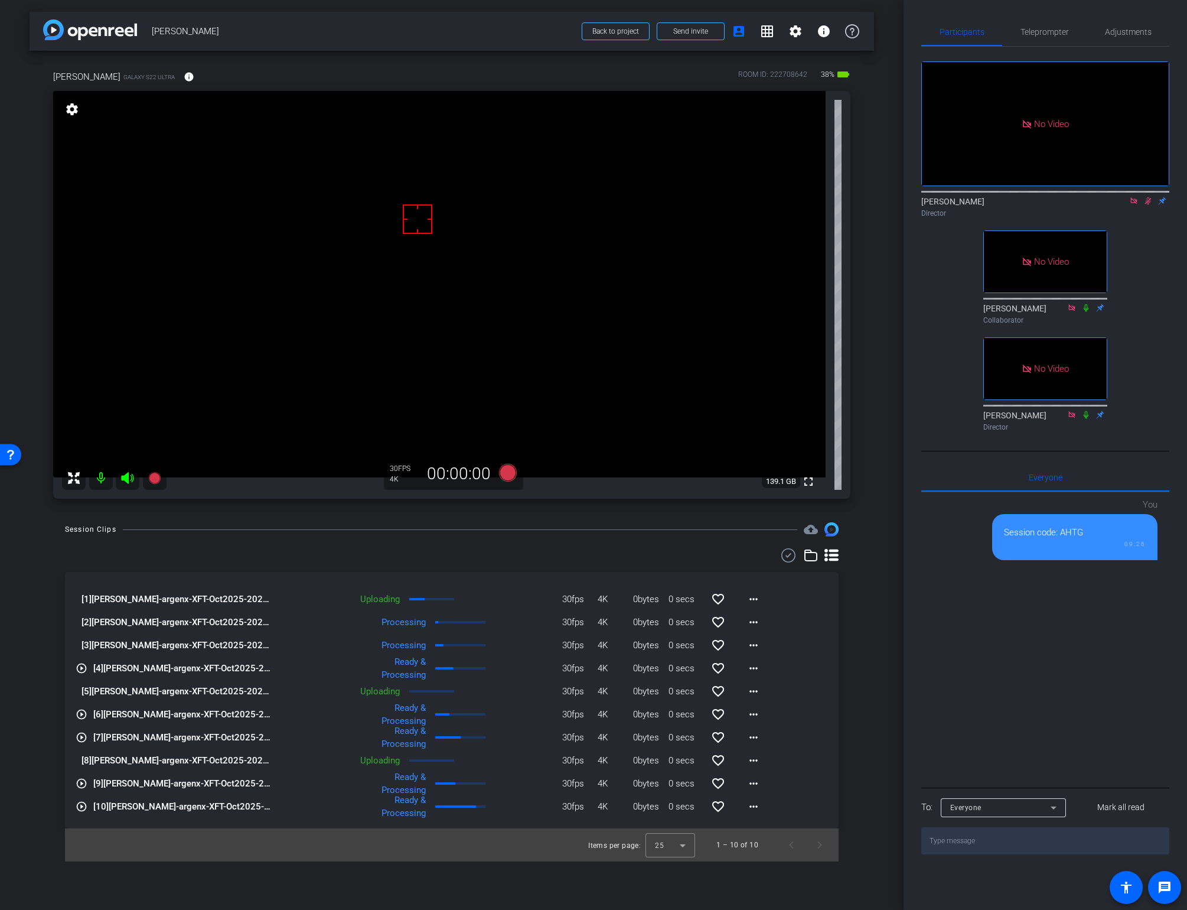
click at [1147, 197] on icon at bounding box center [1148, 201] width 6 height 8
click at [858, 666] on div "Session Clips cloud_upload [1] [PERSON_NAME]-argenx-XFT-Oct2025-2025-08-29-10-0…" at bounding box center [452, 691] width 845 height 339
click at [1133, 197] on icon at bounding box center [1133, 201] width 9 height 8
click at [1123, 28] on span "Adjustments" at bounding box center [1128, 32] width 47 height 8
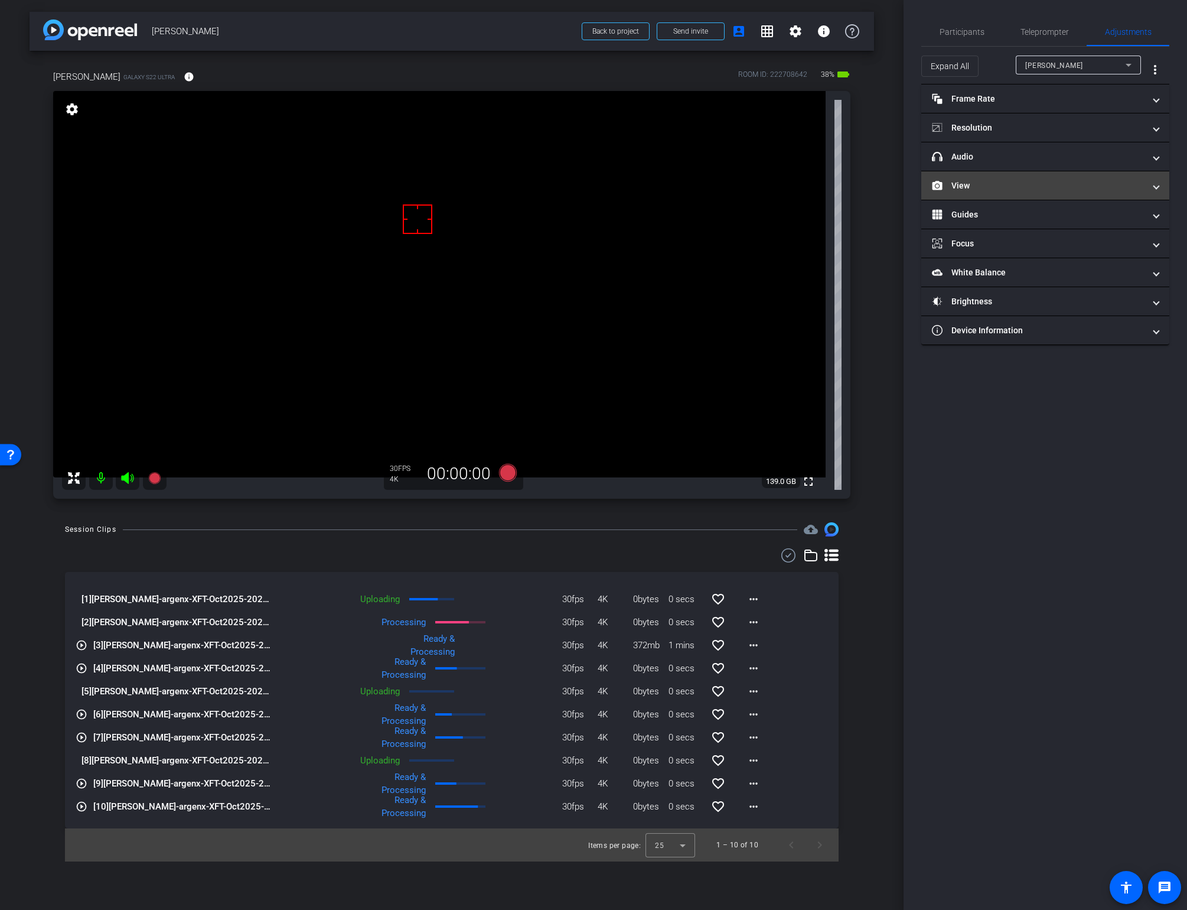
click at [1023, 196] on mat-expansion-panel-header "View" at bounding box center [1045, 185] width 248 height 28
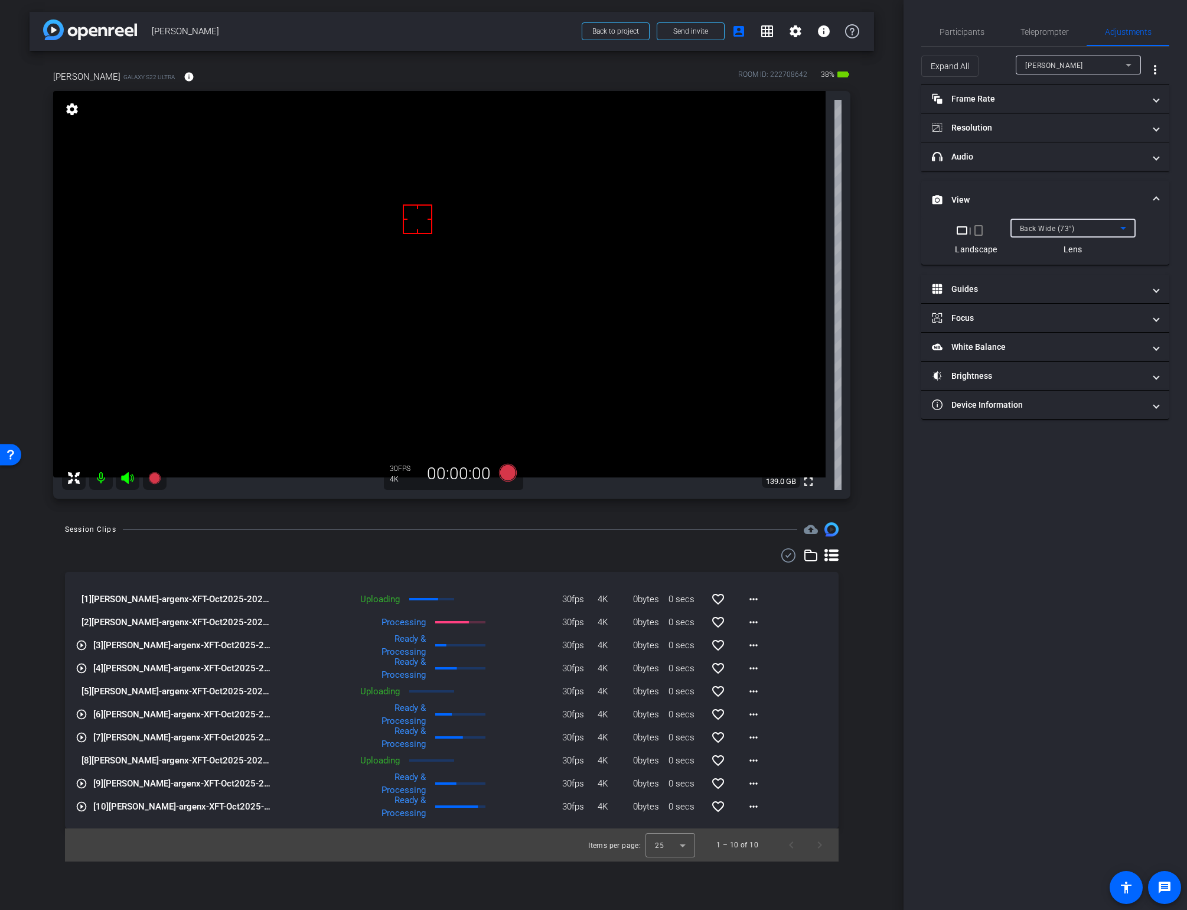
click at [1044, 230] on span "Back Wide (73°)" at bounding box center [1047, 228] width 55 height 8
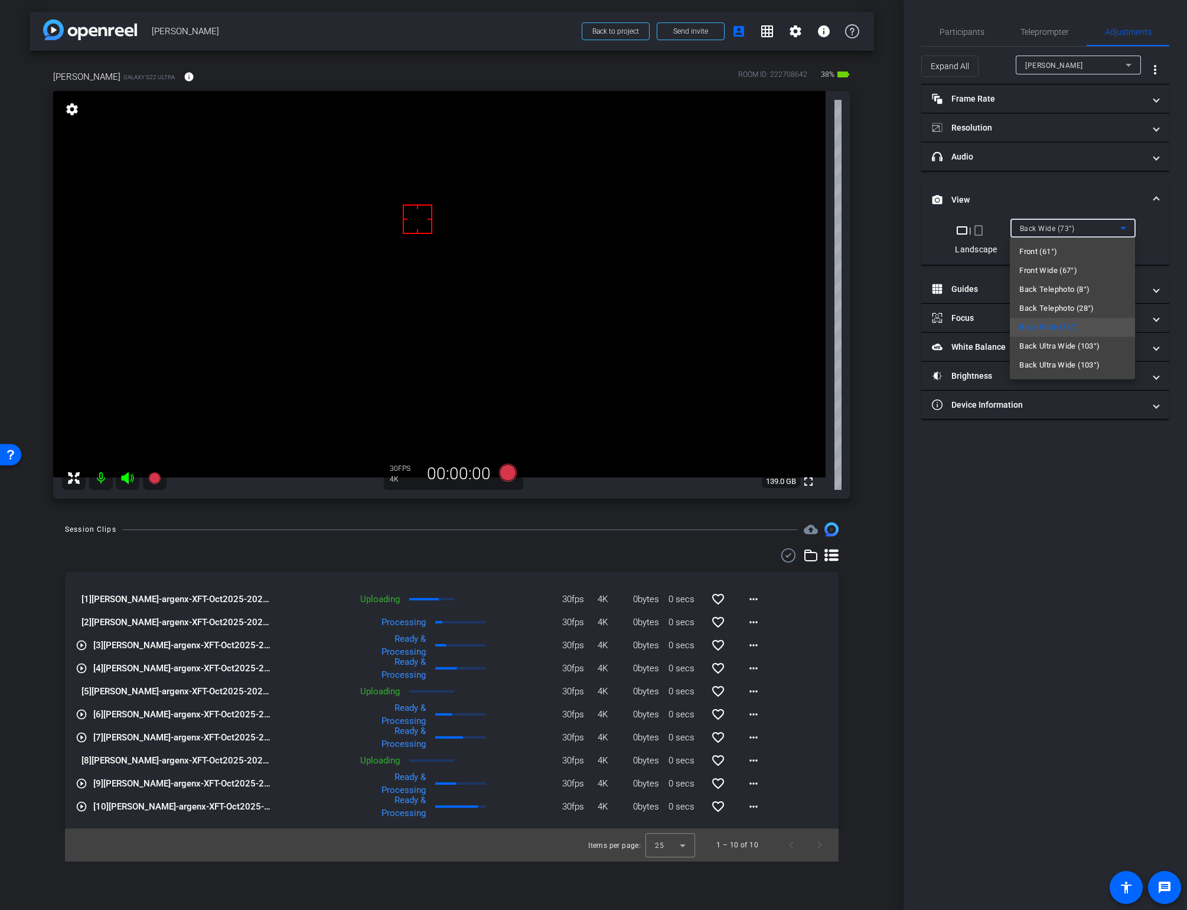
click at [1039, 249] on span "Front (61°)" at bounding box center [1038, 252] width 38 height 14
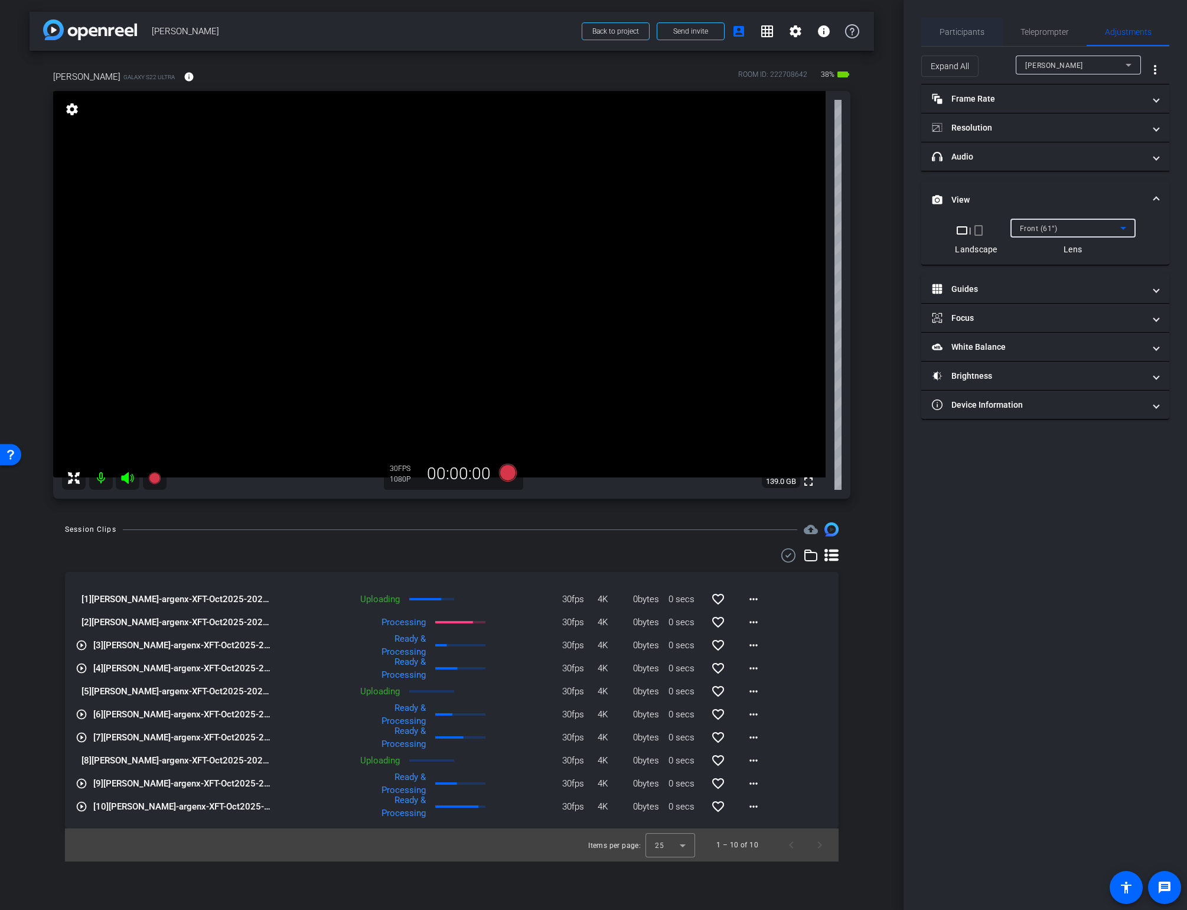
click at [962, 28] on span "Participants" at bounding box center [962, 32] width 45 height 8
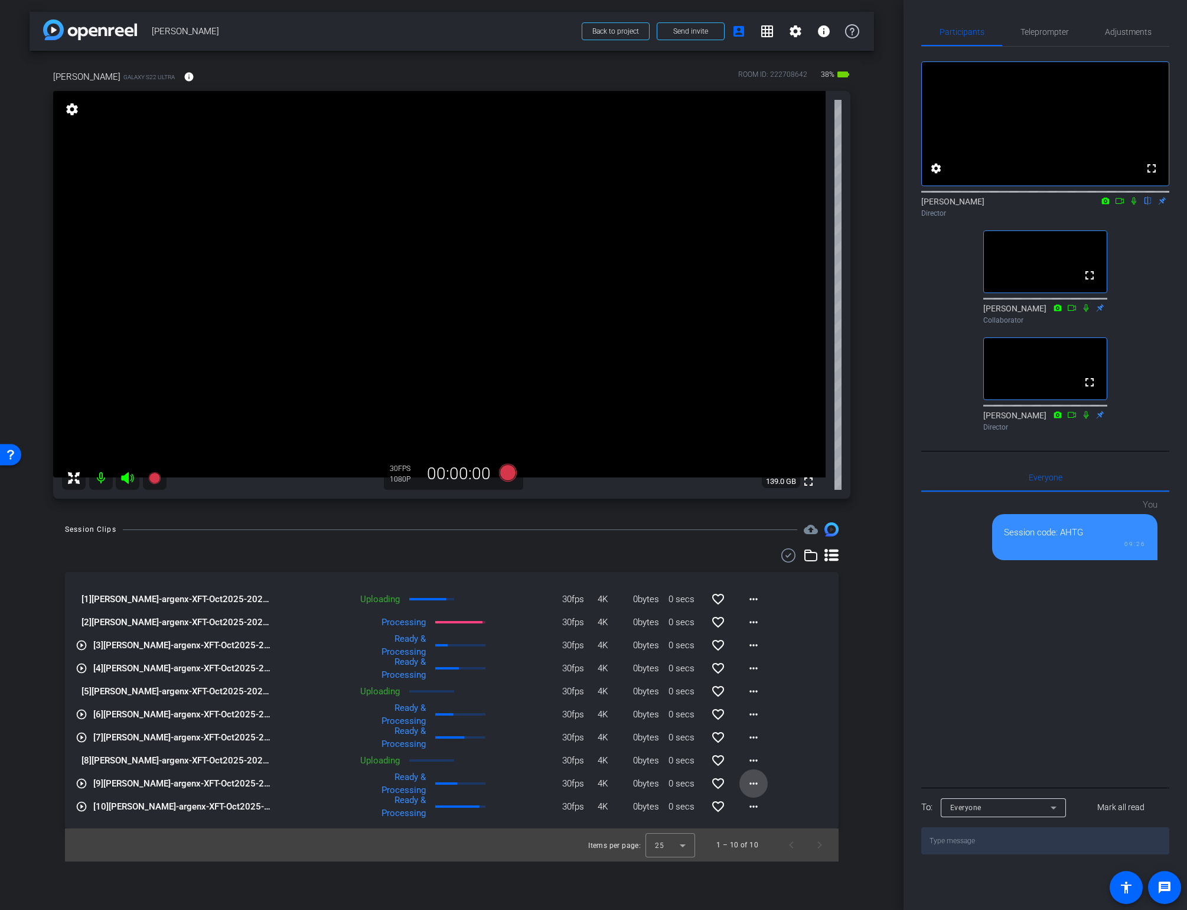
click at [756, 783] on mat-icon "more_horiz" at bounding box center [754, 783] width 14 height 14
click at [759, 802] on span "Download Original" at bounding box center [784, 808] width 71 height 14
click at [786, 553] on icon at bounding box center [789, 555] width 18 height 14
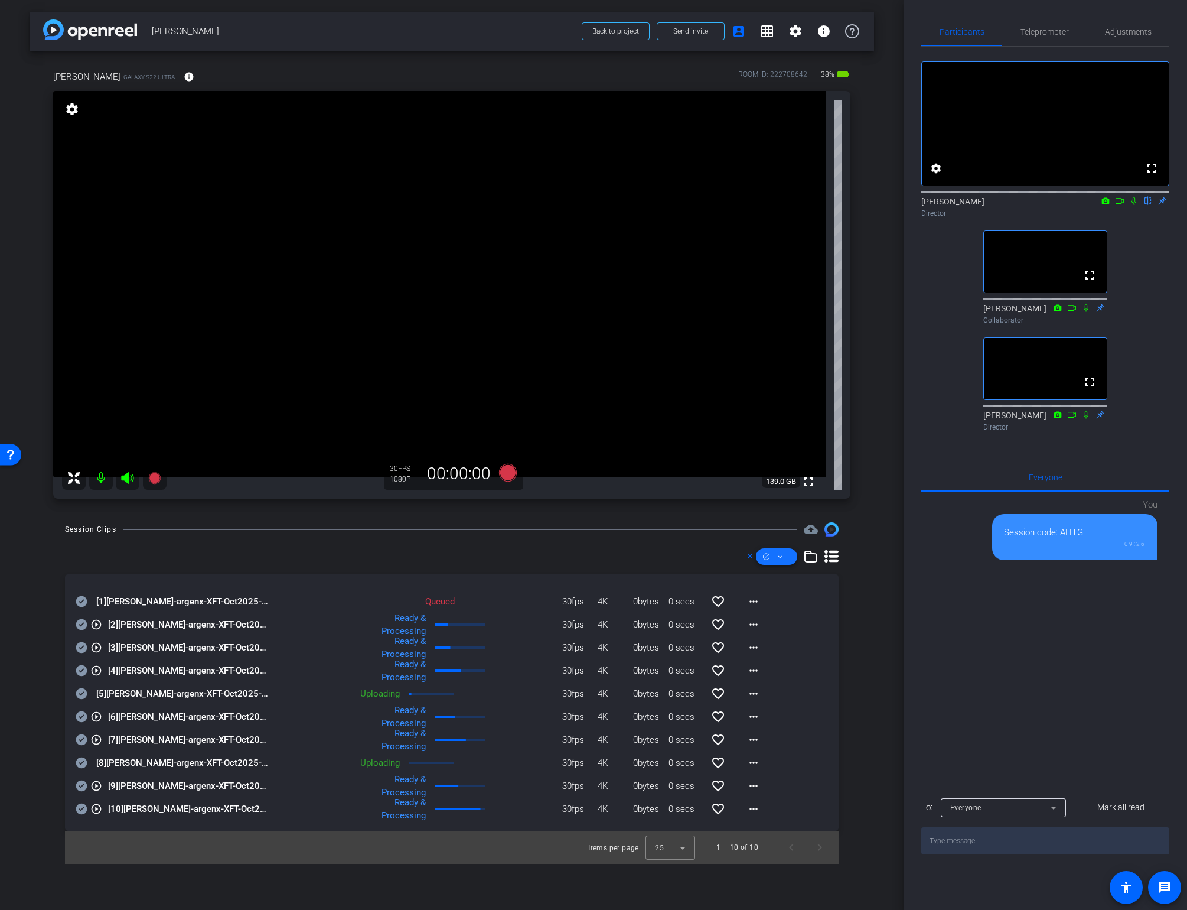
click at [783, 555] on span at bounding box center [776, 556] width 41 height 28
click at [771, 574] on span "Select All" at bounding box center [796, 575] width 63 height 14
click at [80, 806] on div at bounding box center [593, 455] width 1187 height 910
drag, startPoint x: 82, startPoint y: 807, endPoint x: 80, endPoint y: 796, distance: 10.8
click at [82, 807] on icon at bounding box center [81, 808] width 11 height 11
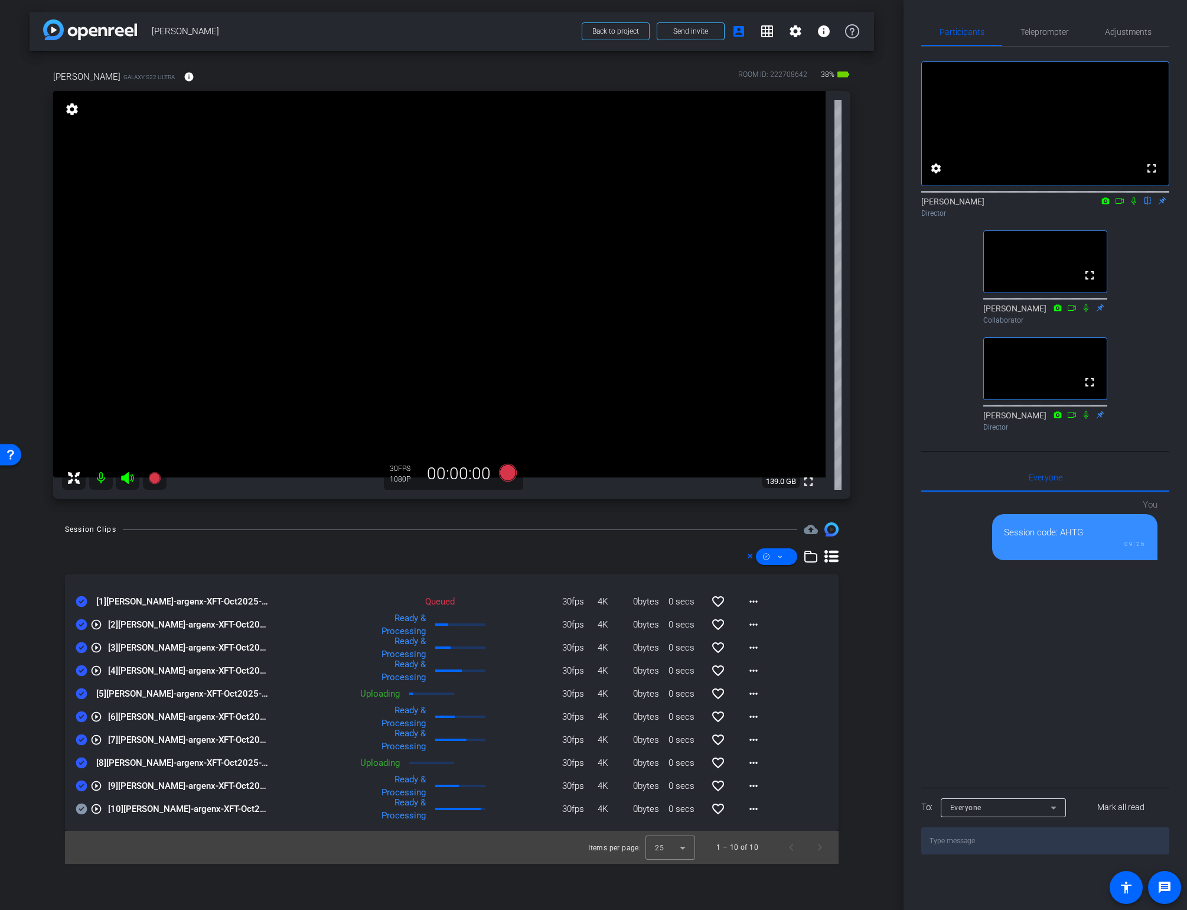
click at [80, 786] on icon at bounding box center [82, 785] width 12 height 14
click at [755, 740] on mat-icon "more_horiz" at bounding box center [754, 739] width 14 height 14
click at [757, 759] on span "Download Original" at bounding box center [784, 764] width 71 height 14
click at [748, 715] on mat-icon "more_horiz" at bounding box center [754, 716] width 14 height 14
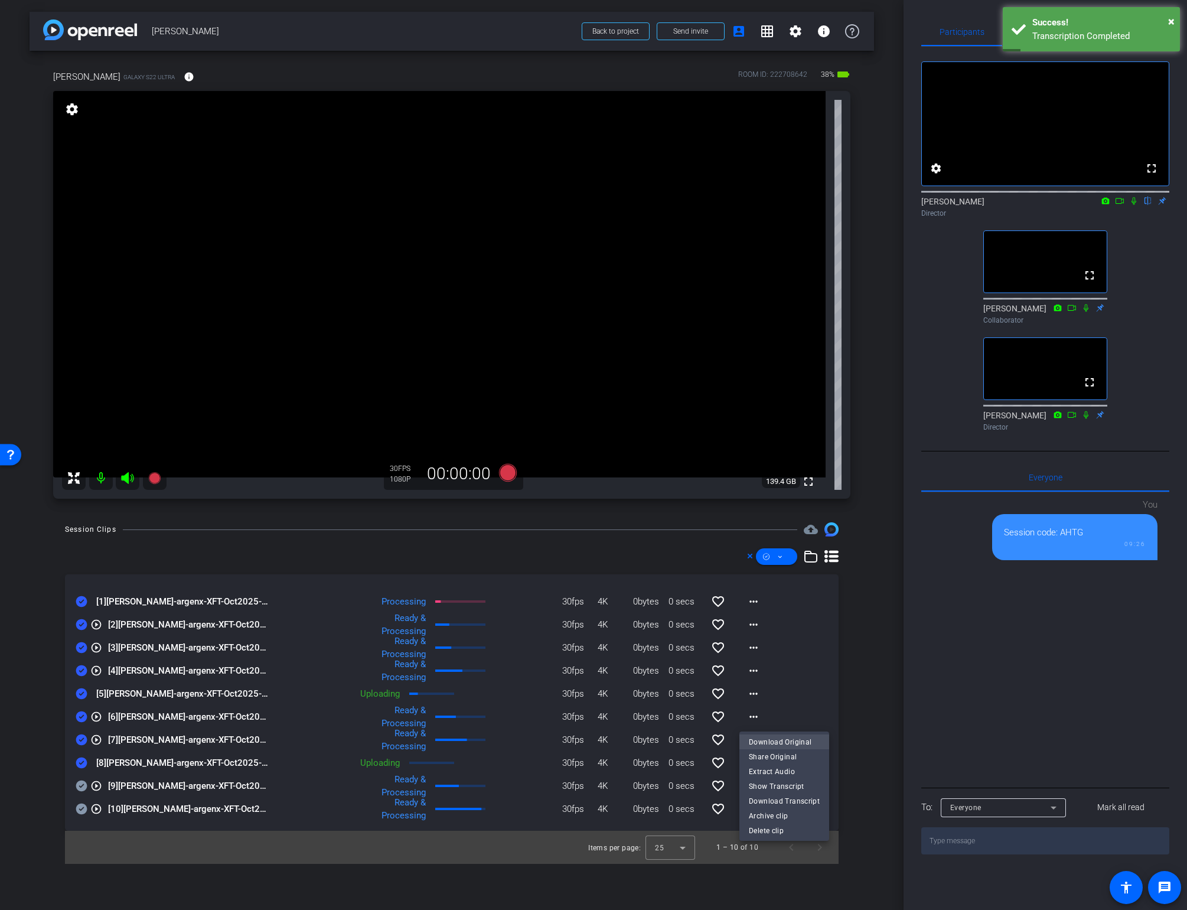
click at [748, 739] on button "Download Original" at bounding box center [784, 741] width 90 height 15
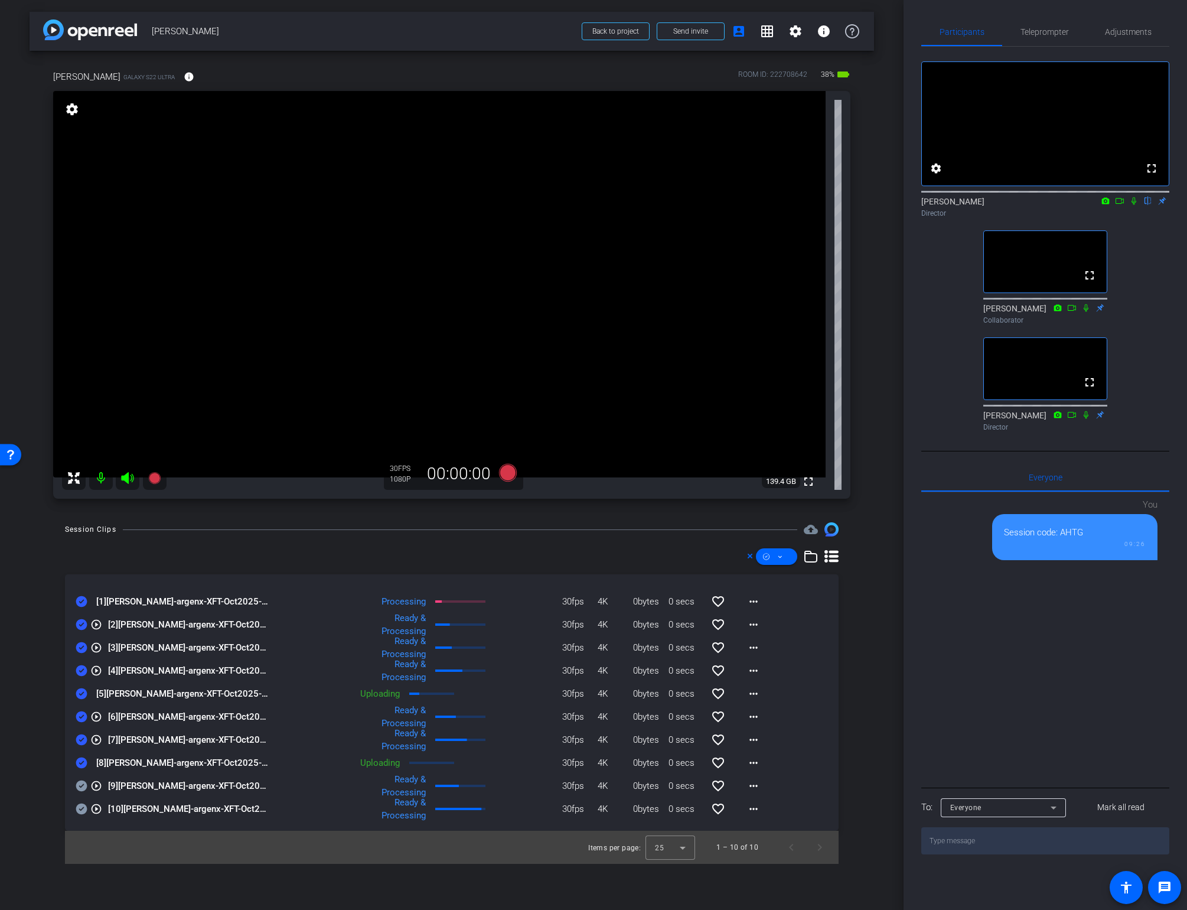
click at [79, 736] on icon at bounding box center [81, 739] width 11 height 11
click at [80, 715] on icon at bounding box center [81, 716] width 11 height 11
click at [750, 669] on mat-icon "more_horiz" at bounding box center [754, 670] width 14 height 14
click at [749, 692] on span "Download Original" at bounding box center [784, 695] width 71 height 14
click at [82, 669] on icon at bounding box center [81, 670] width 11 height 11
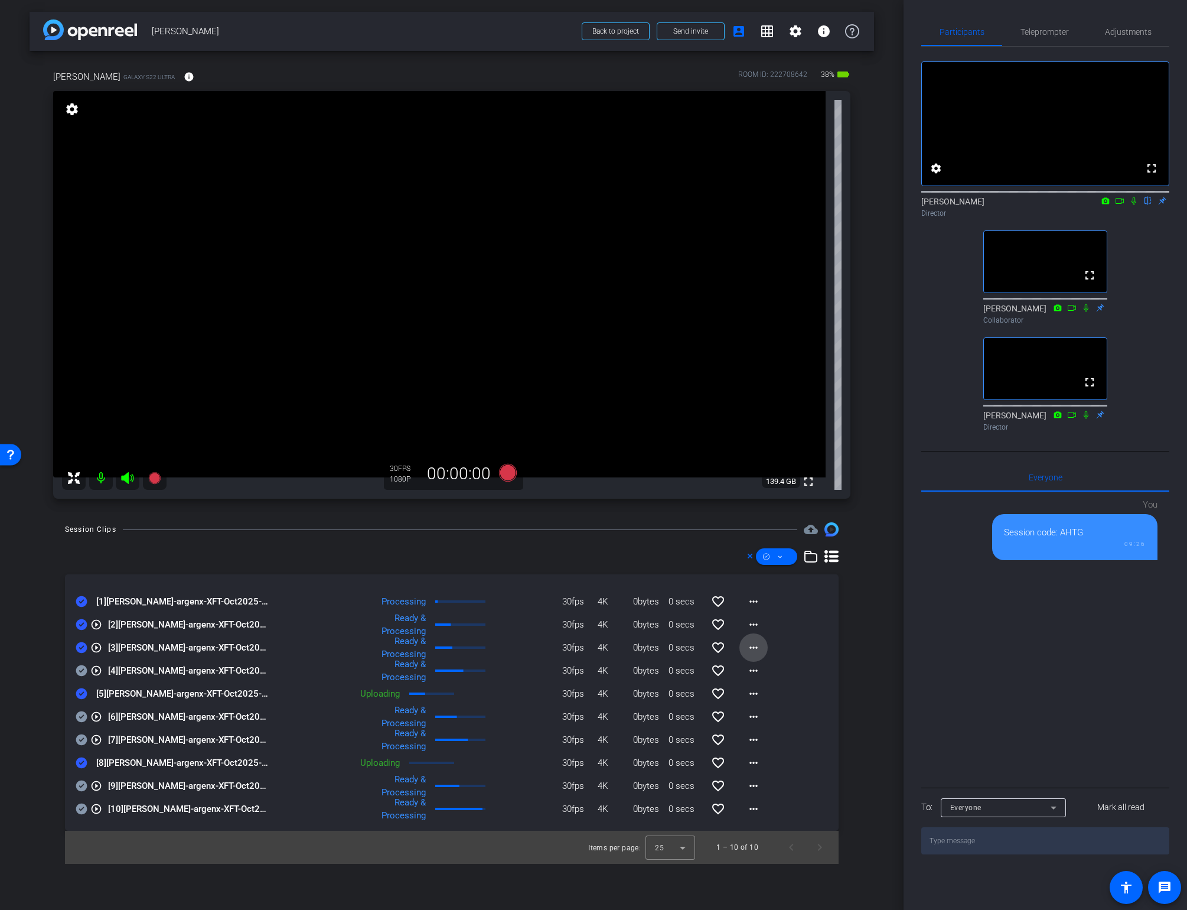
click at [754, 646] on mat-icon "more_horiz" at bounding box center [754, 647] width 14 height 14
click at [758, 672] on span "Download Original" at bounding box center [784, 672] width 71 height 14
click at [81, 644] on icon at bounding box center [81, 647] width 11 height 11
click at [750, 628] on mat-icon "more_horiz" at bounding box center [754, 624] width 14 height 14
click at [763, 651] on span "Download Original" at bounding box center [784, 649] width 71 height 14
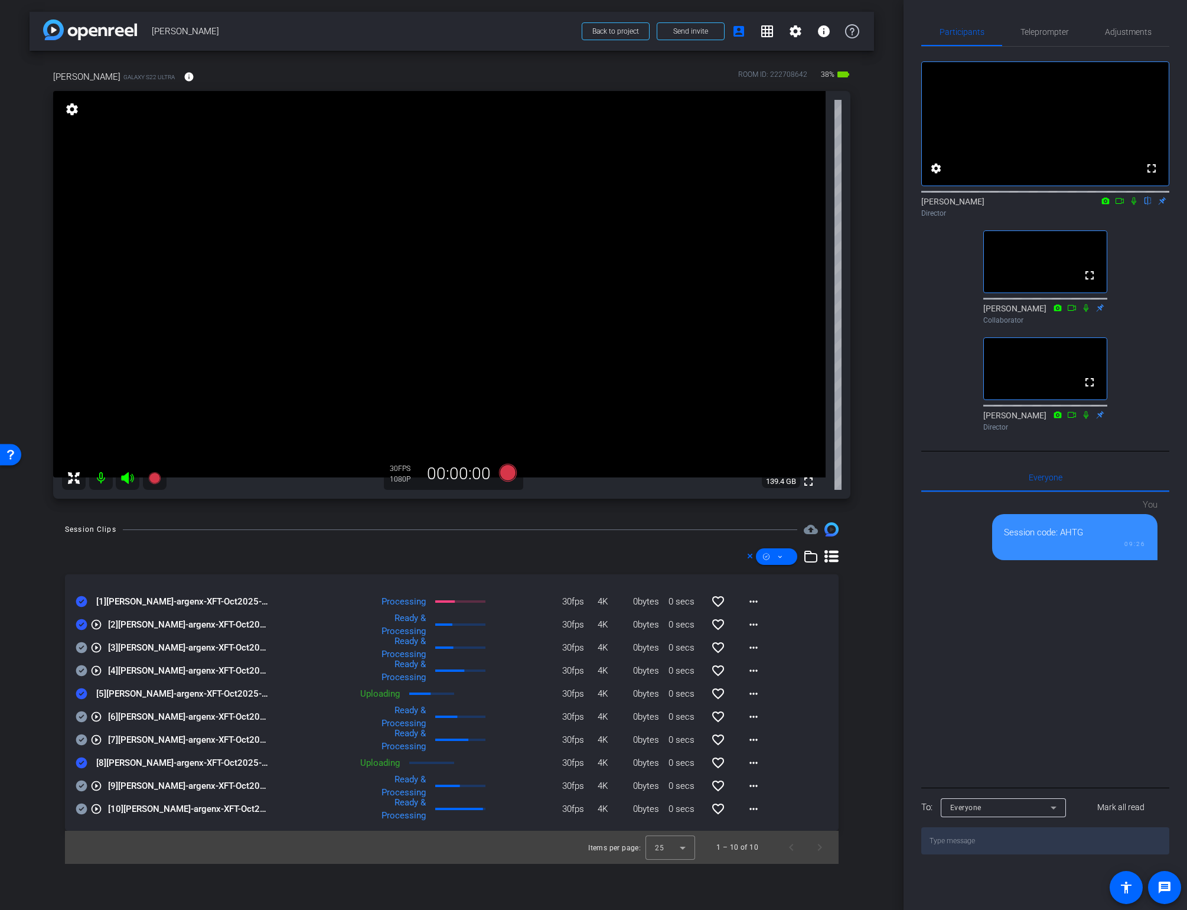
click at [82, 626] on icon at bounding box center [81, 624] width 11 height 11
click at [755, 602] on mat-icon "more_horiz" at bounding box center [754, 601] width 14 height 14
click at [761, 622] on span "Download Original" at bounding box center [784, 626] width 71 height 14
click at [83, 598] on icon at bounding box center [82, 601] width 12 height 14
click at [751, 811] on mat-icon "more_horiz" at bounding box center [754, 808] width 14 height 14
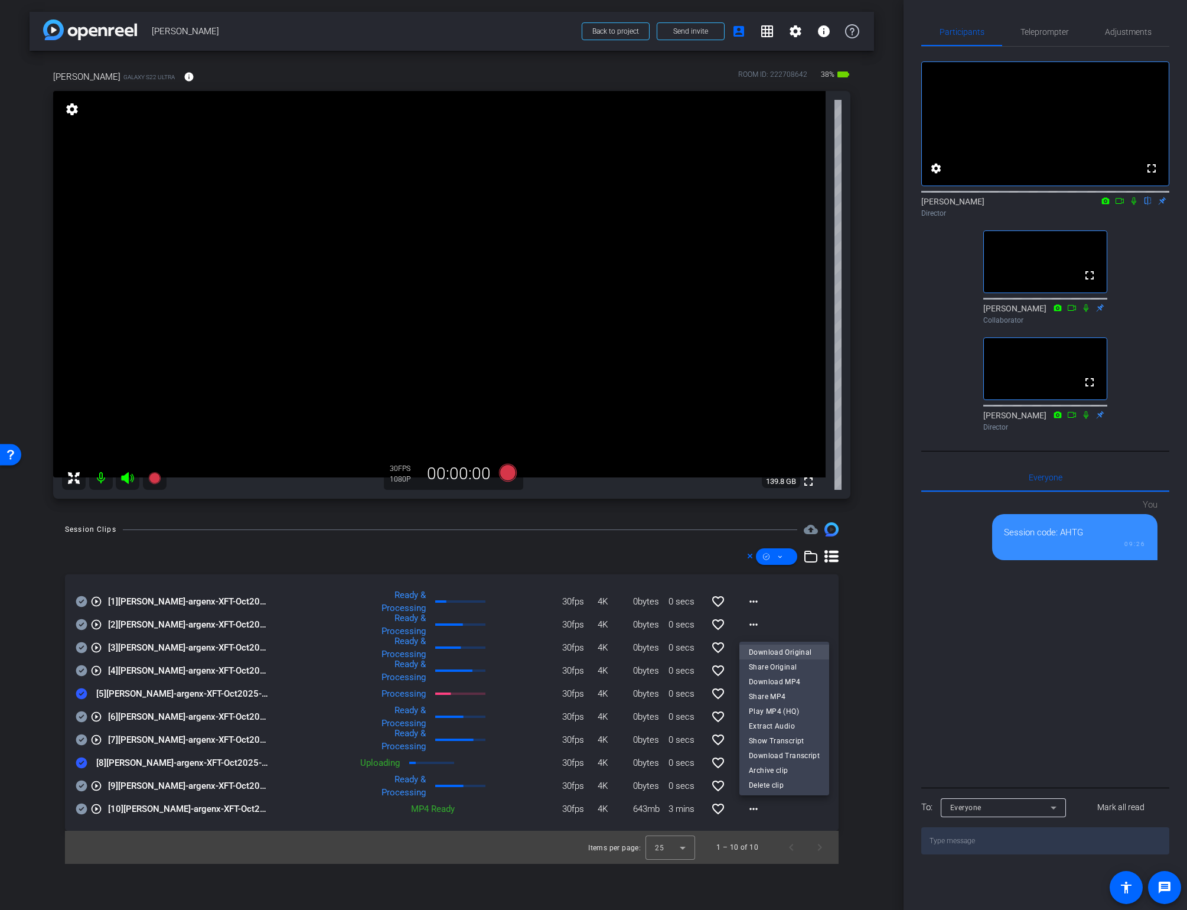
click at [765, 651] on span "Download Original" at bounding box center [784, 651] width 71 height 14
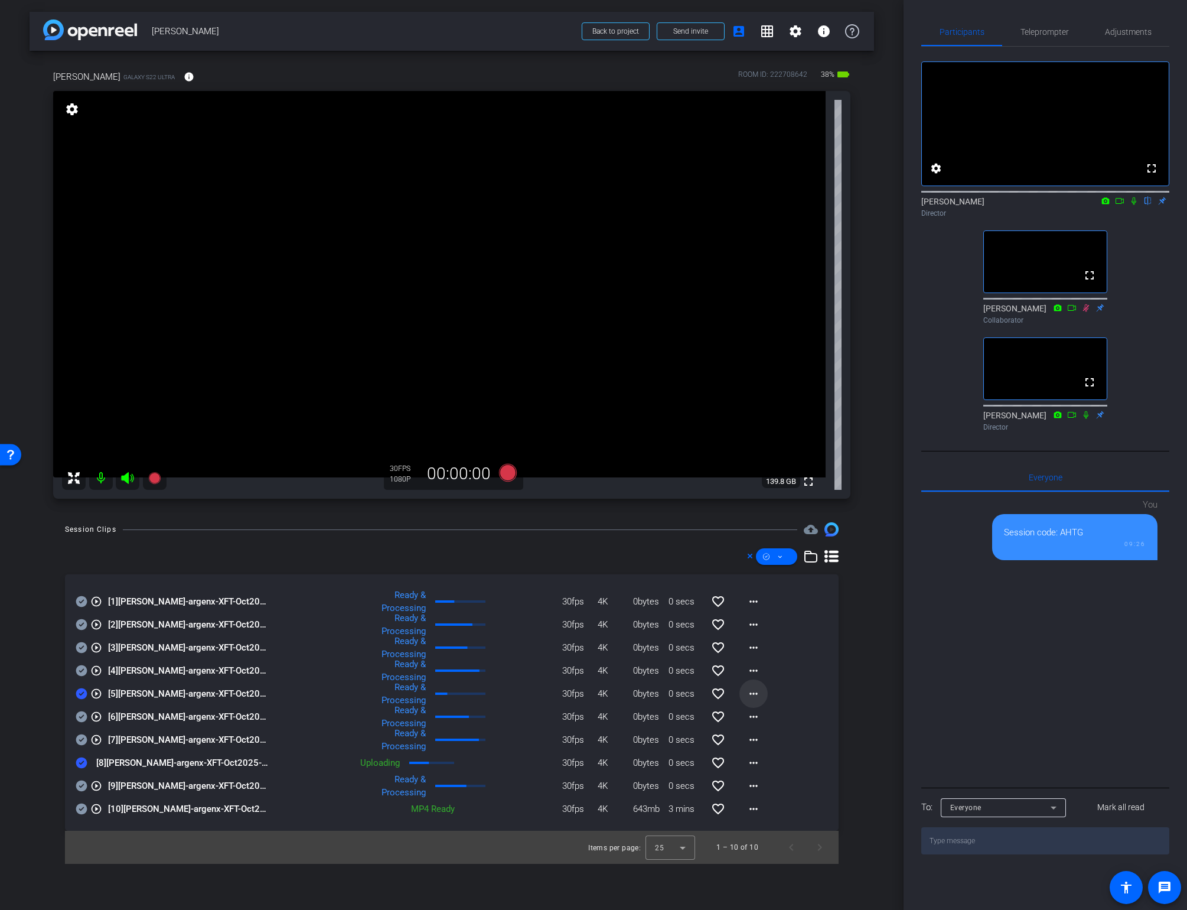
click at [754, 692] on mat-icon "more_horiz" at bounding box center [754, 693] width 14 height 14
click at [764, 715] on span "Download Original" at bounding box center [784, 718] width 71 height 14
drag, startPoint x: 47, startPoint y: 703, endPoint x: 53, endPoint y: 700, distance: 7.1
click at [48, 702] on div "Session Clips cloud_upload play_circle_outline [1] [PERSON_NAME]-argenx-XFT-Oct…" at bounding box center [452, 692] width 845 height 341
click at [82, 692] on icon at bounding box center [81, 693] width 11 height 11
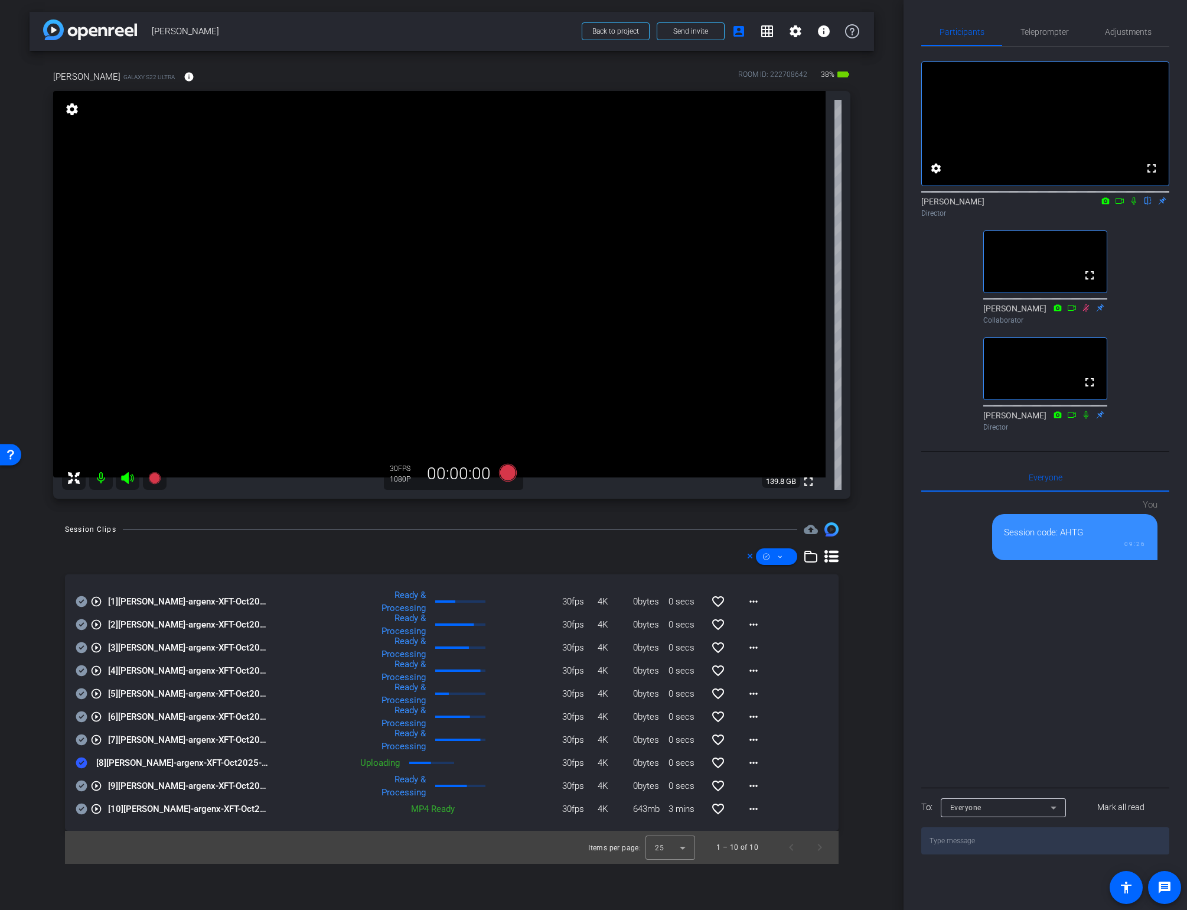
click at [747, 555] on icon at bounding box center [750, 556] width 6 height 14
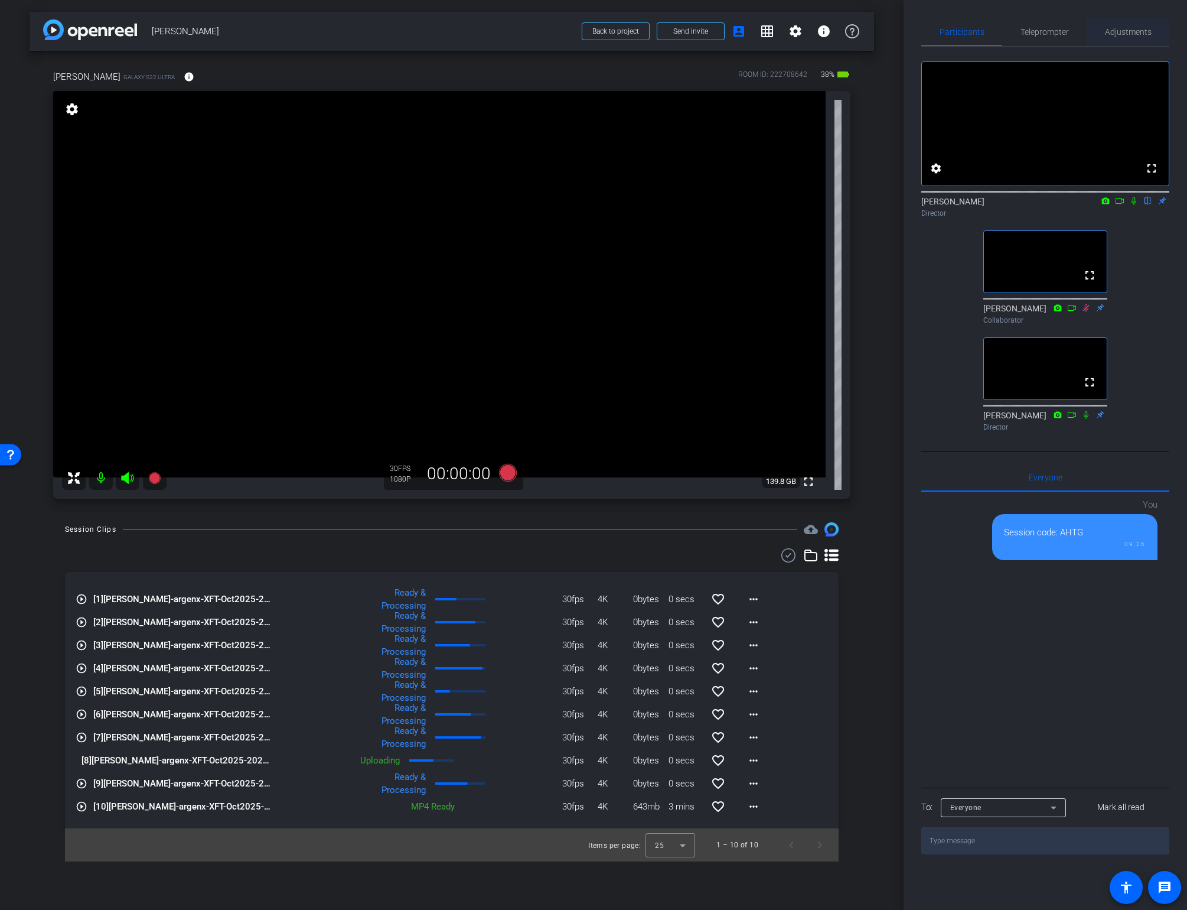
click at [1122, 31] on span "Adjustments" at bounding box center [1128, 32] width 47 height 8
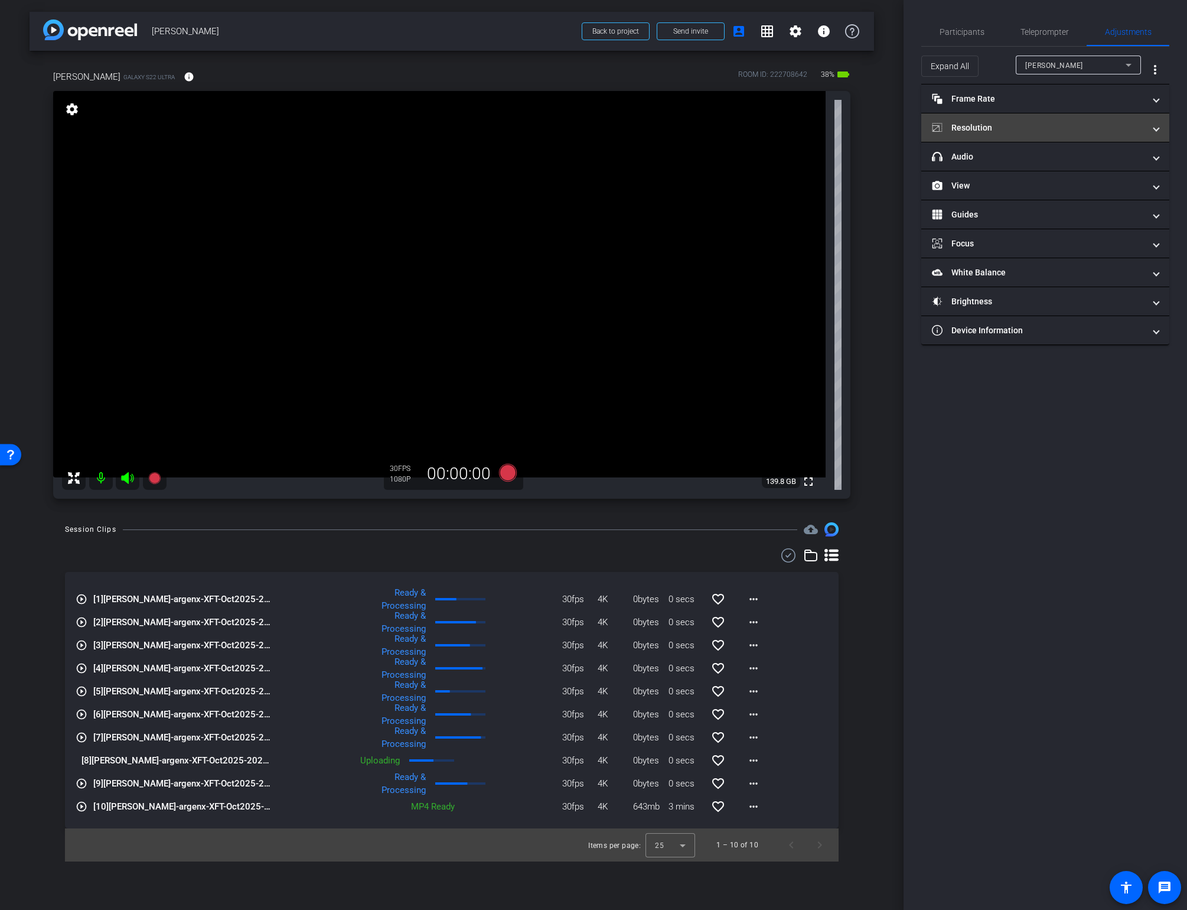
click at [1036, 138] on mat-expansion-panel-header "Resolution" at bounding box center [1045, 127] width 248 height 28
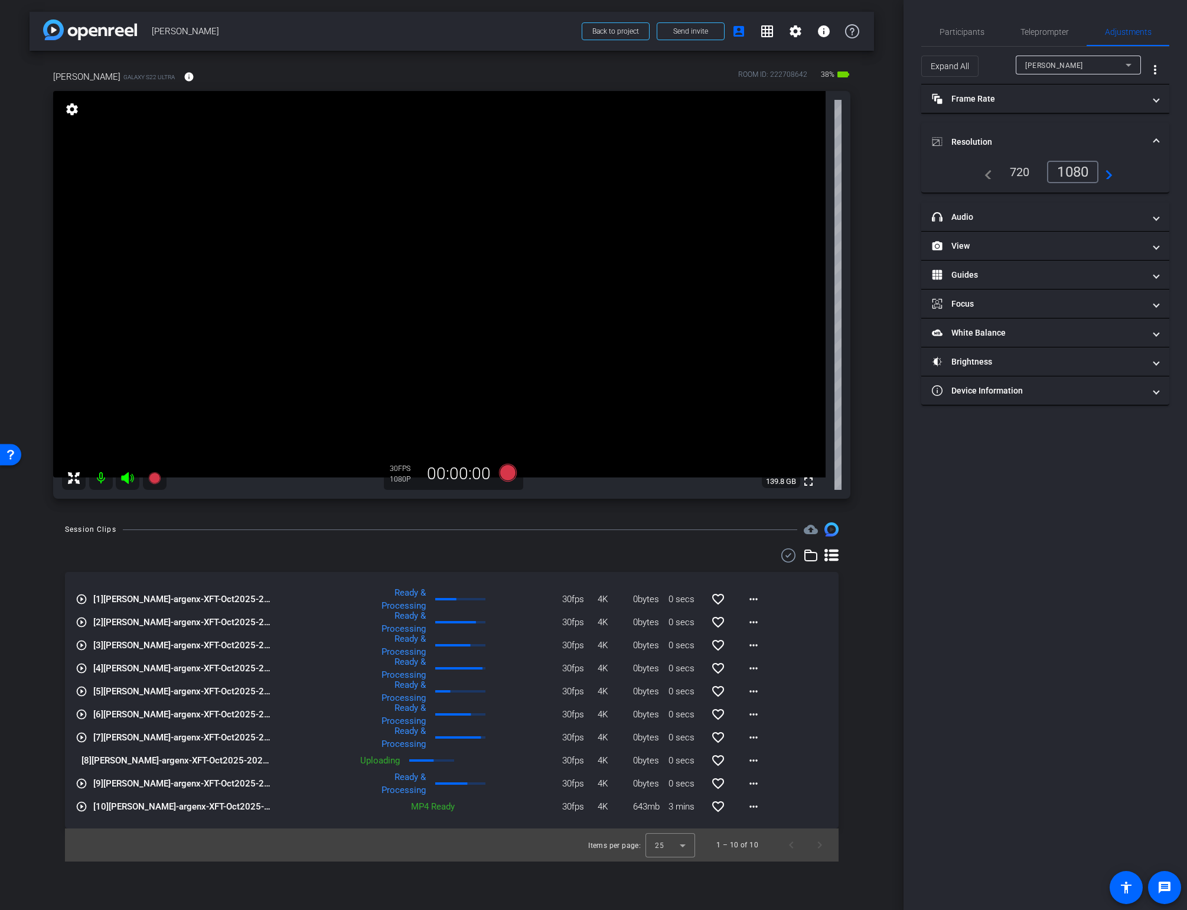
click at [1014, 174] on div "720" at bounding box center [1020, 172] width 38 height 20
click at [965, 30] on span "Participants" at bounding box center [962, 32] width 45 height 8
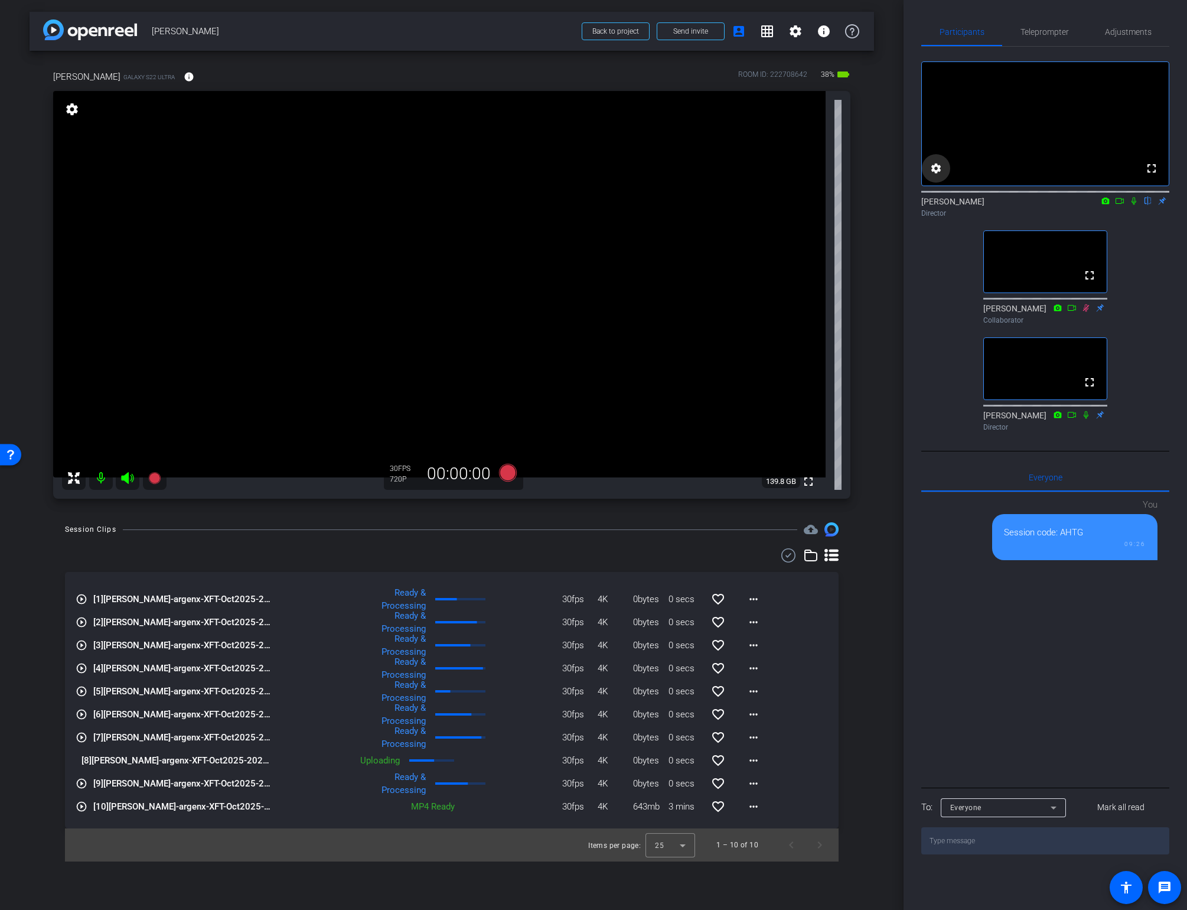
click at [936, 175] on mat-icon "settings" at bounding box center [936, 168] width 14 height 14
click at [998, 210] on div "24" at bounding box center [1001, 216] width 22 height 15
click at [1009, 242] on mat-option "30" at bounding box center [1003, 239] width 47 height 19
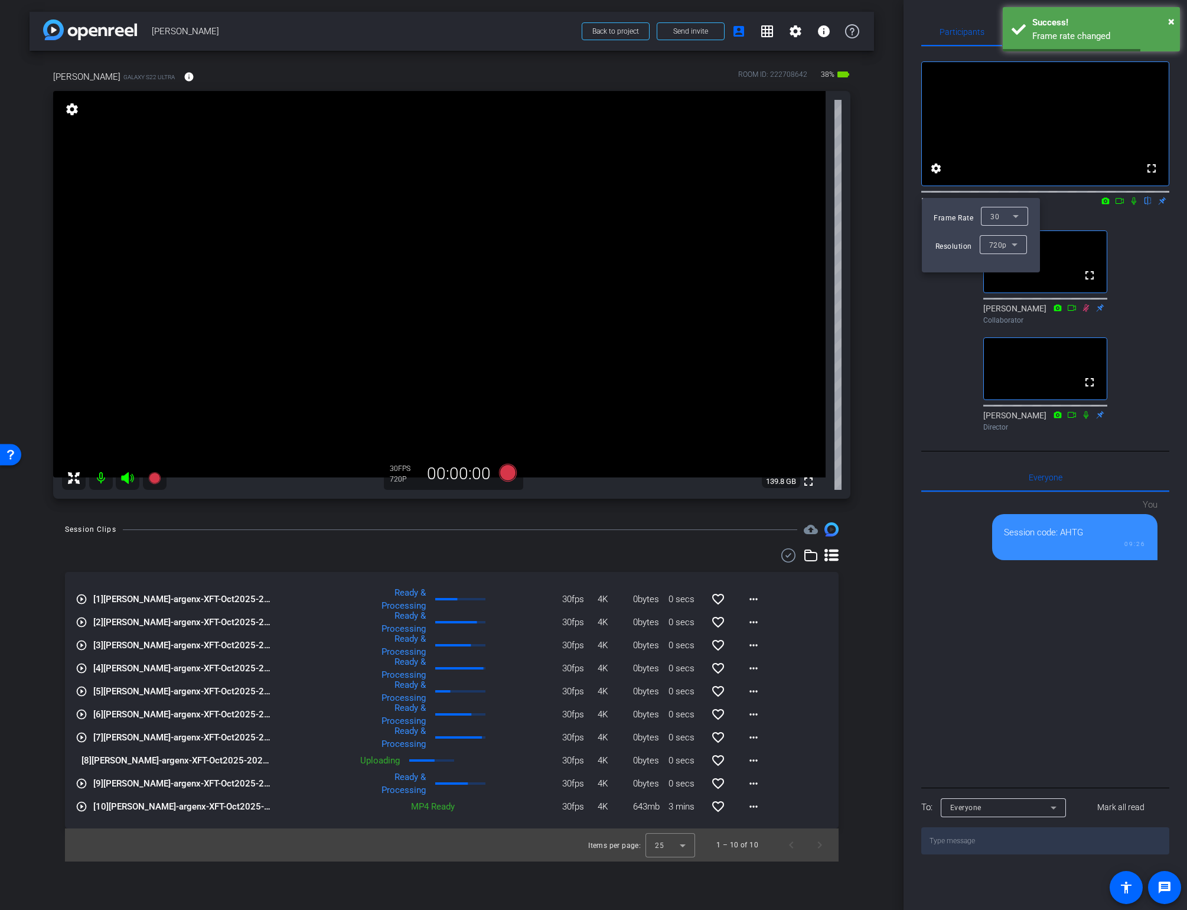
click at [900, 242] on div at bounding box center [593, 455] width 1187 height 910
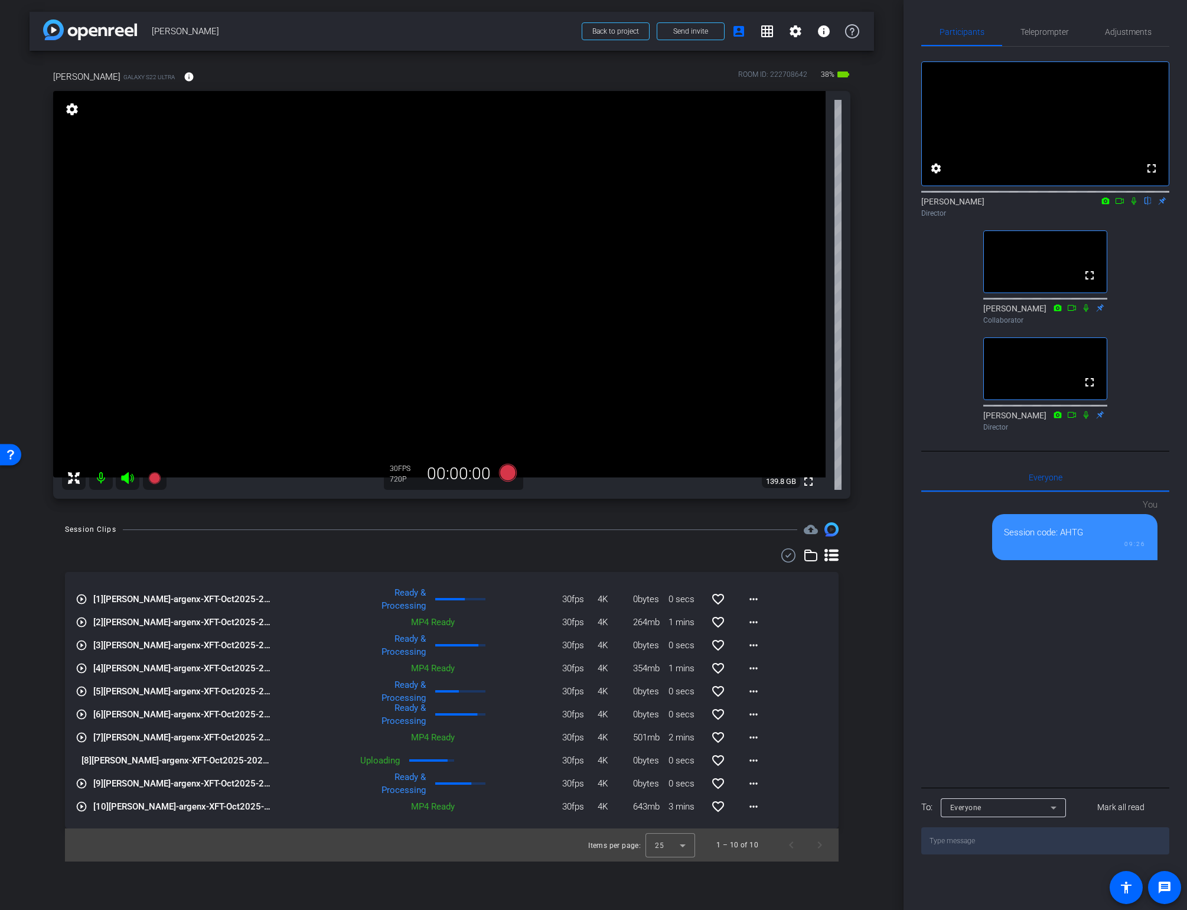
click at [787, 555] on icon at bounding box center [789, 555] width 18 height 14
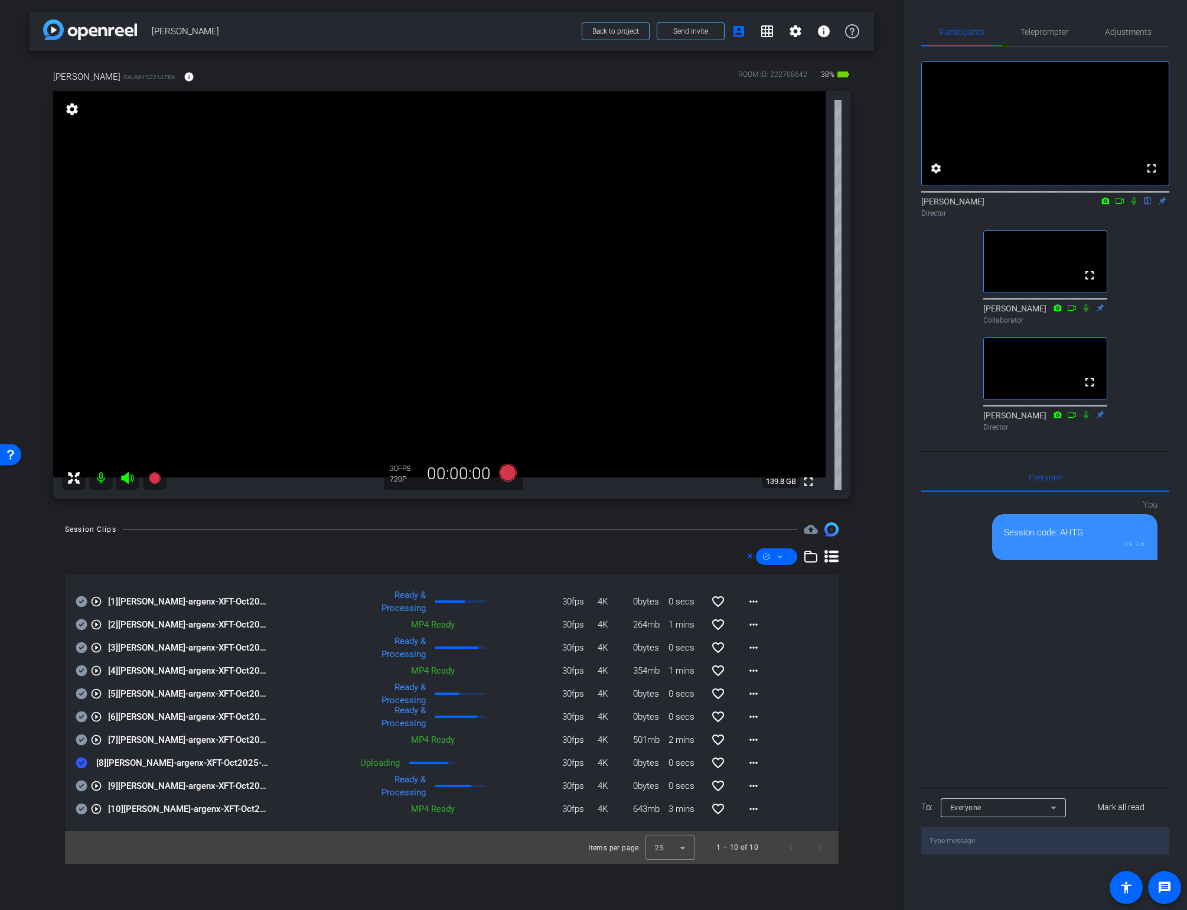
click at [832, 552] on icon at bounding box center [832, 556] width 14 height 12
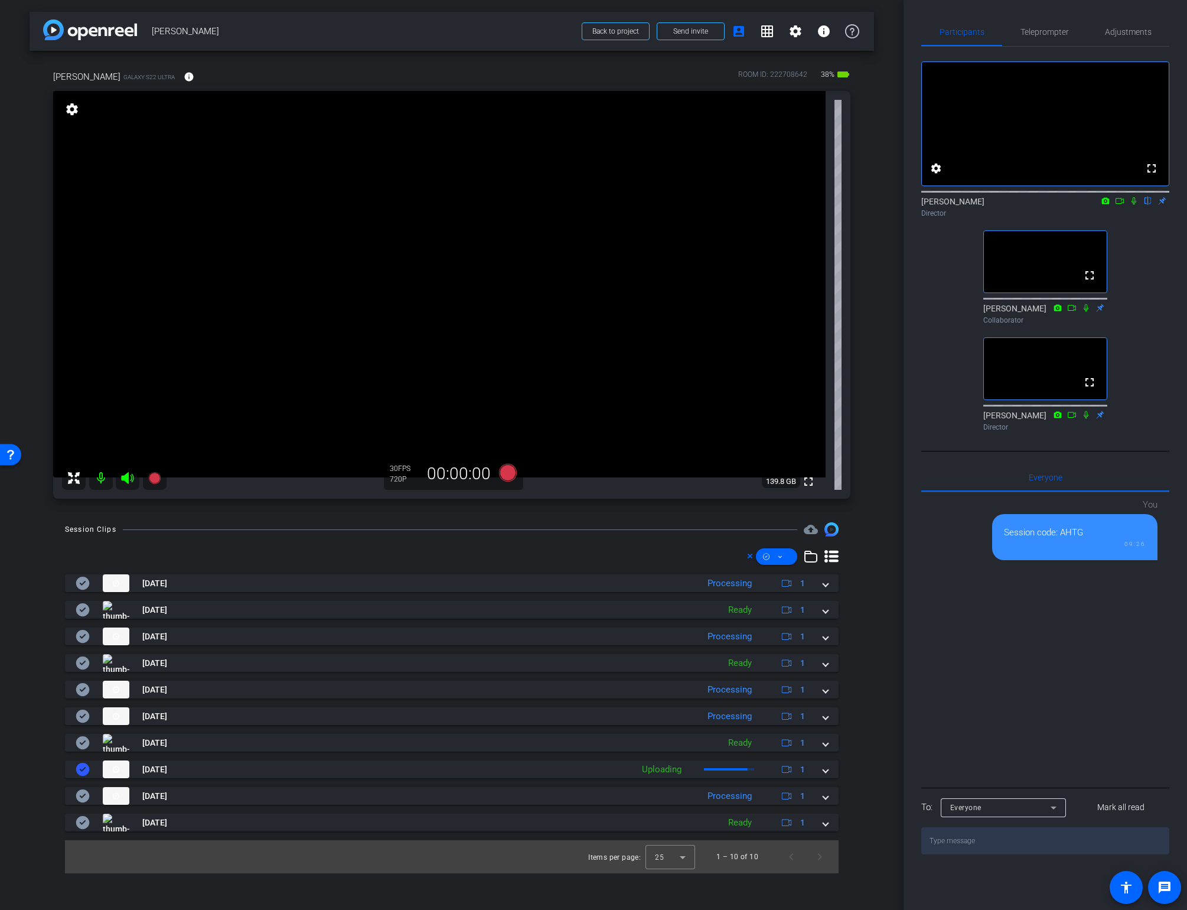
click at [832, 552] on icon at bounding box center [832, 556] width 14 height 12
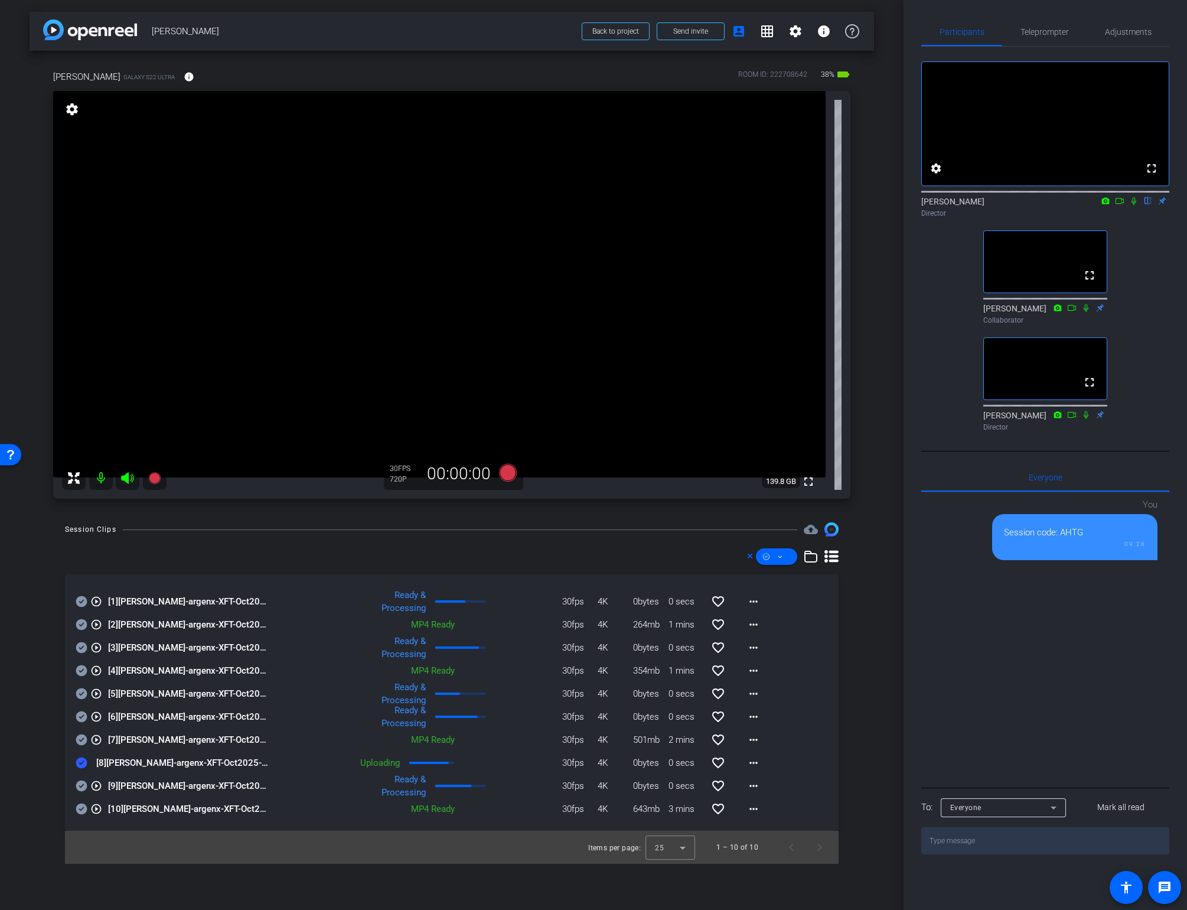
click at [829, 548] on div "Session Clips cloud_upload play_circle_outline [1] [PERSON_NAME]-argenx-XFT-Oct…" at bounding box center [452, 692] width 845 height 341
click at [826, 554] on icon at bounding box center [832, 556] width 14 height 14
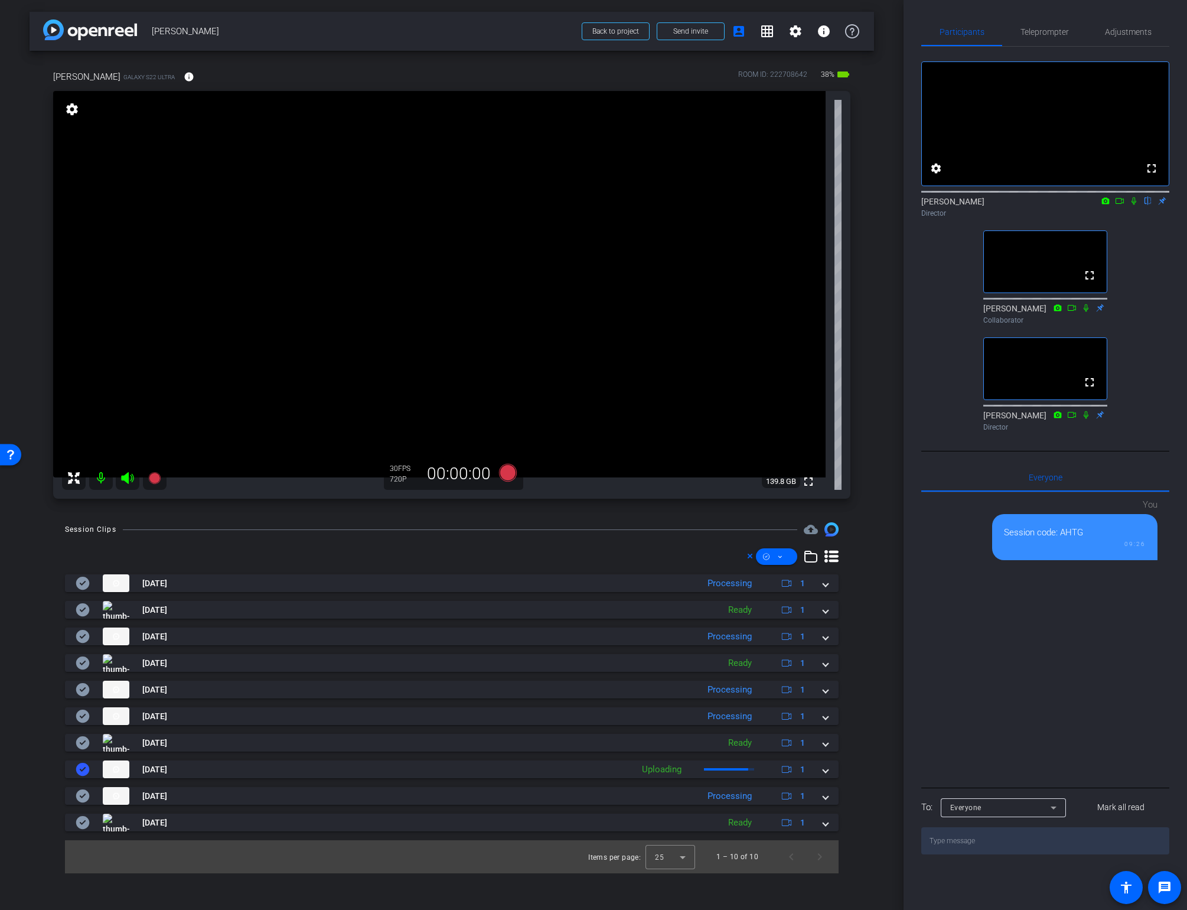
click at [829, 555] on icon at bounding box center [832, 556] width 14 height 14
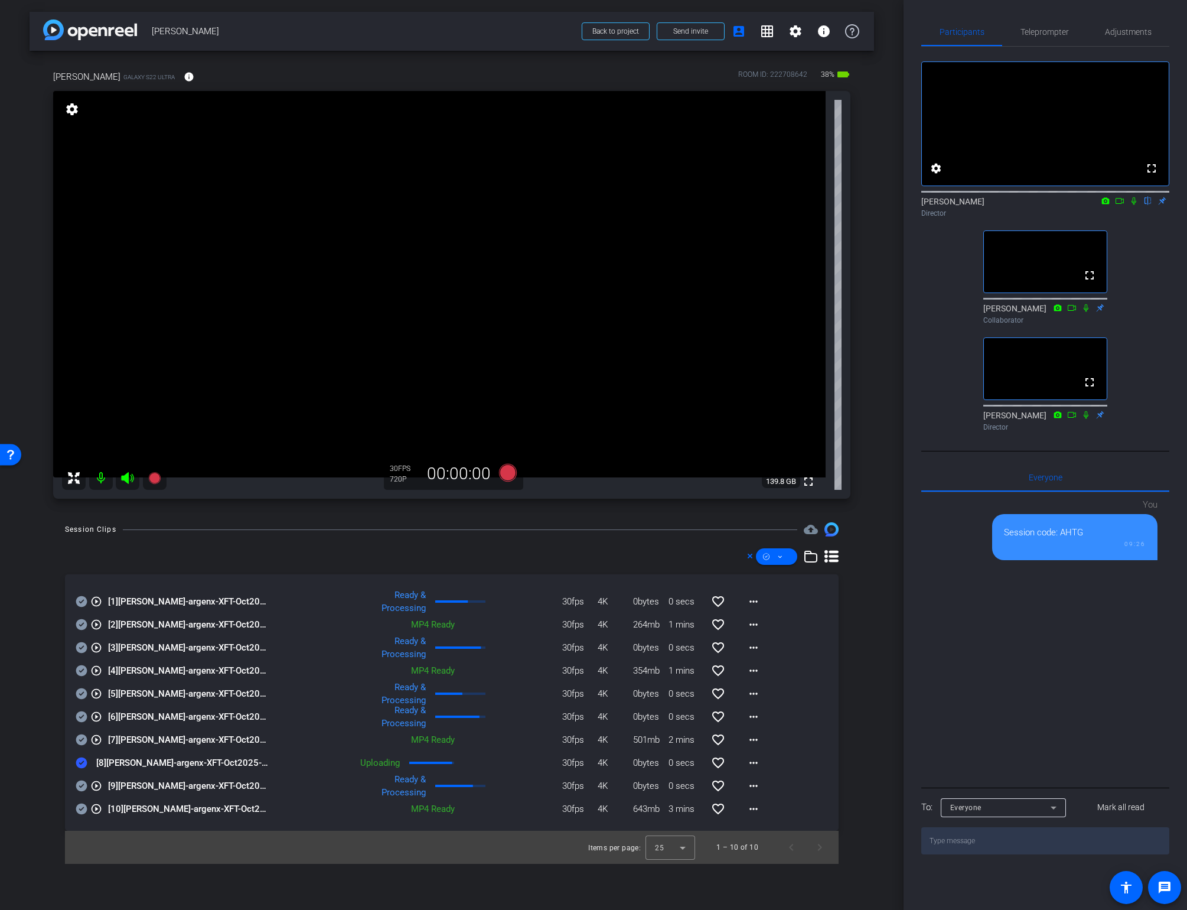
click at [855, 760] on div "Session Clips cloud_upload play_circle_outline [1] [PERSON_NAME]-argenx-XFT-Oct…" at bounding box center [452, 692] width 845 height 341
click at [754, 764] on mat-icon "more_horiz" at bounding box center [754, 762] width 14 height 14
click at [757, 787] on span "Download Original" at bounding box center [792, 787] width 86 height 14
drag, startPoint x: 749, startPoint y: 555, endPoint x: 746, endPoint y: 561, distance: 6.6
click at [747, 557] on icon at bounding box center [750, 556] width 6 height 14
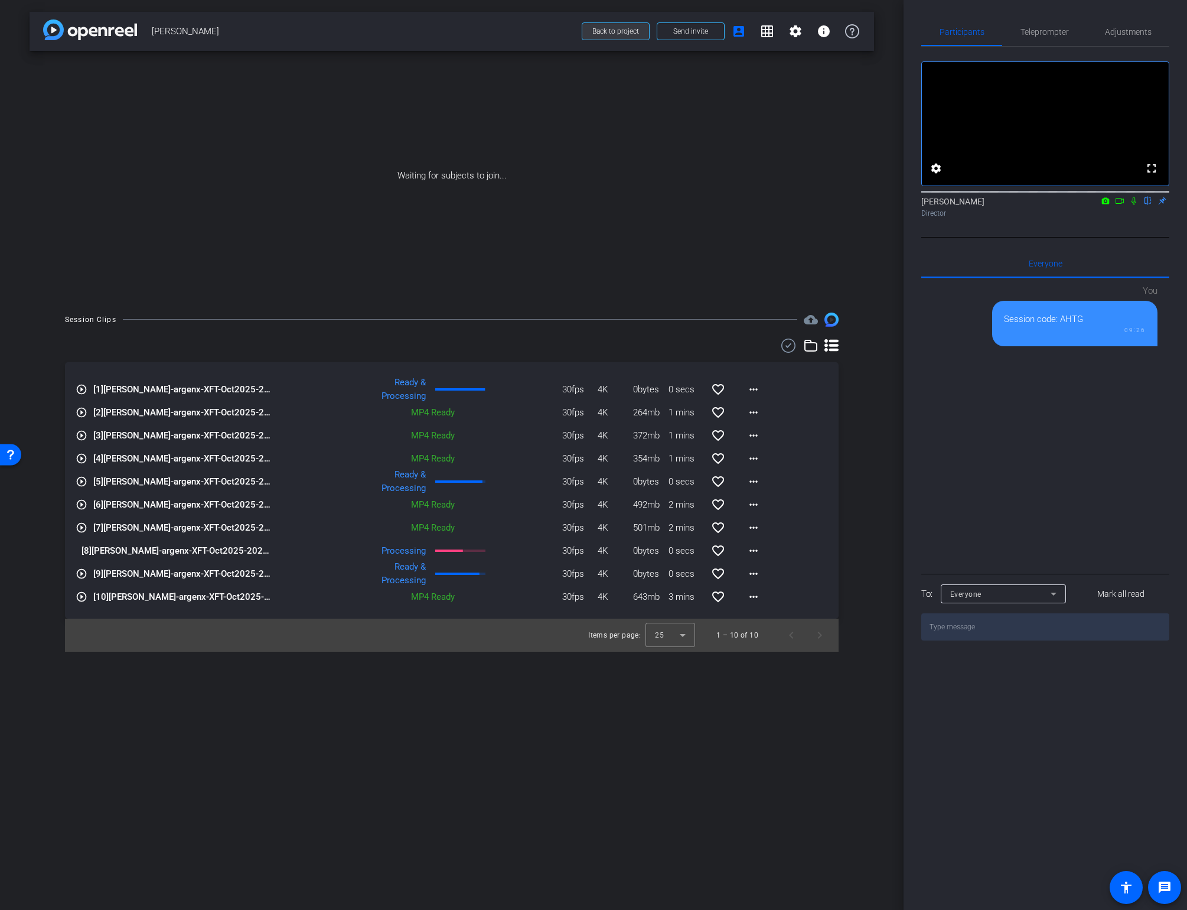
click at [595, 30] on span "Back to project" at bounding box center [615, 31] width 47 height 8
